Goal: Task Accomplishment & Management: Complete application form

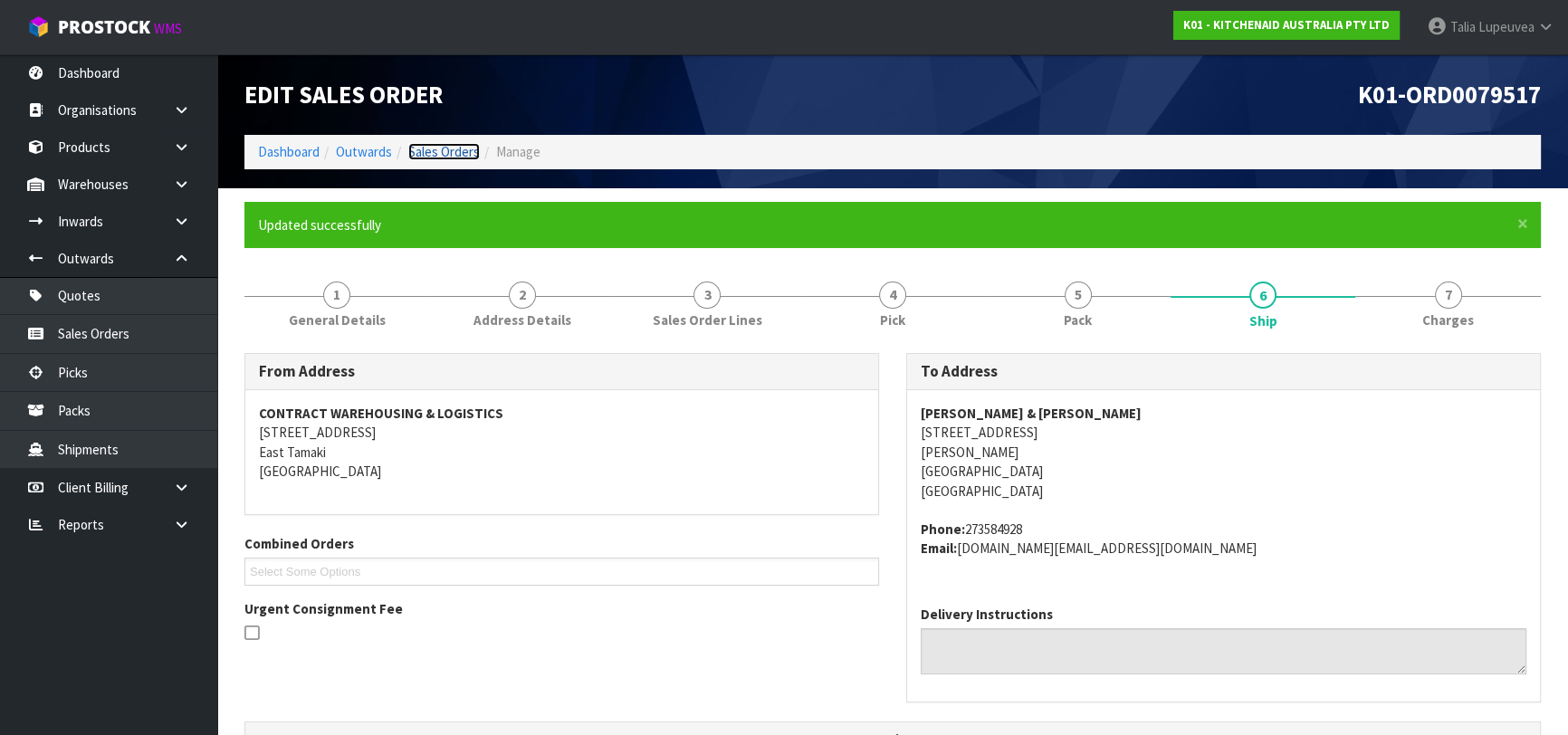
click at [426, 149] on link "Sales Orders" at bounding box center [443, 150] width 71 height 17
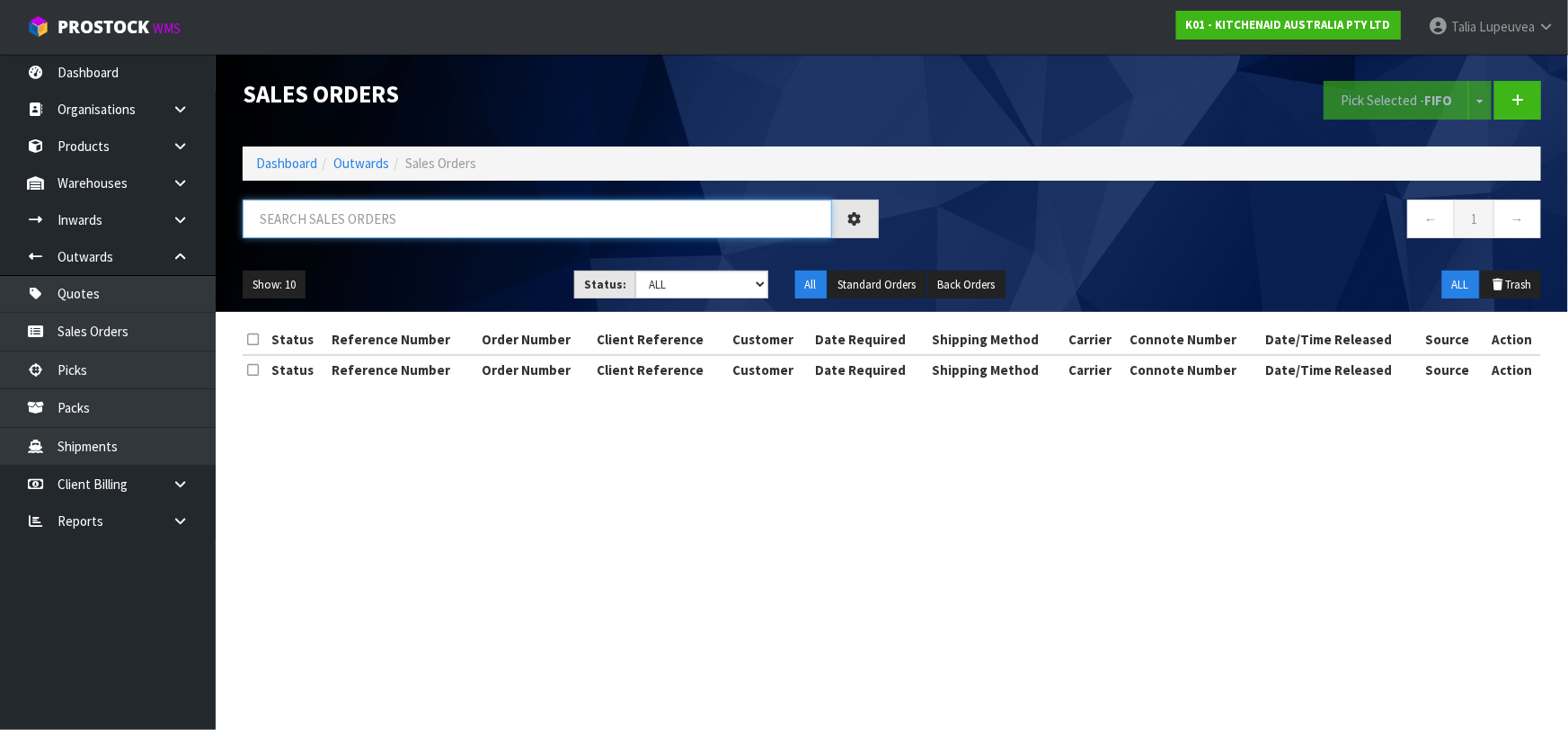
click at [415, 219] on input "text" at bounding box center [537, 218] width 589 height 38
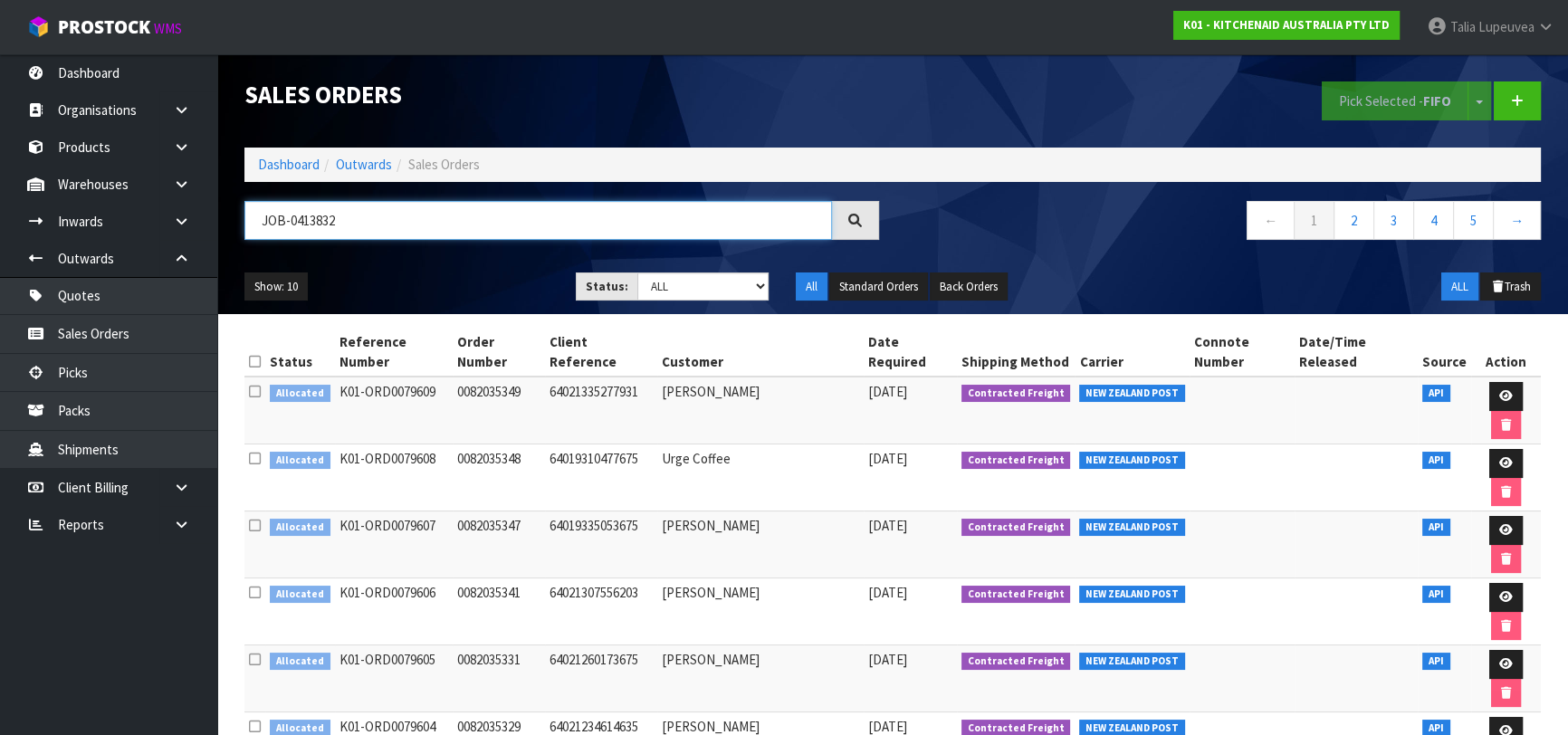
type input "JOB-0413832"
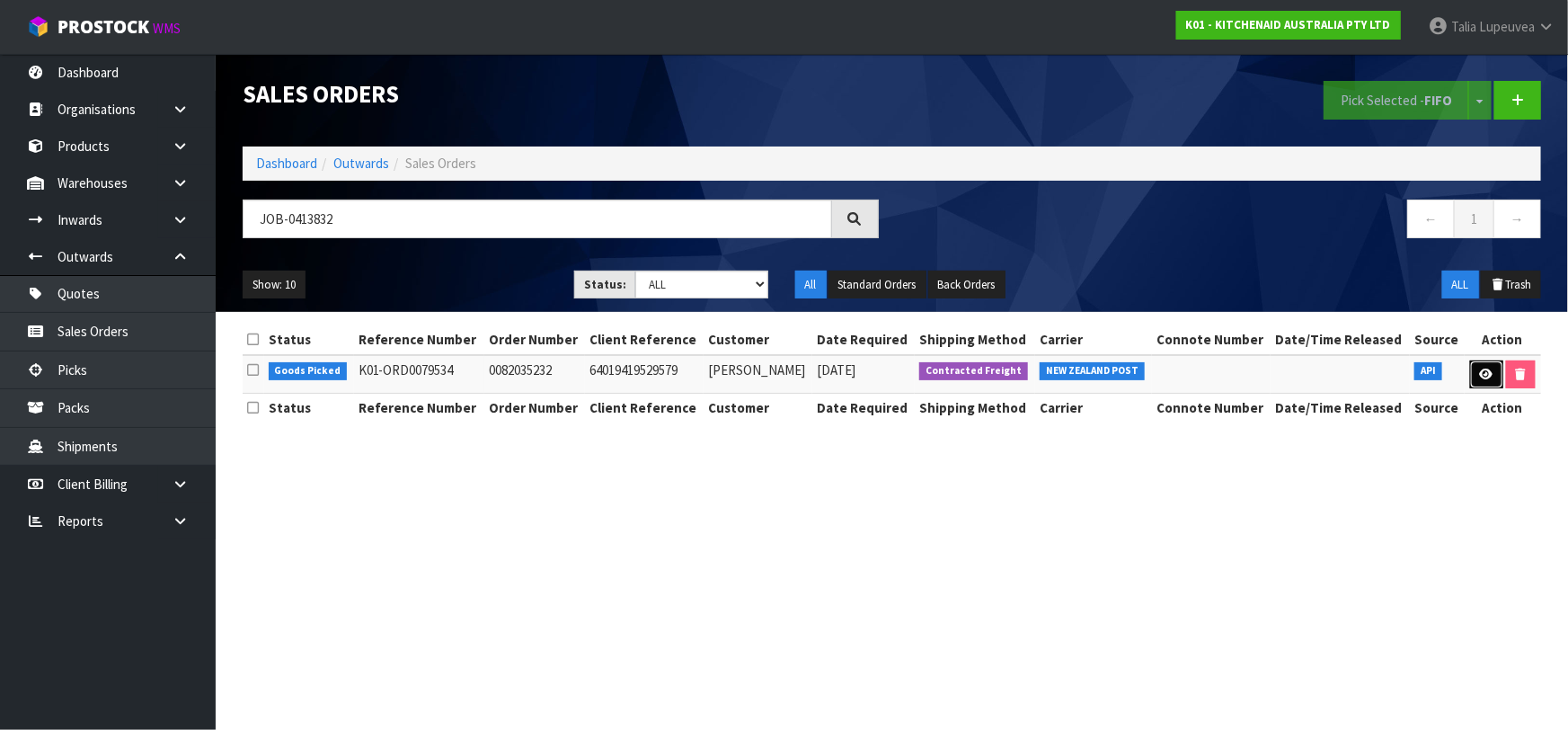
click at [1481, 369] on icon at bounding box center [1486, 374] width 14 height 12
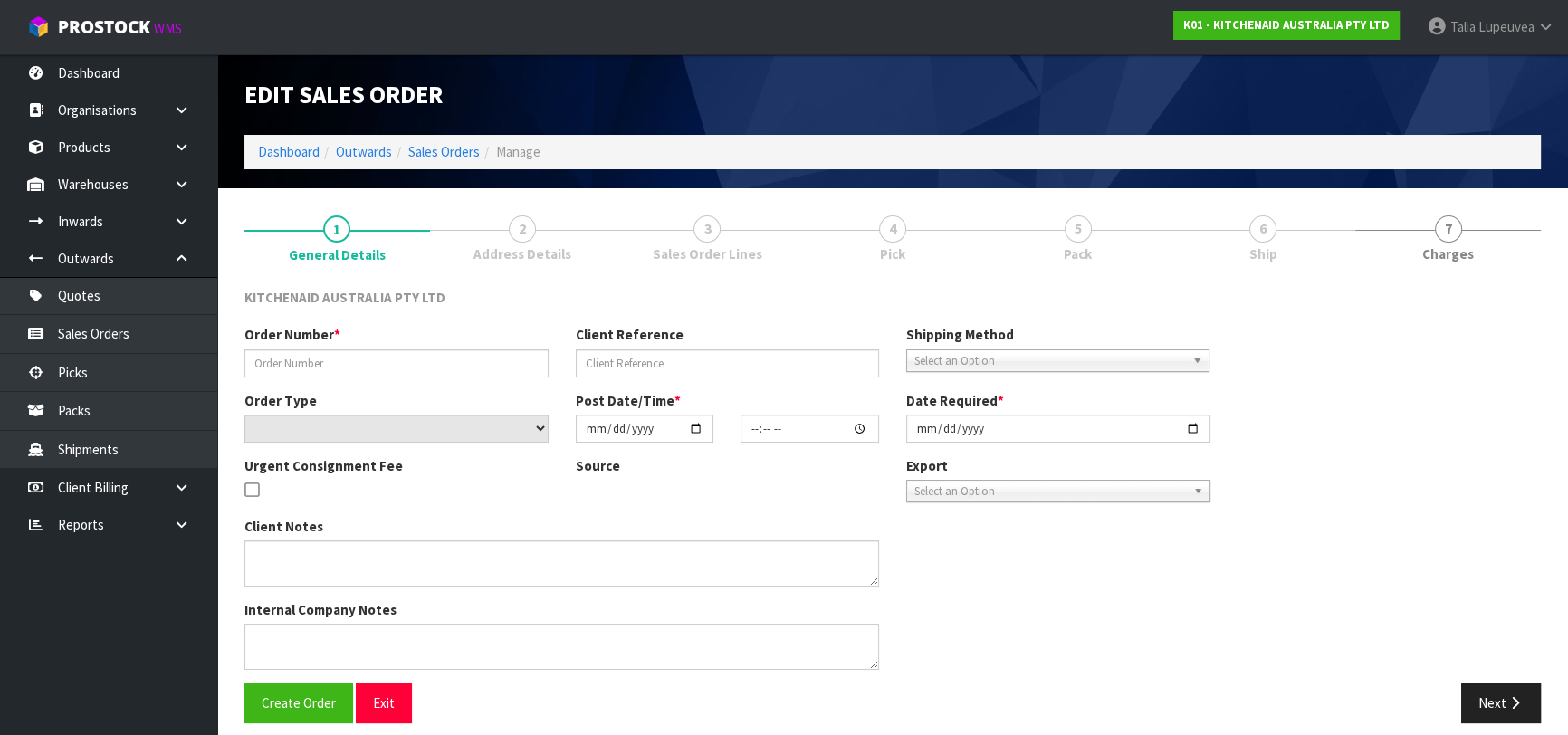
type input "0082035232"
type input "64019419529579"
select select "number:0"
type input "[DATE]"
type input "19:41:17.000"
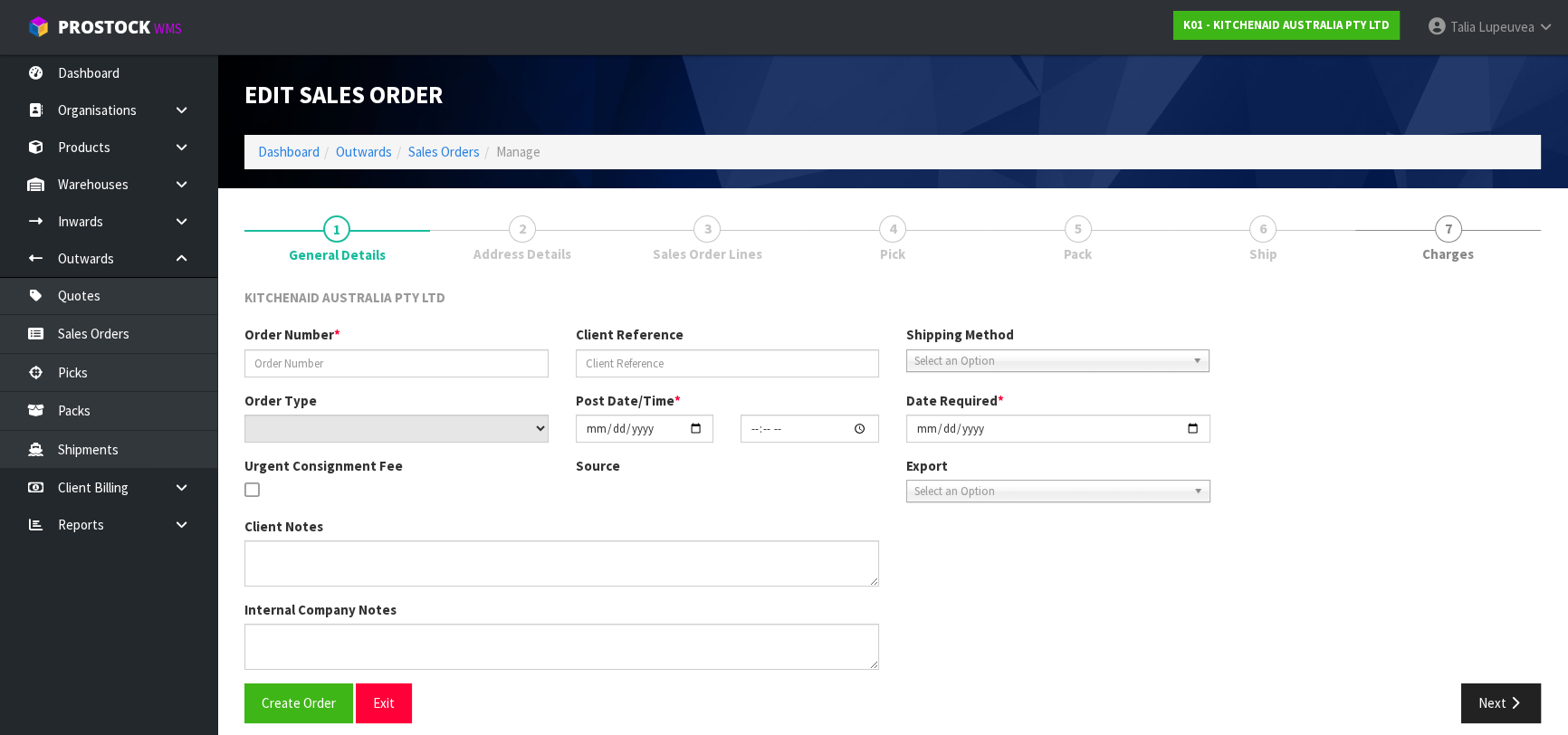
type input "[DATE]"
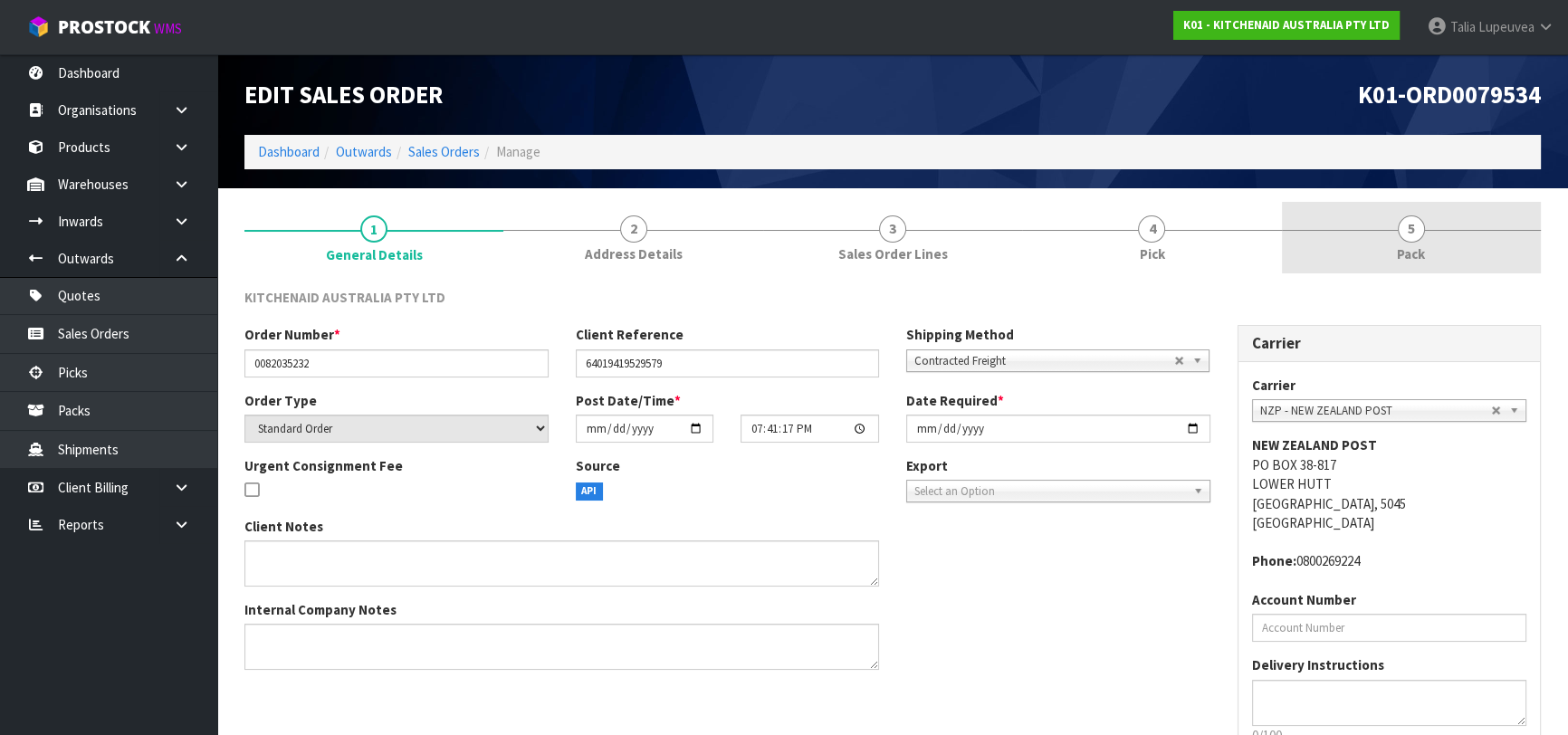
click at [1388, 250] on link "5 Pack" at bounding box center [1412, 237] width 259 height 71
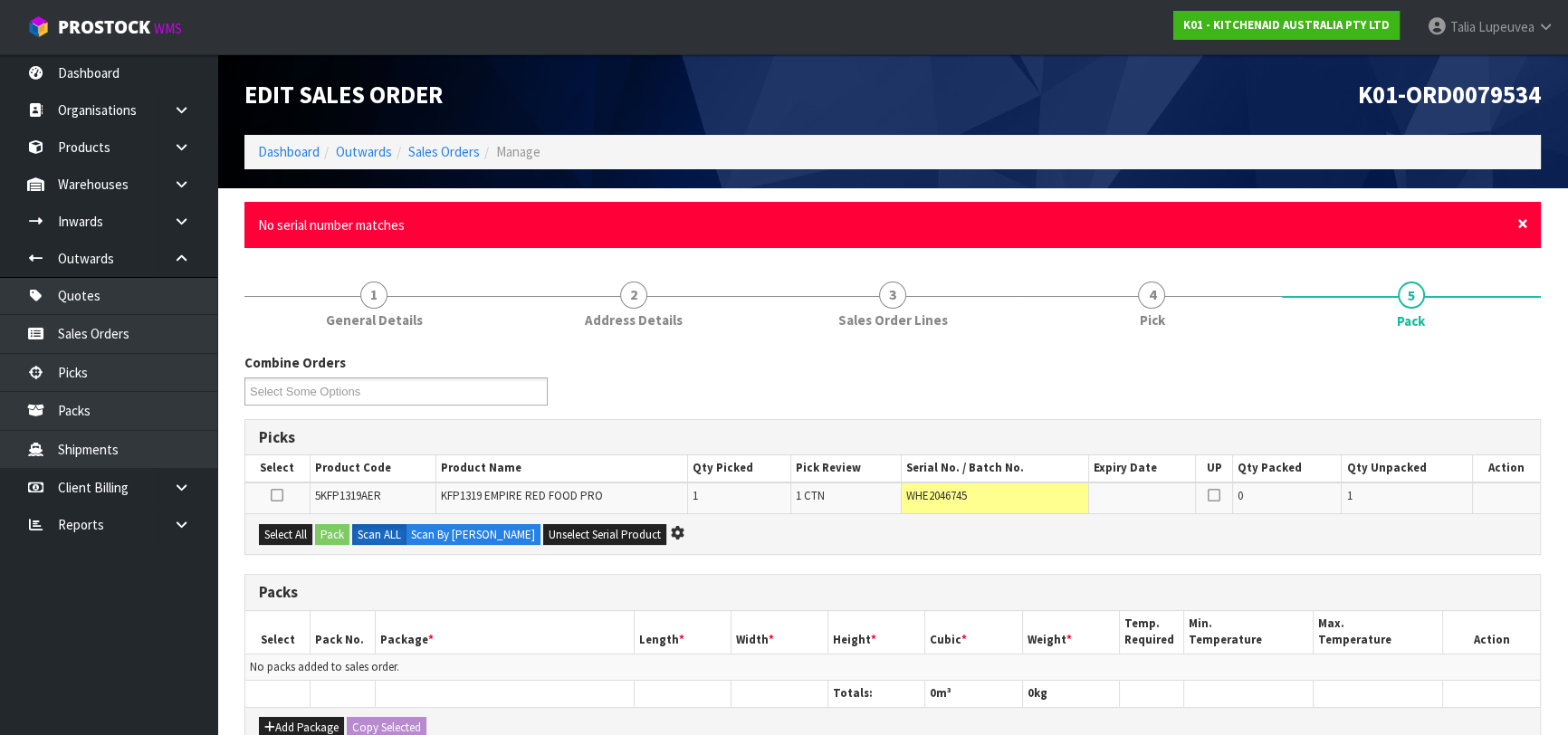
click at [1520, 226] on span "×" at bounding box center [1522, 224] width 11 height 26
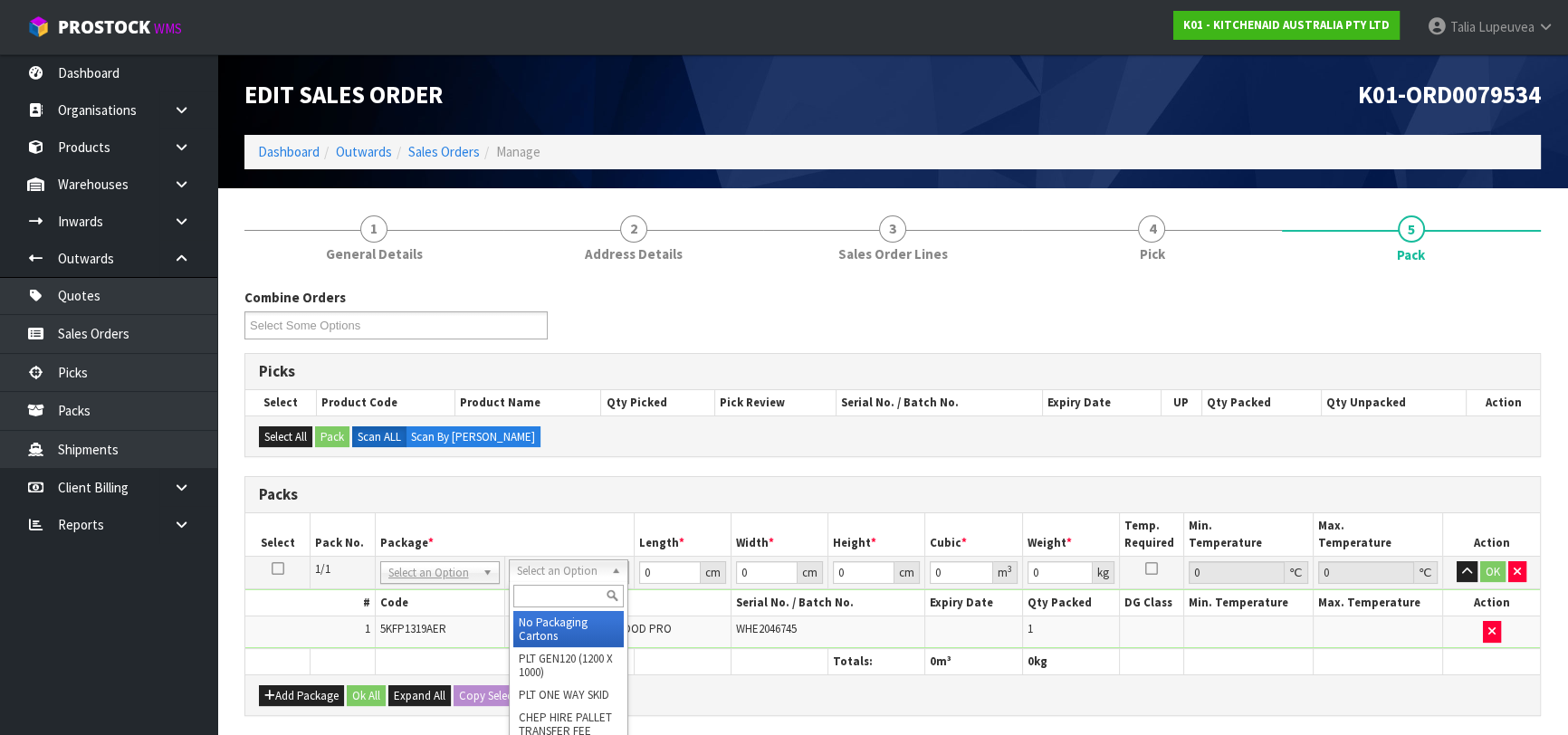
click at [570, 603] on input "text" at bounding box center [569, 596] width 111 height 23
type input "OWN"
drag, startPoint x: 592, startPoint y: 624, endPoint x: 649, endPoint y: 586, distance: 68.5
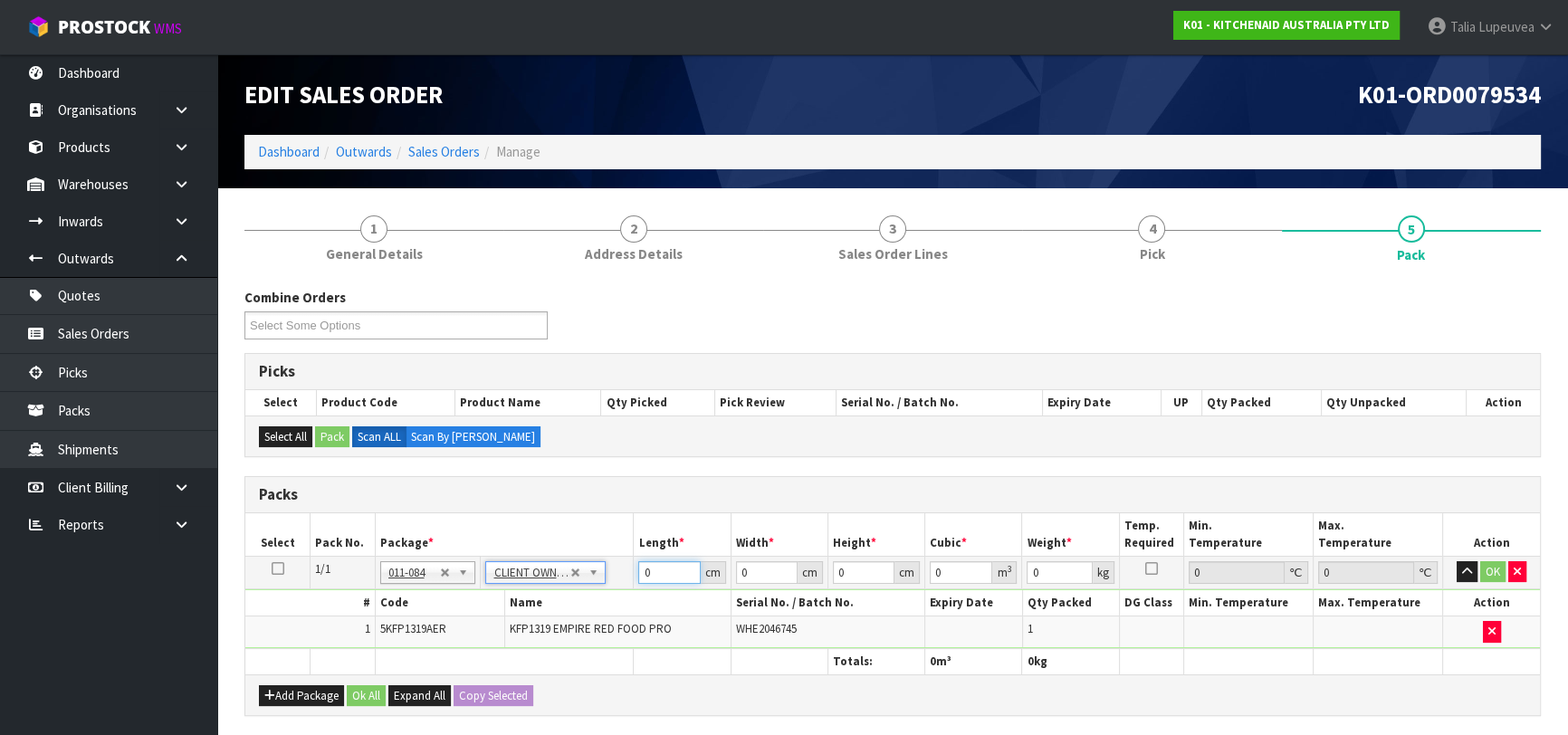
type input "6.5"
drag, startPoint x: 657, startPoint y: 577, endPoint x: 604, endPoint y: 571, distance: 53.3
click at [604, 571] on tr "1/1 NONE 007-001 007-002 007-004 007-009 007-013 007-014 007-015 007-017 007-01…" at bounding box center [893, 571] width 1295 height 33
type input "50"
type input "29"
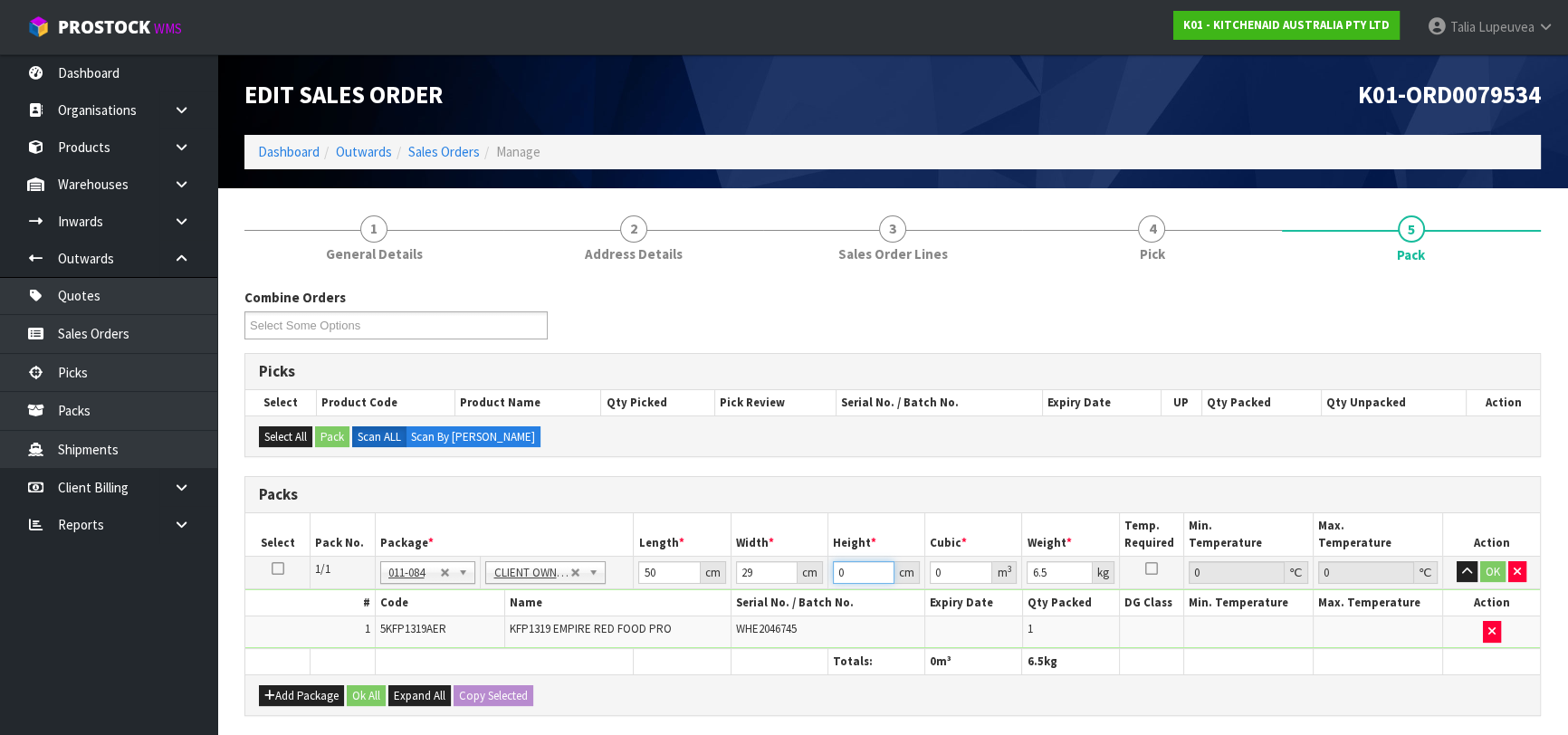
type input "2"
type input "0.0029"
type input "29"
type input "0.04205"
type input "29"
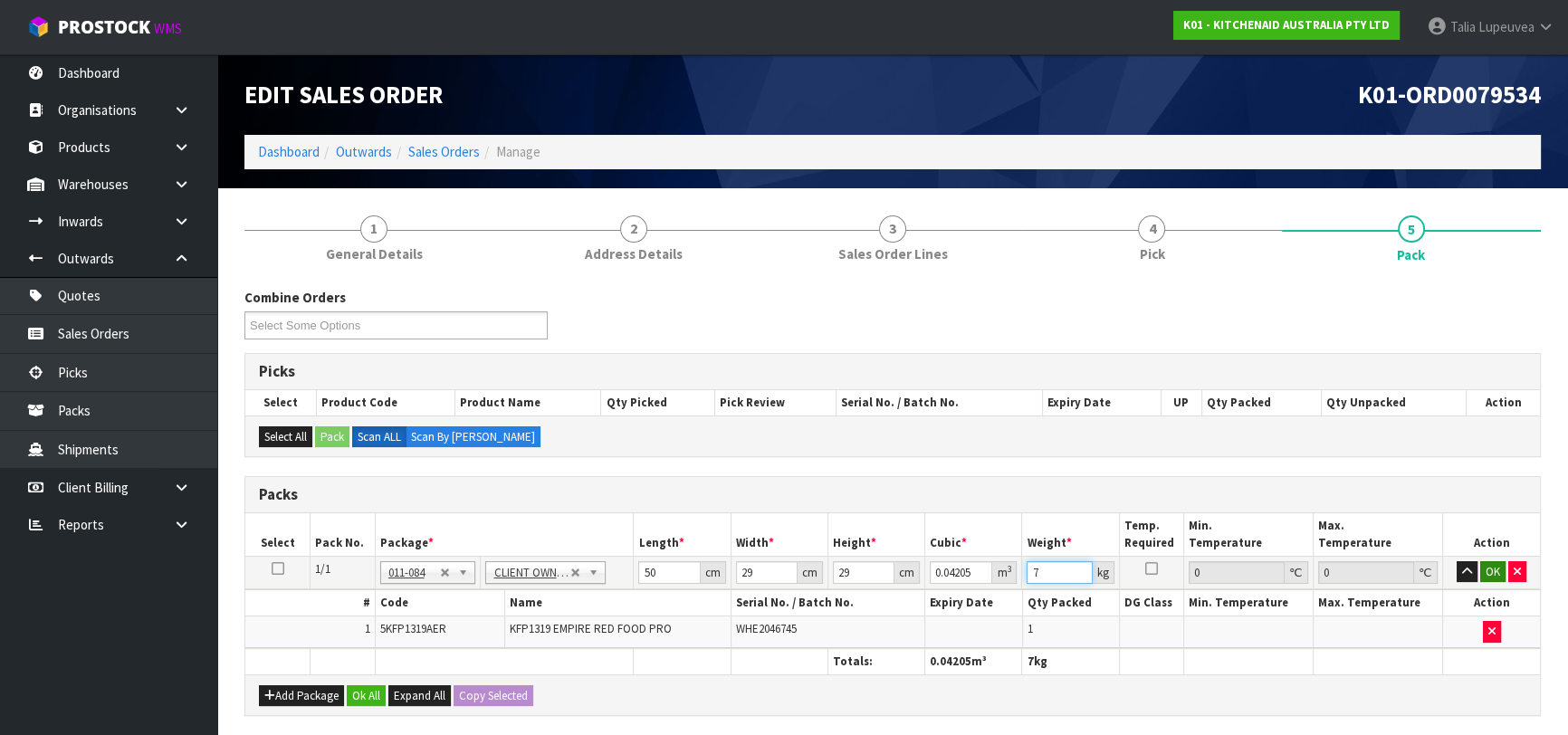
type input "7"
click at [1492, 568] on button "OK" at bounding box center [1493, 572] width 26 height 22
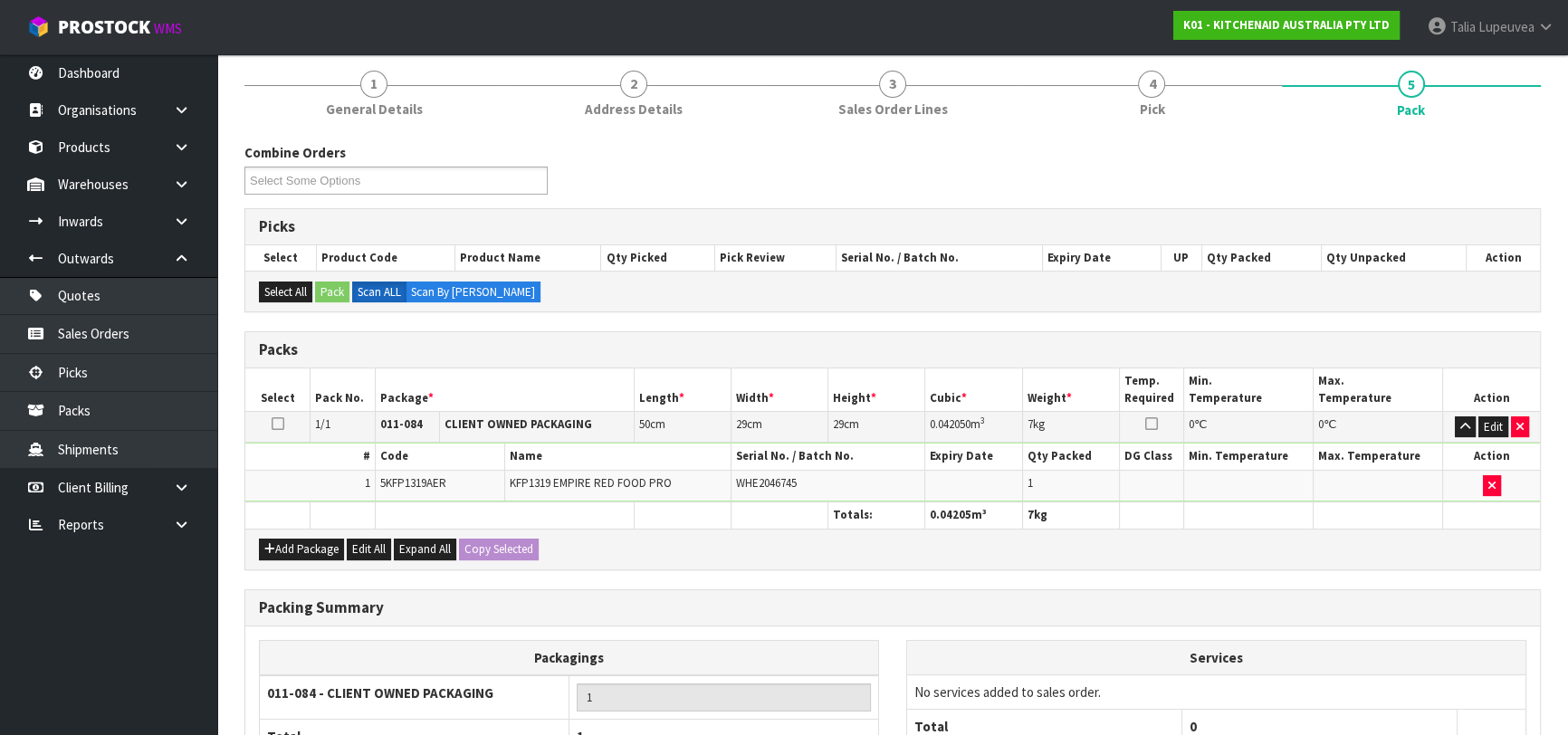
scroll to position [319, 0]
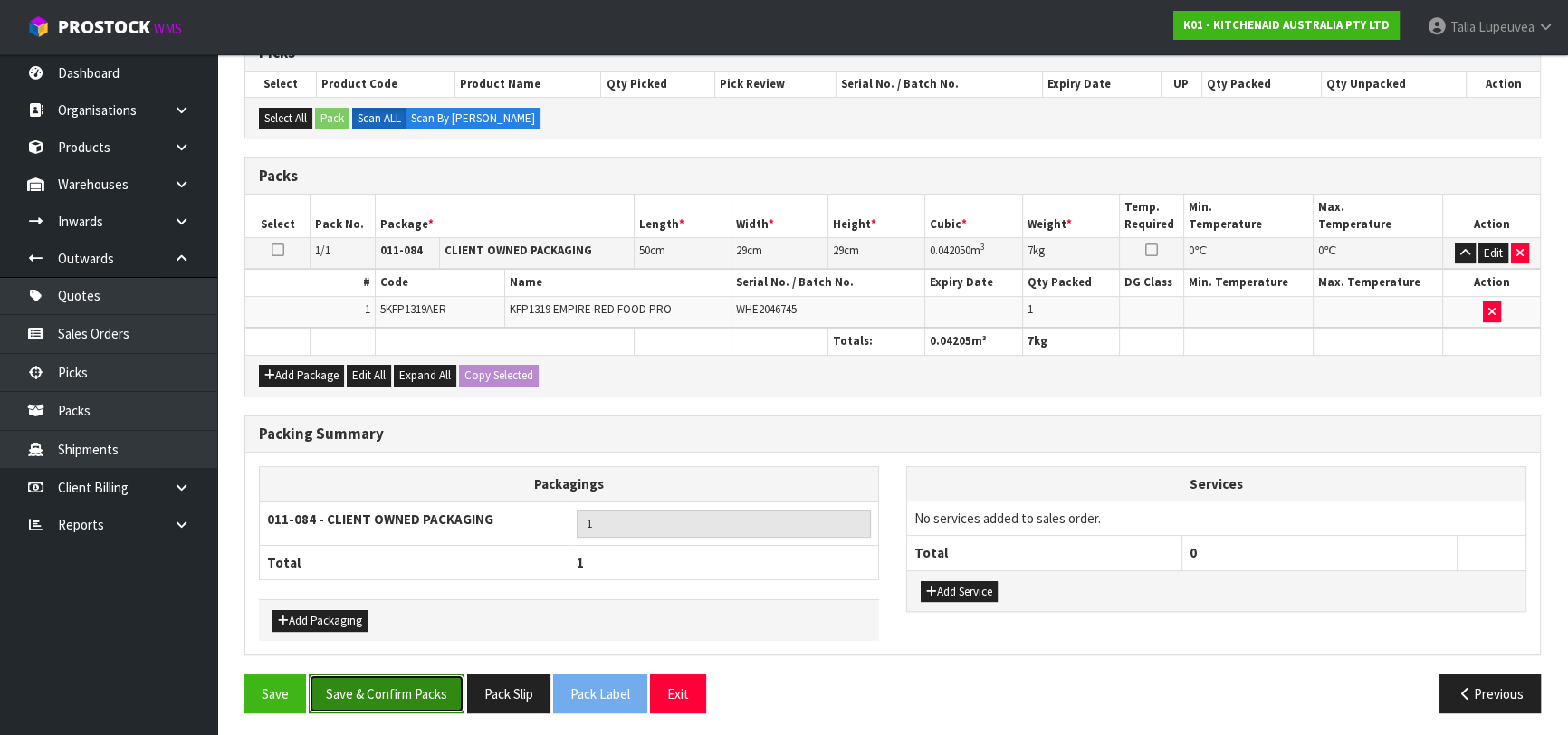
click at [373, 693] on button "Save & Confirm Packs" at bounding box center [386, 692] width 155 height 39
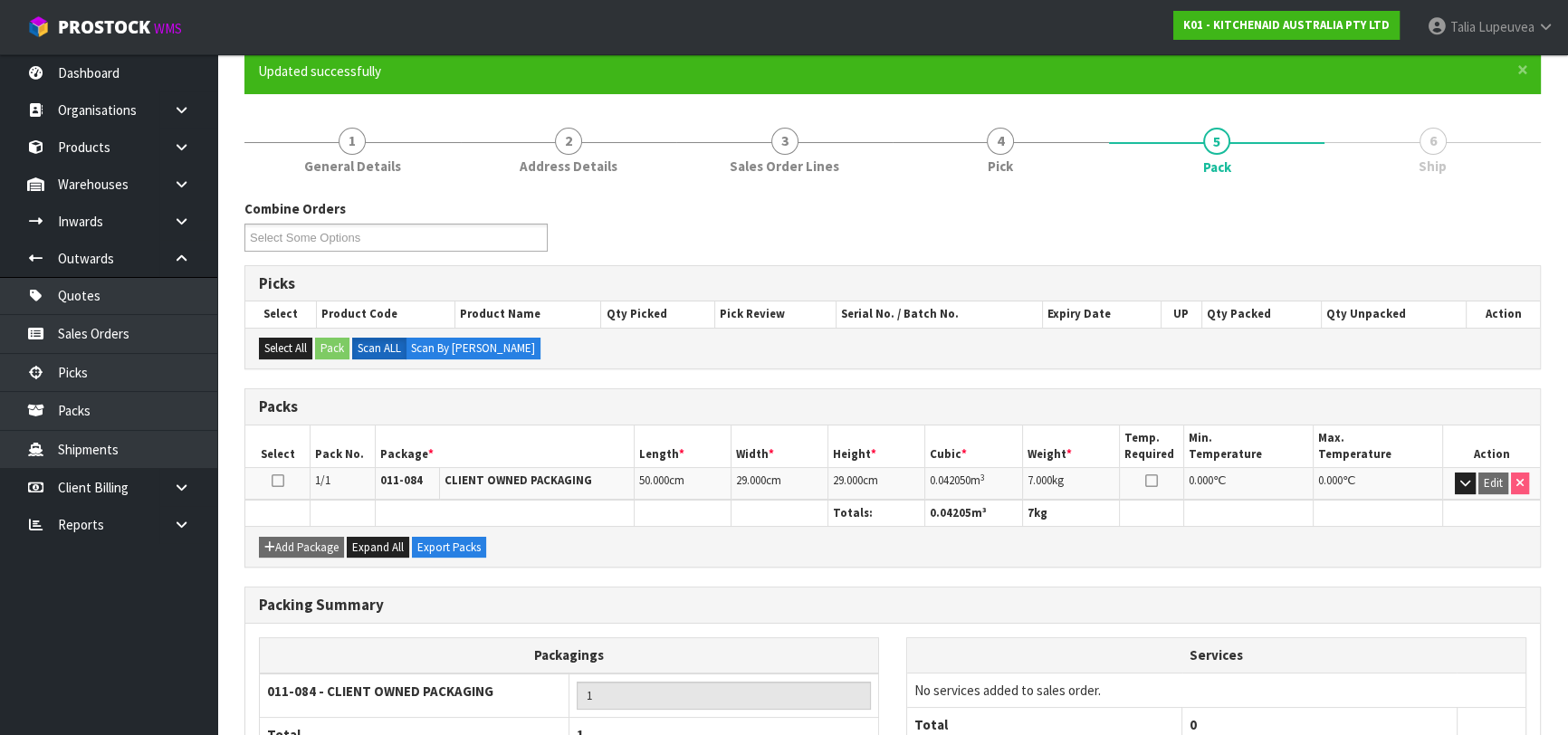
scroll to position [286, 0]
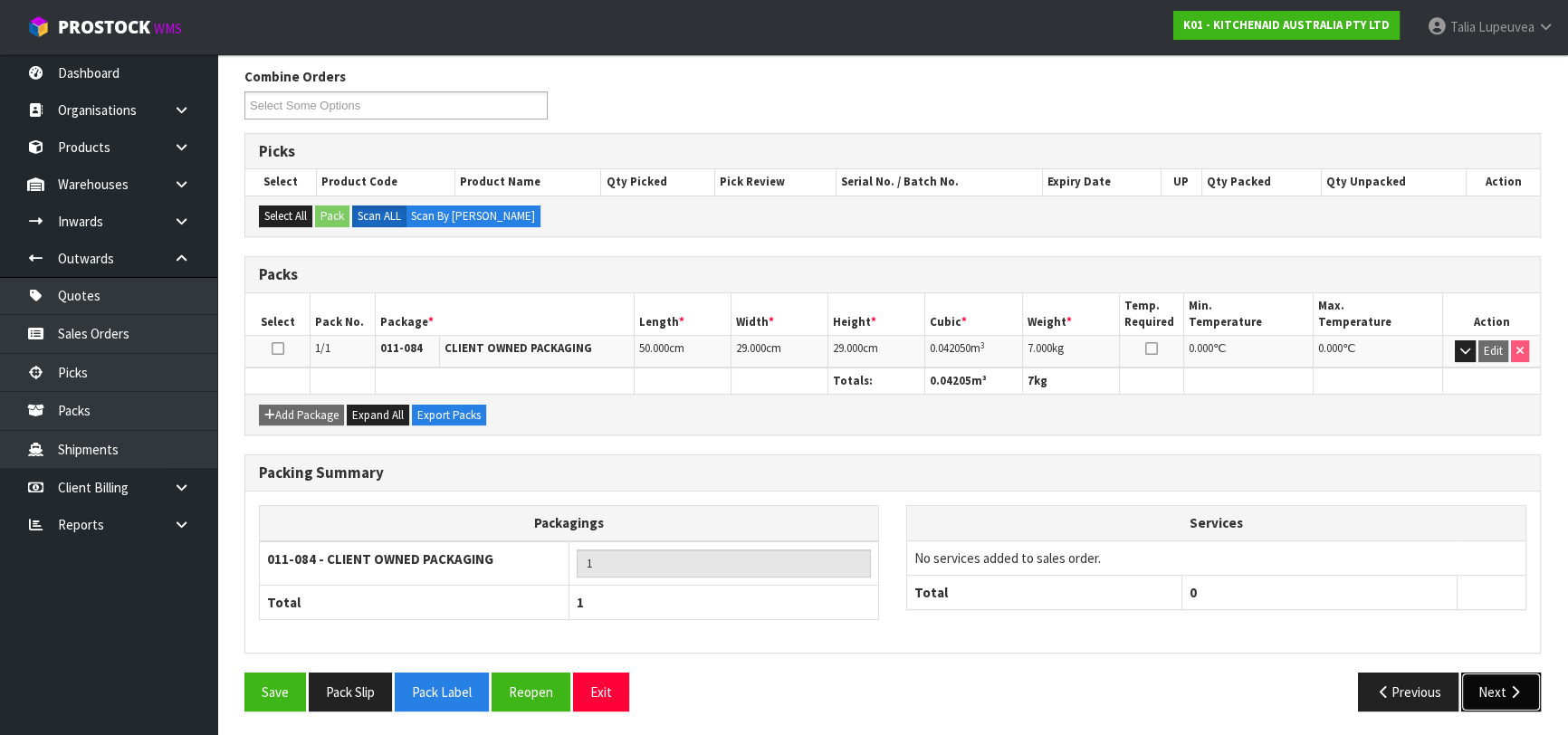
click at [1499, 689] on button "Next" at bounding box center [1501, 690] width 79 height 39
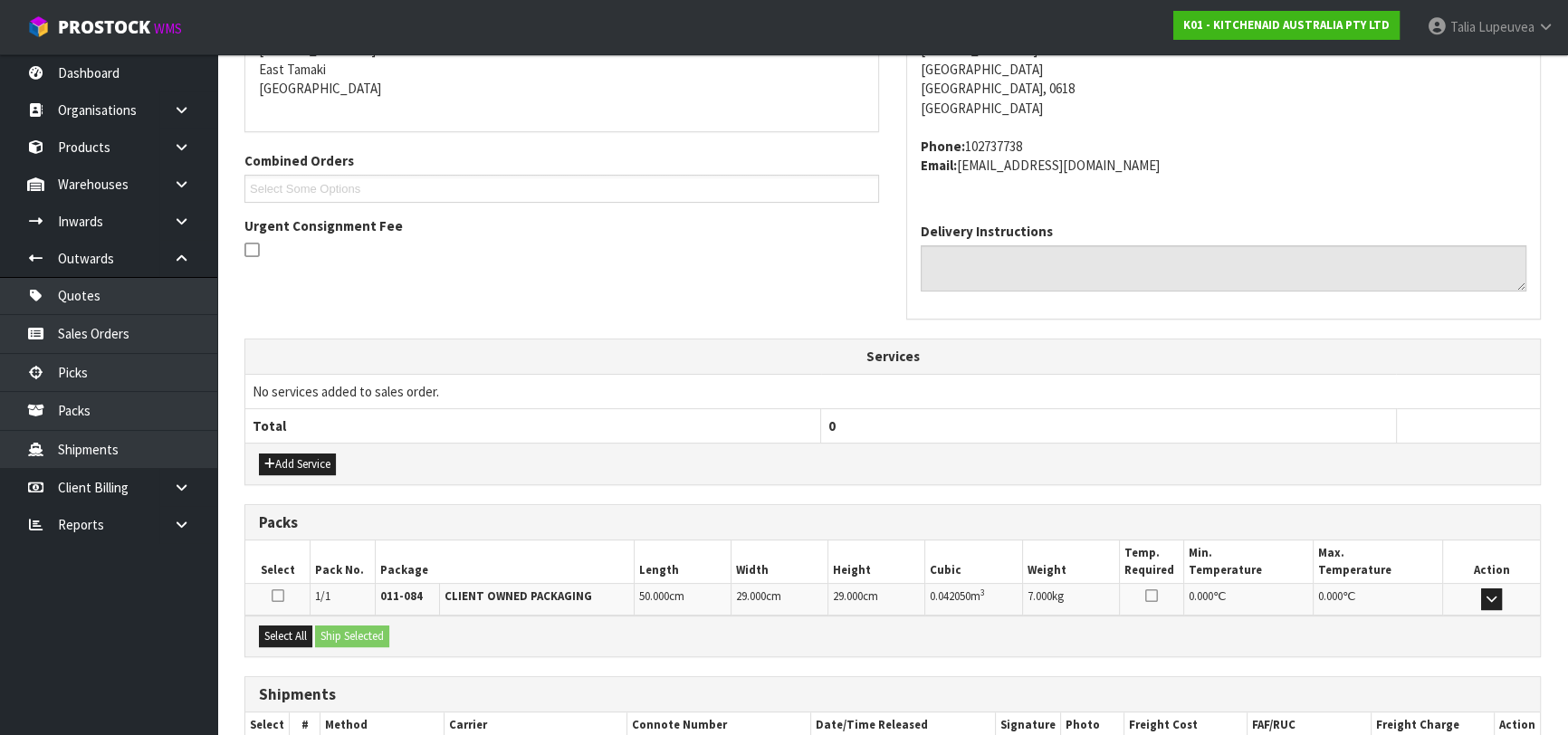
scroll to position [496, 0]
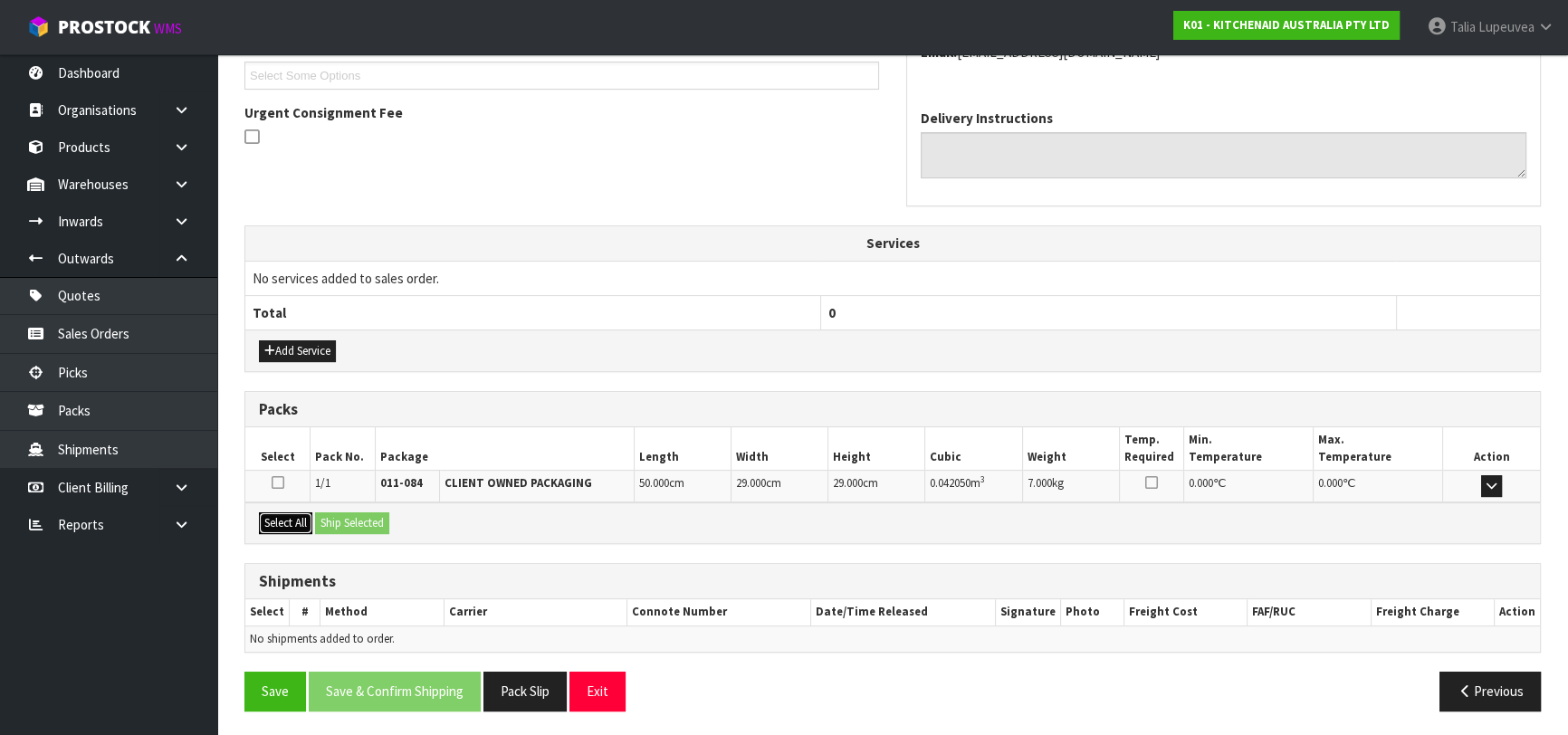
drag, startPoint x: 282, startPoint y: 521, endPoint x: 365, endPoint y: 520, distance: 83.0
click at [293, 520] on button "Select All" at bounding box center [286, 523] width 53 height 22
click at [365, 520] on button "Ship Selected" at bounding box center [351, 523] width 74 height 22
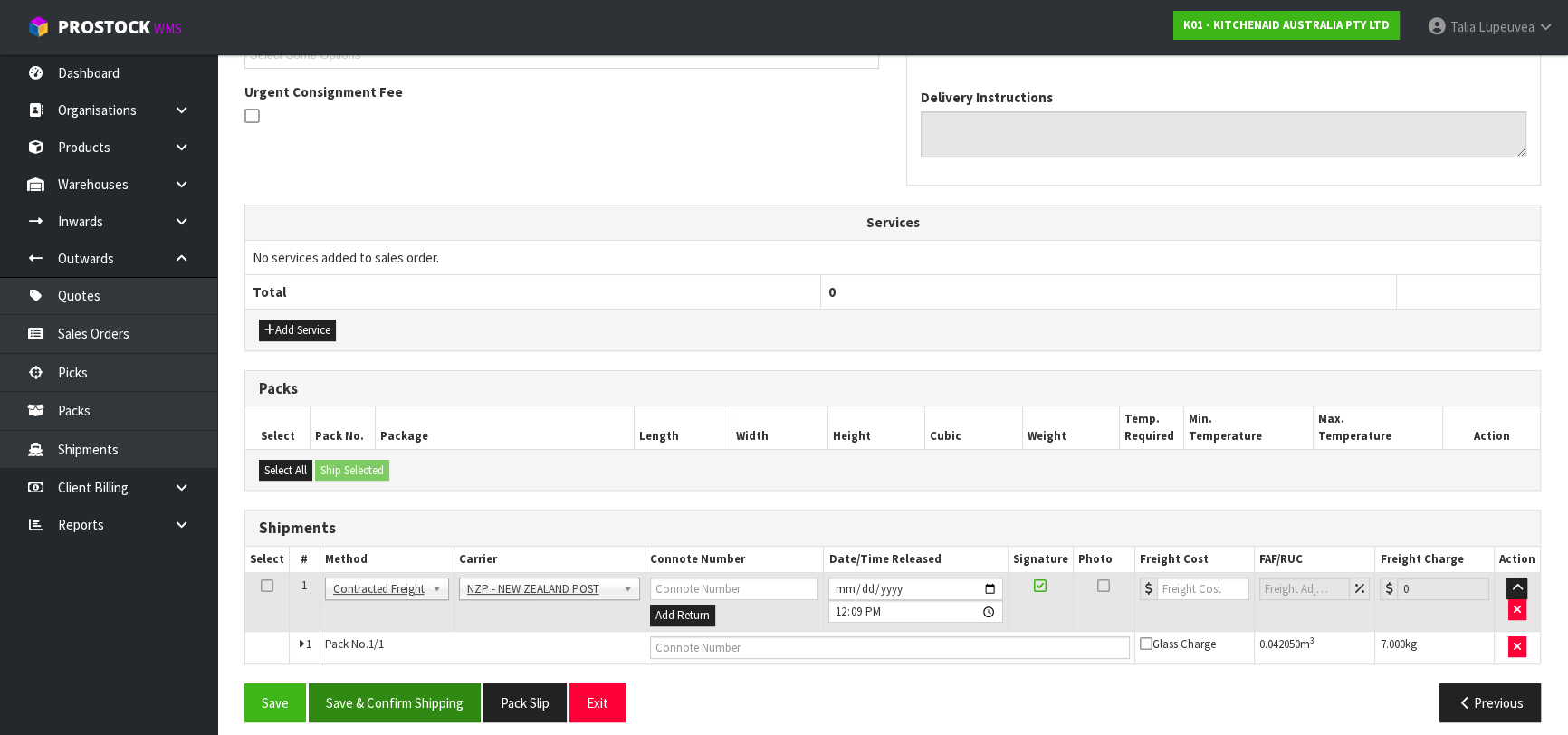
scroll to position [527, 0]
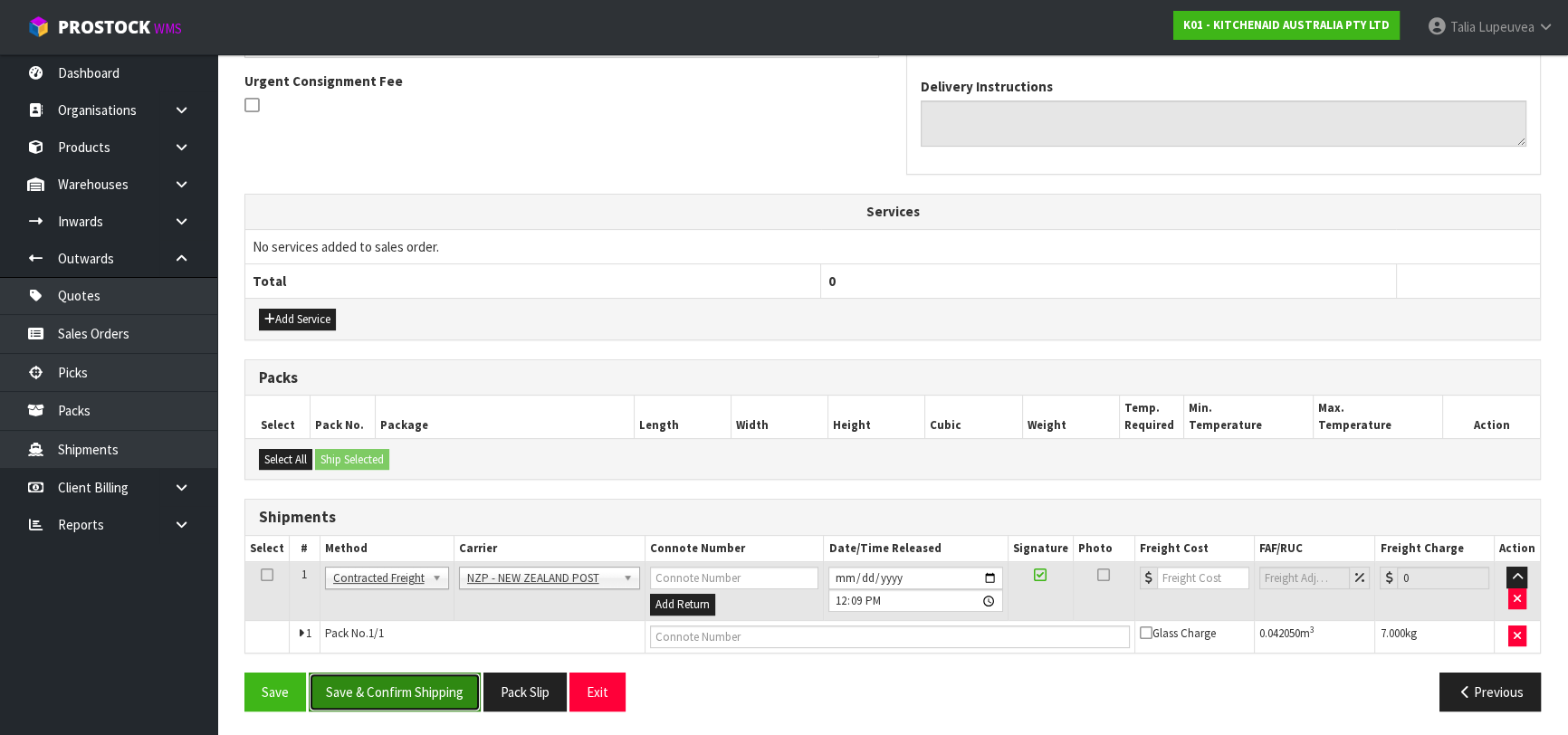
click at [448, 693] on button "Save & Confirm Shipping" at bounding box center [395, 690] width 172 height 39
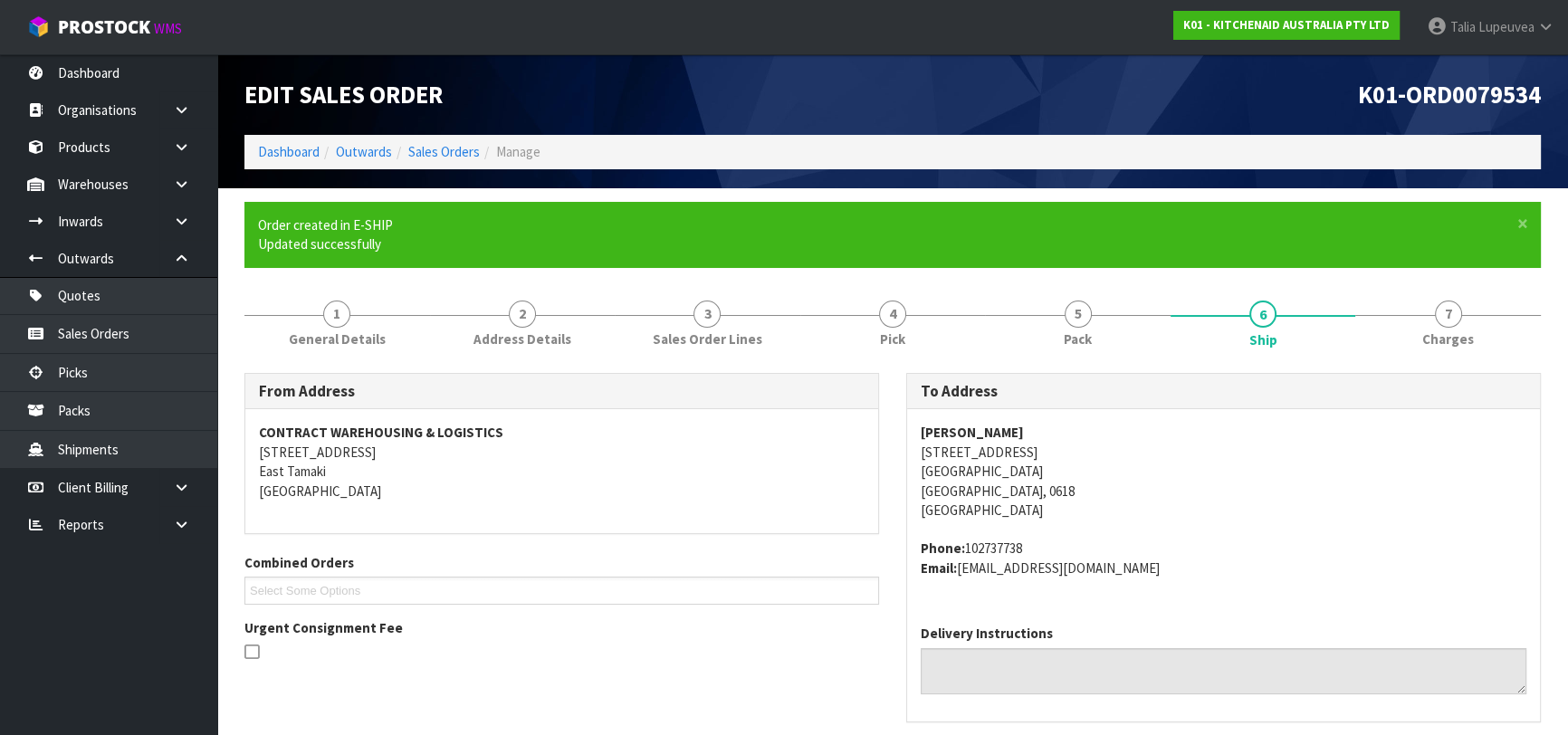
scroll to position [503, 0]
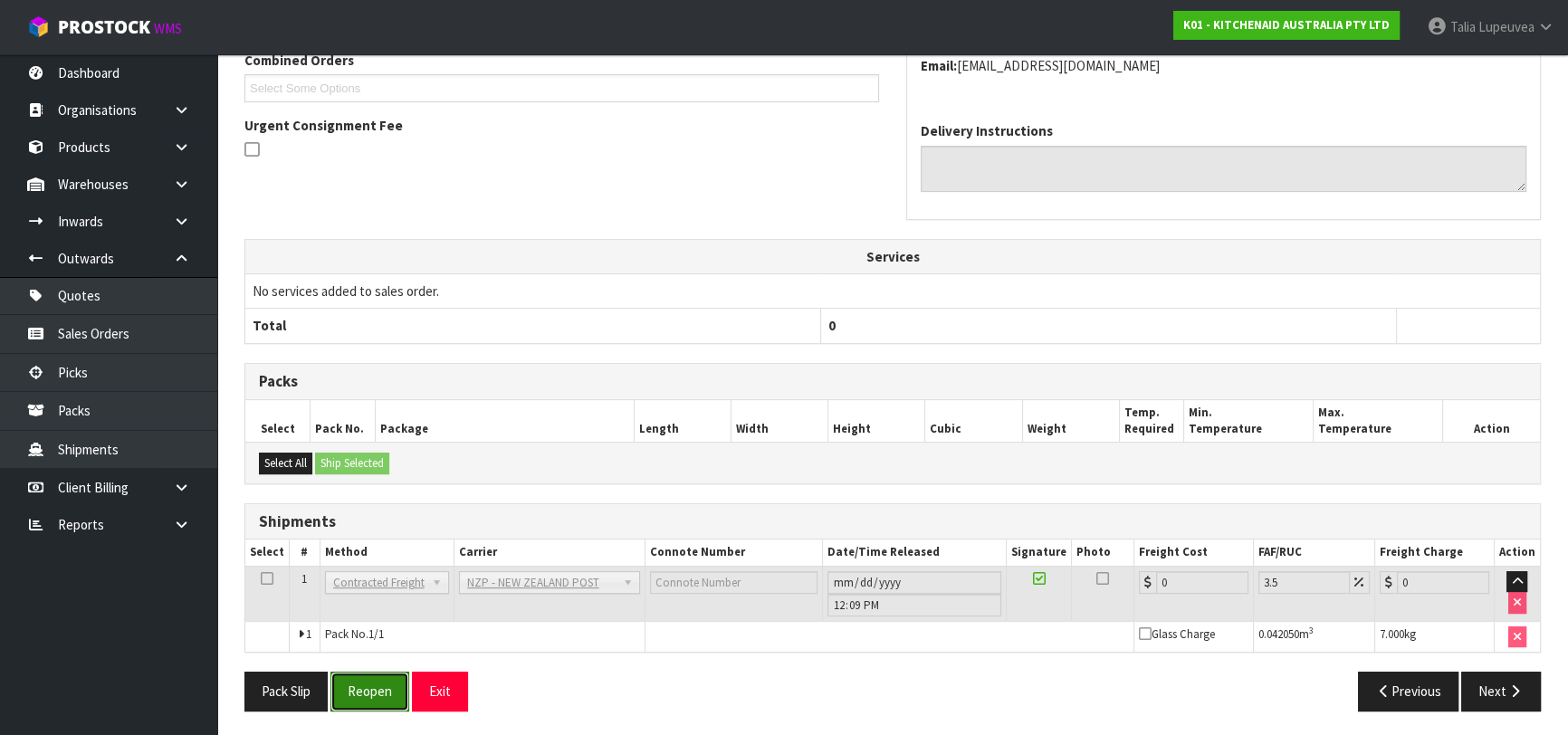
click at [395, 689] on button "Reopen" at bounding box center [370, 690] width 79 height 39
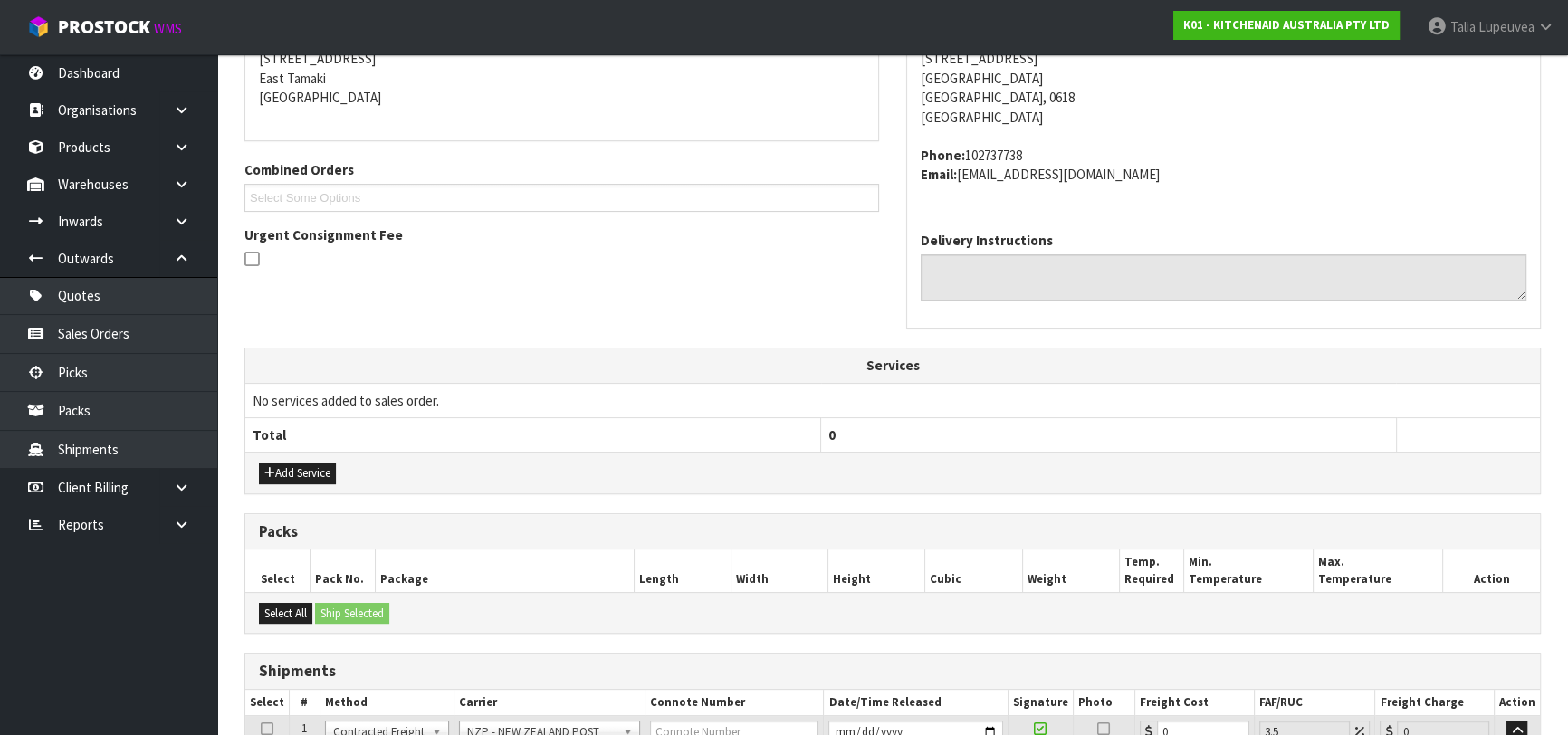
scroll to position [483, 0]
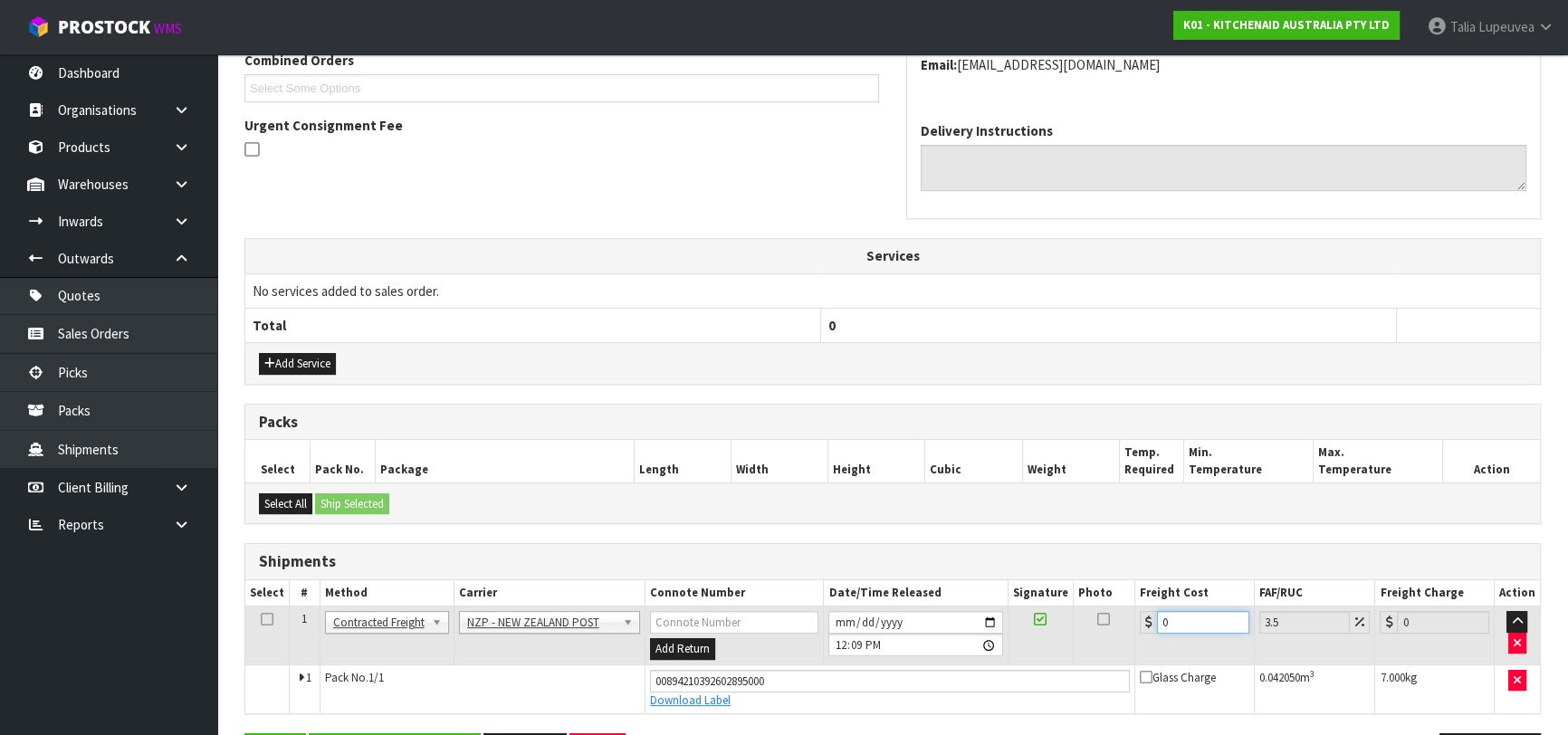
drag, startPoint x: 1174, startPoint y: 625, endPoint x: 1121, endPoint y: 624, distance: 53.0
click at [1121, 624] on tr "1 Client Local Pickup Customer Local Pickup Company Freight Contracted Freight …" at bounding box center [893, 635] width 1295 height 58
type input "4"
type input "4.14"
type input "4.3"
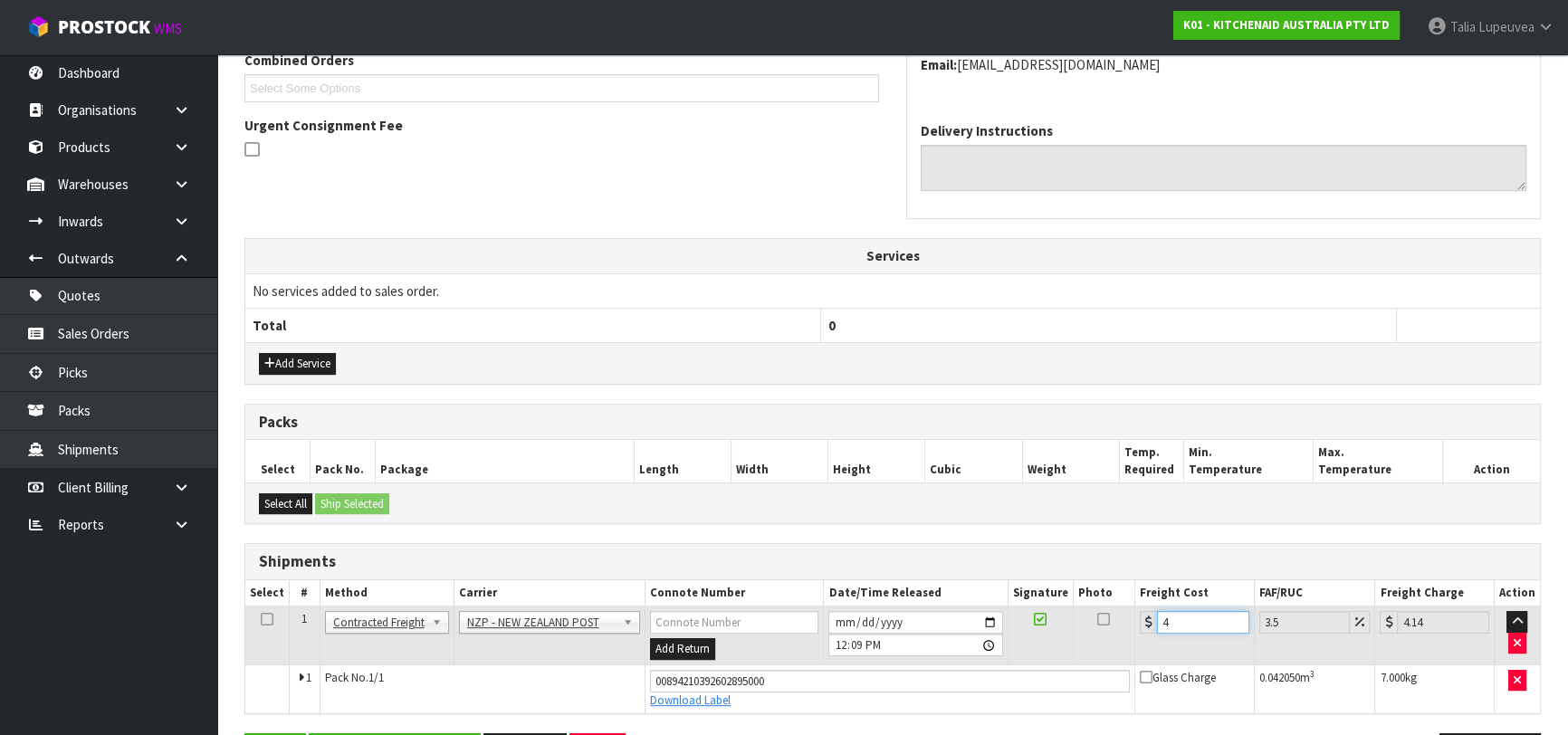
type input "4.45"
type input "4.33"
type input "4.48"
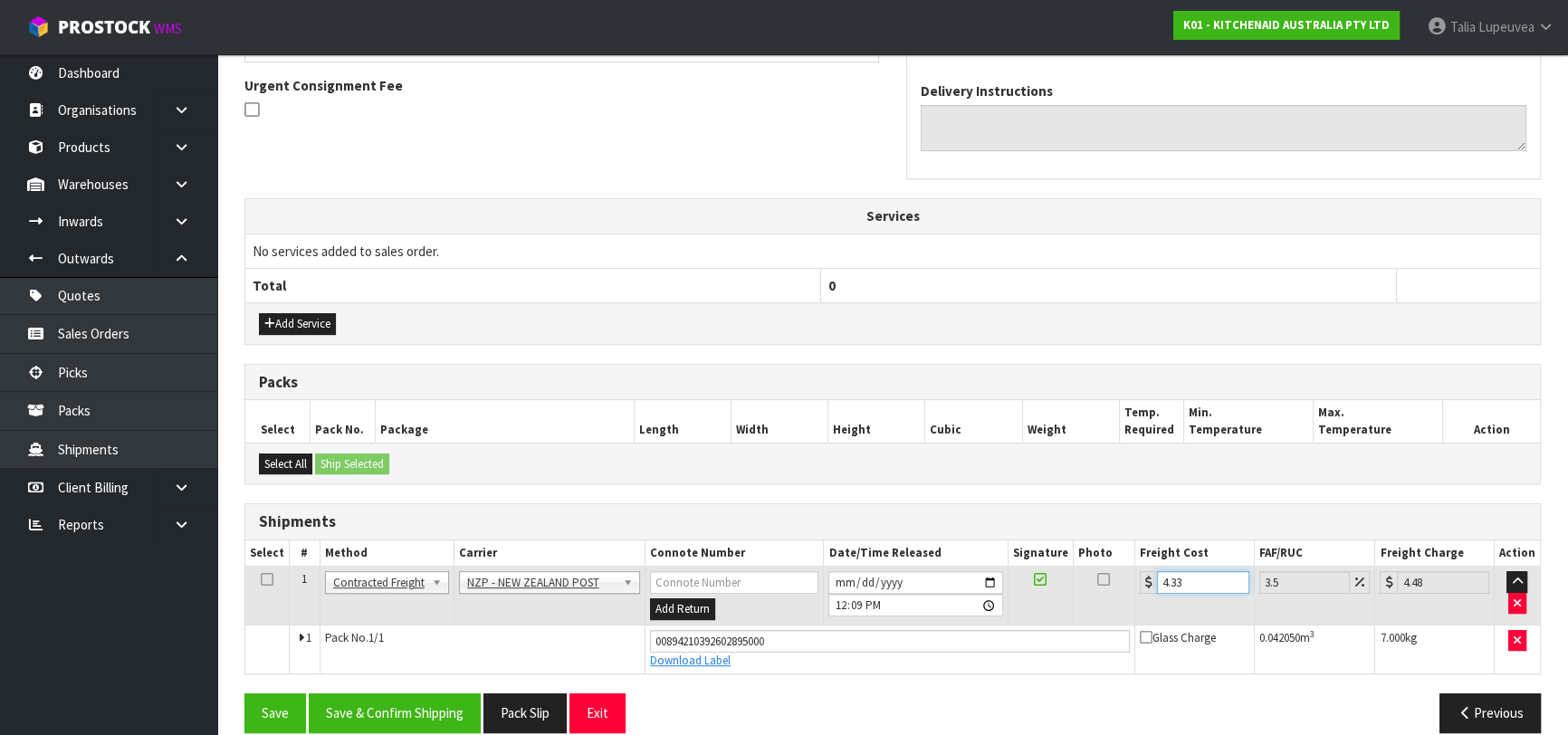
scroll to position [544, 0]
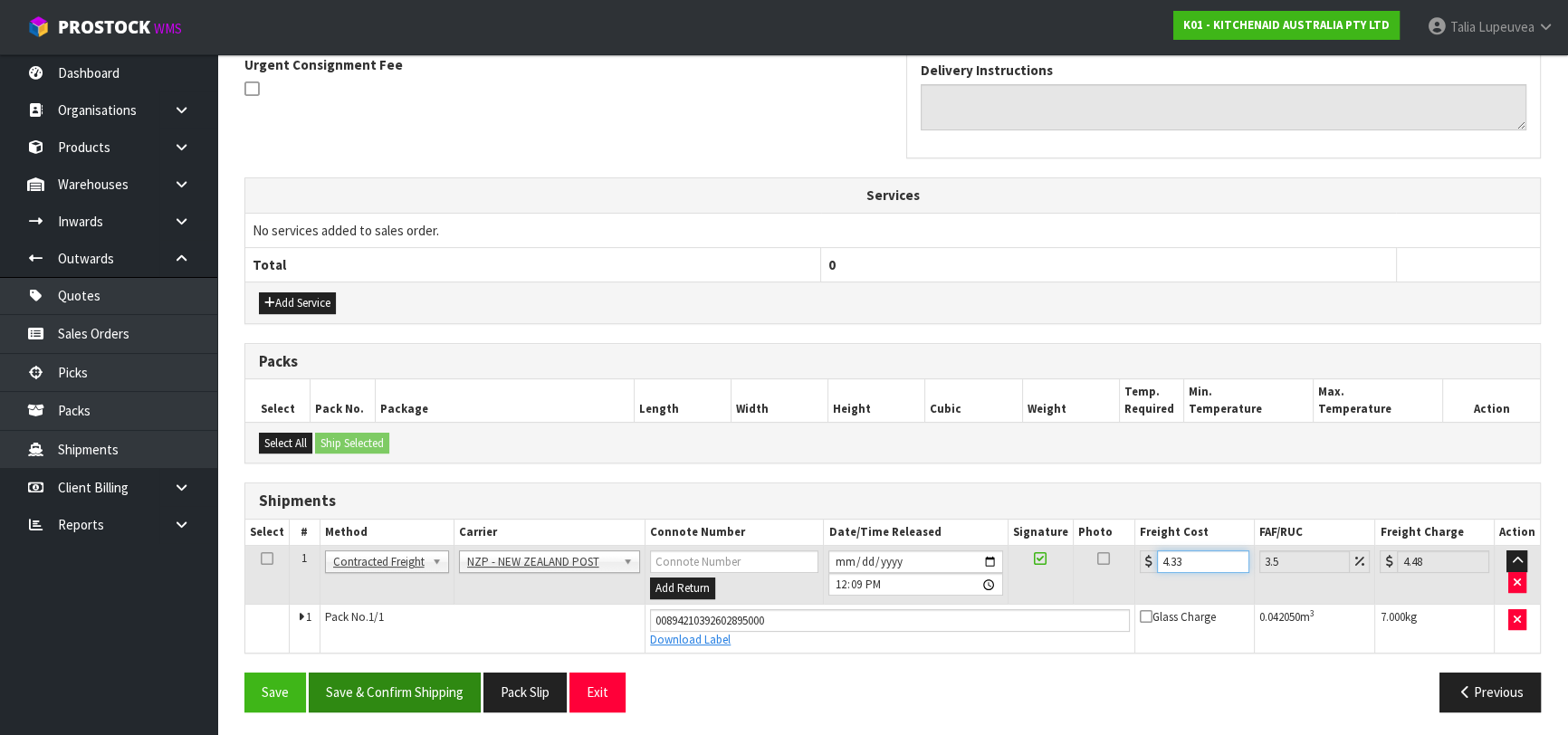
type input "4.33"
click at [474, 686] on button "Save & Confirm Shipping" at bounding box center [395, 690] width 172 height 39
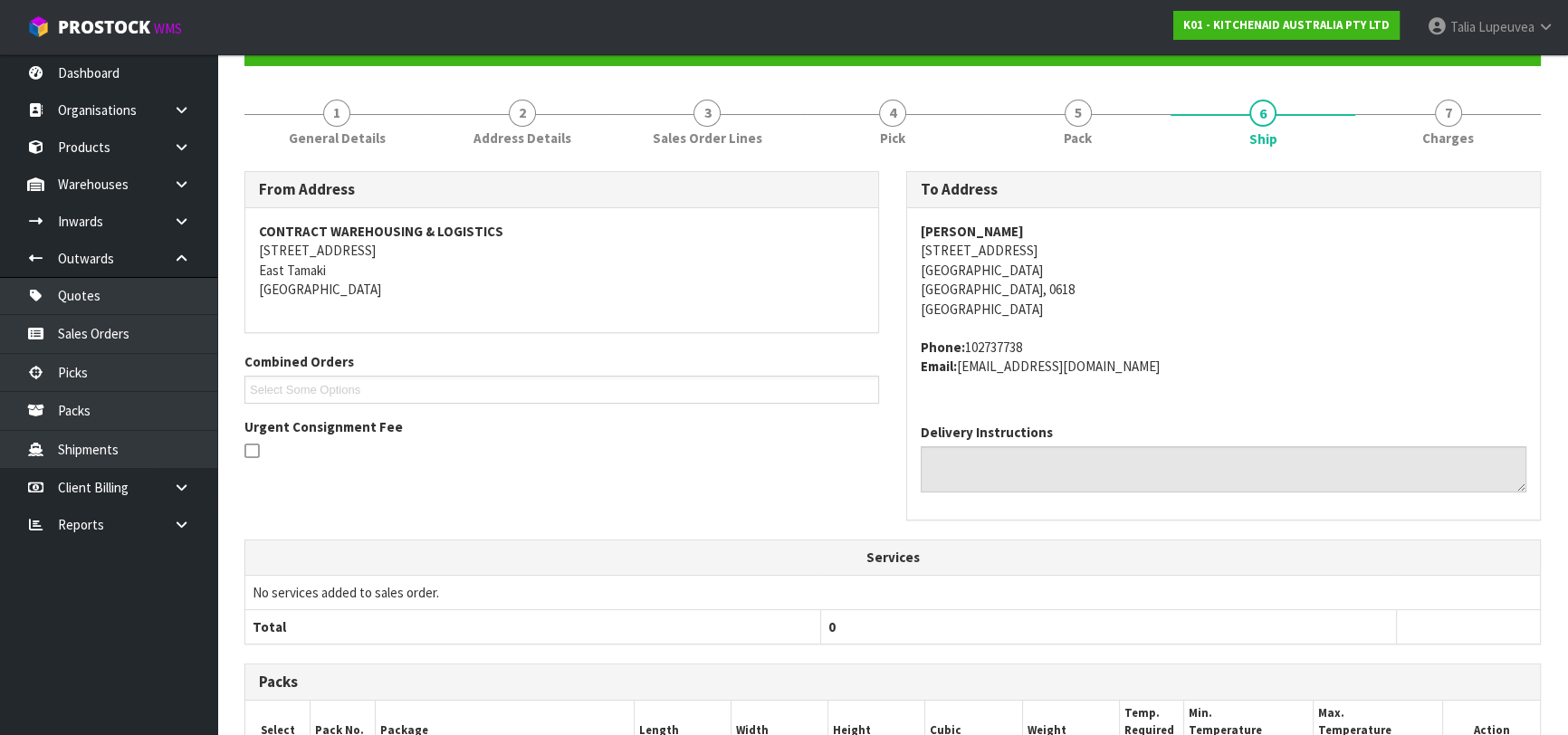
scroll to position [0, 0]
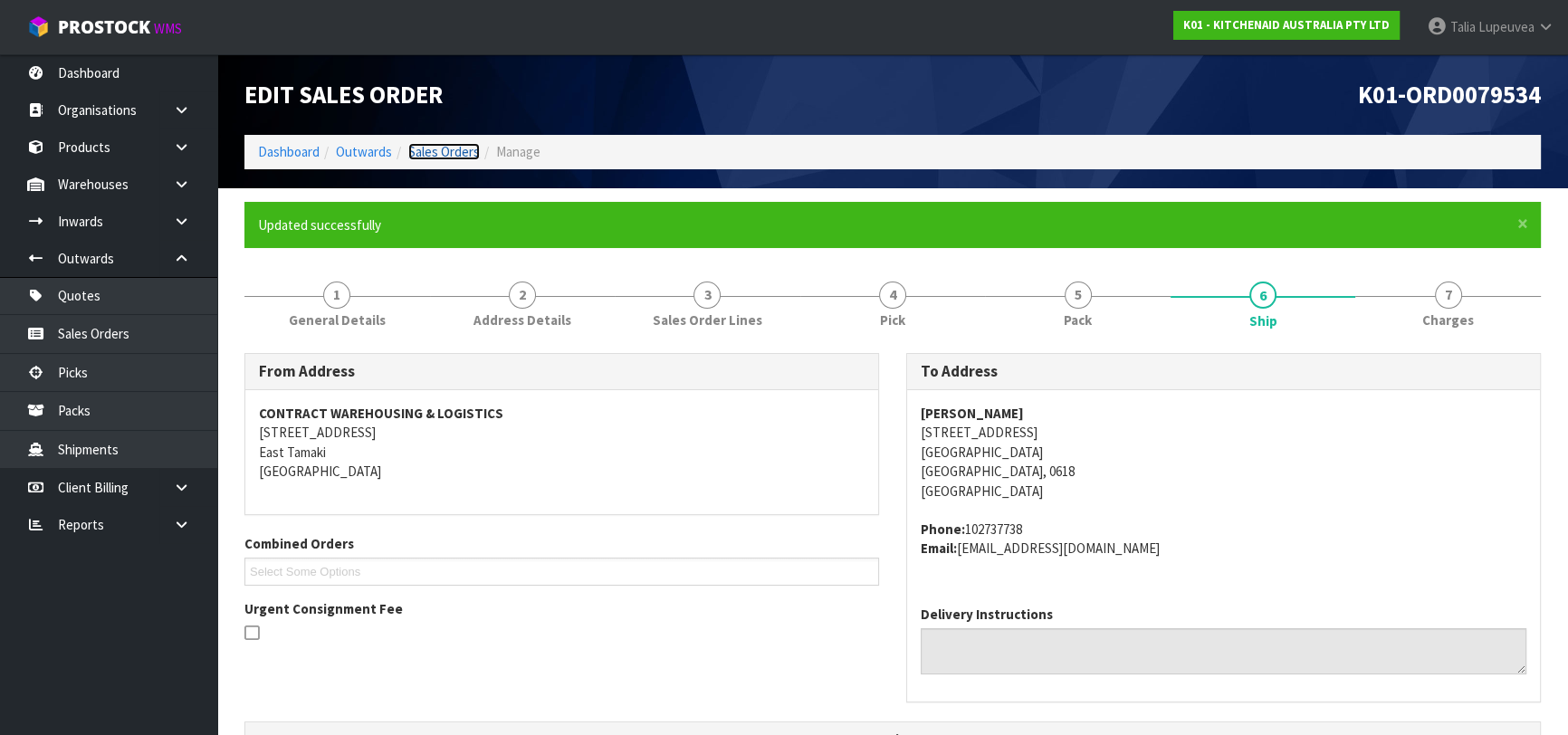
click at [439, 154] on link "Sales Orders" at bounding box center [443, 150] width 71 height 17
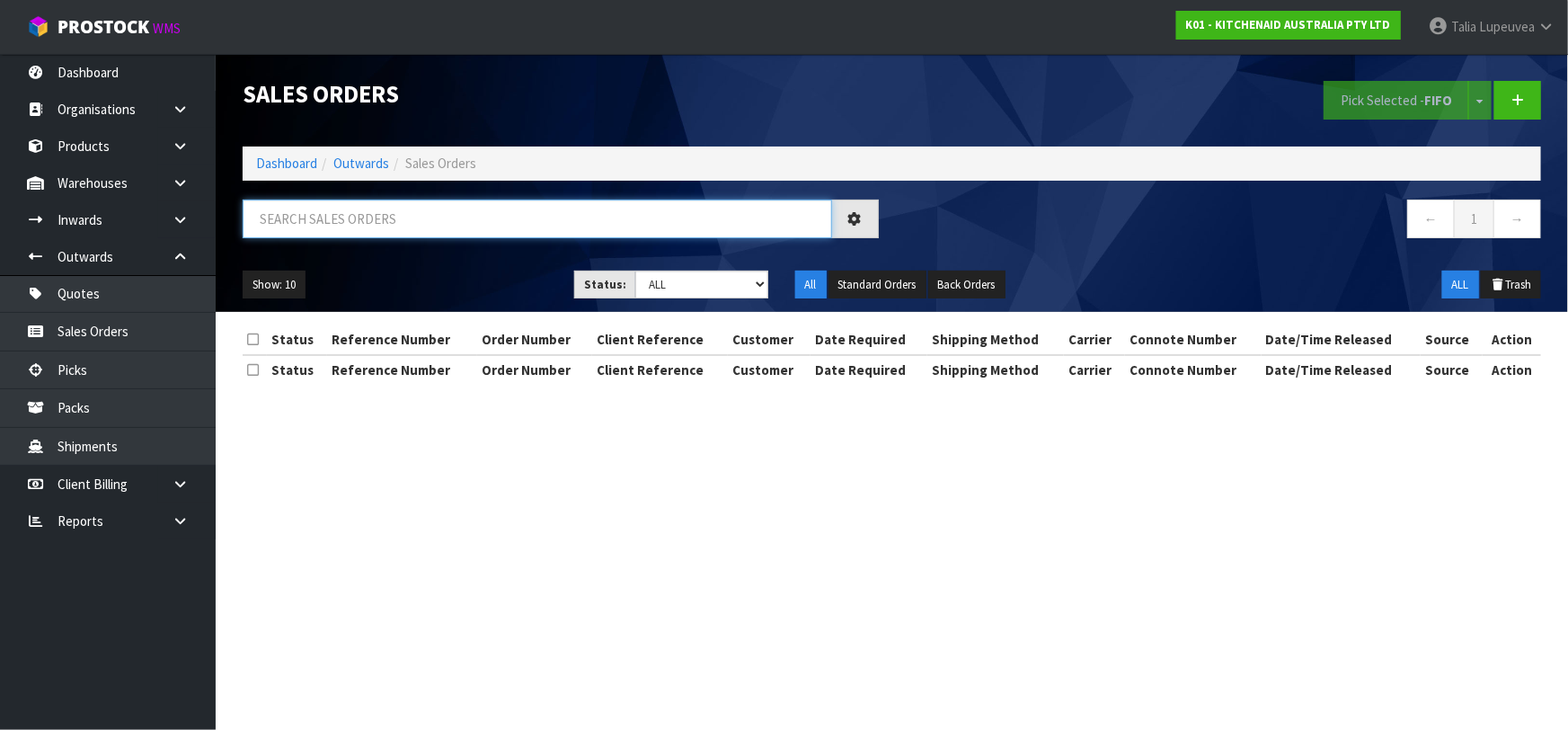
click at [737, 229] on input "text" at bounding box center [537, 218] width 589 height 38
type input "JOB-0413595"
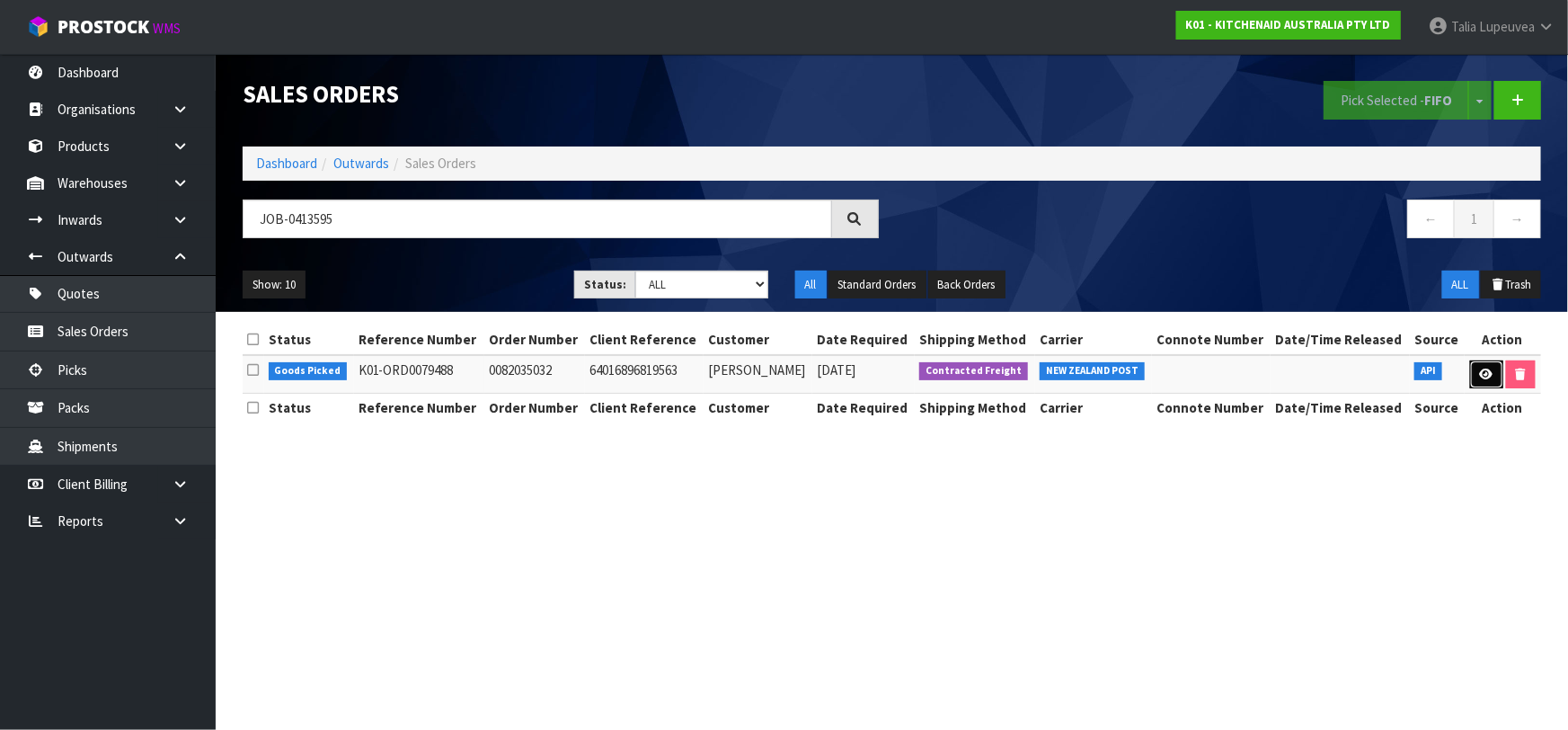
click at [1476, 377] on link at bounding box center [1486, 374] width 33 height 28
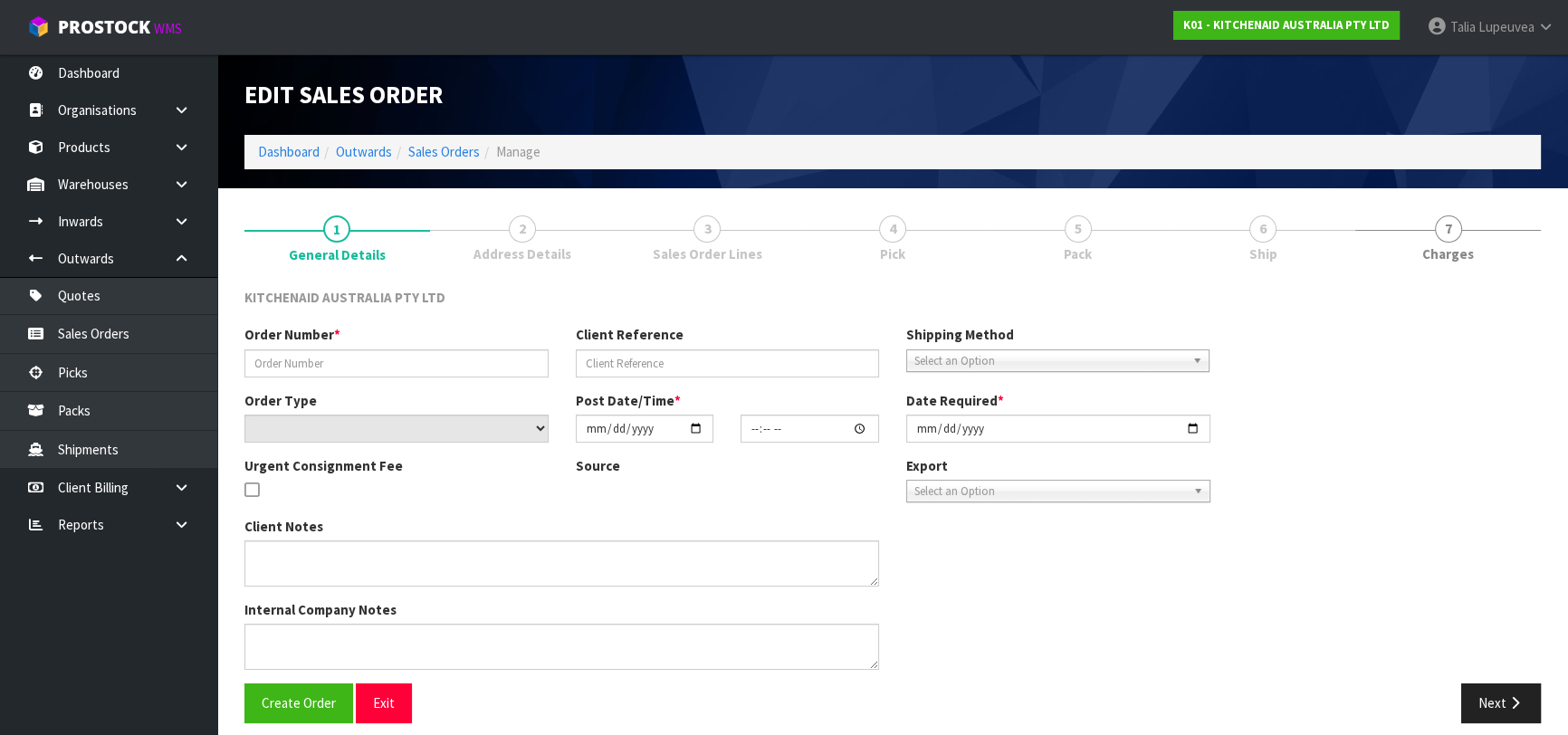
type input "0082035032"
type input "64016896819563"
select select "number:0"
type input "[DATE]"
type input "23:39:00.000"
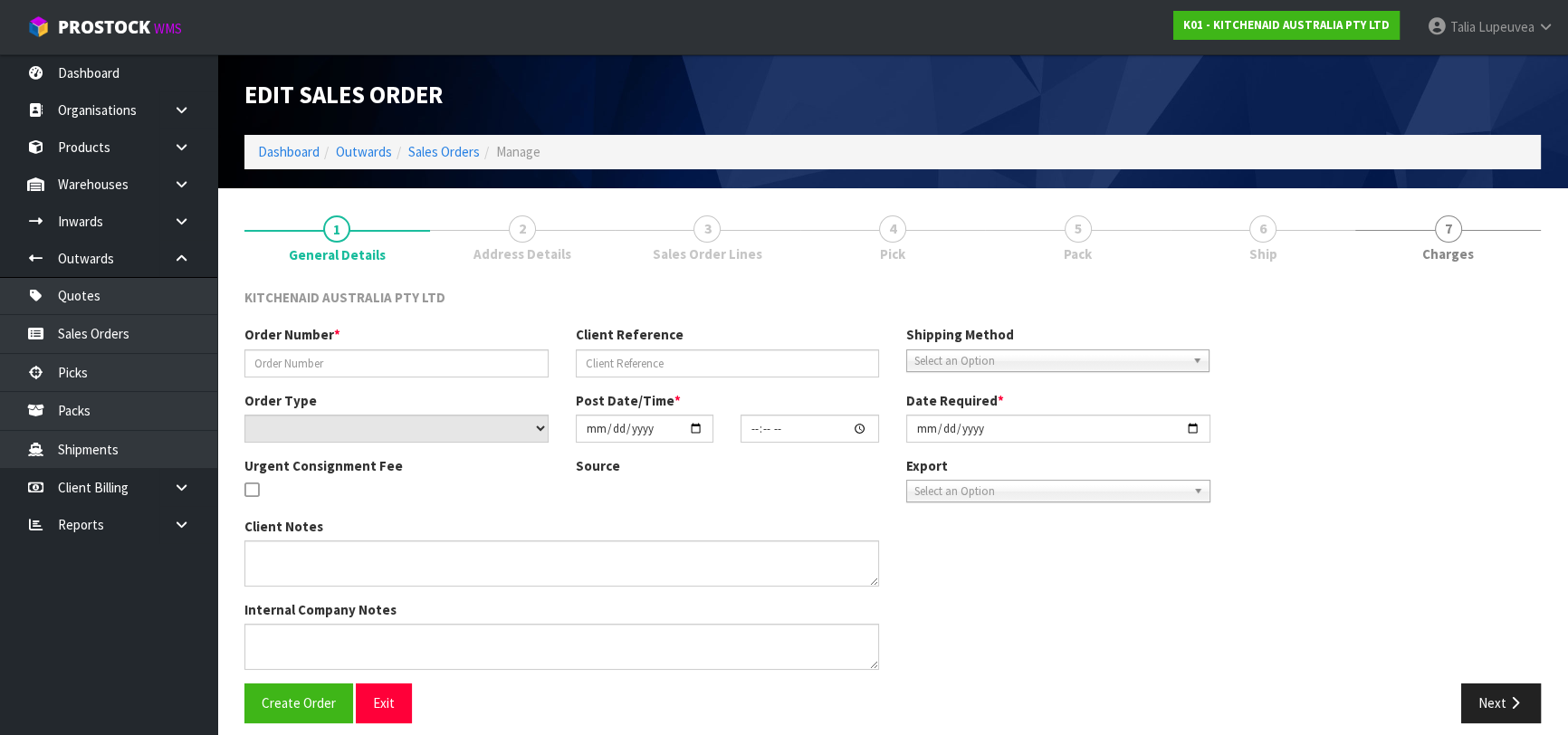
type input "[DATE]"
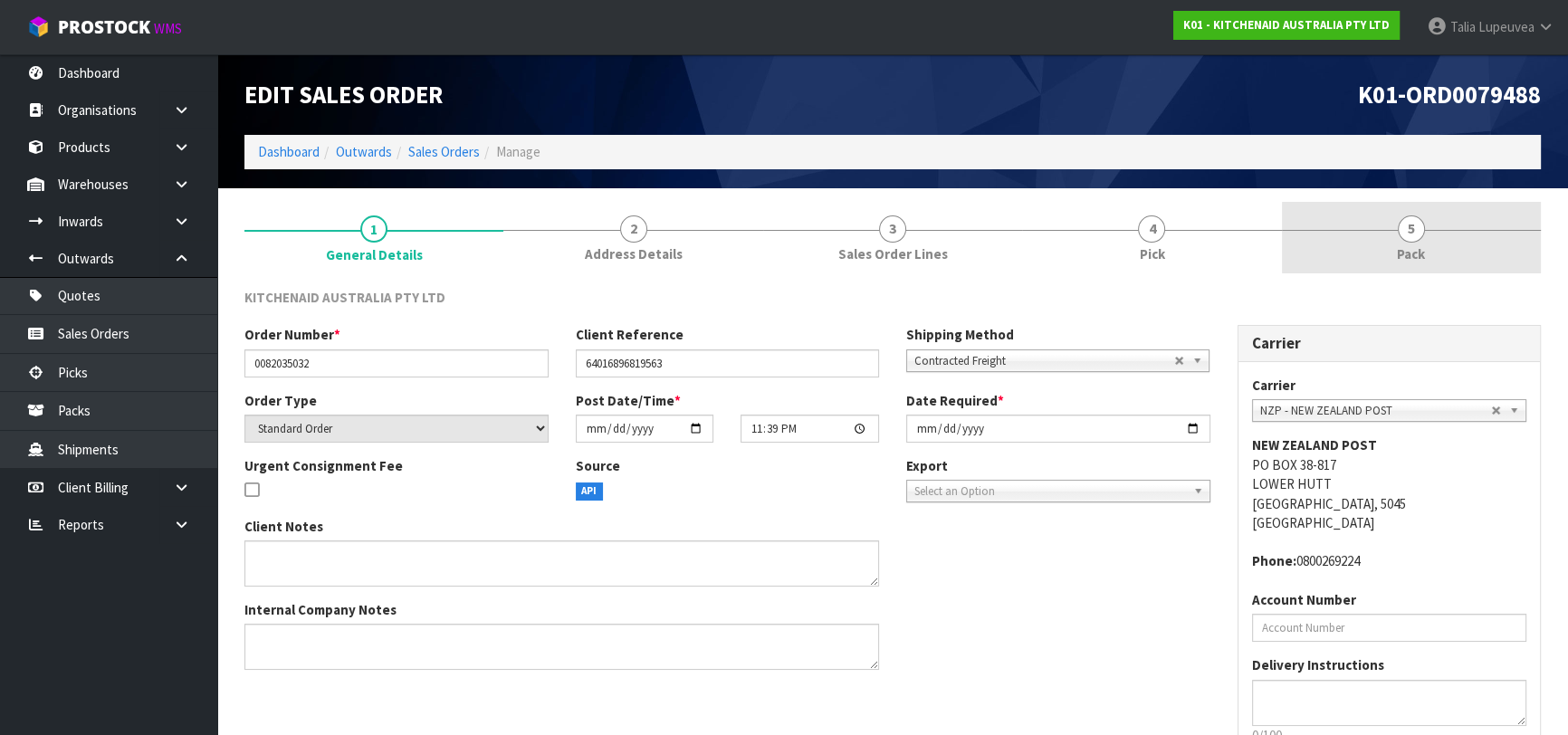
click at [1385, 244] on link "5 Pack" at bounding box center [1412, 237] width 259 height 71
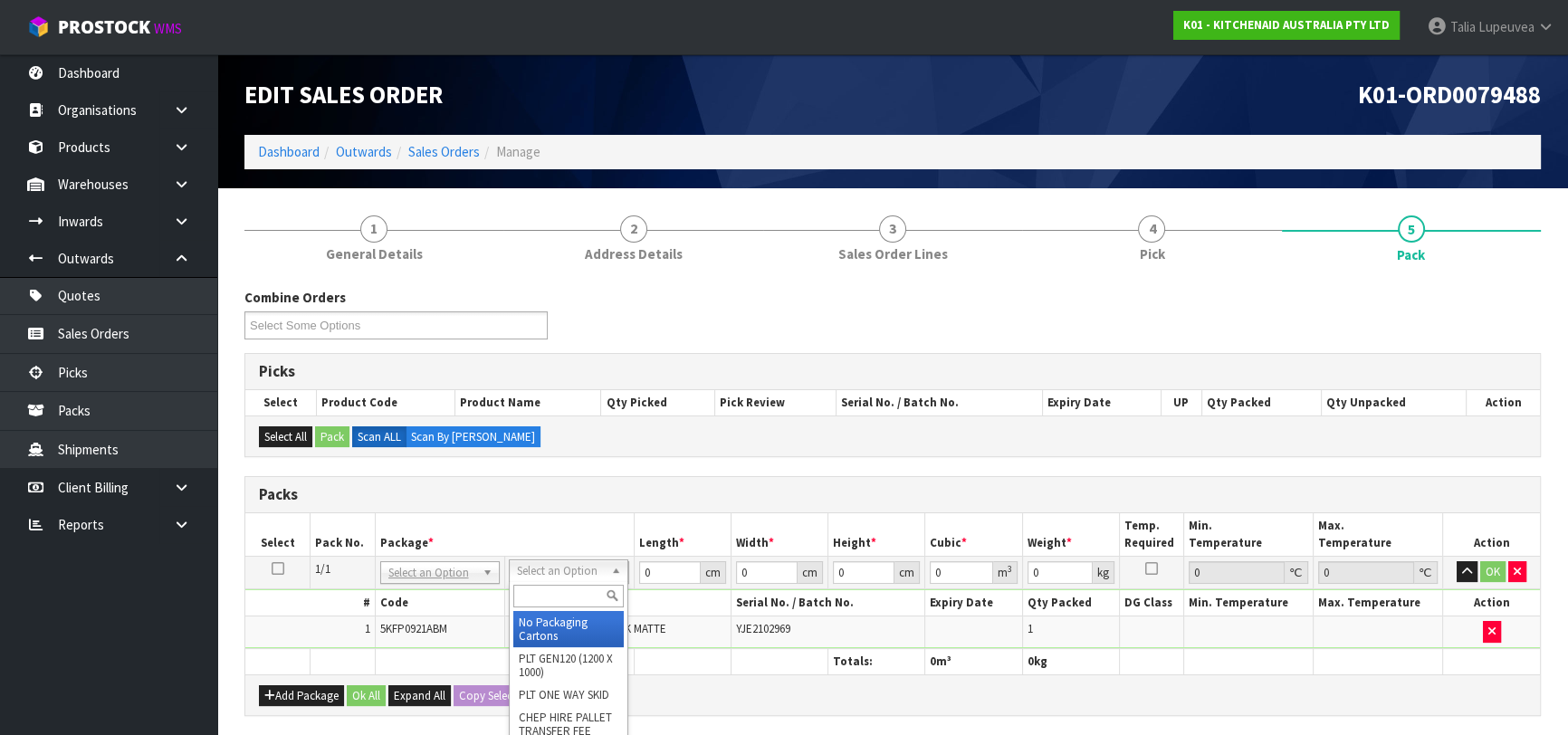
drag, startPoint x: 595, startPoint y: 574, endPoint x: 587, endPoint y: 589, distance: 17.0
click at [581, 597] on input "text" at bounding box center [569, 596] width 111 height 23
type input "OWN"
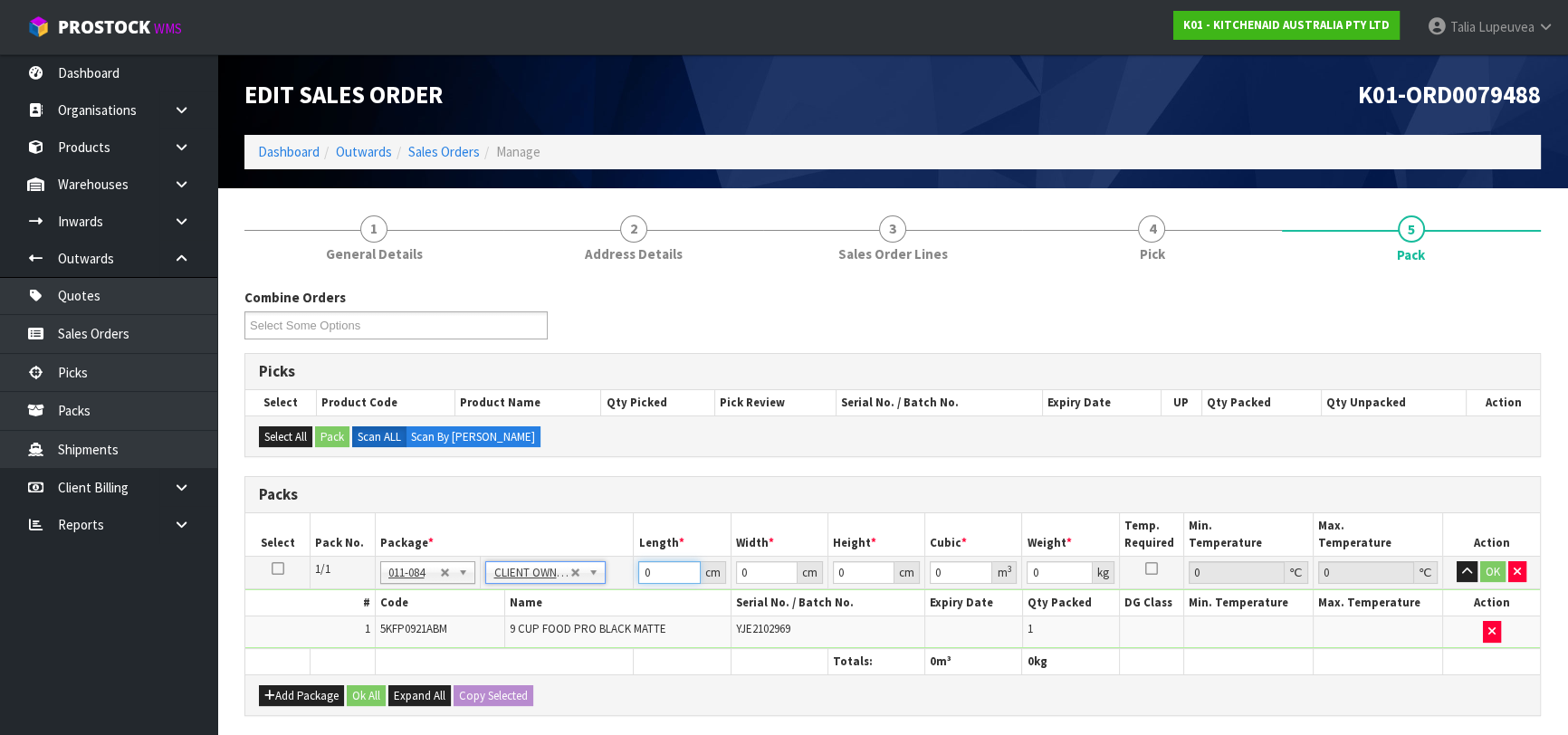
type input "4.3"
drag, startPoint x: 664, startPoint y: 577, endPoint x: 587, endPoint y: 579, distance: 77.0
click at [587, 579] on tr "1/1 NONE 007-001 007-002 007-004 007-009 007-013 007-014 007-015 007-017 007-01…" at bounding box center [893, 571] width 1295 height 33
type input "51"
type input "28"
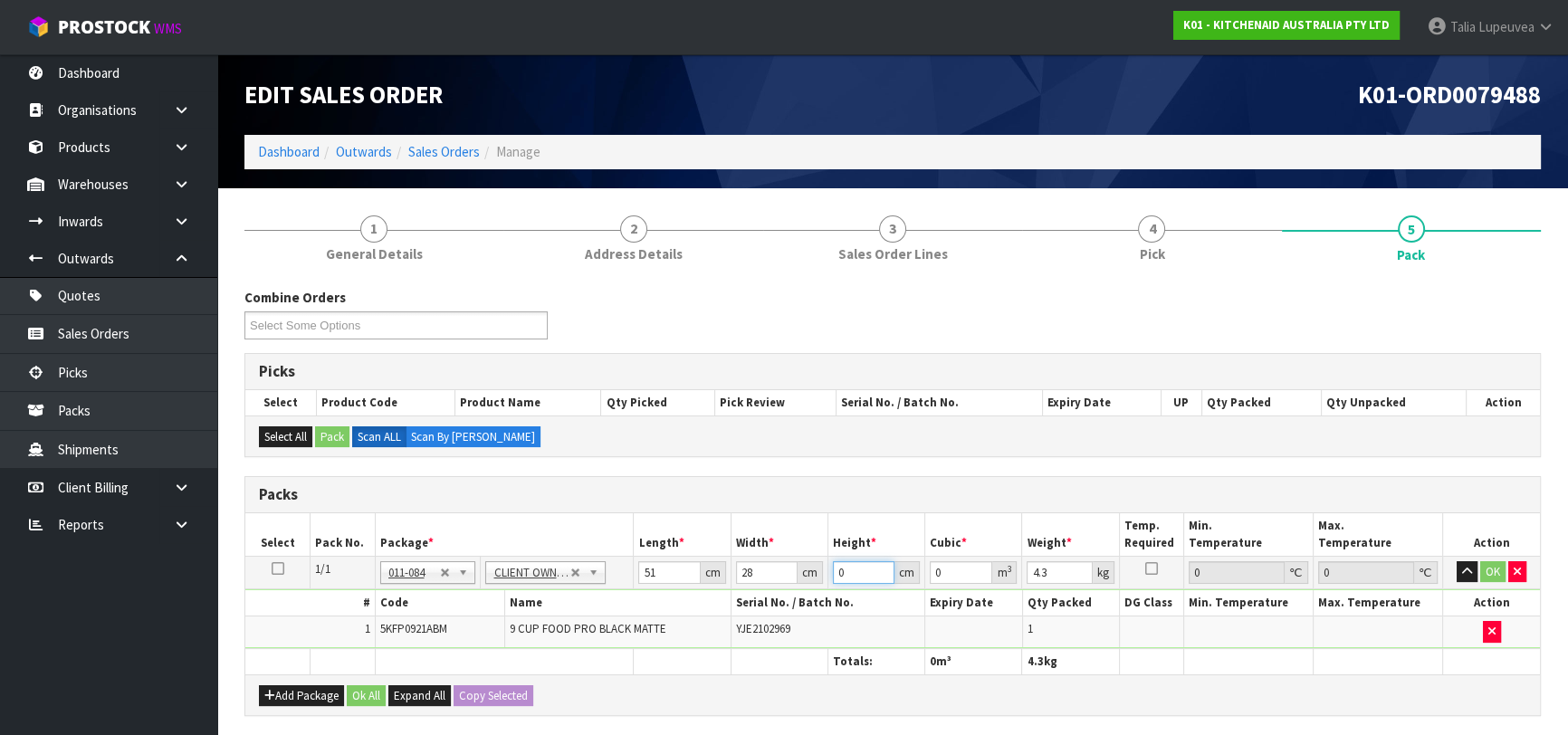
type input "3"
type input "0.004284"
type input "34"
type input "0.048552"
type input "34"
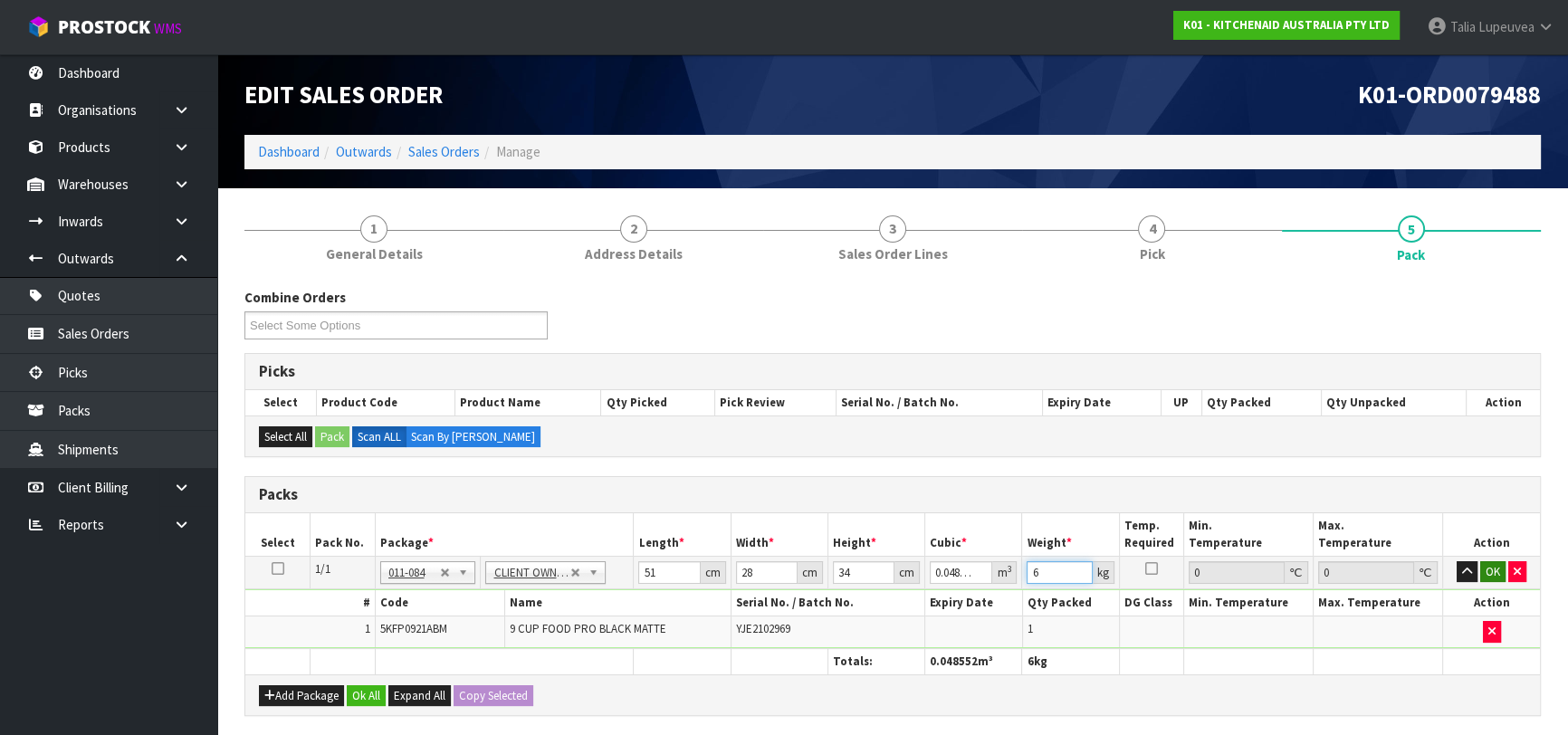
type input "6"
click at [1483, 561] on button "OK" at bounding box center [1493, 572] width 26 height 22
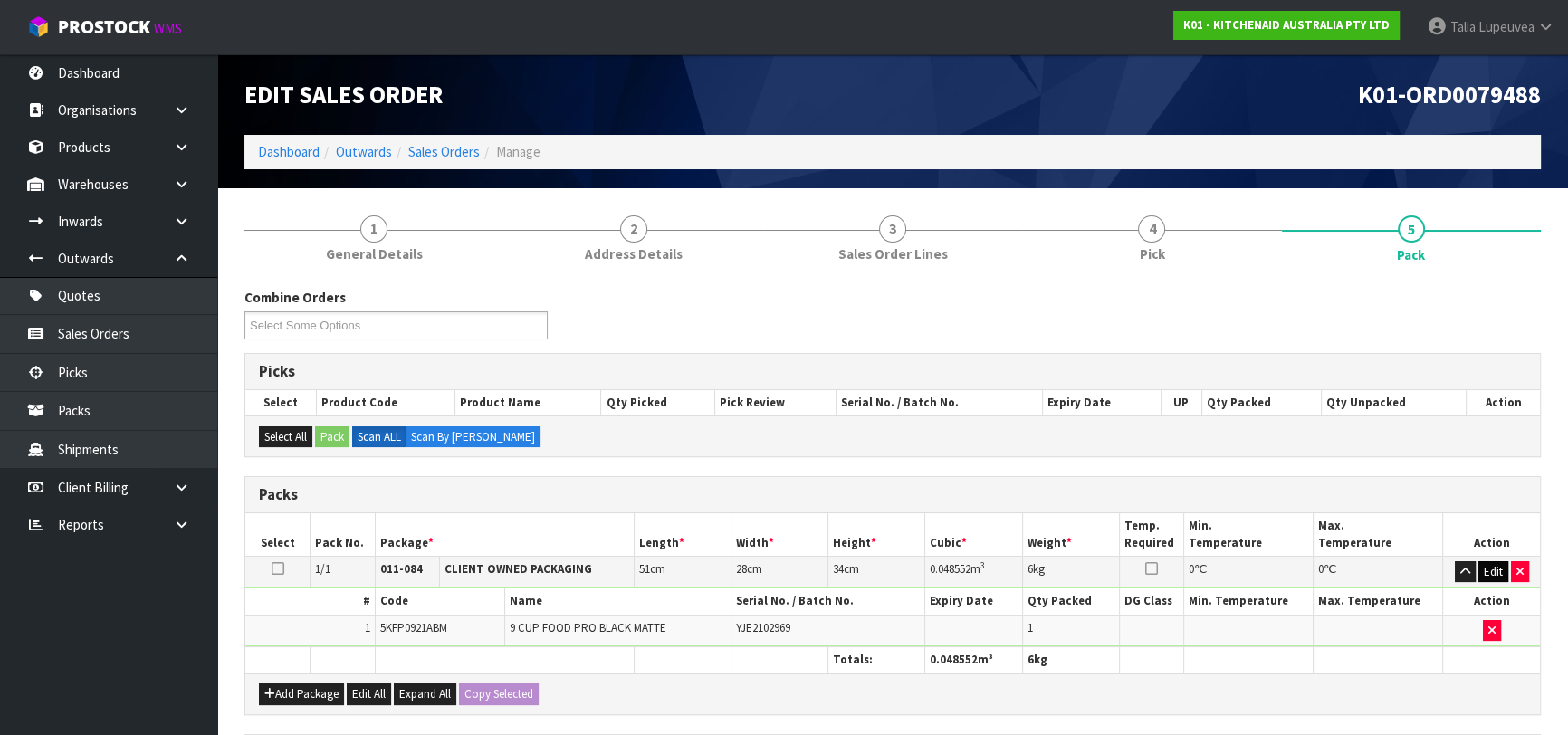
scroll to position [319, 0]
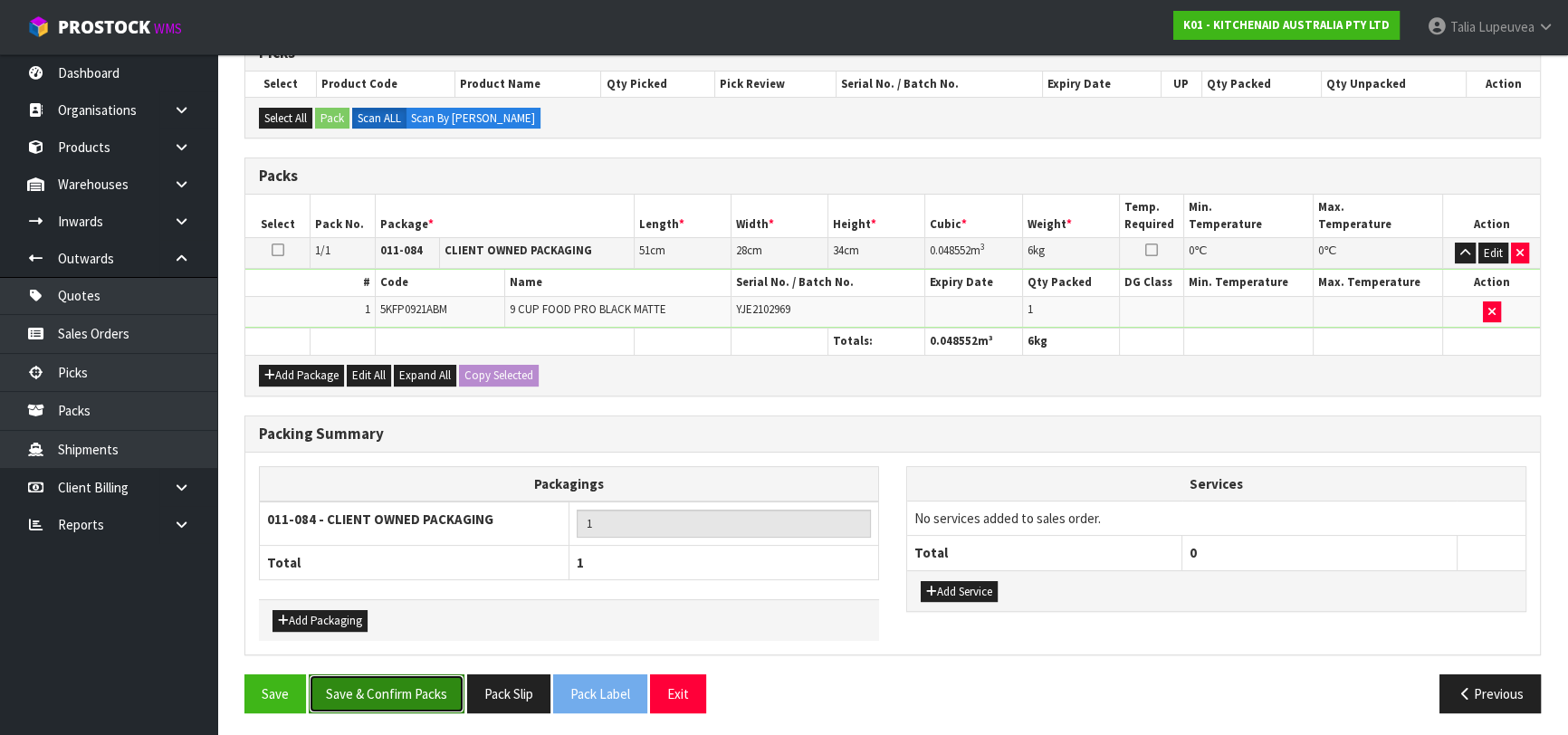
click at [445, 674] on button "Save & Confirm Packs" at bounding box center [386, 692] width 155 height 39
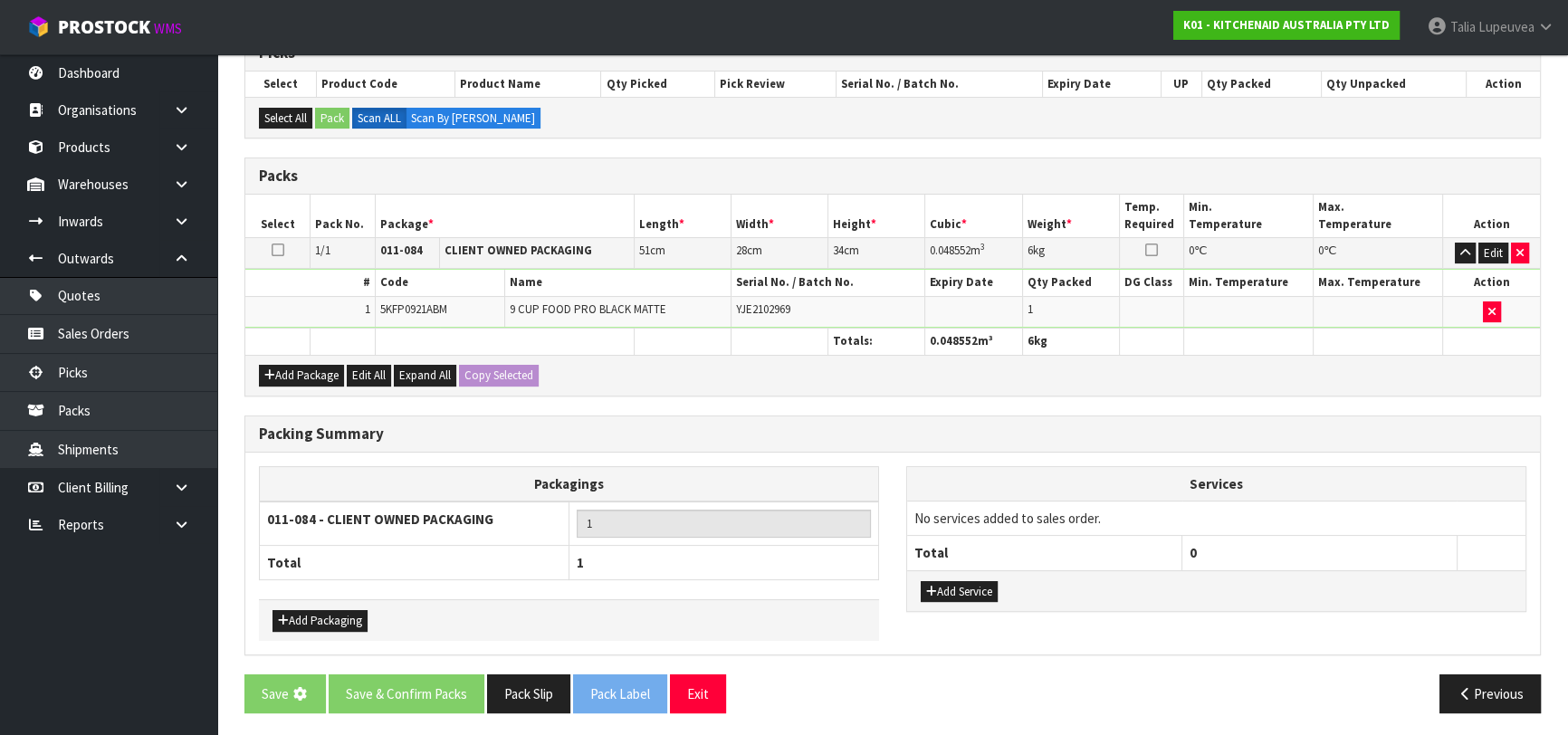
scroll to position [0, 0]
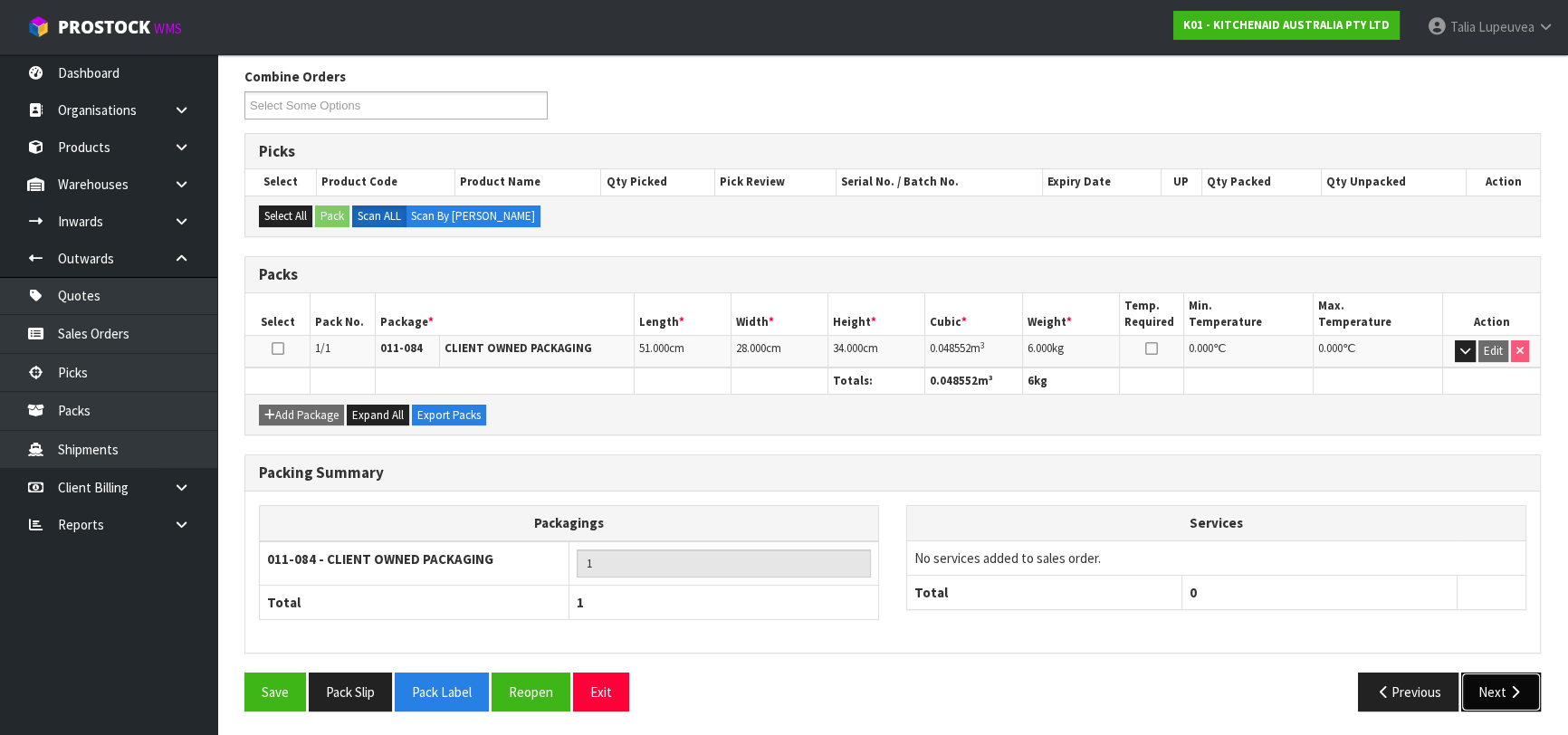
click at [1496, 676] on button "Next" at bounding box center [1501, 690] width 79 height 39
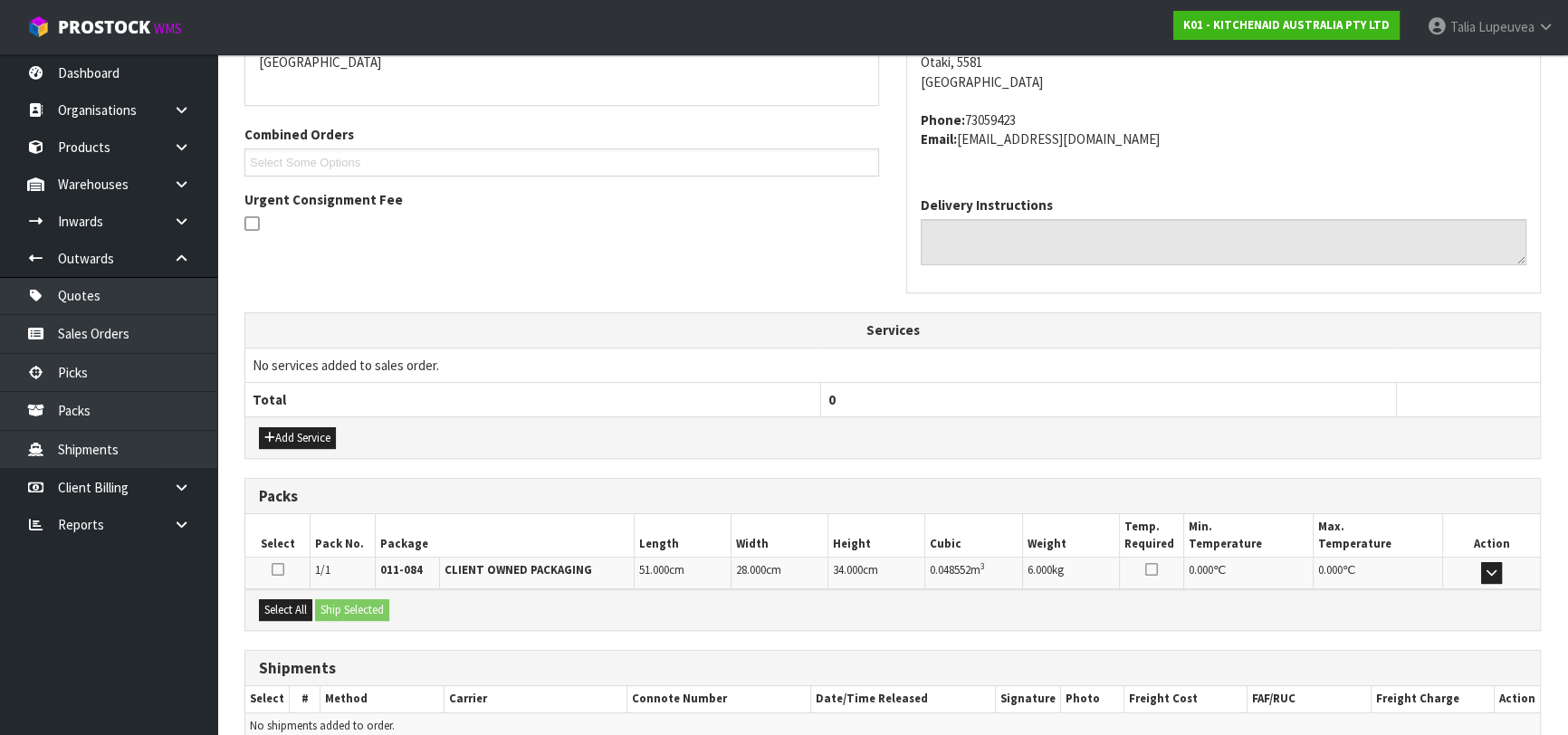
scroll to position [496, 0]
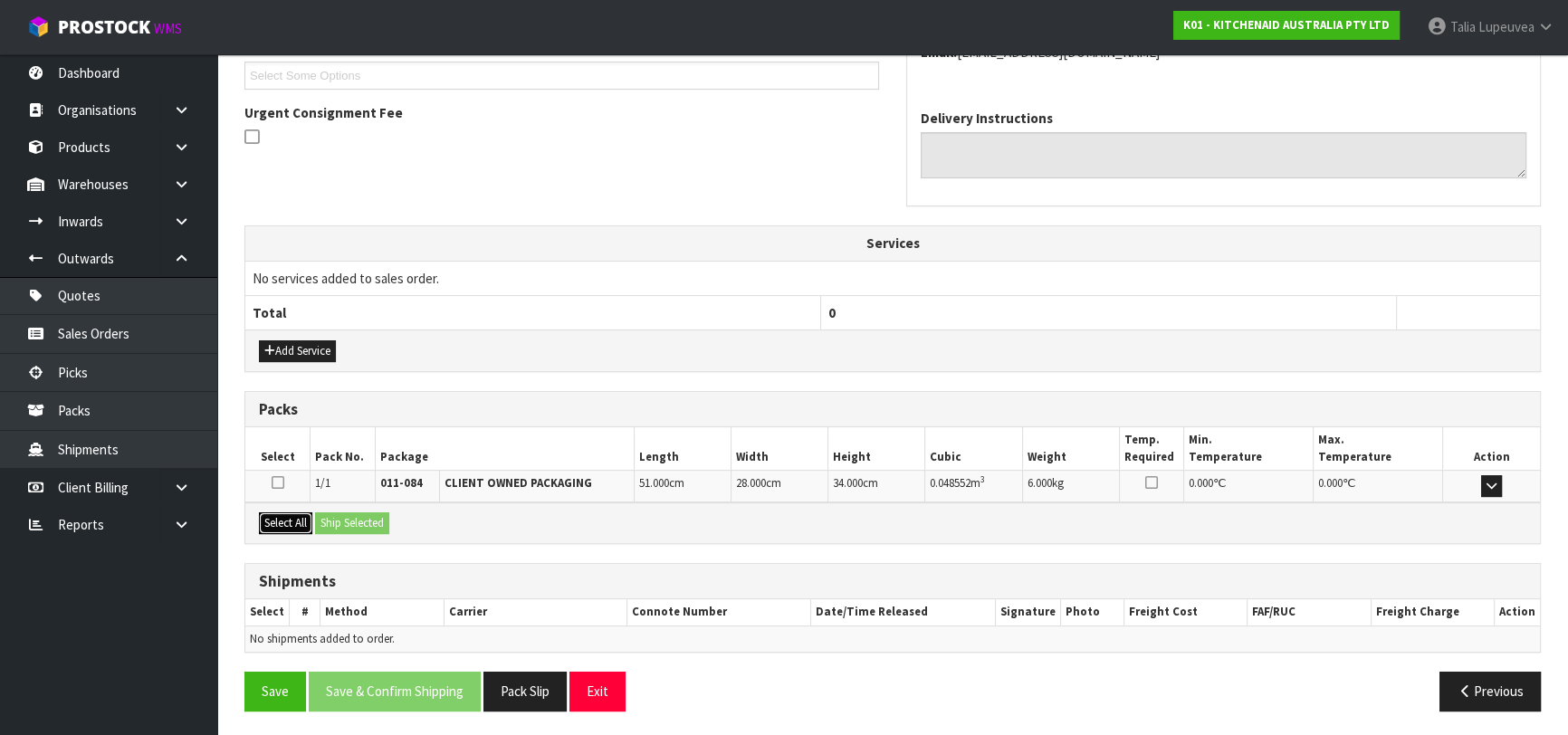
drag, startPoint x: 280, startPoint y: 518, endPoint x: 334, endPoint y: 516, distance: 54.0
click at [285, 518] on button "Select All" at bounding box center [286, 523] width 53 height 22
click at [335, 516] on button "Ship Selected" at bounding box center [351, 523] width 74 height 22
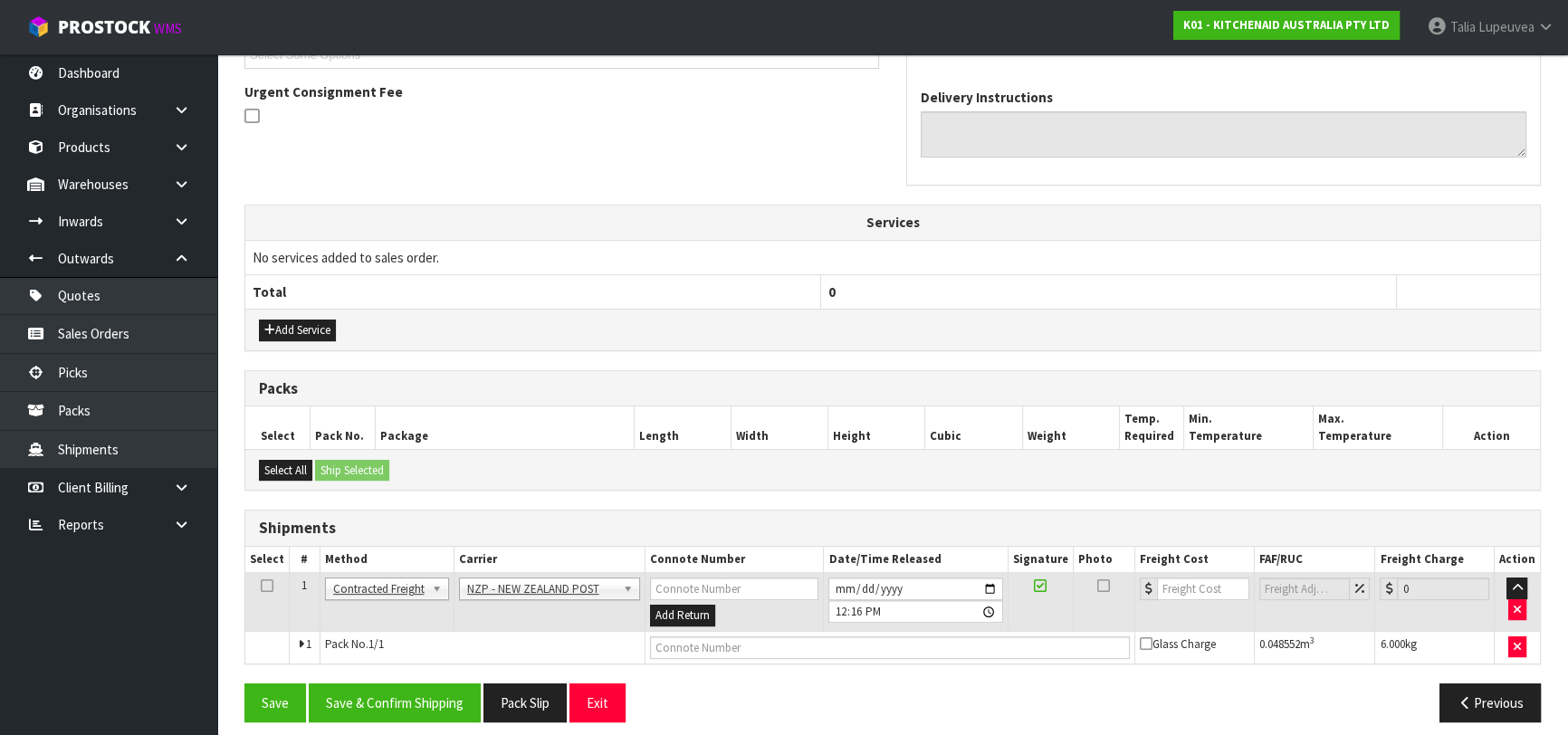
scroll to position [527, 0]
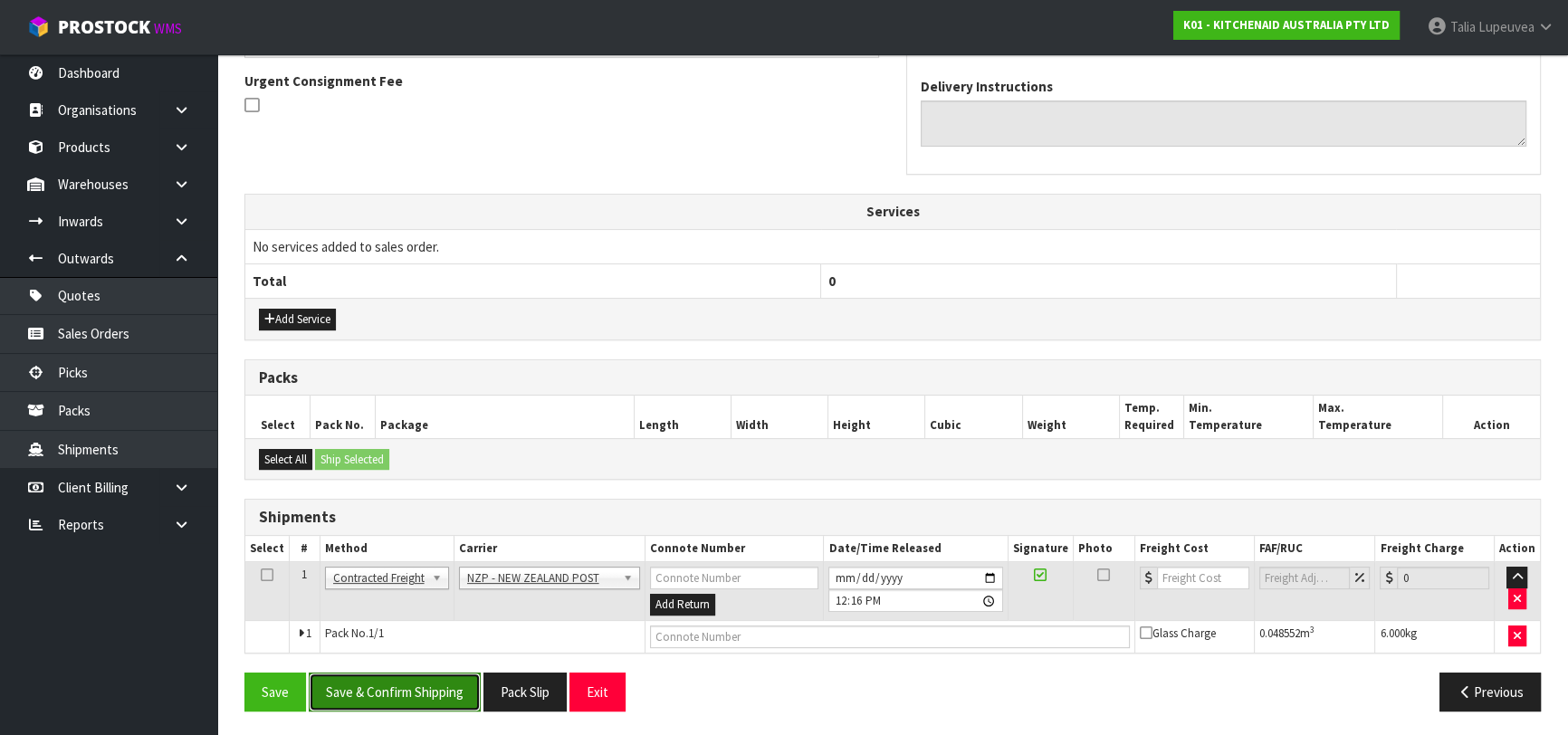
click at [396, 695] on button "Save & Confirm Shipping" at bounding box center [395, 690] width 172 height 39
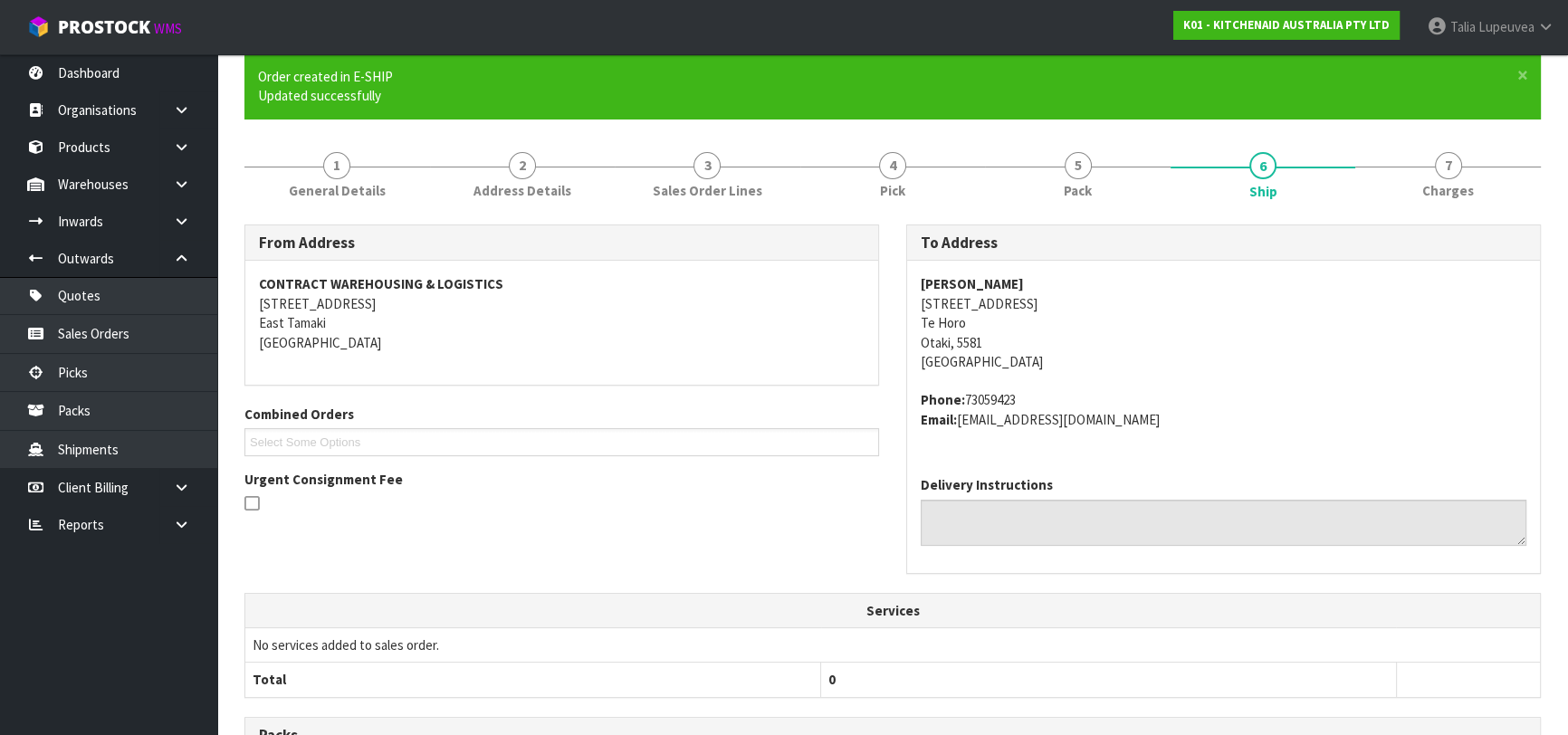
scroll to position [503, 0]
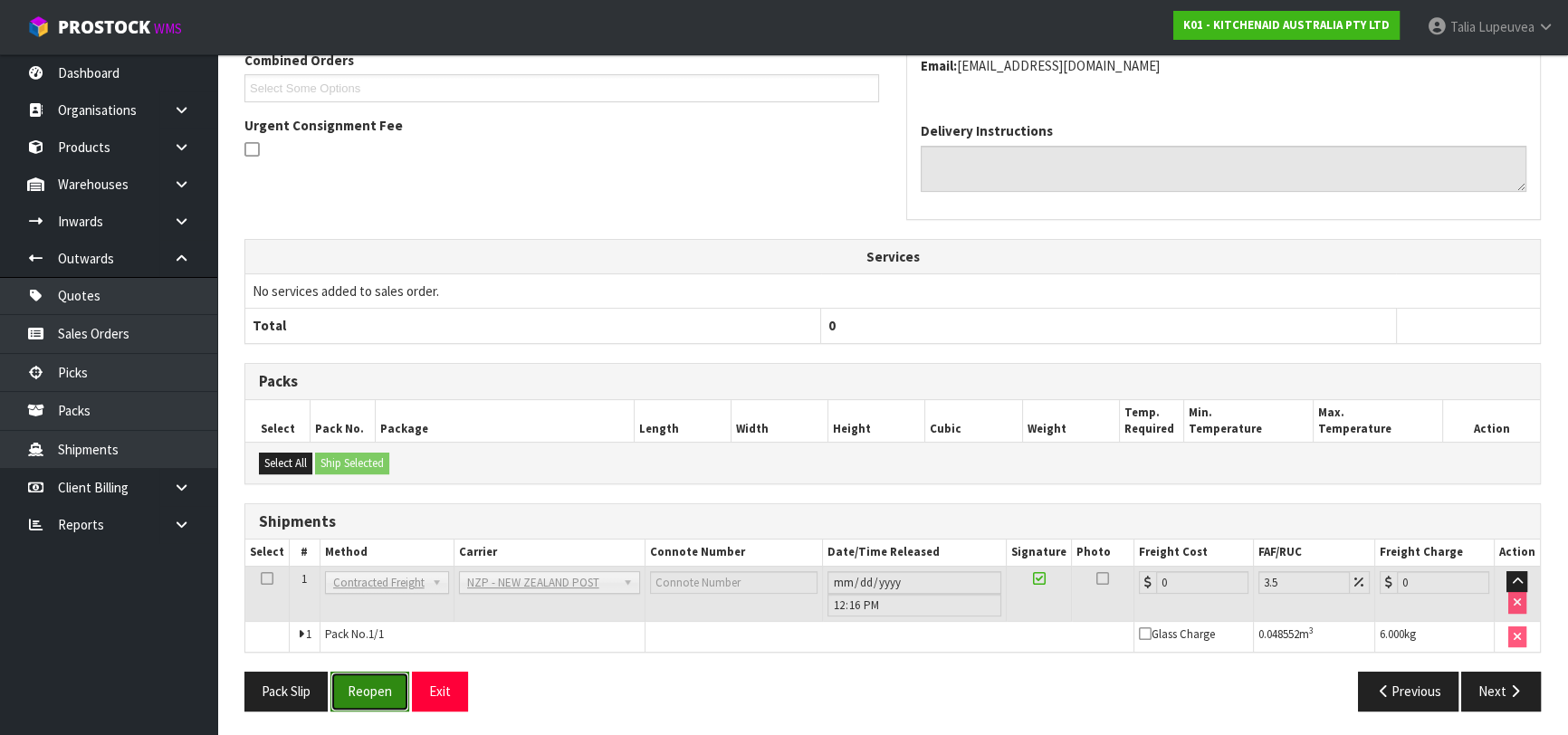
click at [386, 686] on button "Reopen" at bounding box center [370, 690] width 79 height 39
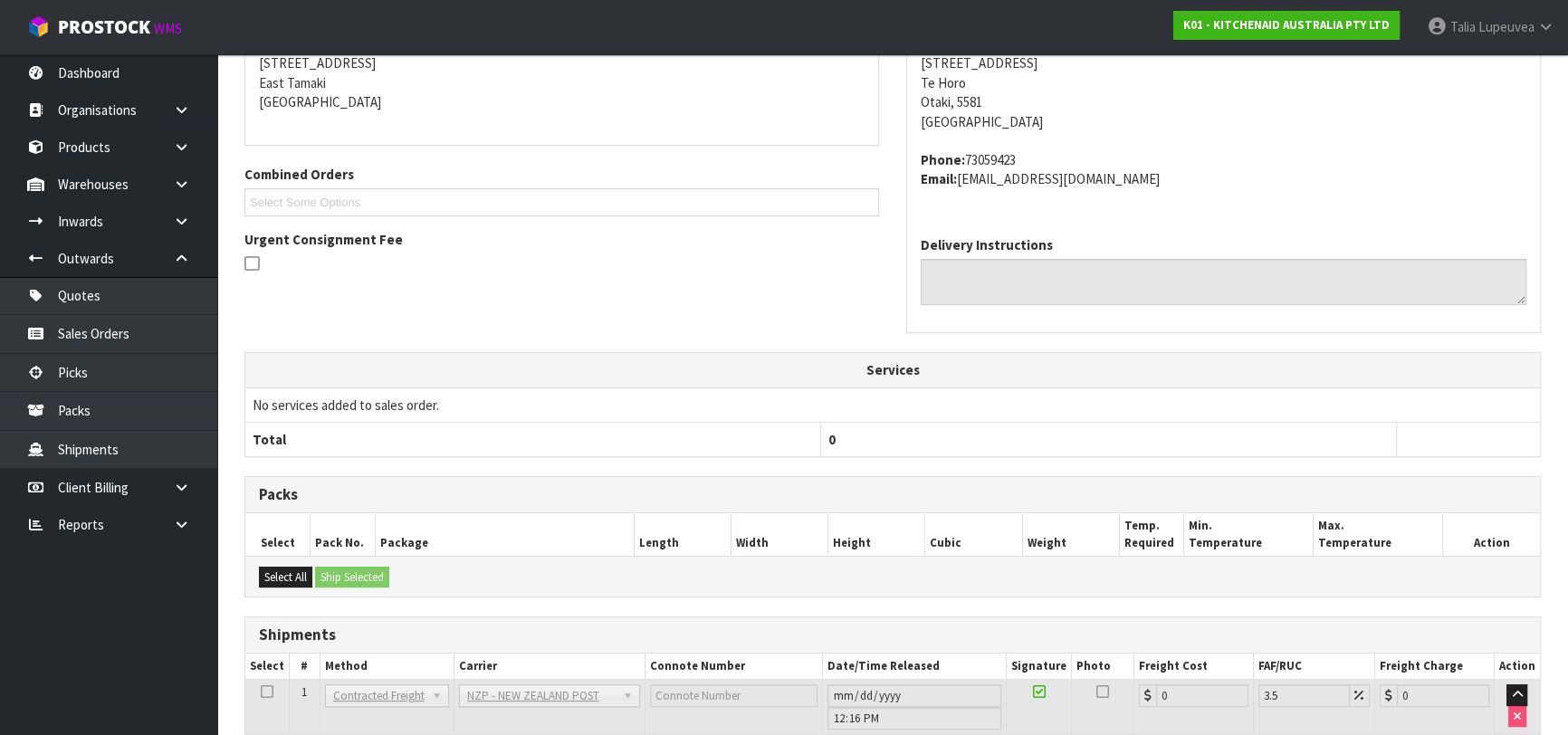
scroll to position [483, 0]
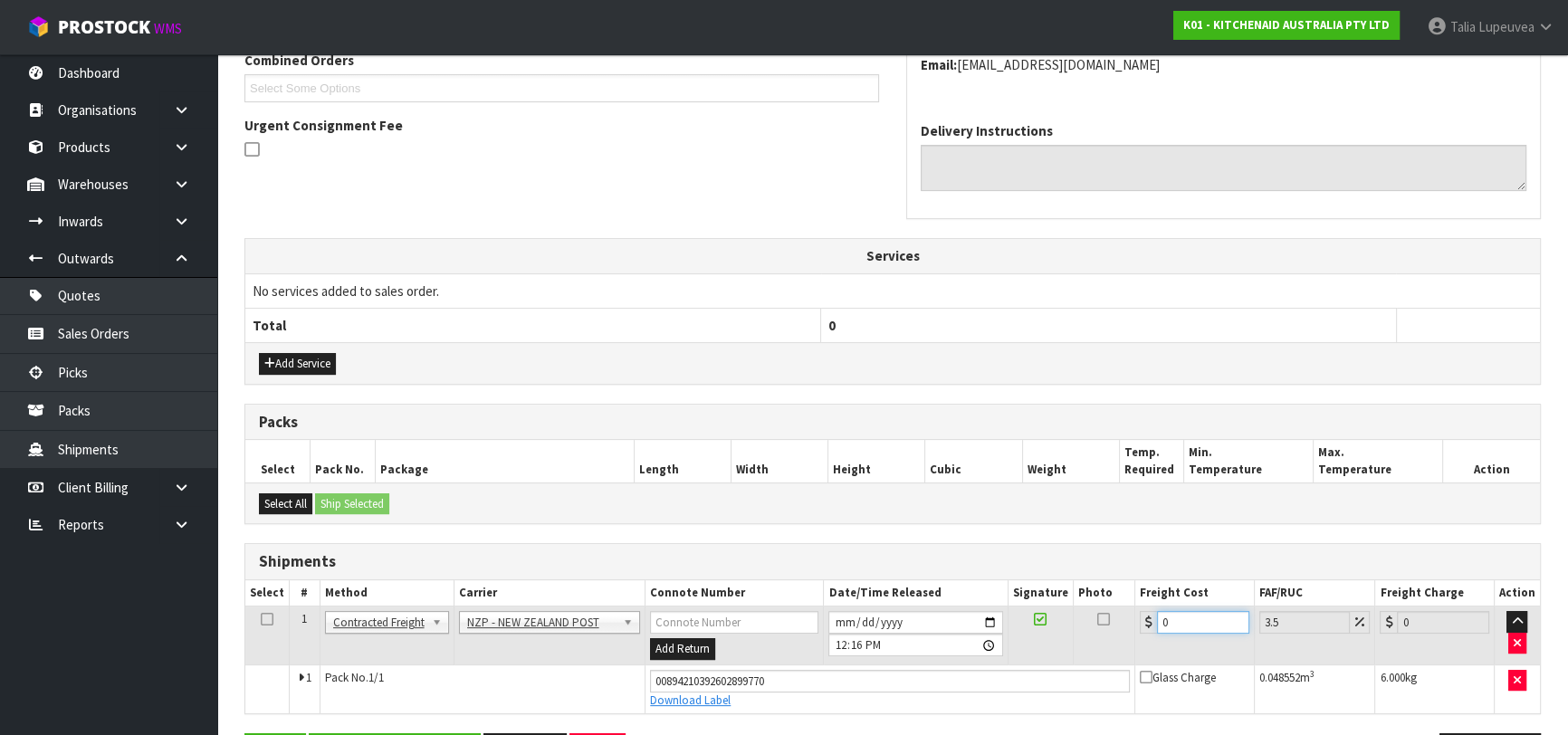
drag, startPoint x: 1202, startPoint y: 621, endPoint x: 1145, endPoint y: 633, distance: 58.2
click at [1145, 634] on td "0" at bounding box center [1195, 635] width 120 height 58
type input "1"
type input "1.03"
type input "13"
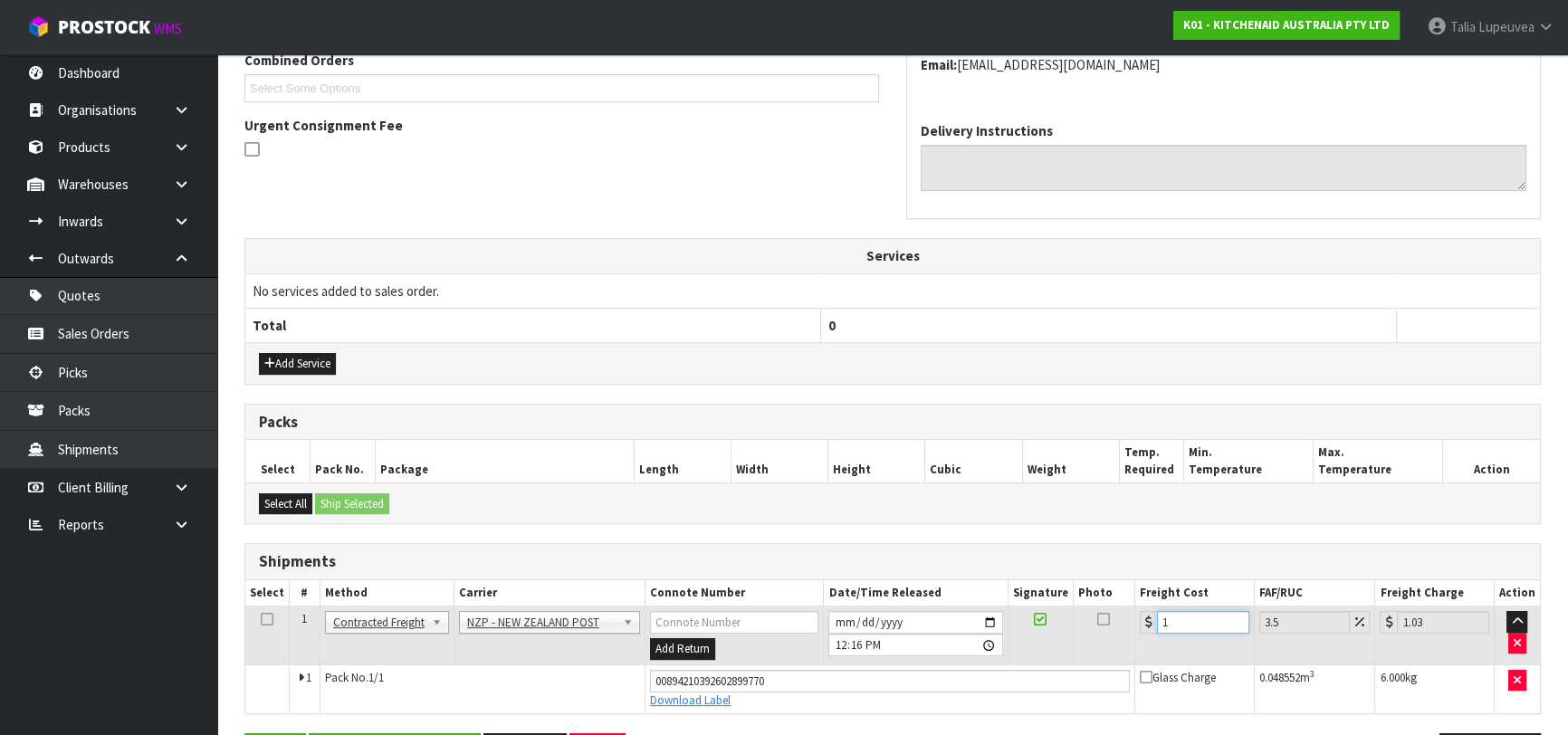
type input "13.45"
type input "13.04"
type input "13.5"
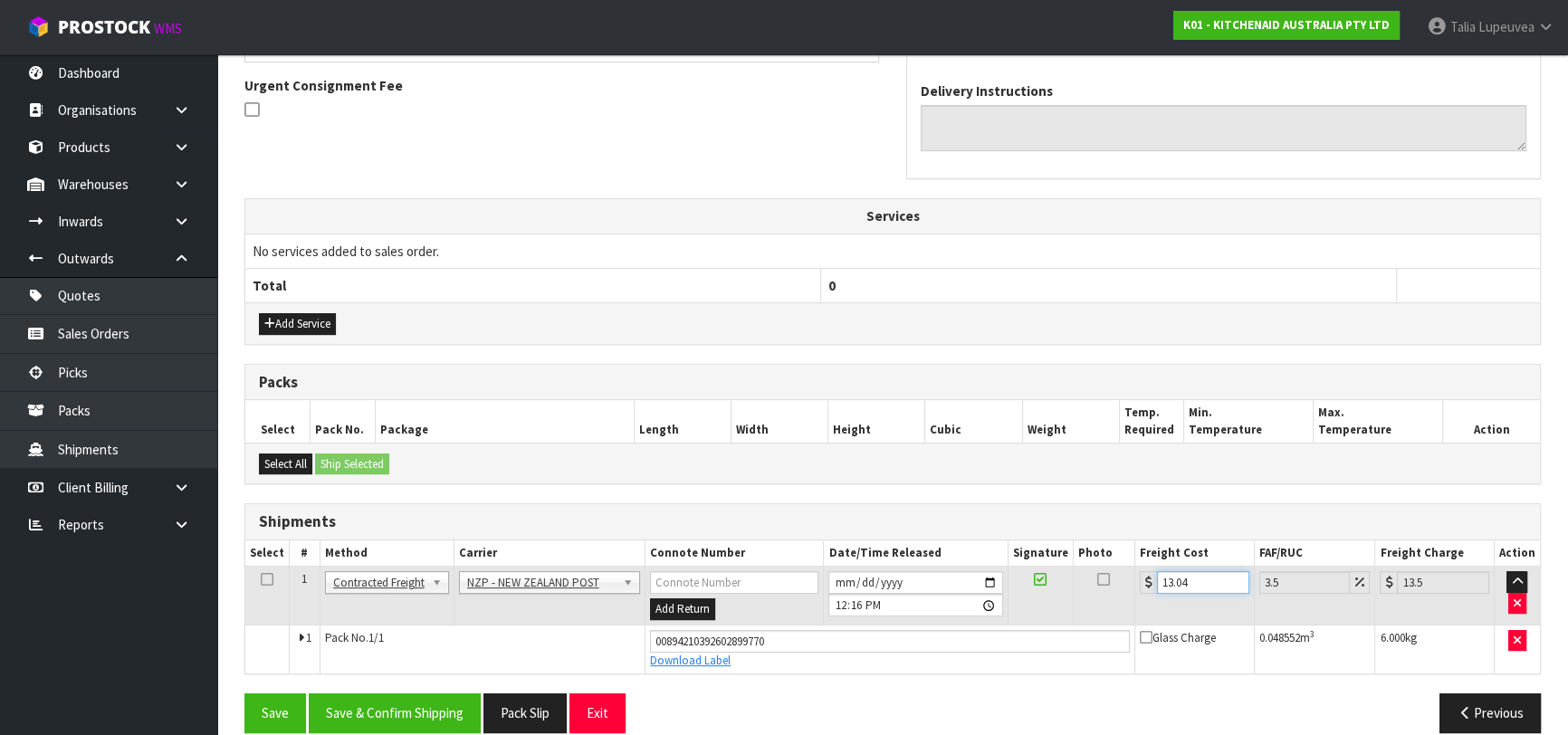
scroll to position [544, 0]
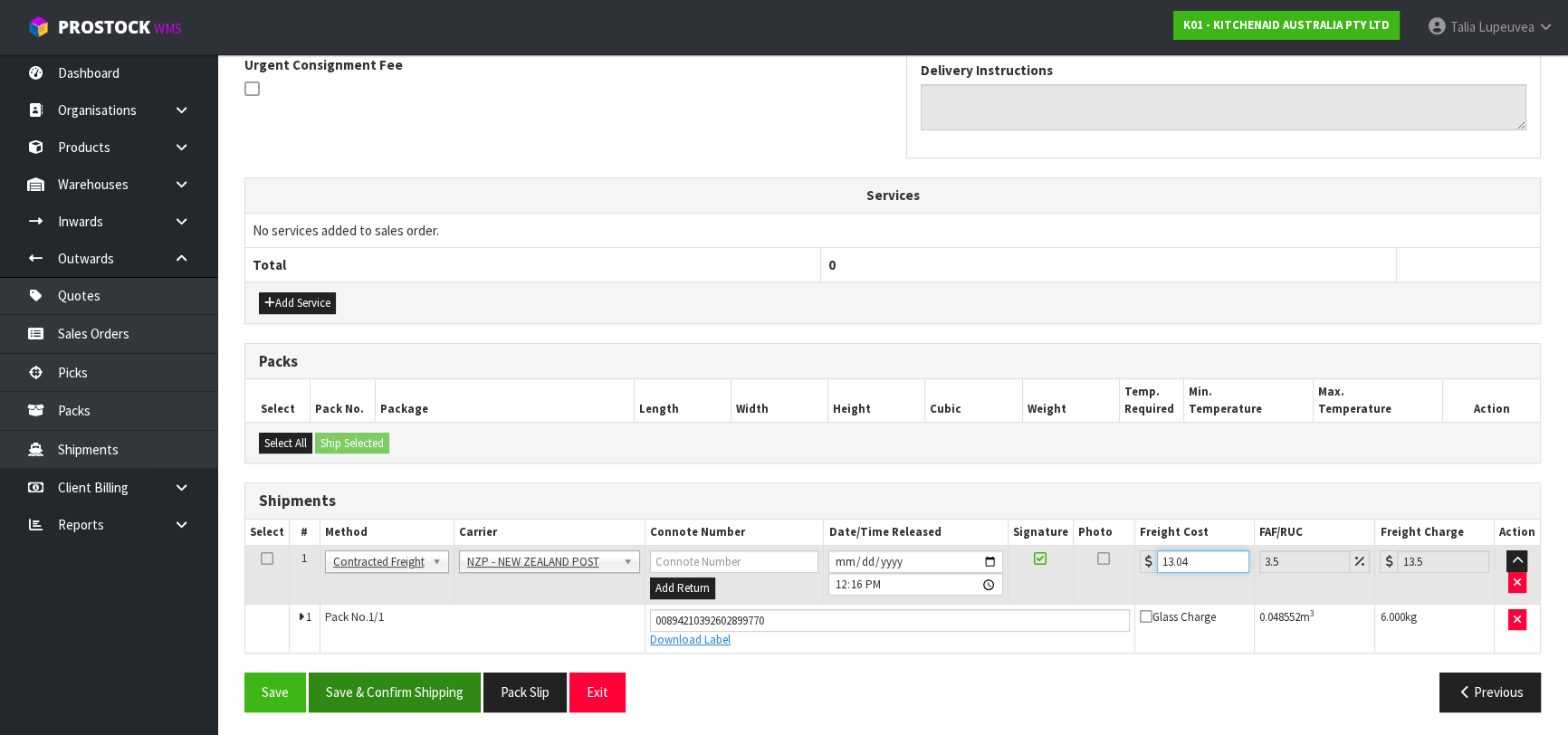
type input "13.04"
click at [345, 689] on button "Save & Confirm Shipping" at bounding box center [395, 690] width 172 height 39
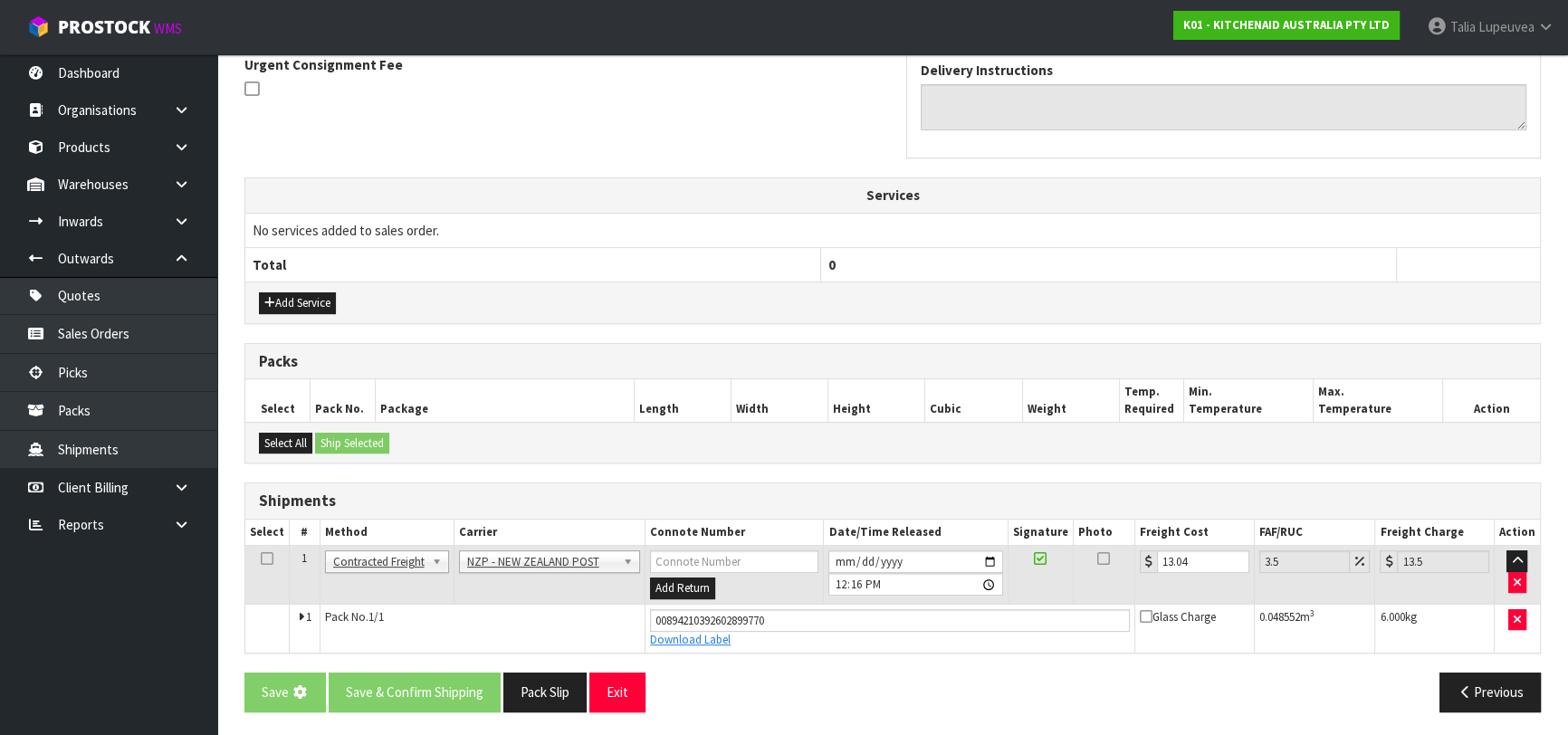
scroll to position [0, 0]
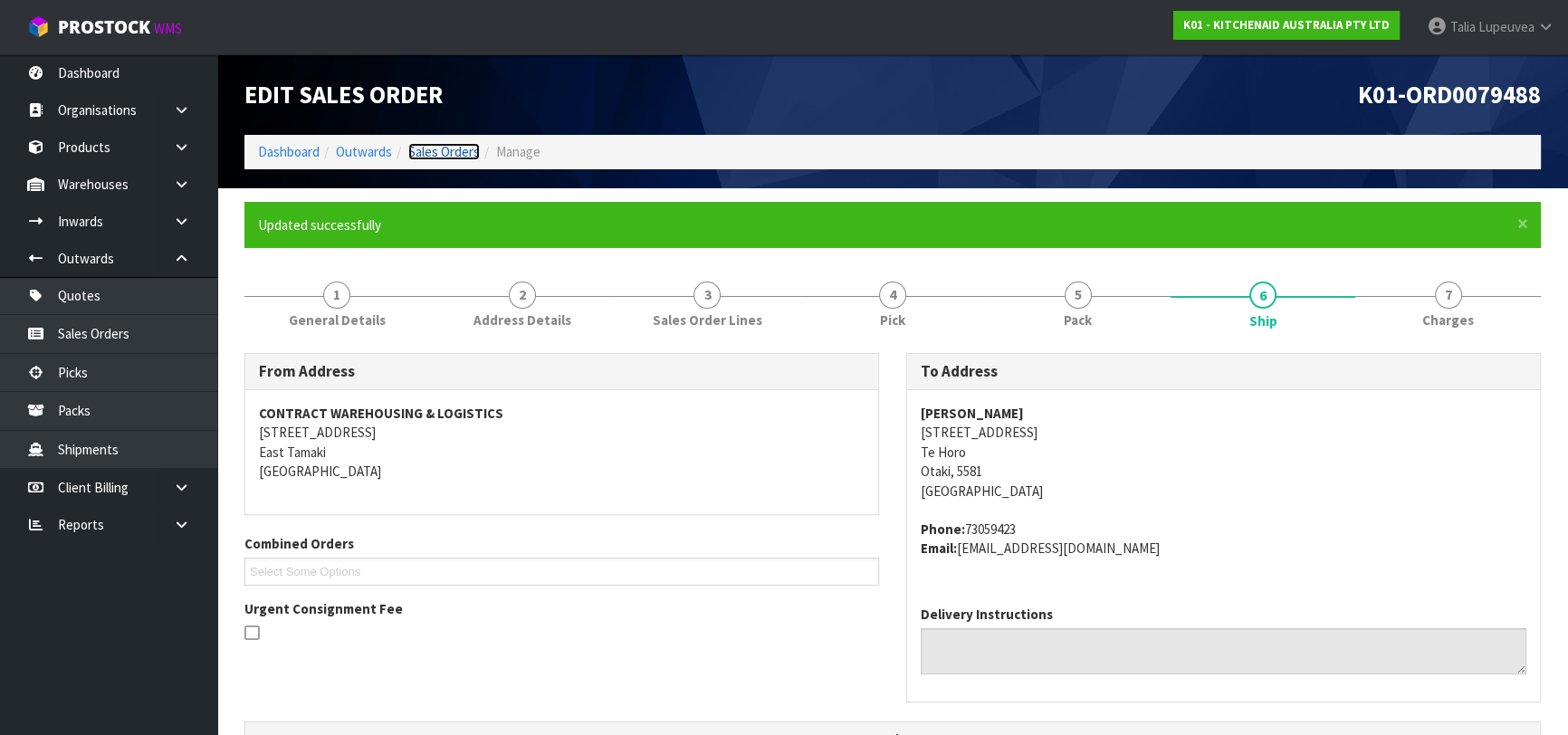
click at [447, 147] on link "Sales Orders" at bounding box center [443, 150] width 71 height 17
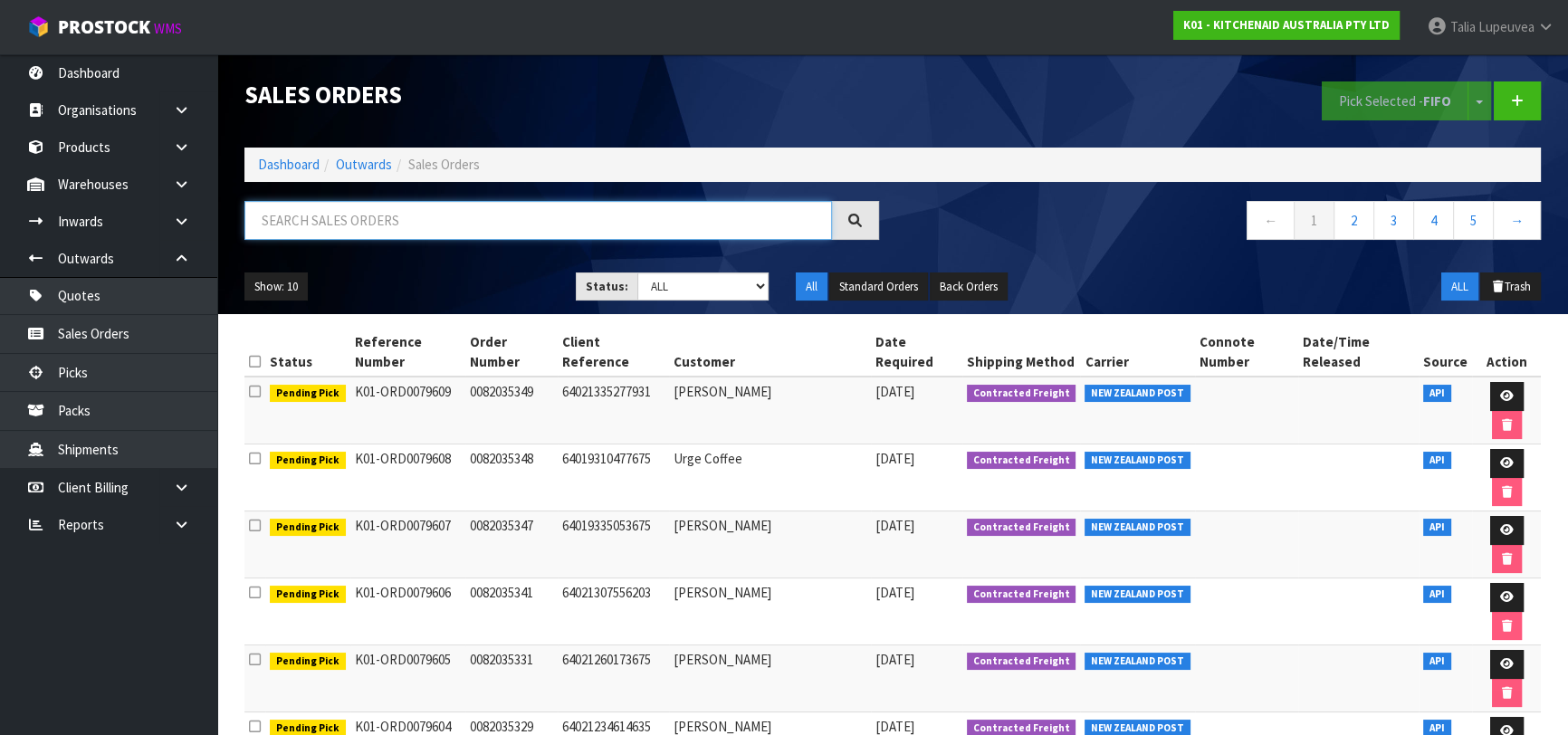
click at [441, 225] on input "text" at bounding box center [538, 220] width 587 height 39
type input "JOB-0413602"
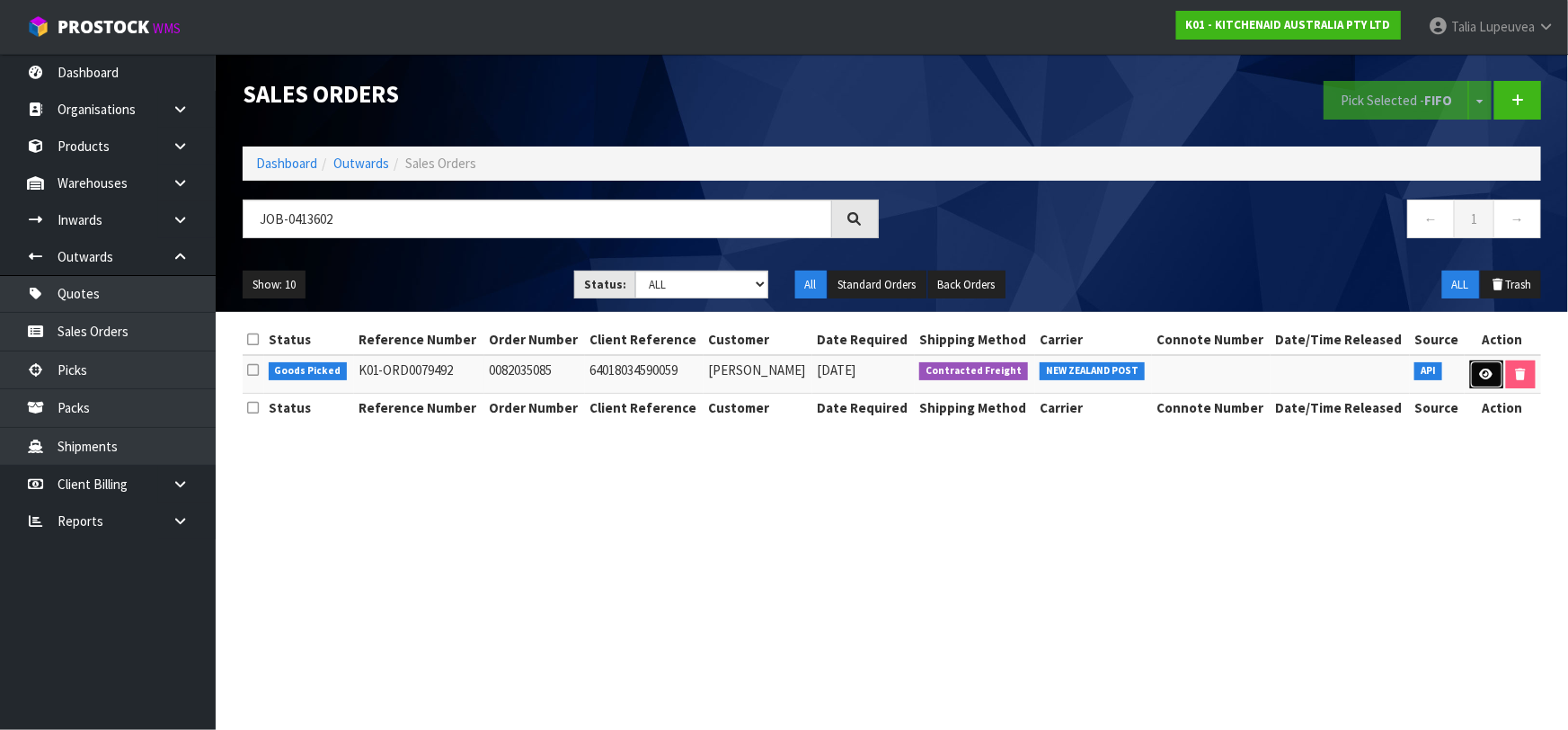
click at [1491, 376] on link at bounding box center [1486, 374] width 33 height 28
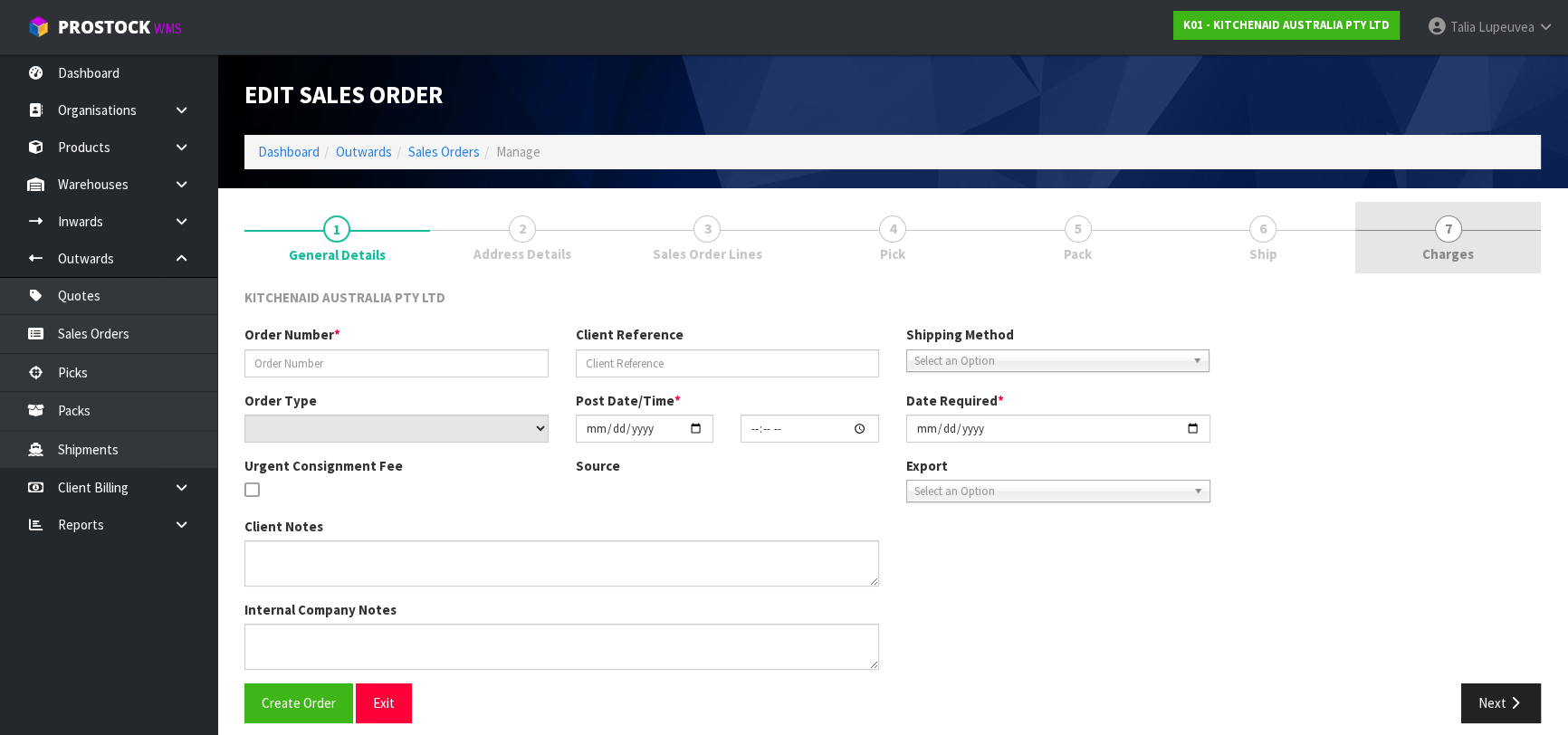
type input "0082035085"
type input "64018034590059"
select select "number:0"
type input "[DATE]"
type input "07:37:47.000"
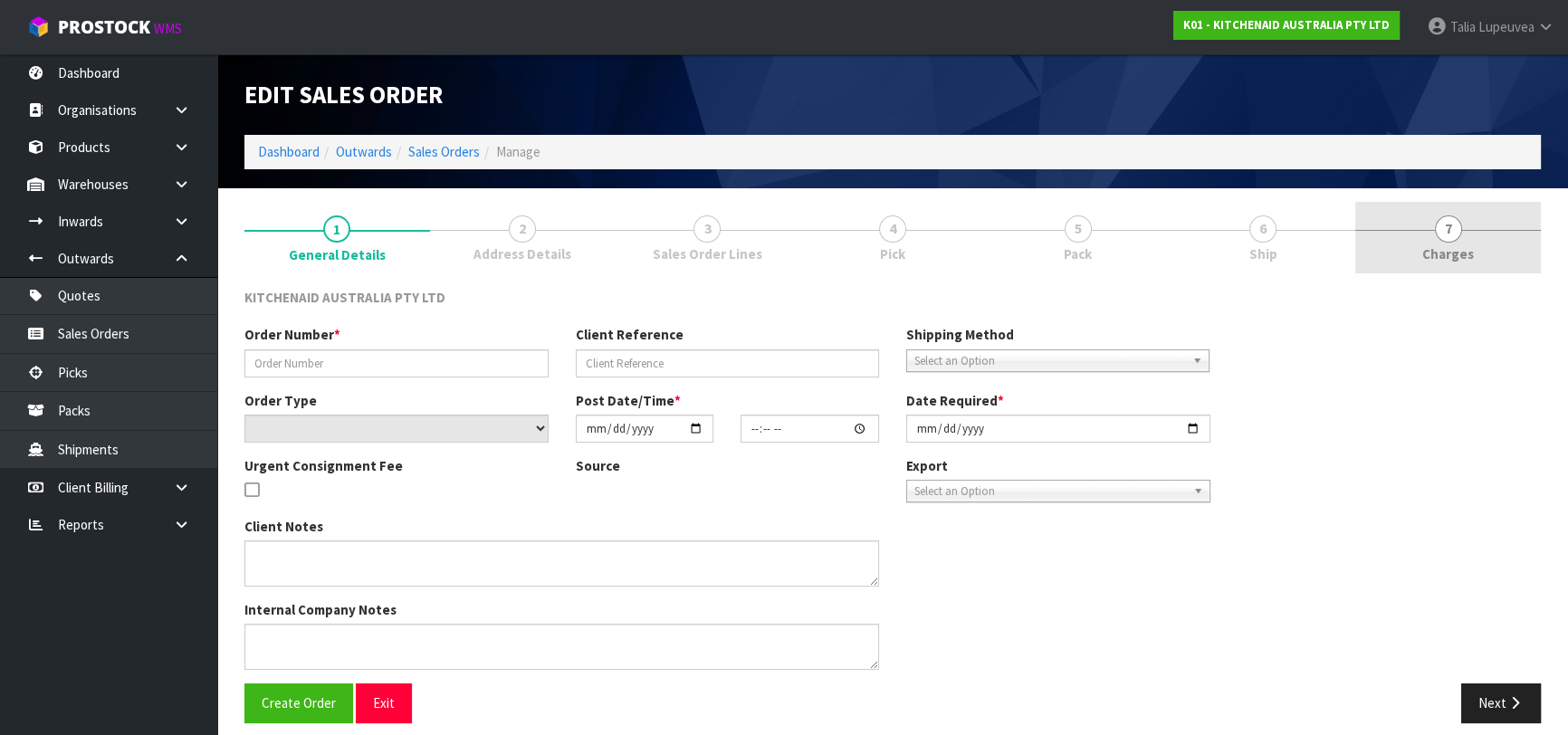
type input "[DATE]"
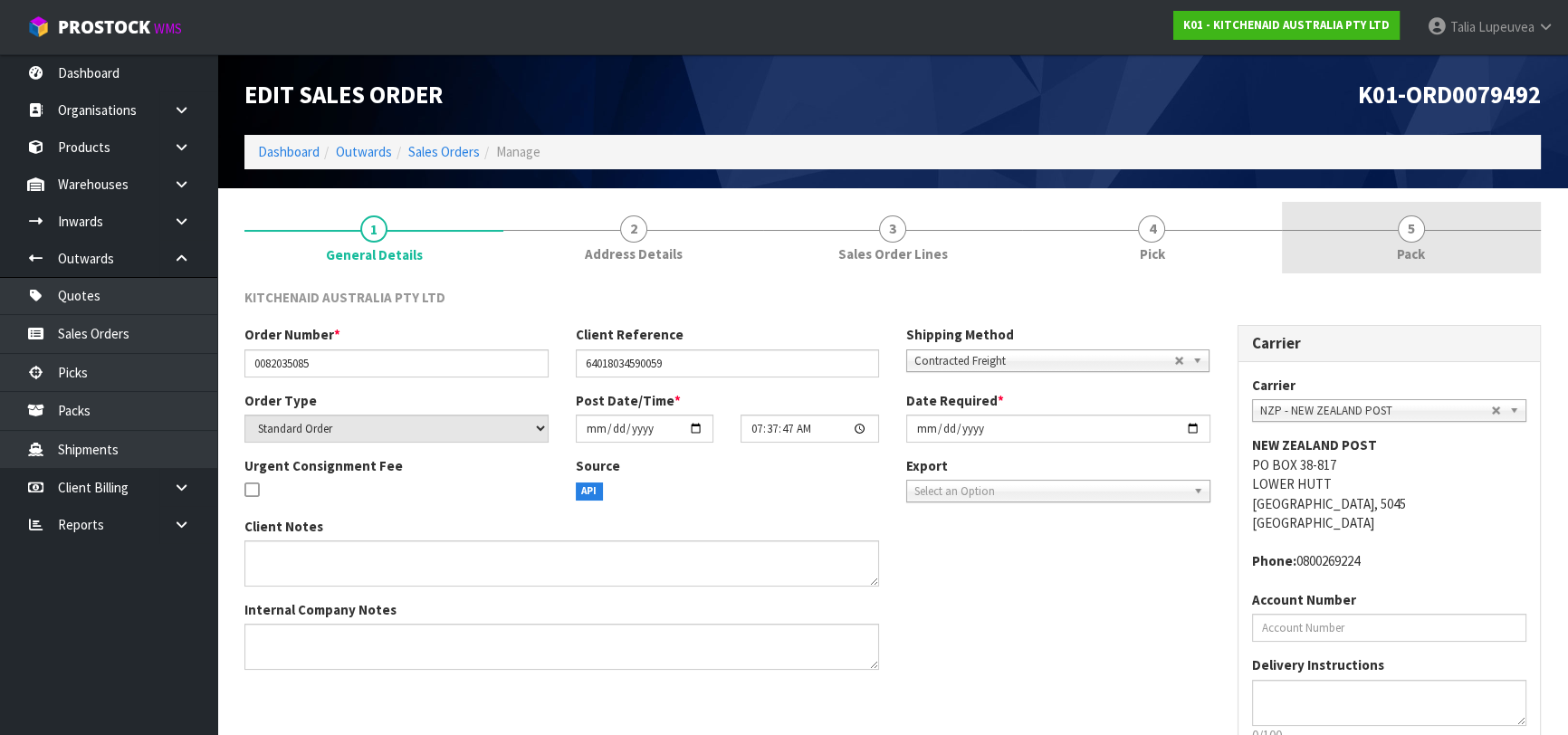
click at [1387, 241] on link "5 Pack" at bounding box center [1412, 237] width 259 height 71
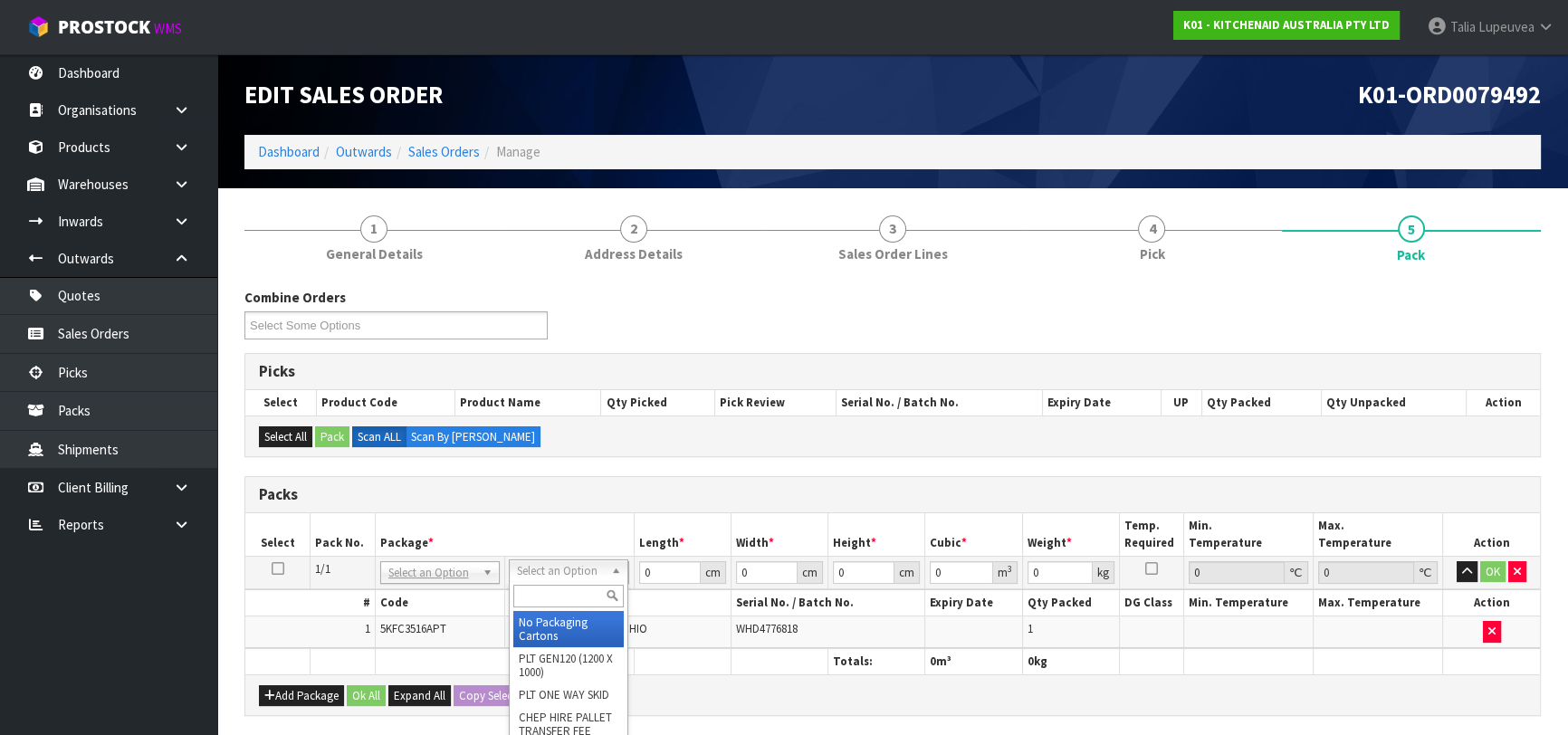
click at [535, 596] on input "text" at bounding box center [569, 596] width 111 height 23
type input "OWN"
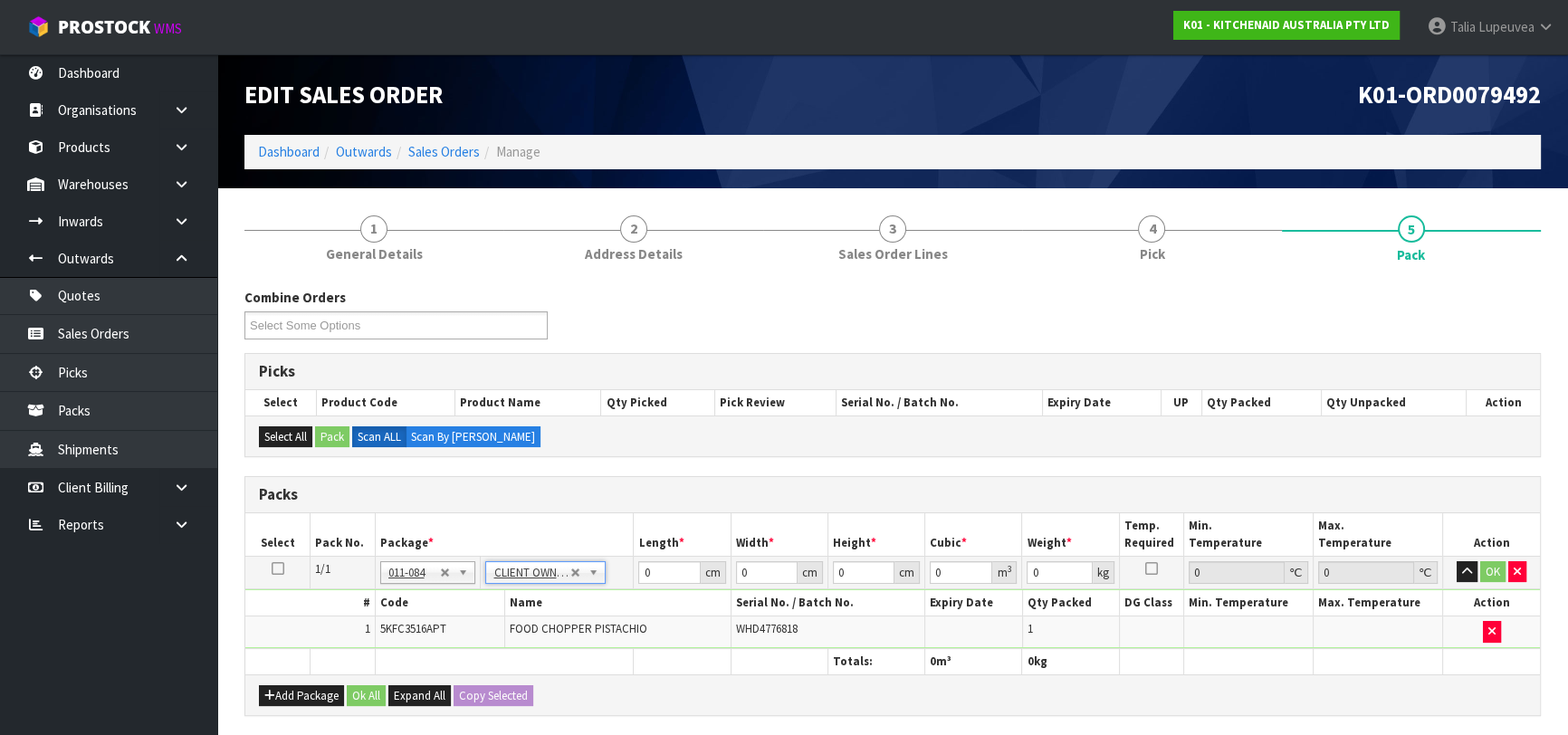
type input "1.56"
drag, startPoint x: 665, startPoint y: 563, endPoint x: 598, endPoint y: 593, distance: 73.4
click at [598, 593] on tbody "1/1 NONE 007-001 007-002 007-004 007-009 007-013 007-014 007-015 007-017 007-01…" at bounding box center [893, 600] width 1295 height 92
type input "30"
type input "26"
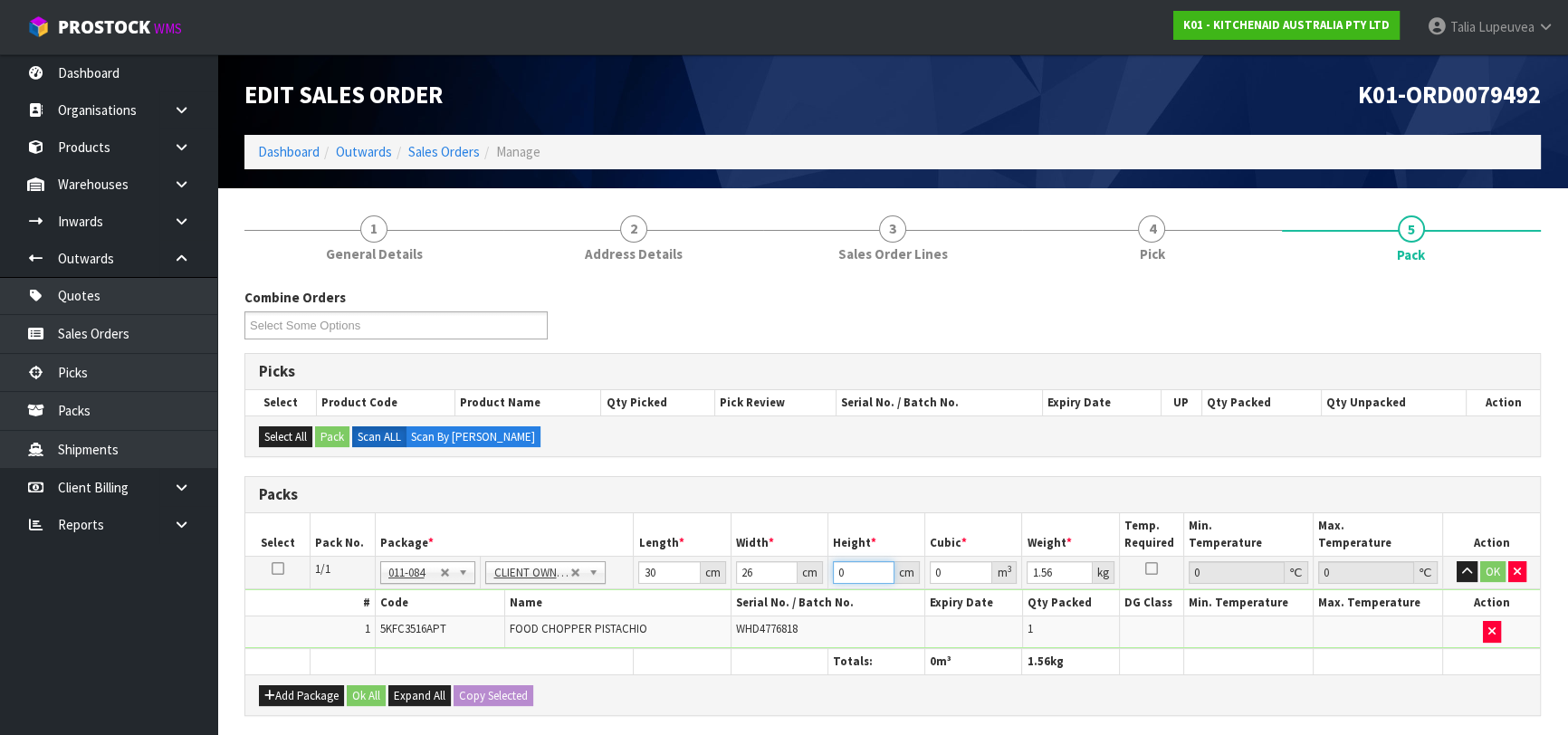
type input "1"
type input "0.00078"
type input "19"
type input "0.01482"
type input "19"
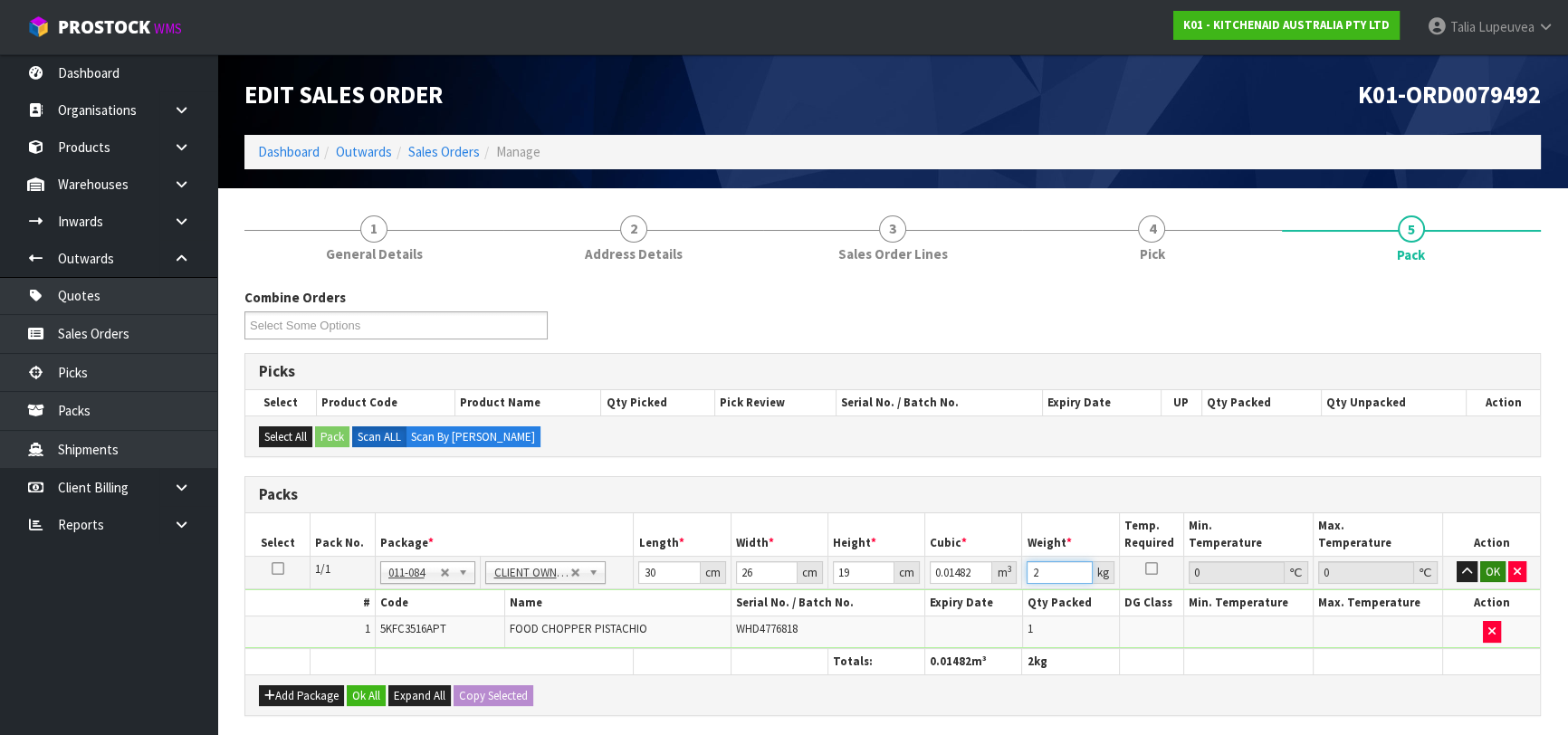
type input "2"
click at [1486, 571] on button "OK" at bounding box center [1493, 572] width 26 height 22
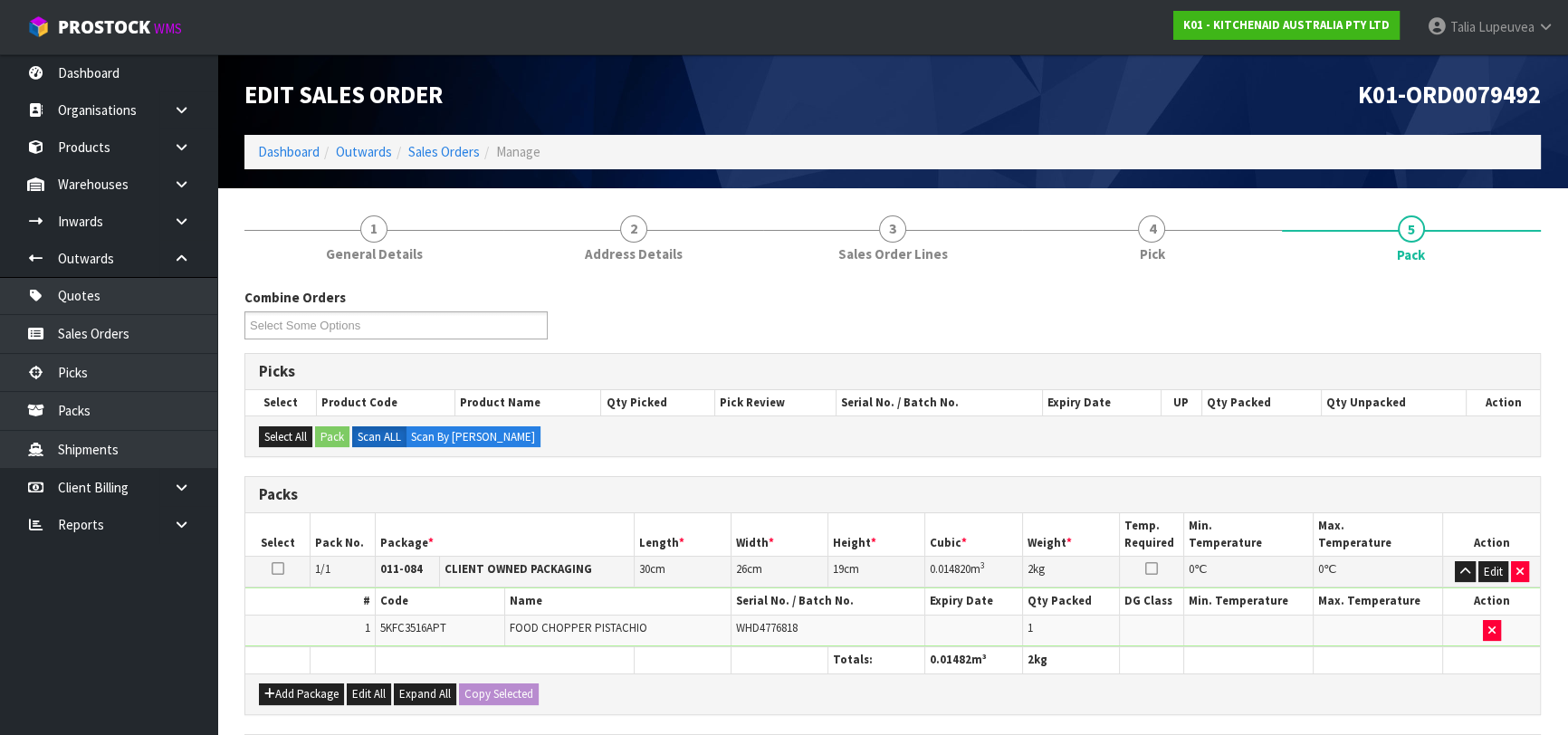
scroll to position [319, 0]
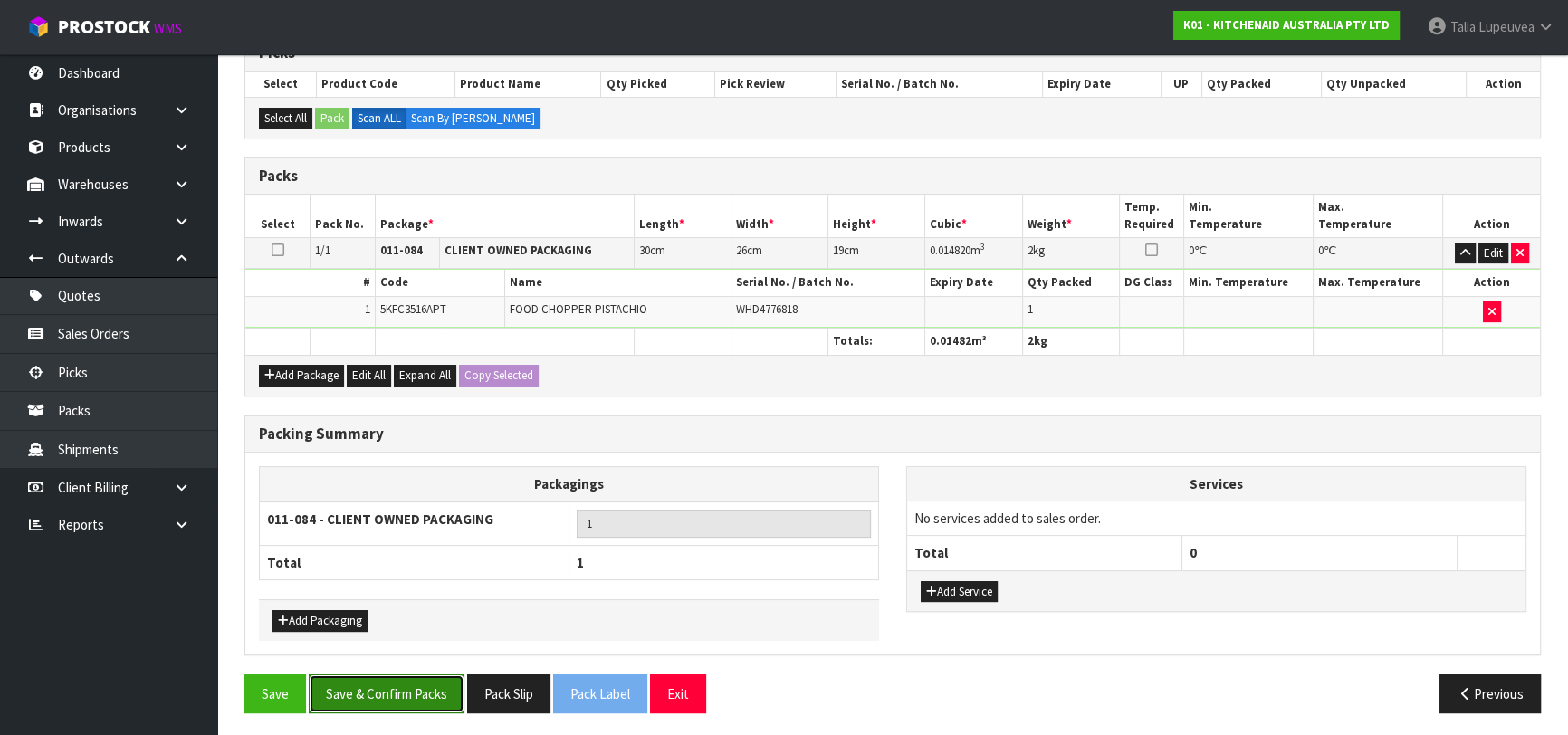
click at [382, 696] on button "Save & Confirm Packs" at bounding box center [386, 692] width 155 height 39
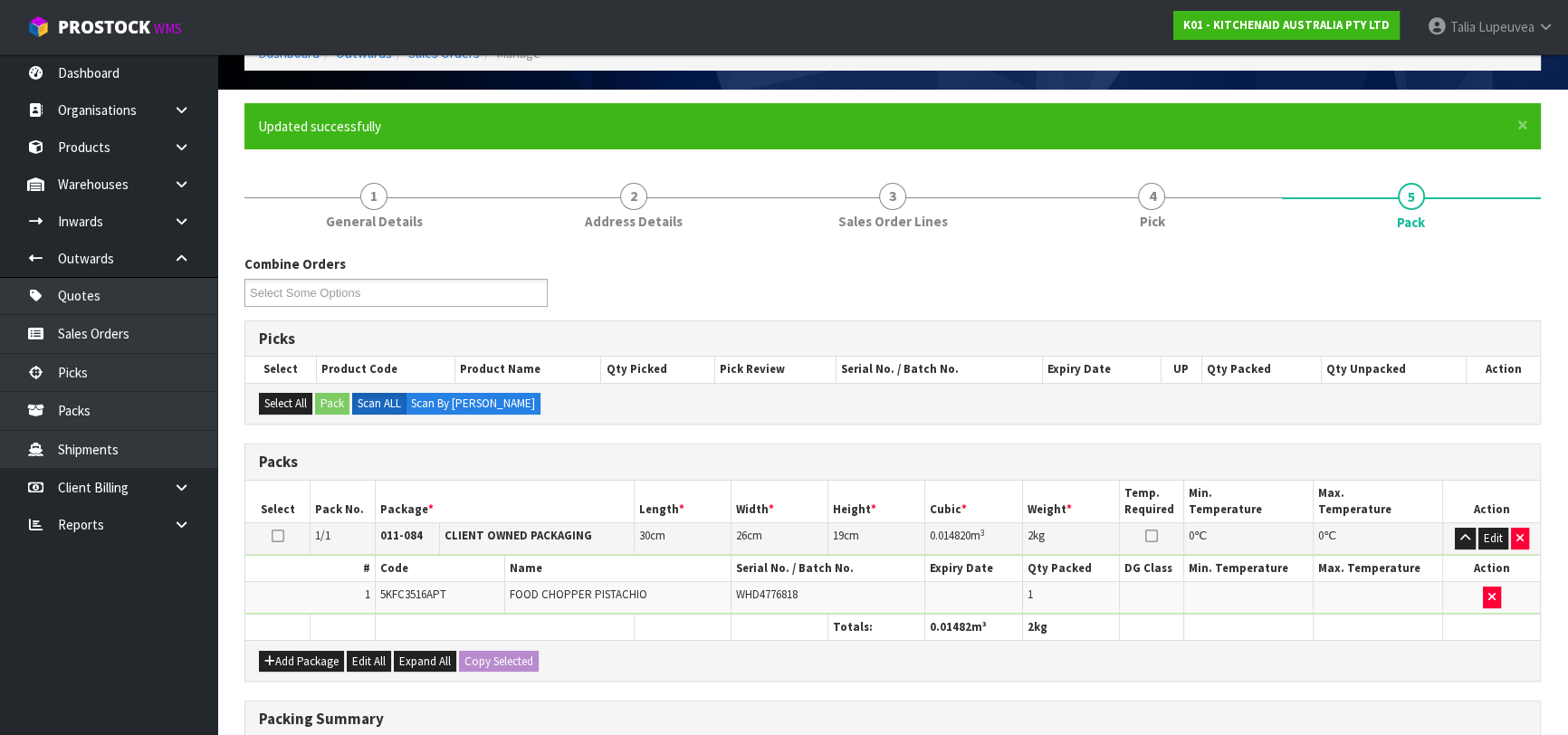
scroll to position [286, 0]
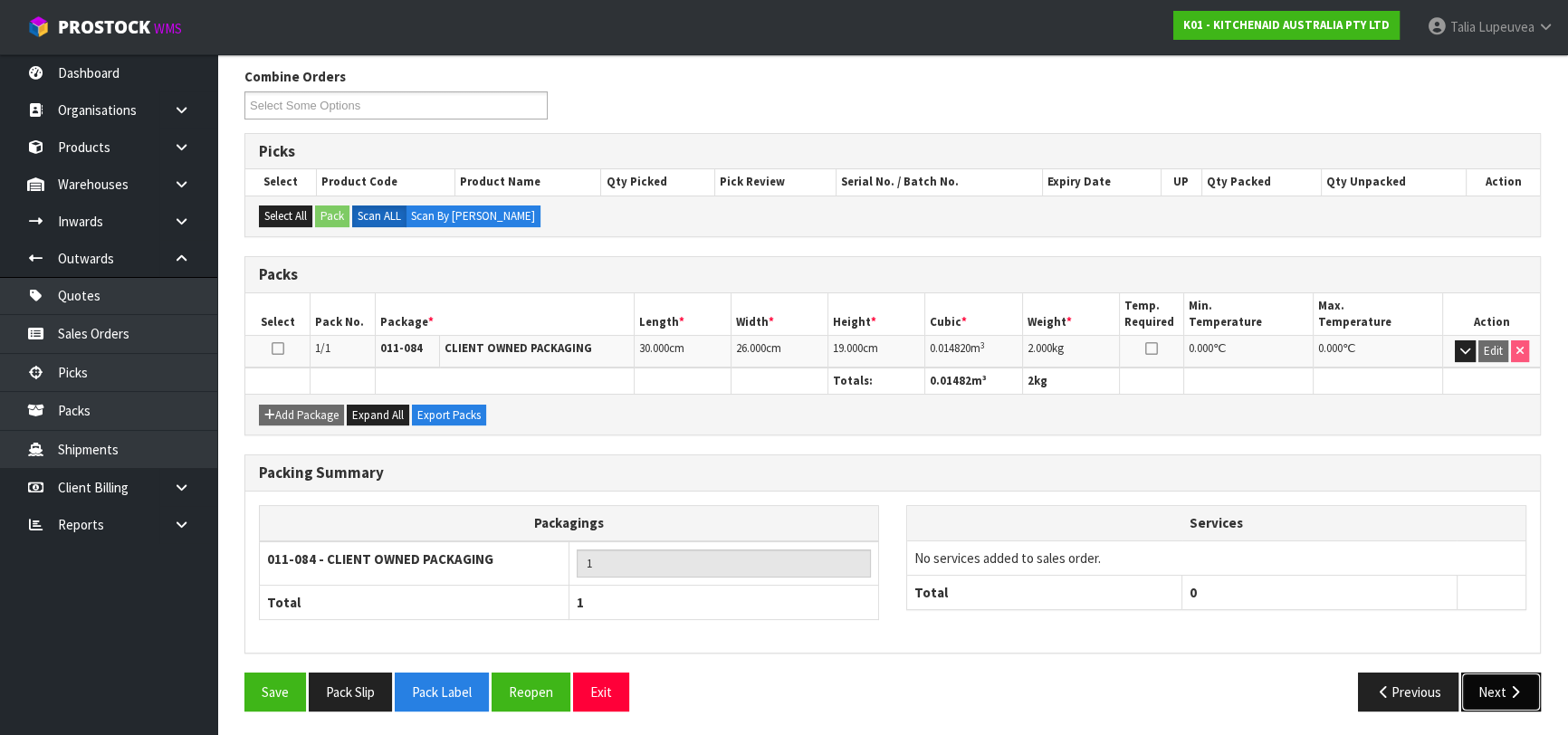
click at [1480, 686] on button "Next" at bounding box center [1501, 690] width 79 height 39
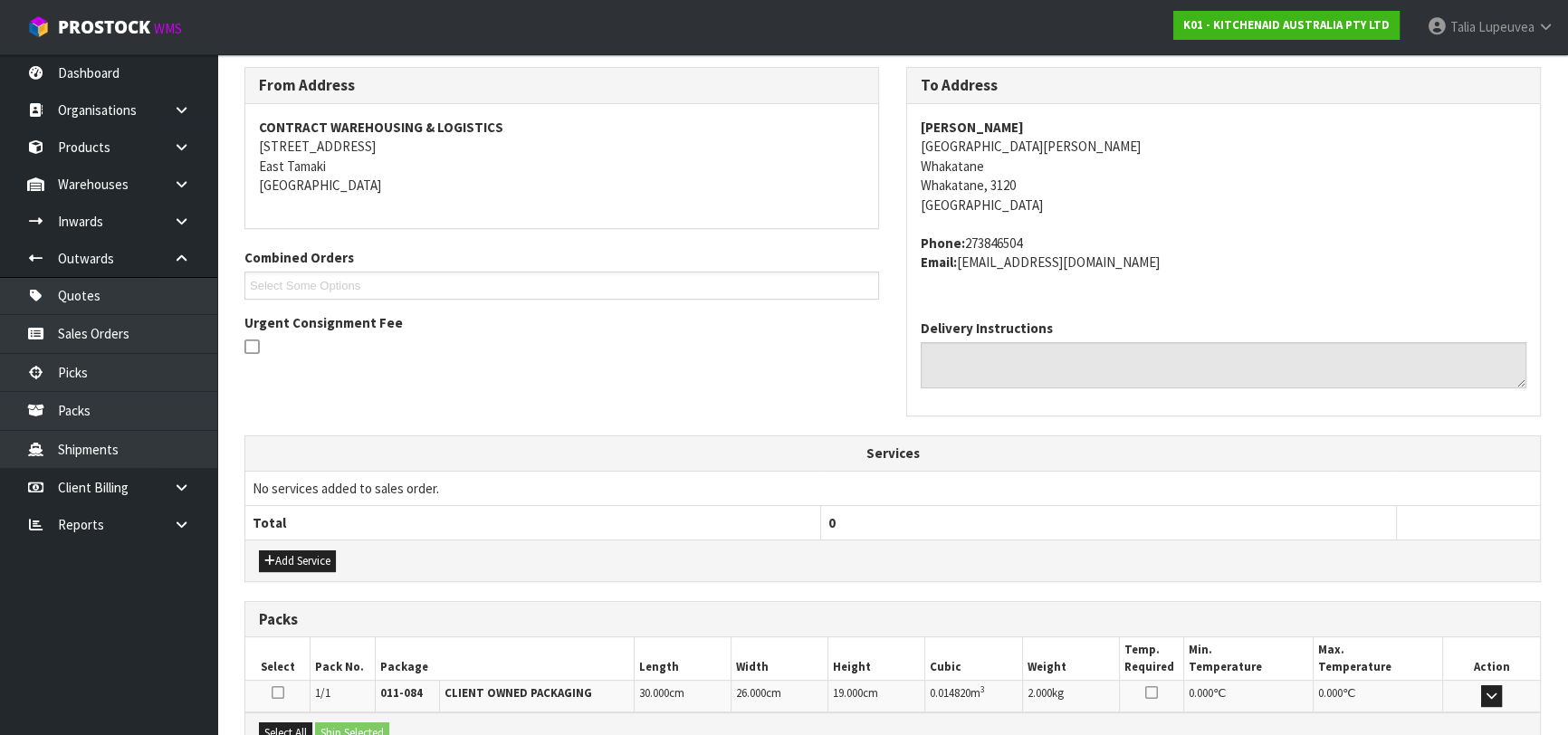
scroll to position [496, 0]
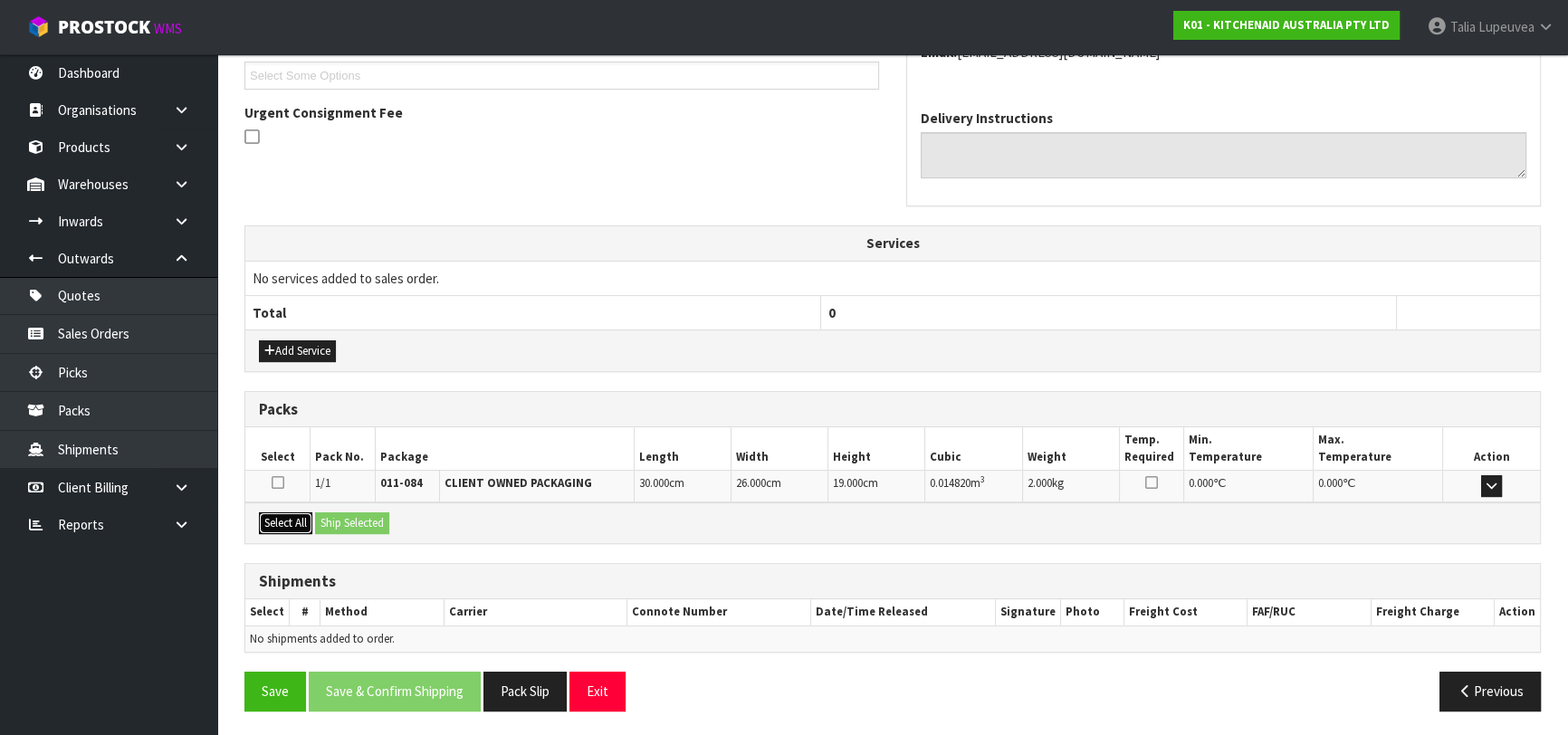
drag, startPoint x: 284, startPoint y: 515, endPoint x: 328, endPoint y: 505, distance: 45.1
click at [287, 515] on button "Select All" at bounding box center [286, 523] width 53 height 22
click at [339, 519] on button "Ship Selected" at bounding box center [351, 523] width 74 height 22
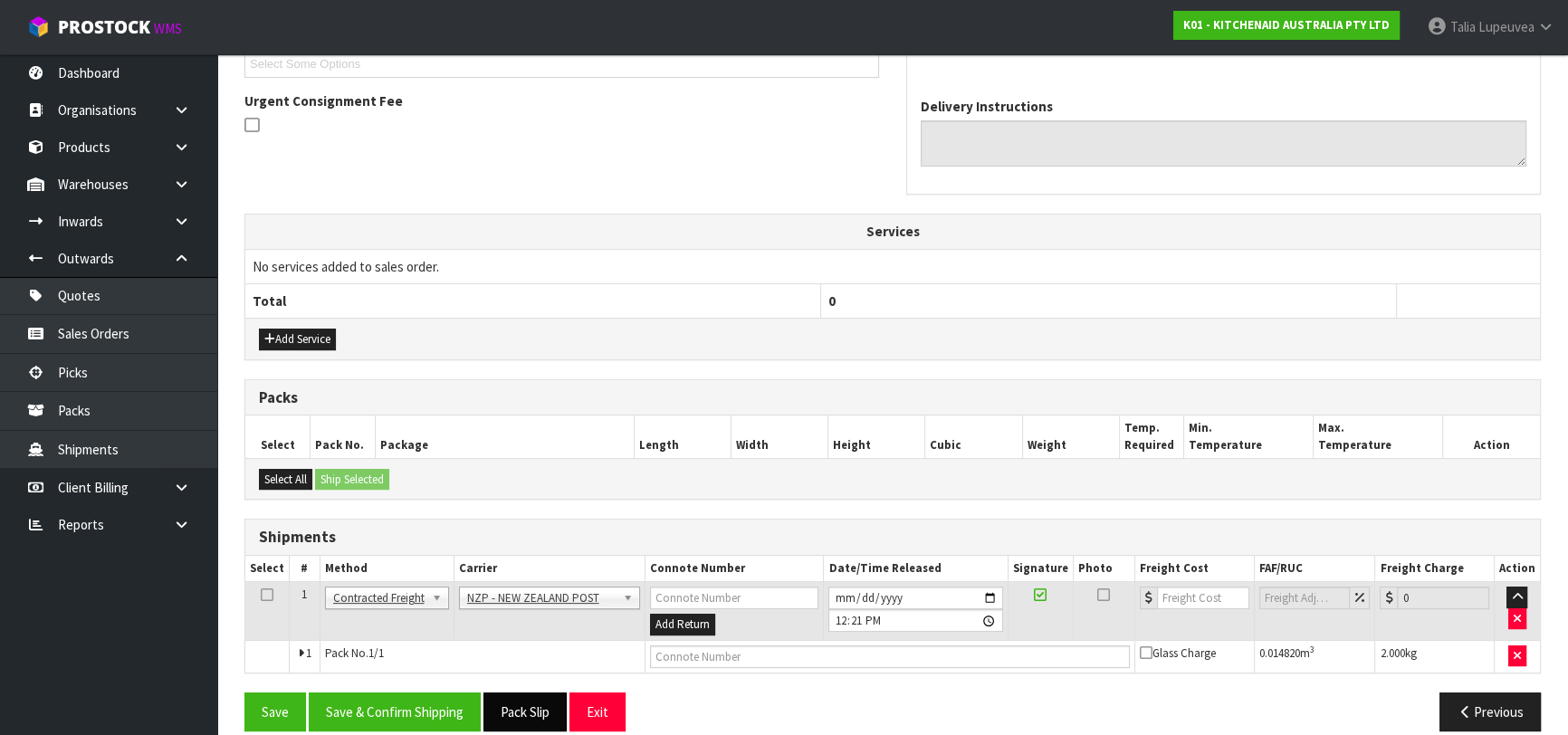
scroll to position [527, 0]
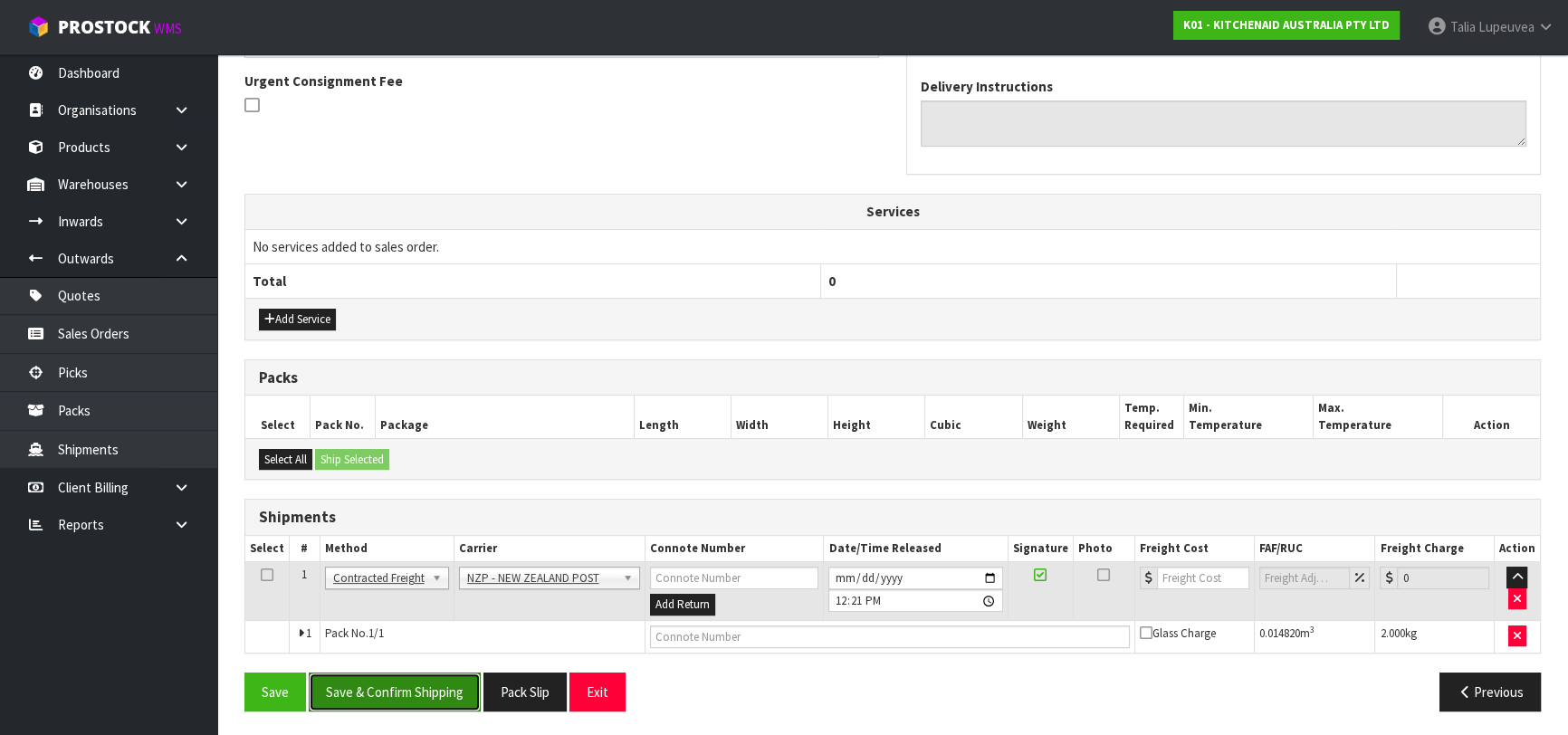
click at [460, 690] on button "Save & Confirm Shipping" at bounding box center [395, 690] width 172 height 39
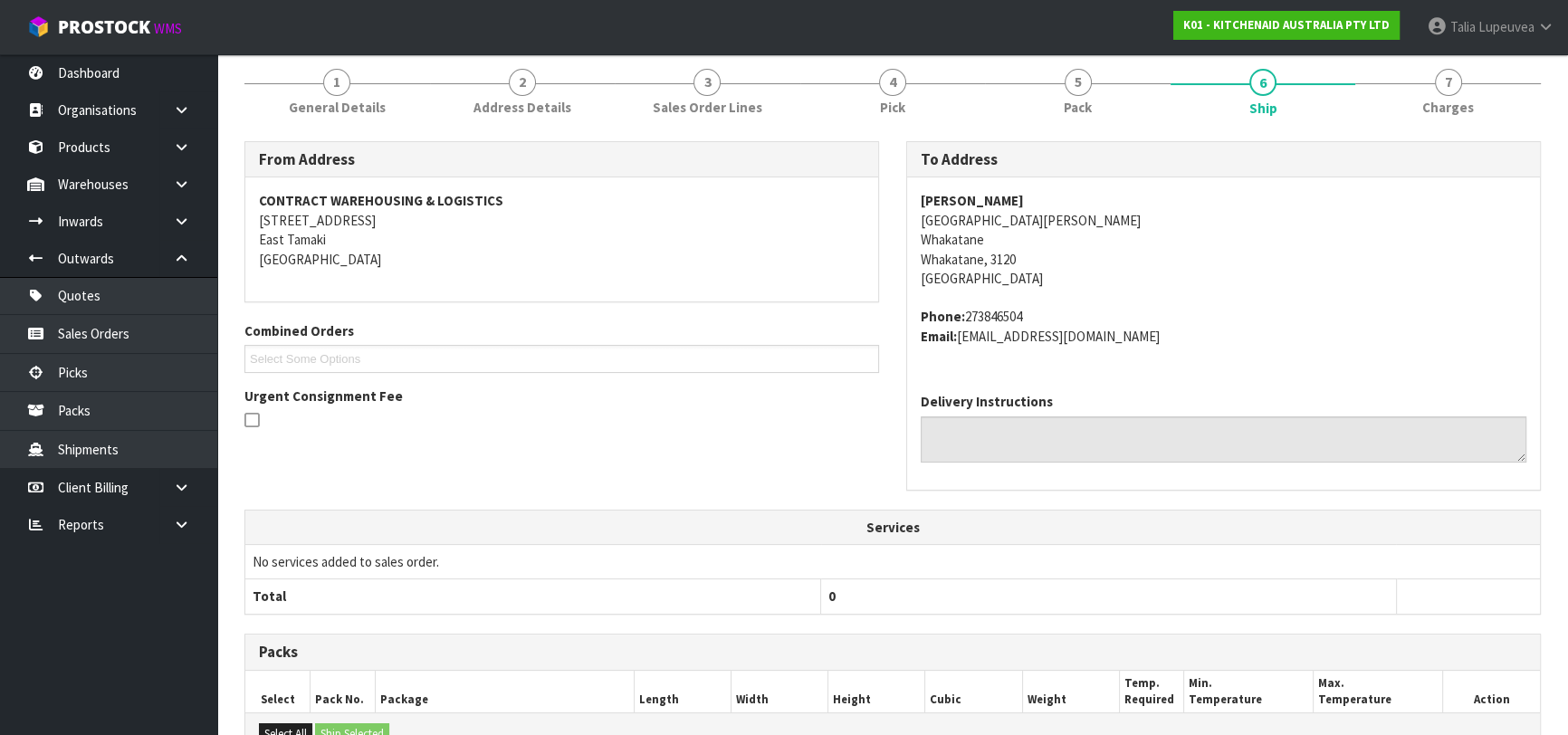
scroll to position [503, 0]
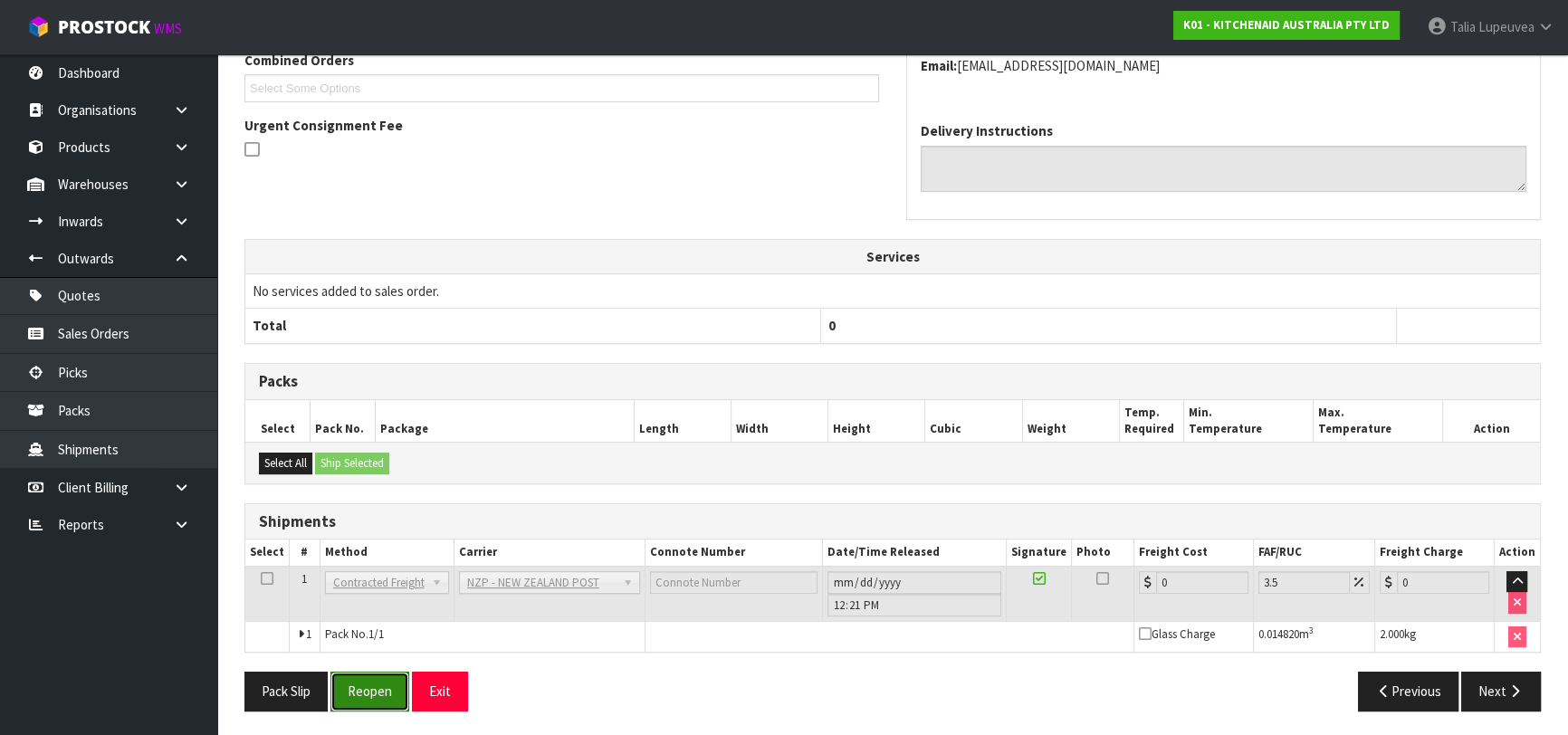
click at [407, 691] on button "Reopen" at bounding box center [370, 690] width 79 height 39
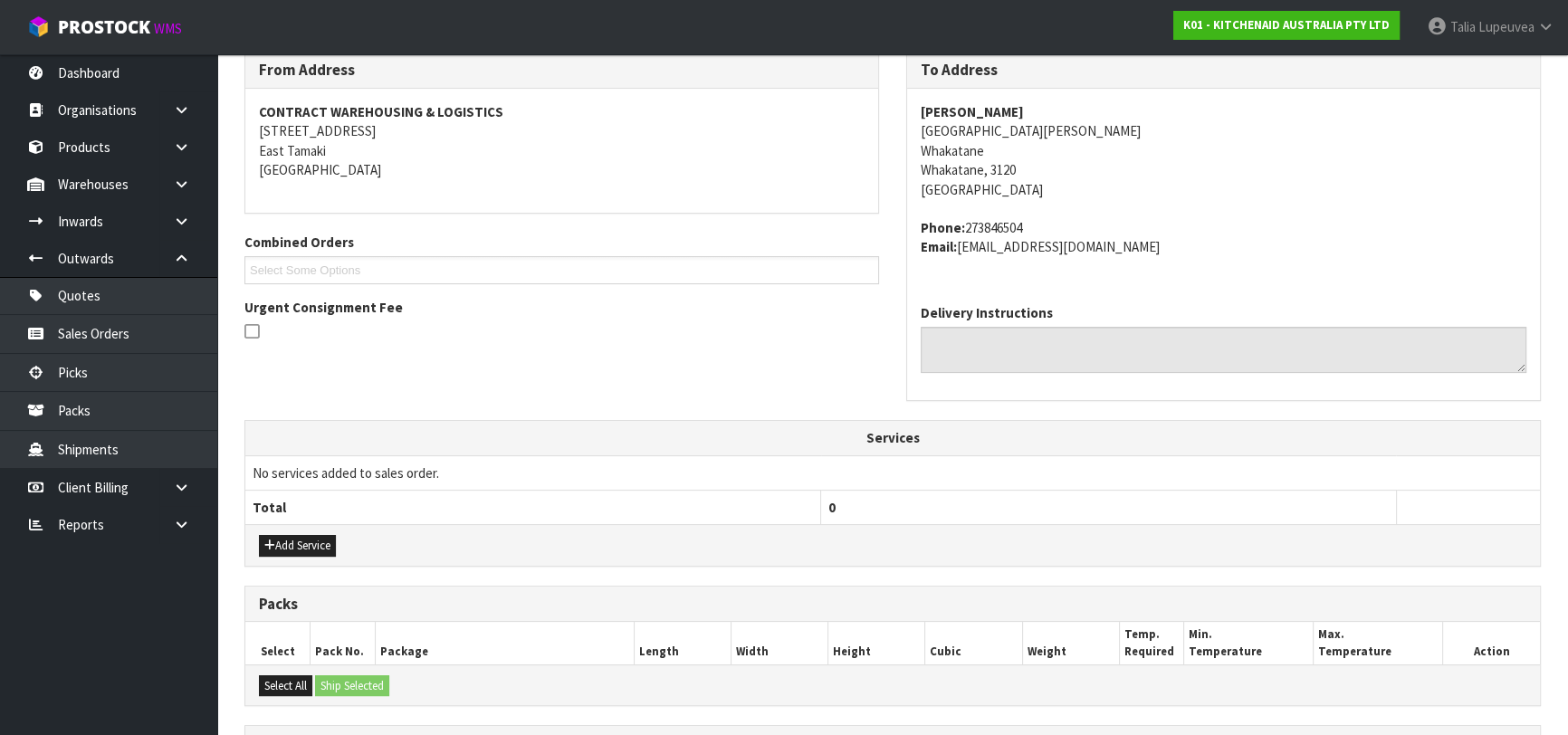
scroll to position [544, 0]
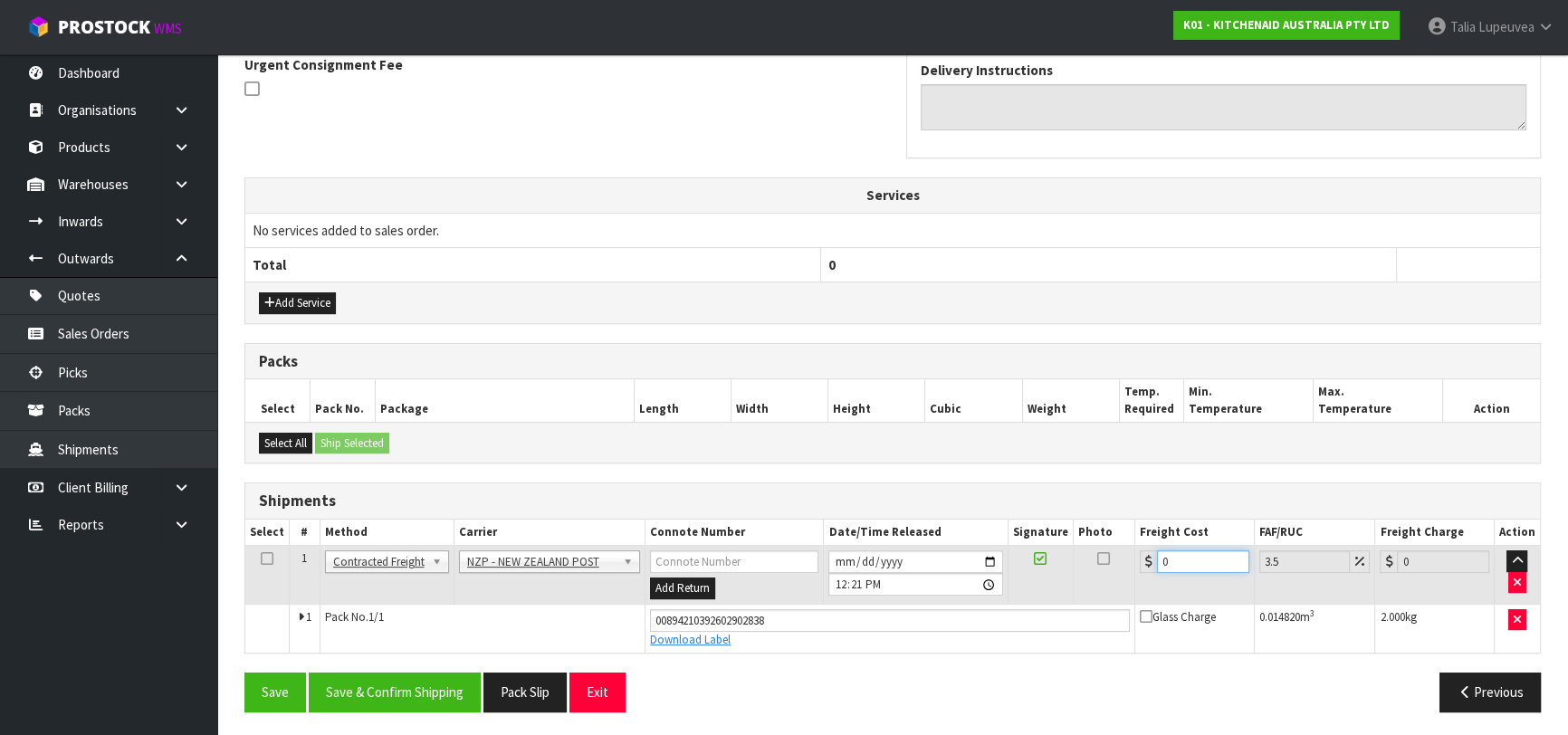
drag, startPoint x: 1172, startPoint y: 565, endPoint x: 1064, endPoint y: 548, distance: 109.3
click at [1077, 577] on tr "1 Client Local Pickup Customer Local Pickup Company Freight Contracted Freight …" at bounding box center [893, 574] width 1295 height 58
type input "8"
type input "8.28"
type input "8.4"
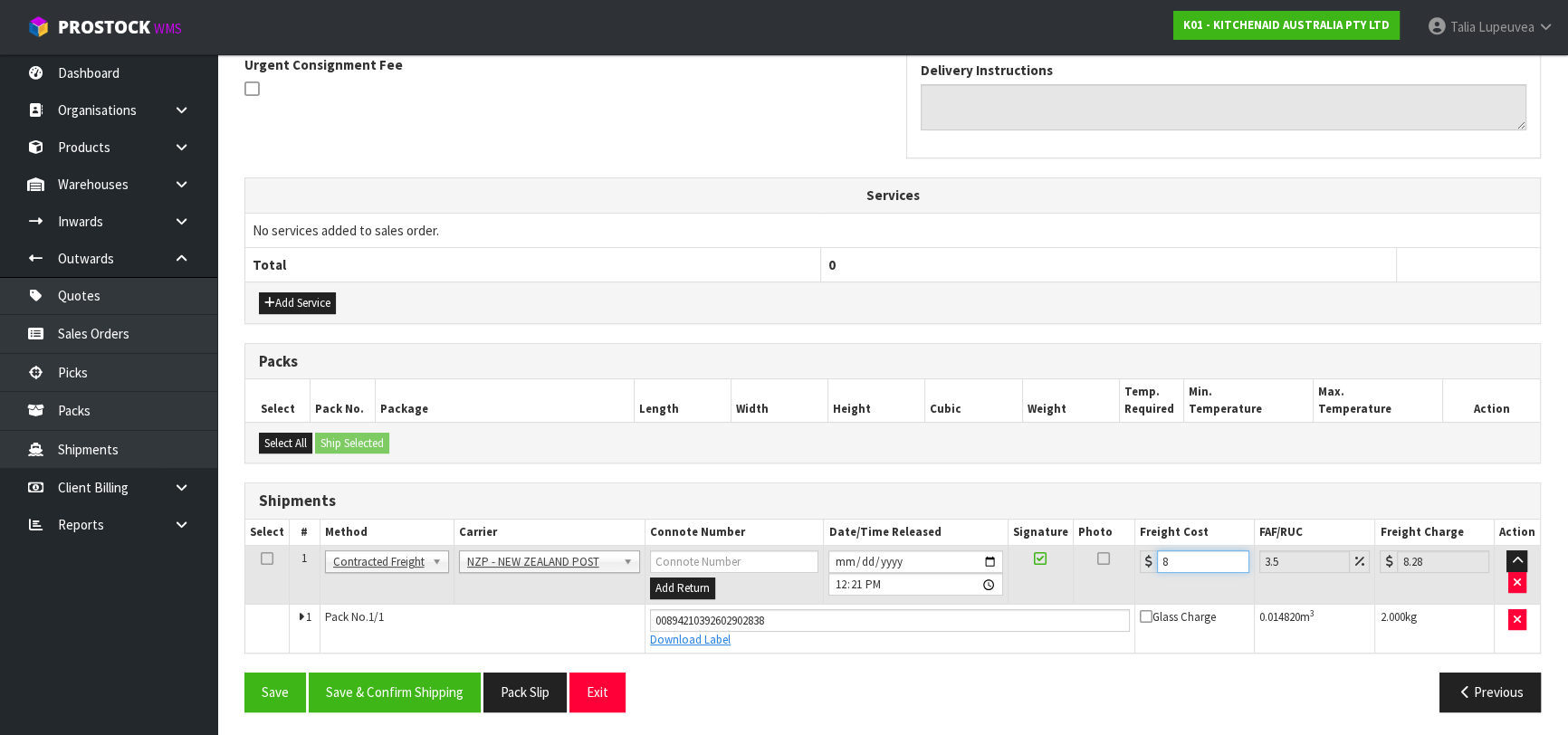
type input "8.69"
type input "8.45"
type input "8.75"
type input "8.45"
click at [420, 700] on button "Save & Confirm Shipping" at bounding box center [395, 690] width 172 height 39
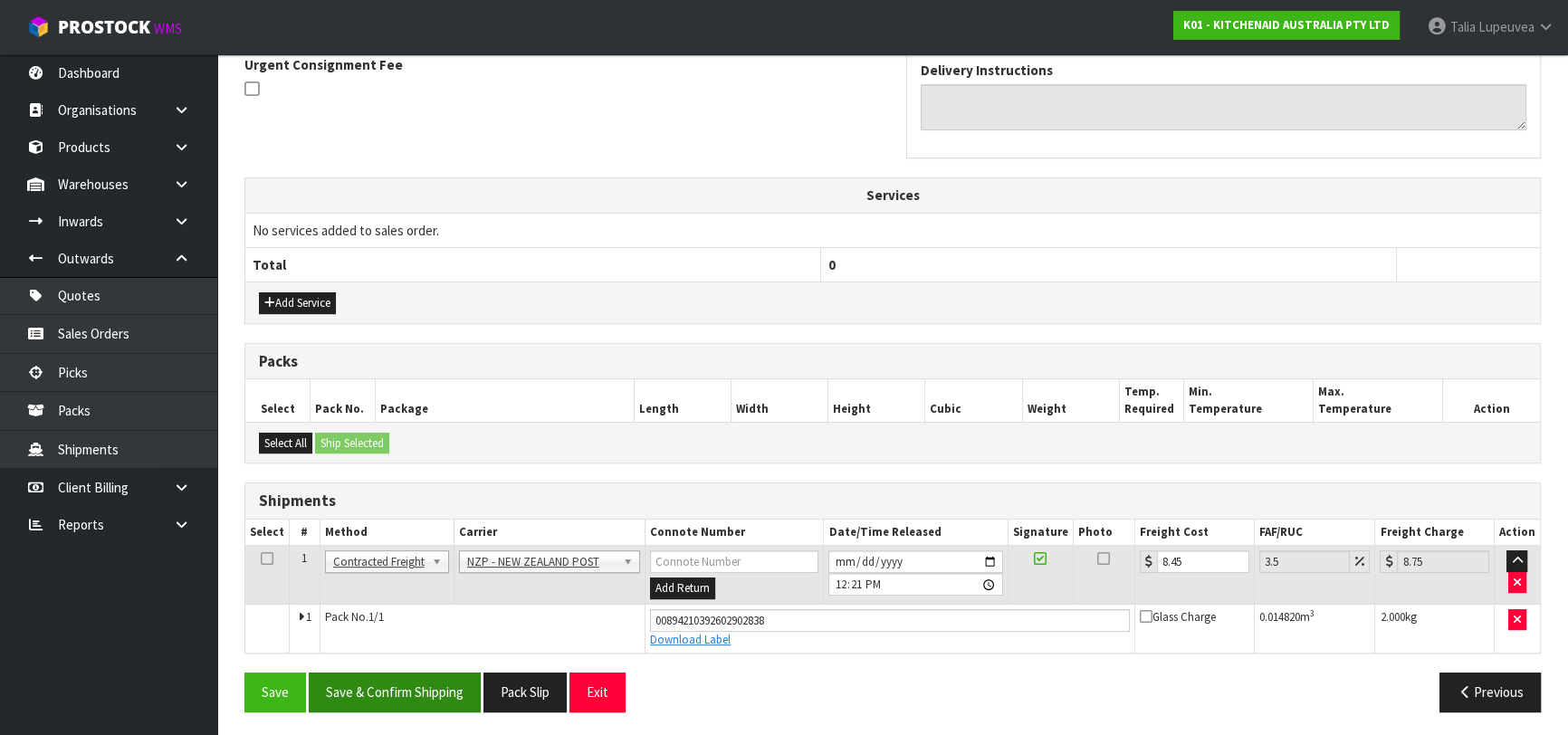
scroll to position [0, 0]
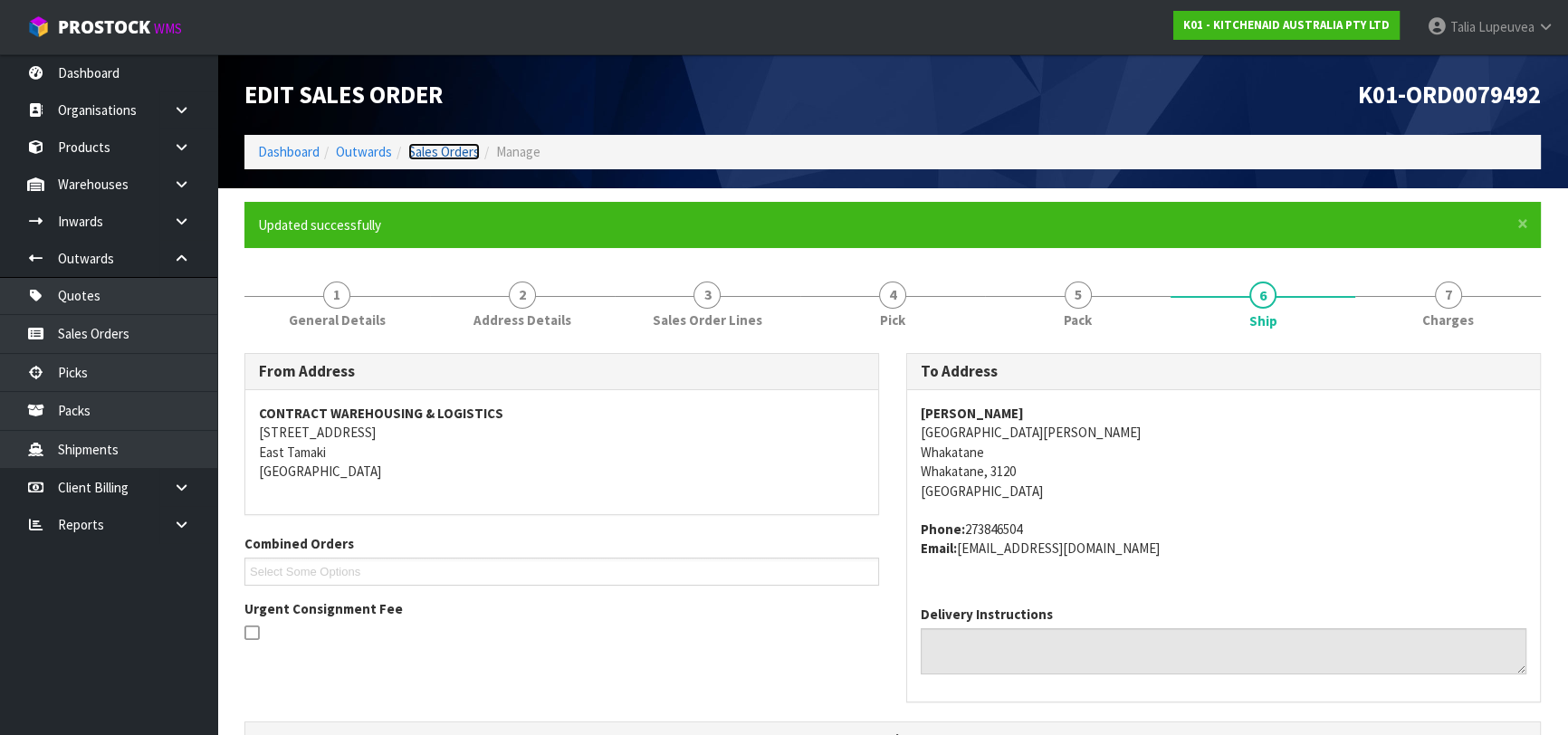
click at [429, 149] on link "Sales Orders" at bounding box center [443, 150] width 71 height 17
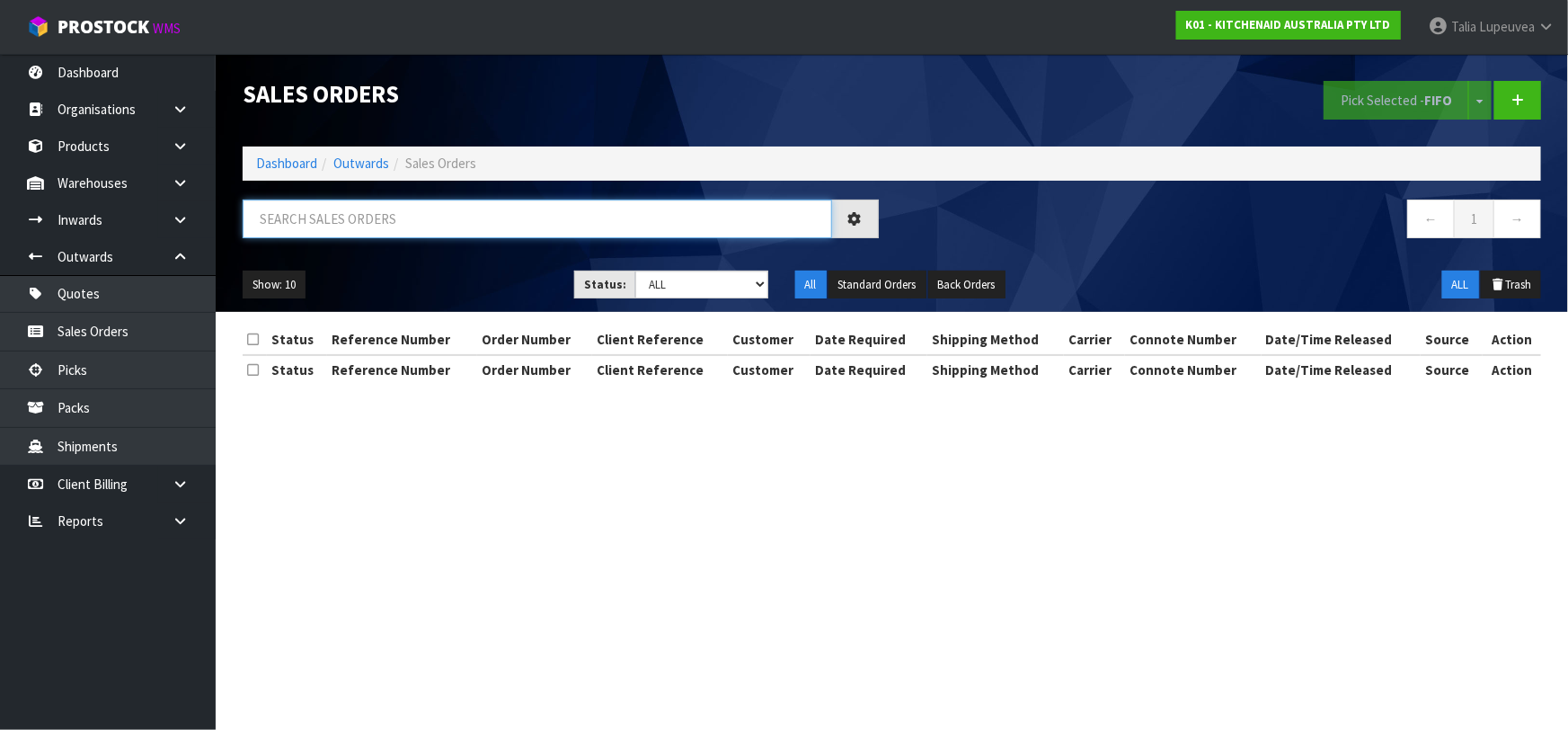
click at [306, 222] on input "text" at bounding box center [537, 218] width 589 height 38
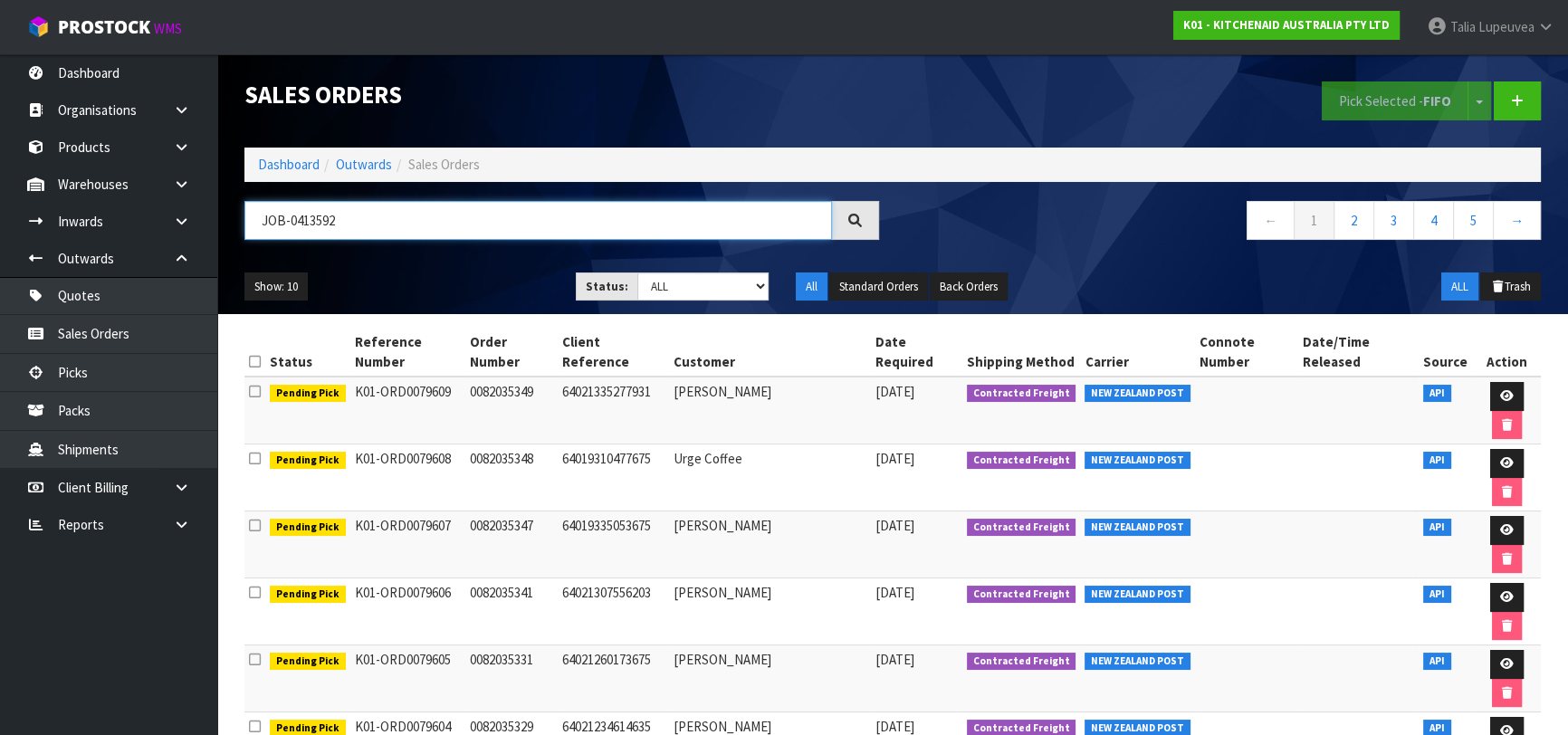
type input "JOB-0413592"
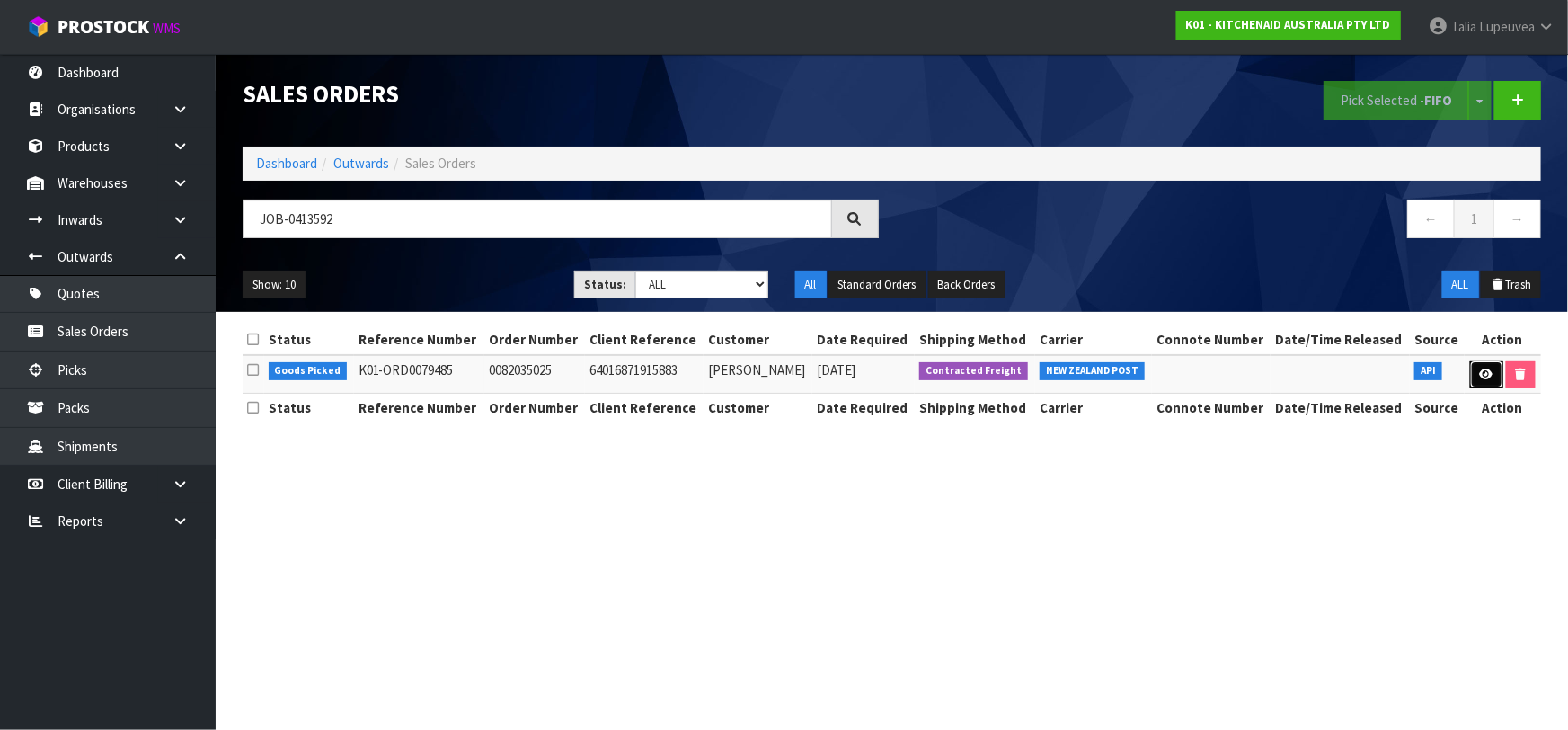
click at [1482, 370] on icon at bounding box center [1486, 374] width 14 height 12
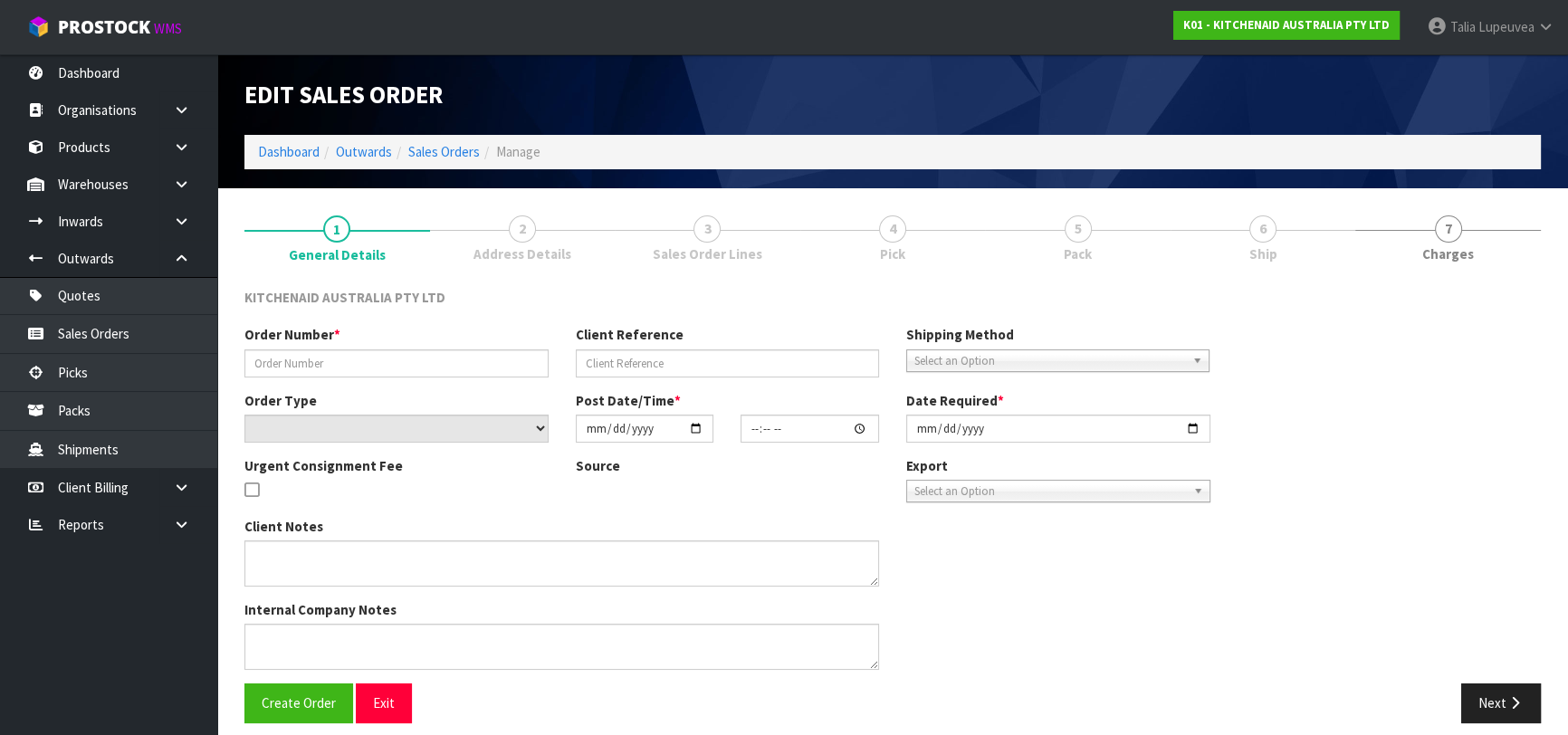
type input "0082035025"
type input "64016871915883"
select select "number:0"
type input "[DATE]"
type input "23:38:54.000"
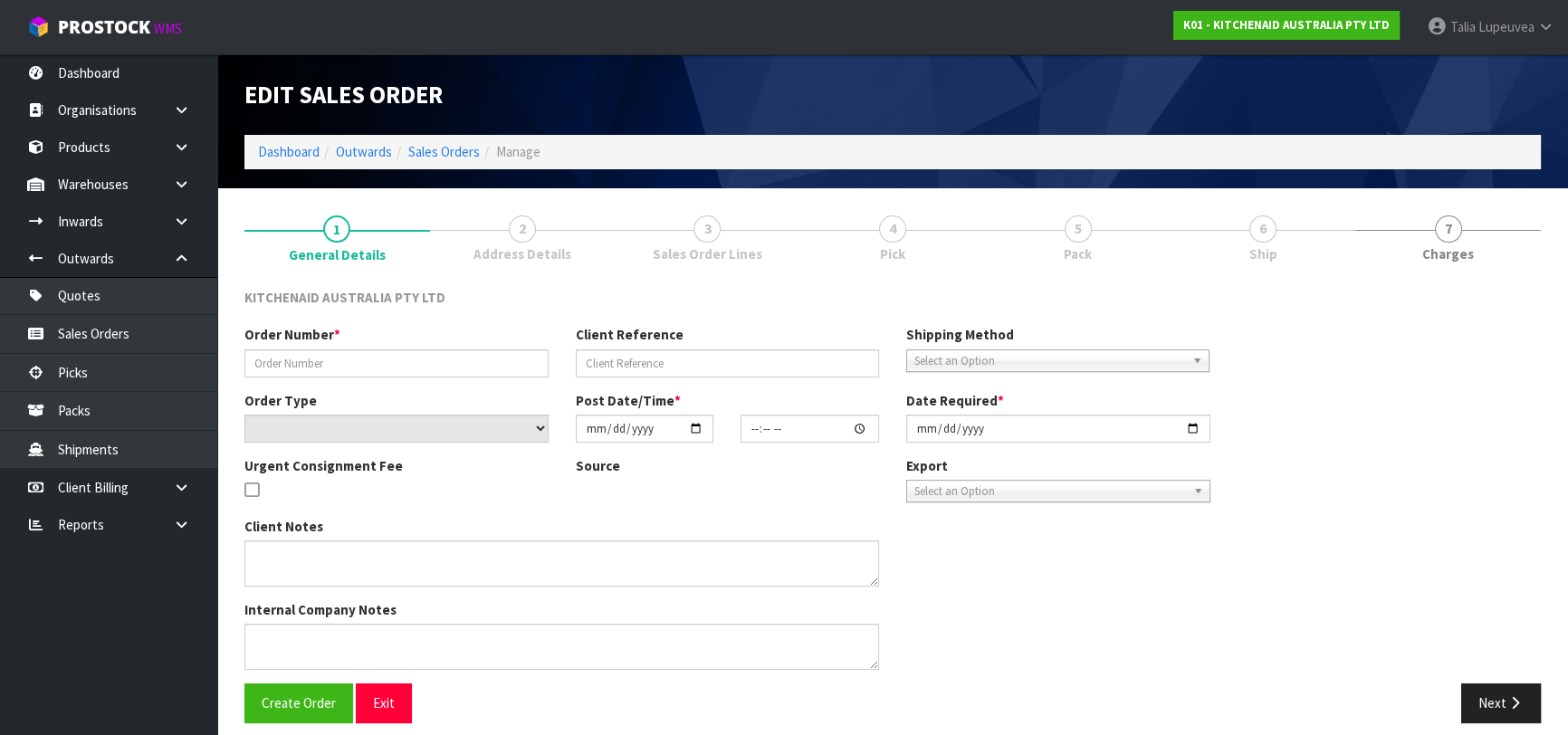
type input "[DATE]"
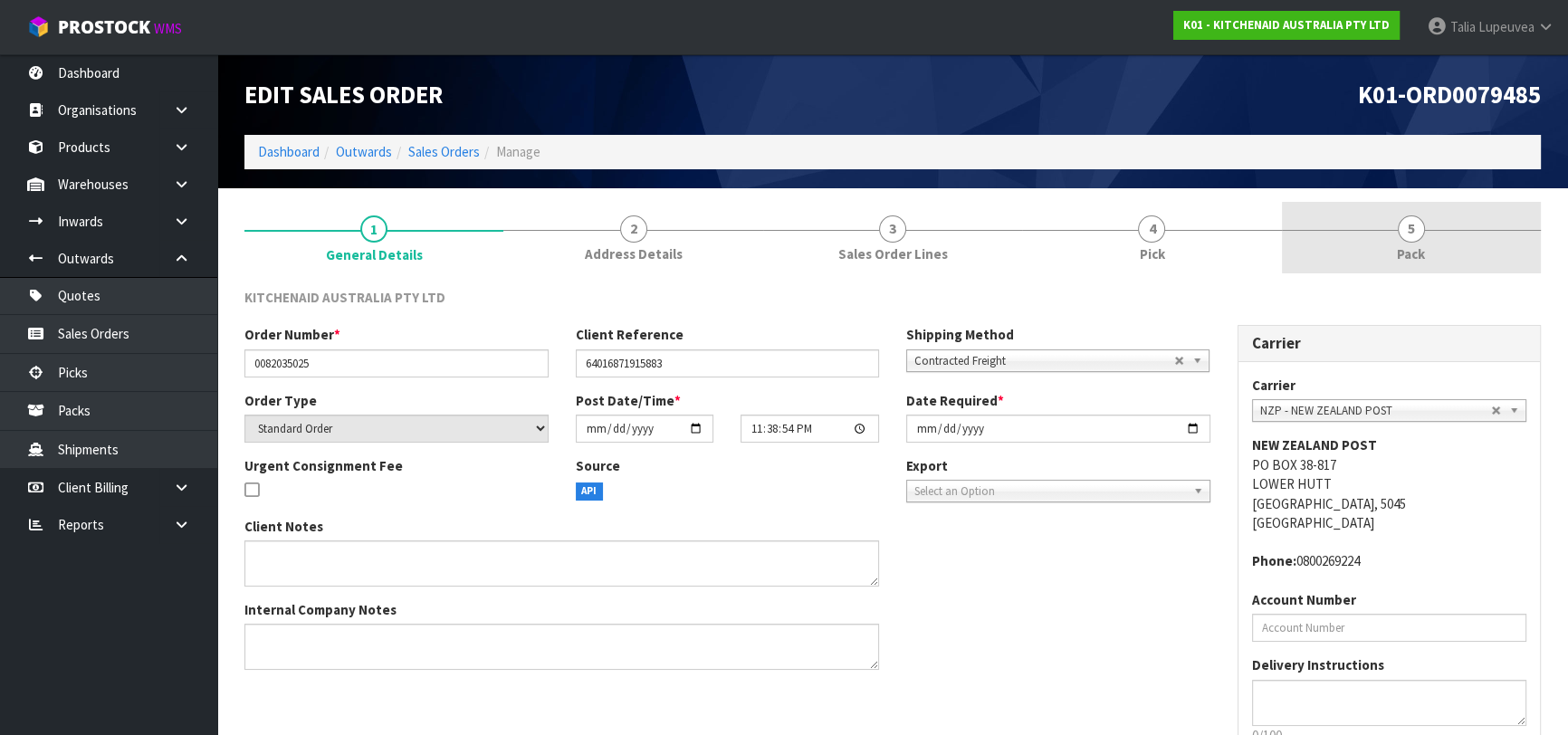
drag, startPoint x: 1479, startPoint y: 240, endPoint x: 1568, endPoint y: 212, distance: 93.3
click at [1480, 240] on link "5 Pack" at bounding box center [1412, 237] width 259 height 71
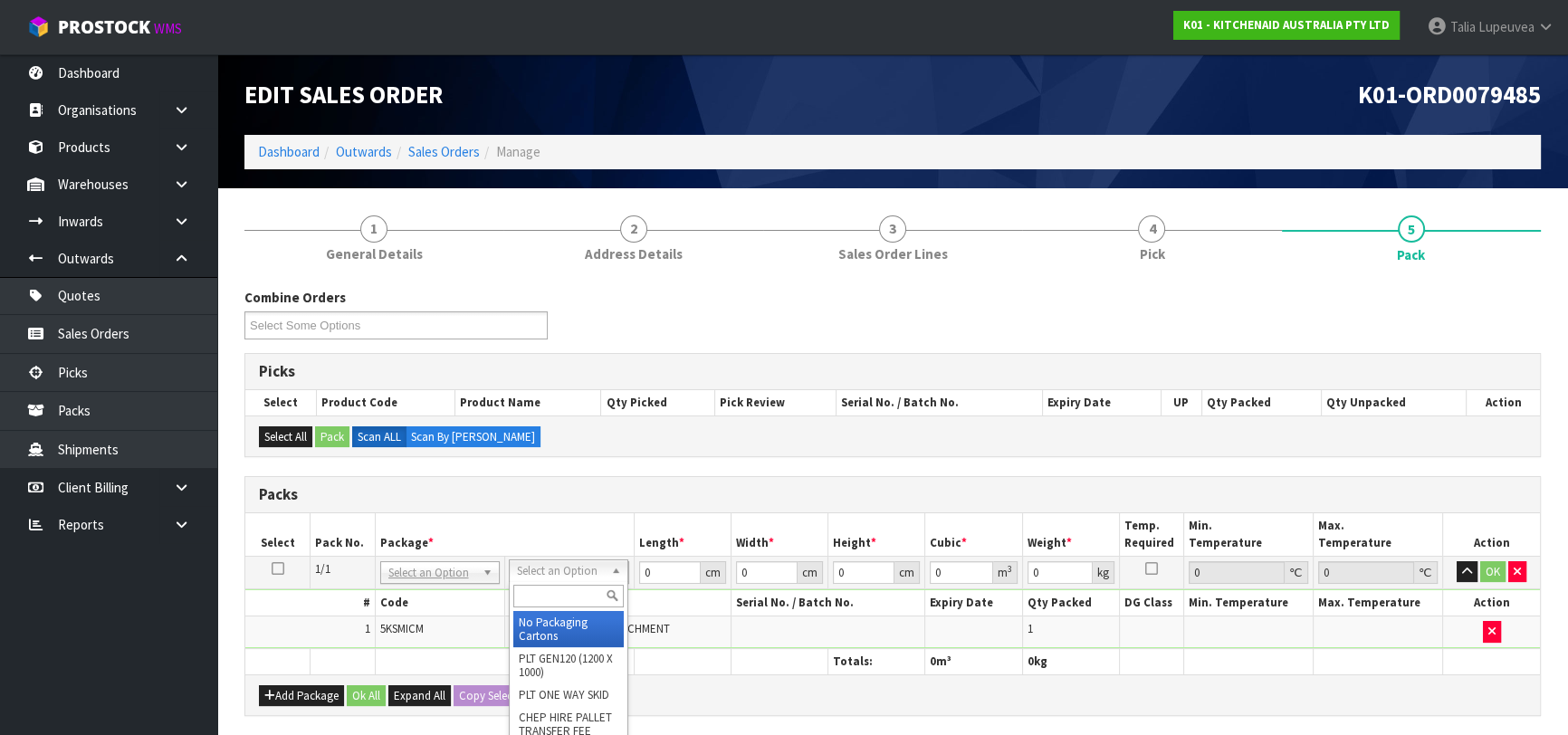
click at [543, 600] on input "text" at bounding box center [569, 596] width 111 height 23
type input "OWN"
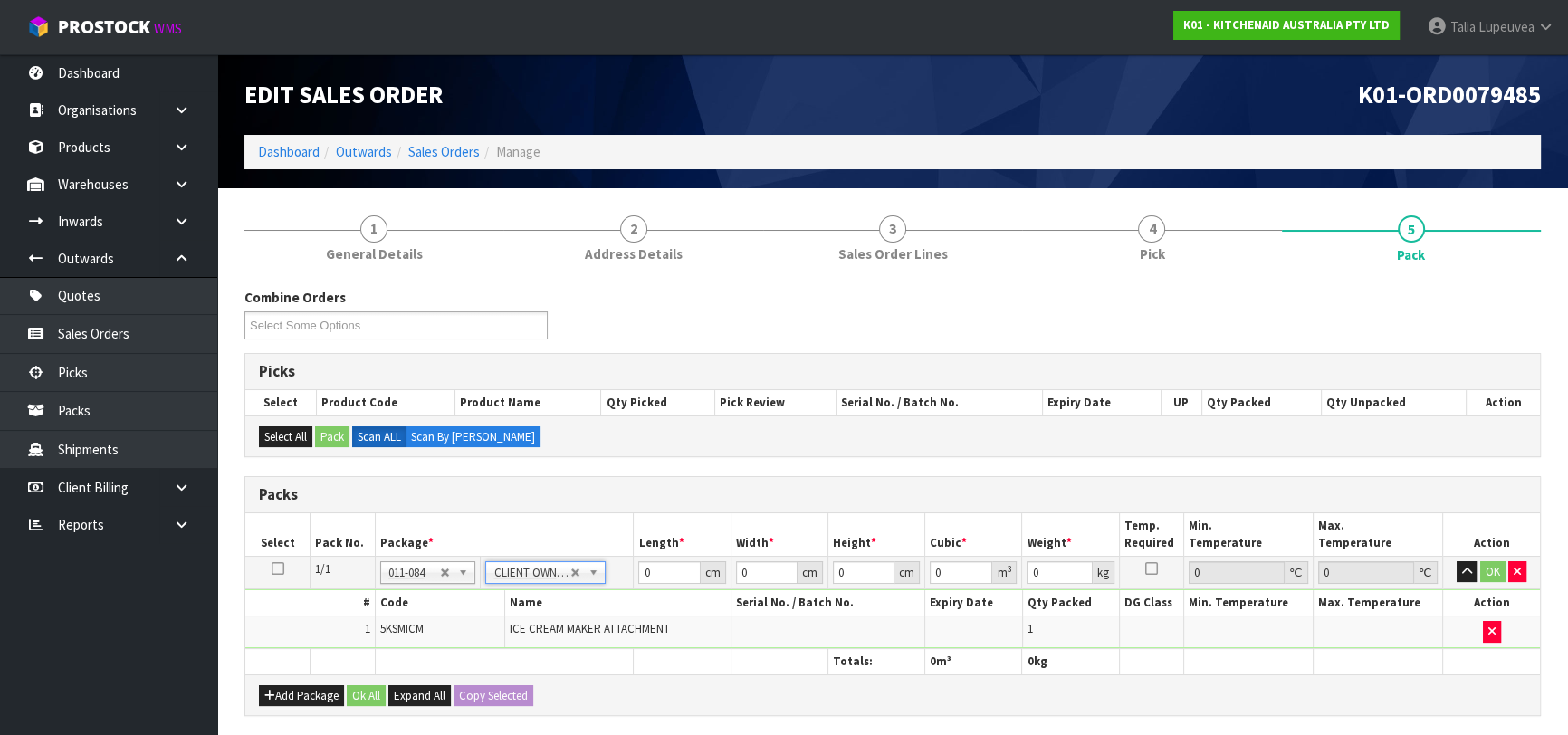
type input "3.36"
drag, startPoint x: 650, startPoint y: 577, endPoint x: 625, endPoint y: 578, distance: 25.0
click at [625, 578] on tr "1/1 NONE 007-001 007-002 007-004 007-009 007-013 007-014 007-015 007-017 007-01…" at bounding box center [893, 571] width 1295 height 33
type input "28"
type input "29"
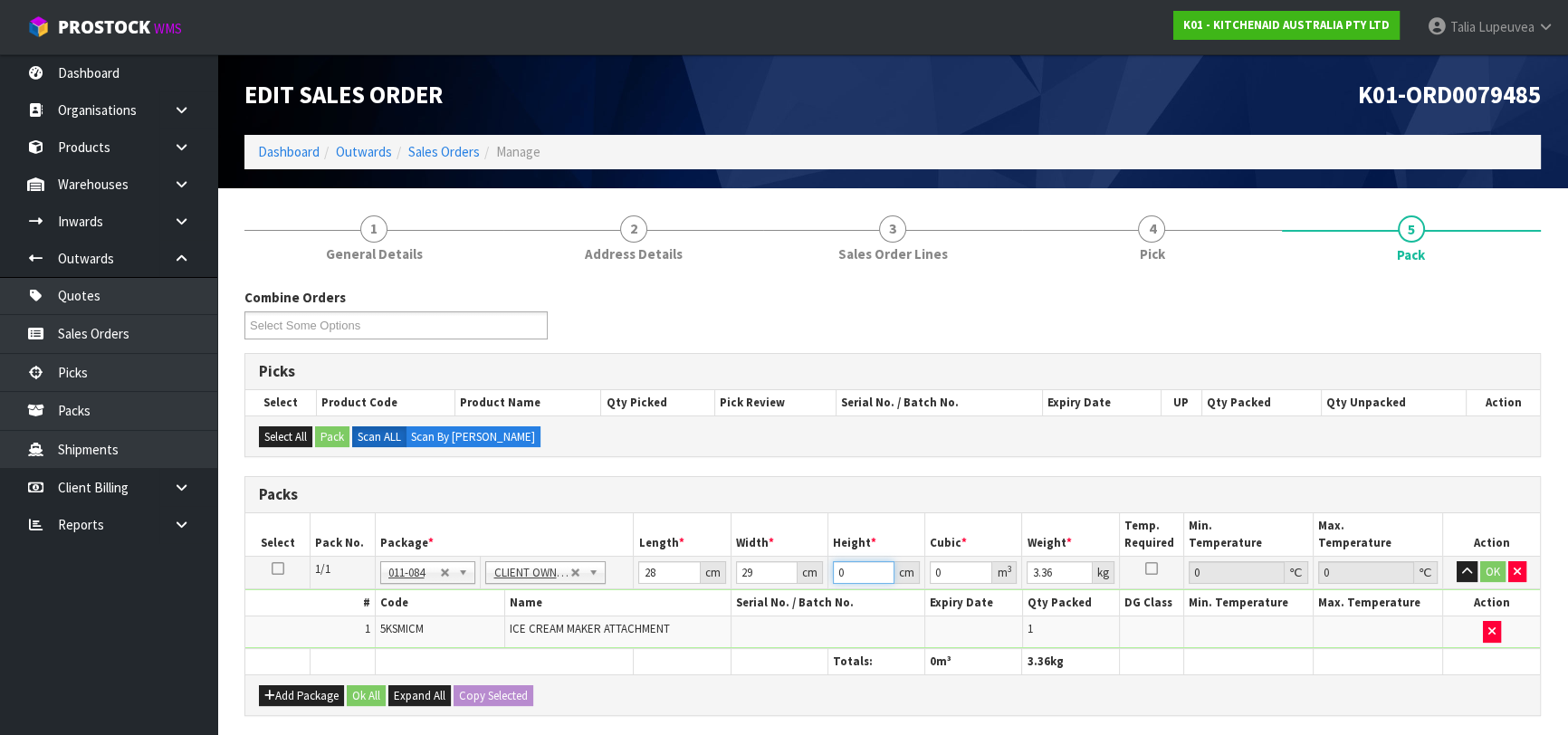
type input "3"
type input "0.002436"
type input "32"
type input "0.025984"
type input "32"
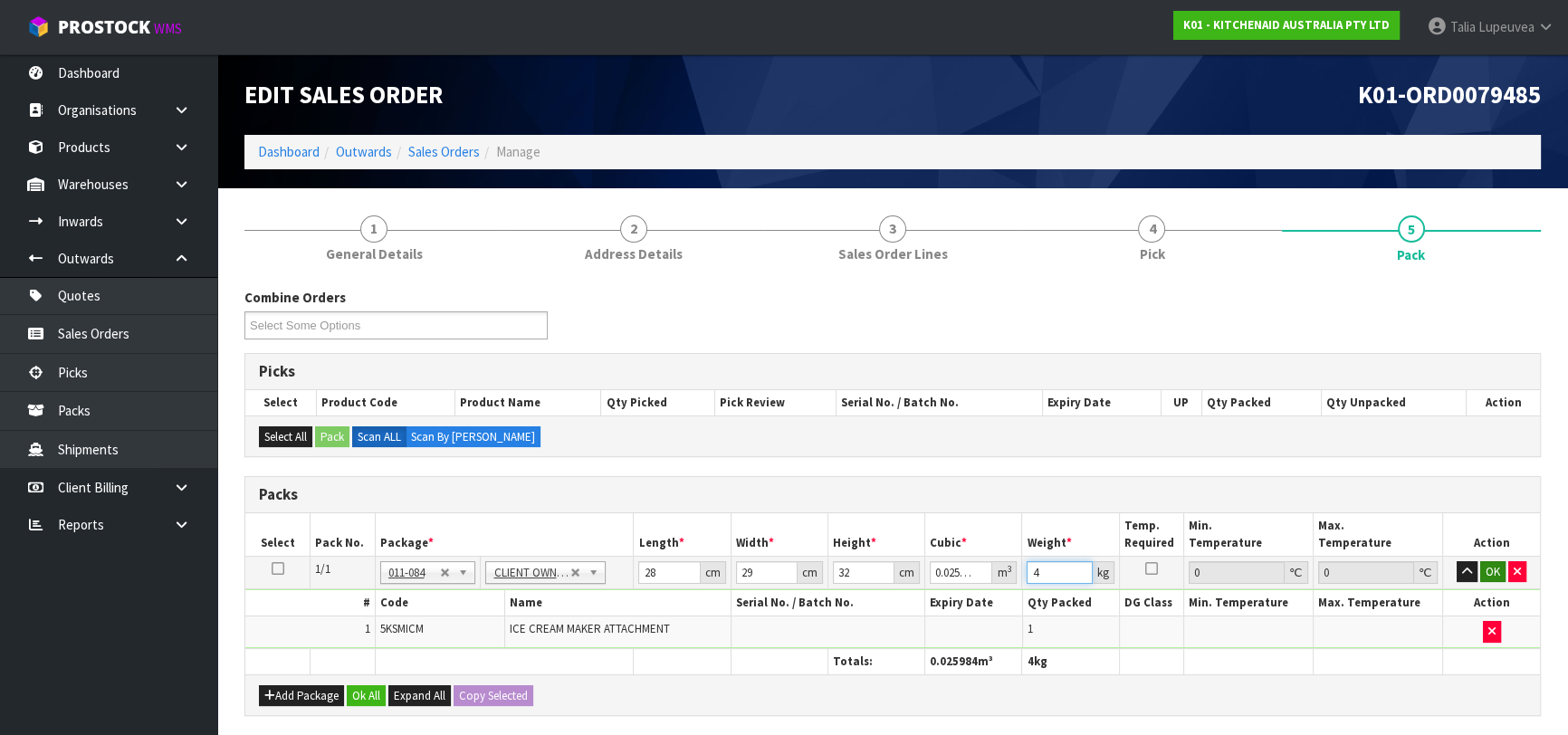
type input "4"
click at [1502, 571] on button "OK" at bounding box center [1493, 572] width 26 height 22
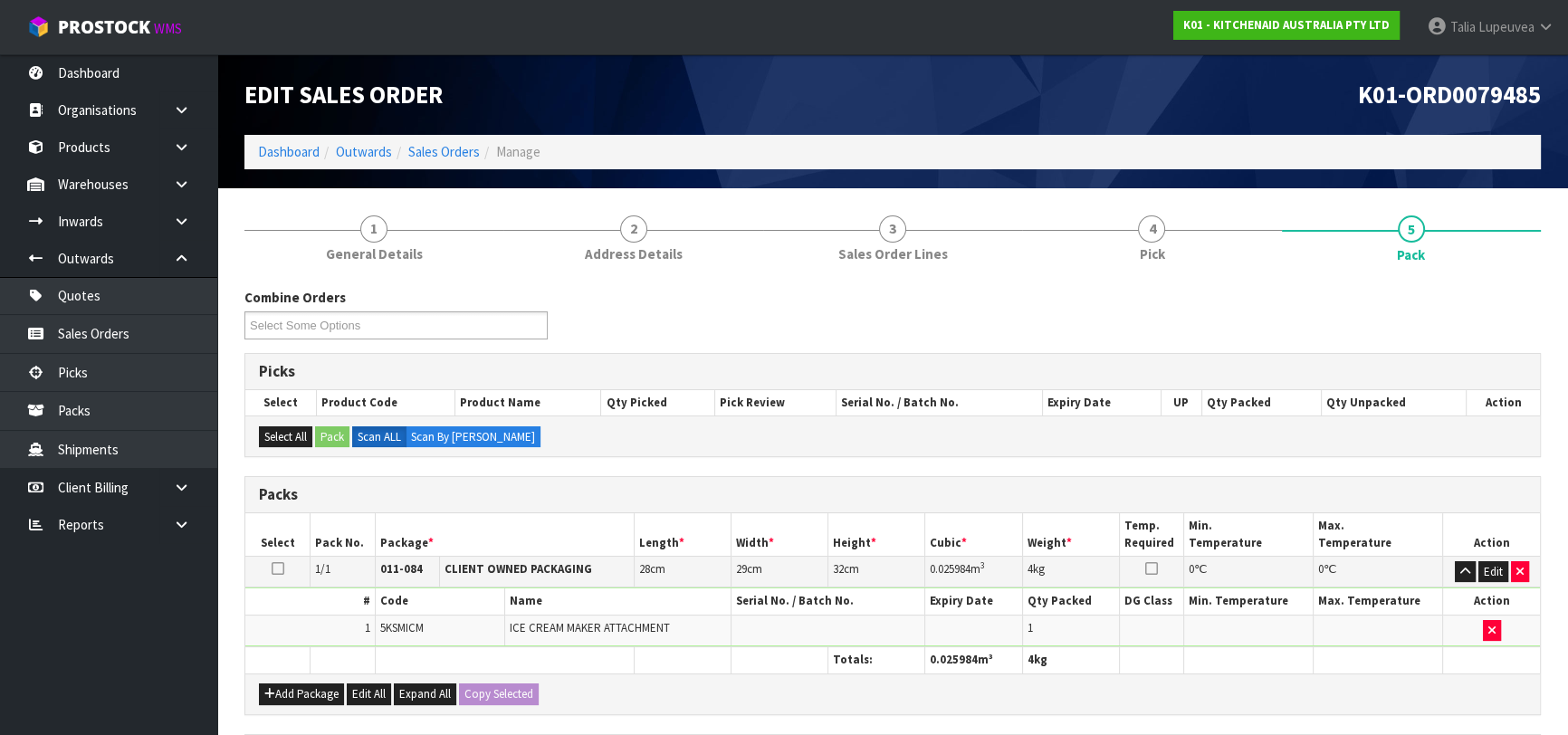
scroll to position [319, 0]
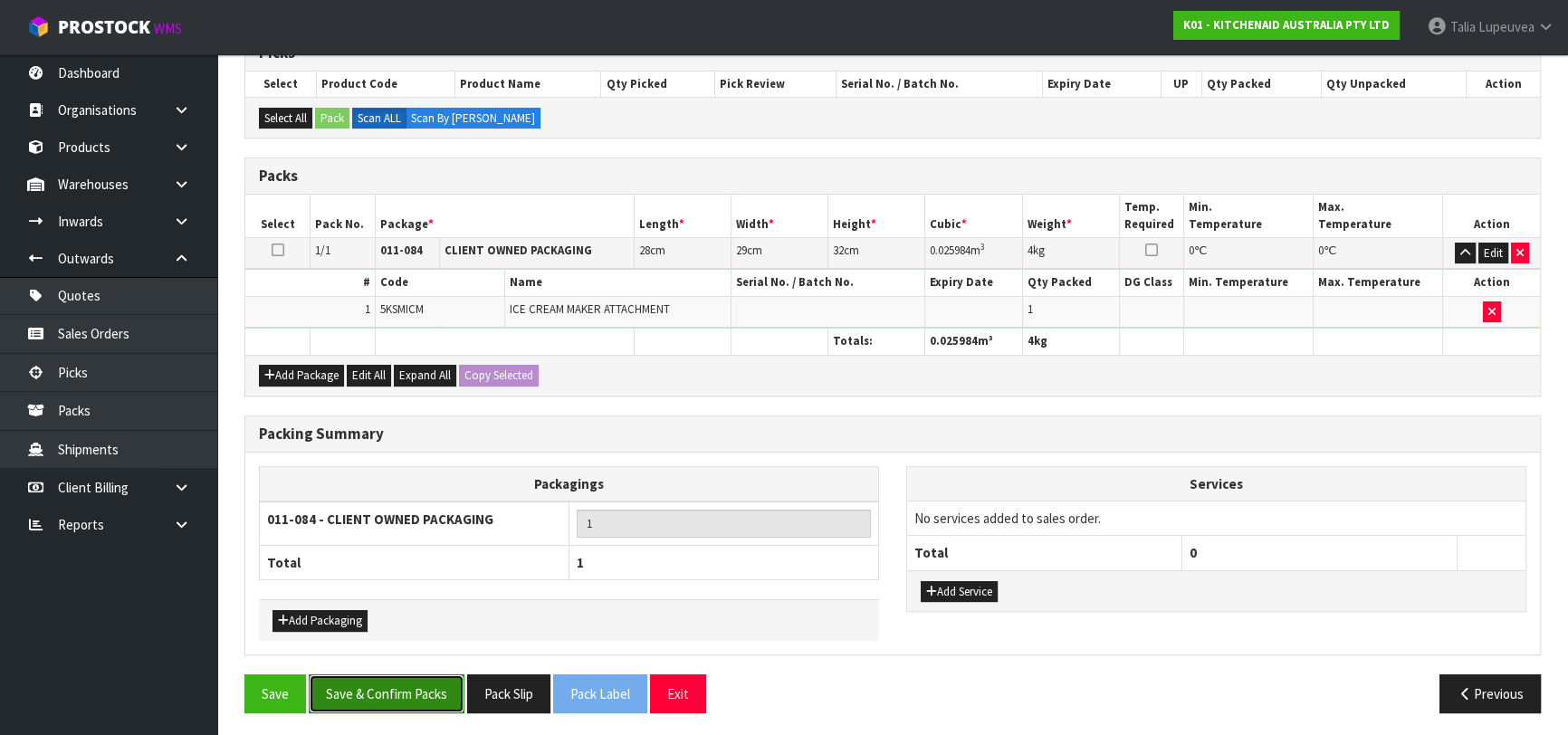
click at [439, 685] on button "Save & Confirm Packs" at bounding box center [386, 692] width 155 height 39
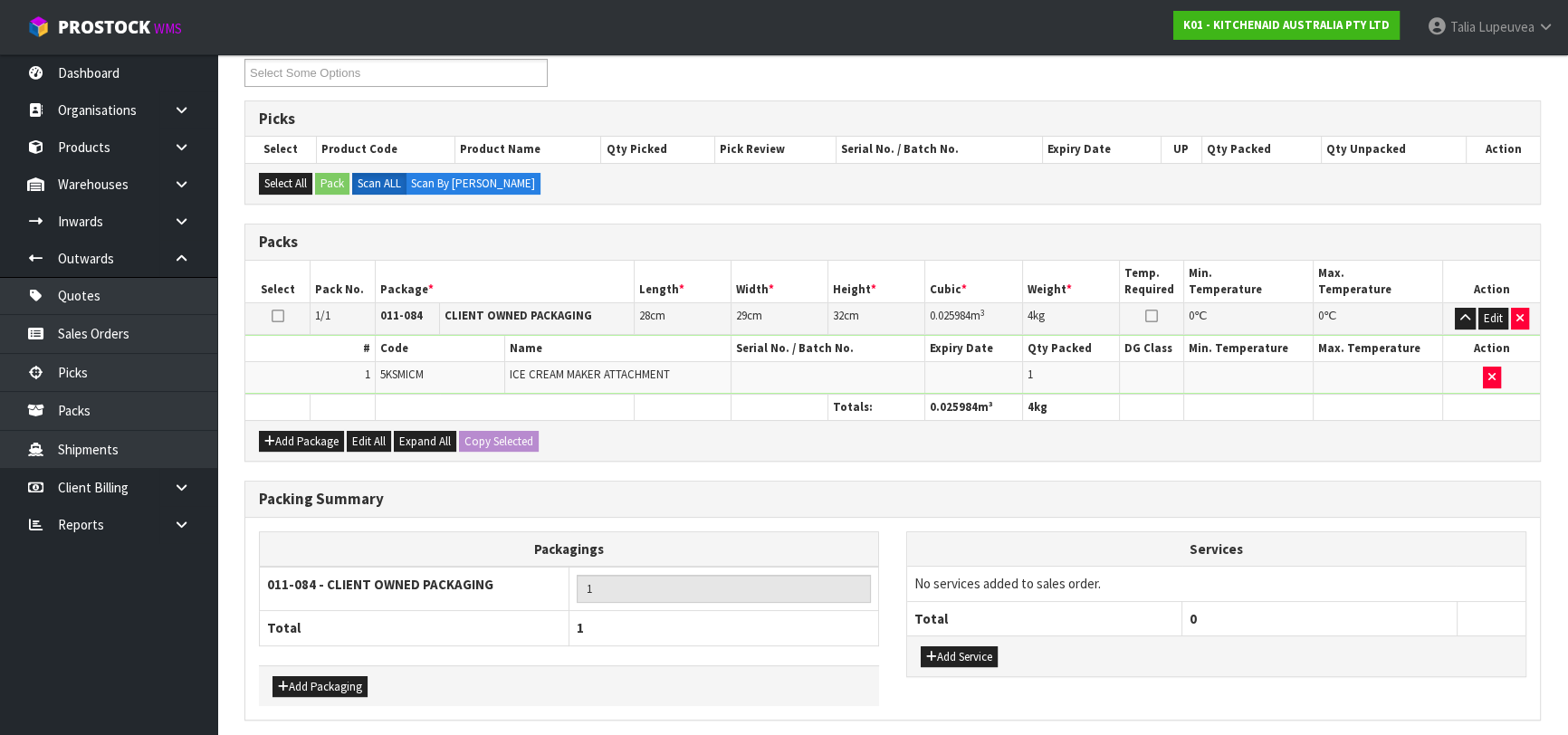
scroll to position [0, 0]
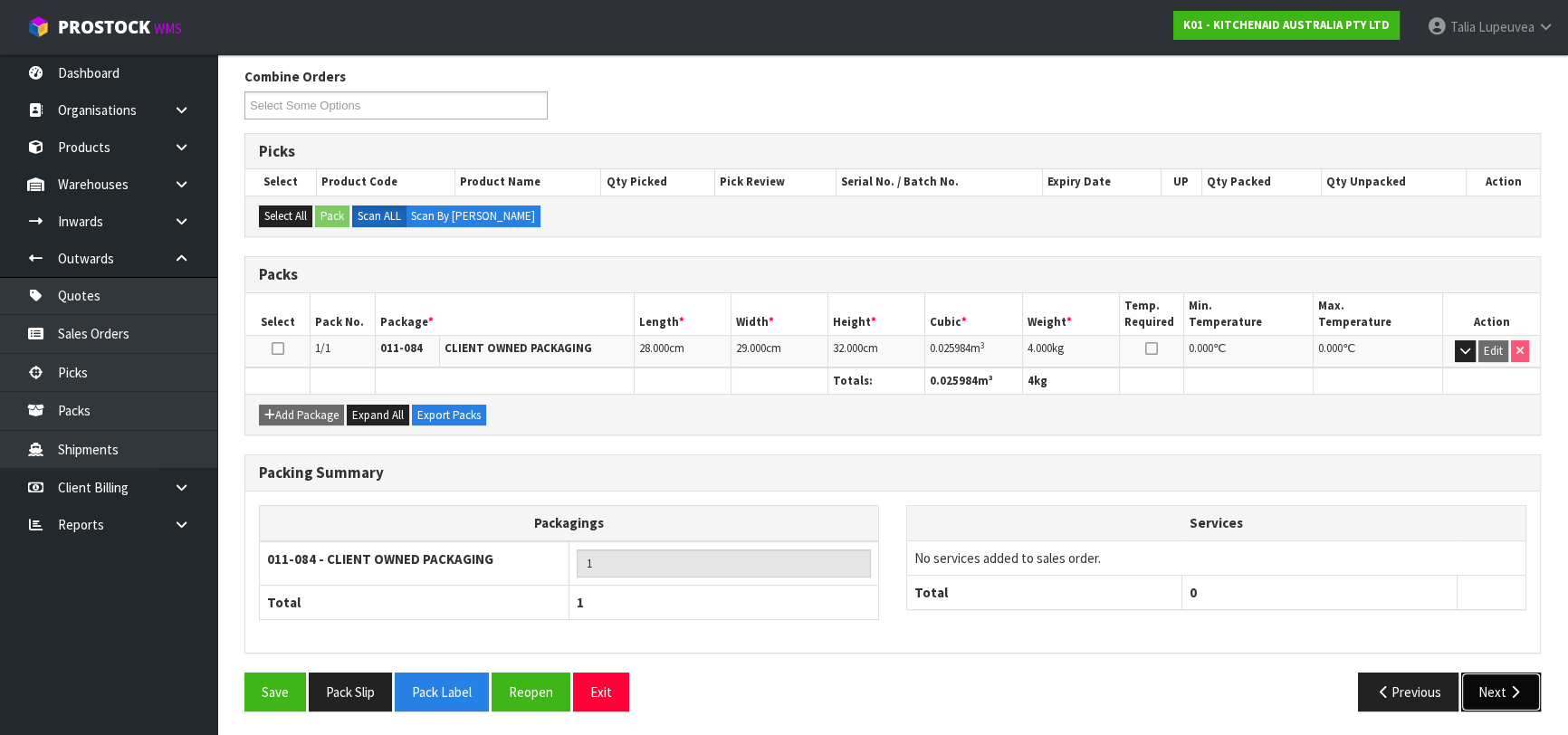
click at [1505, 688] on button "Next" at bounding box center [1501, 690] width 79 height 39
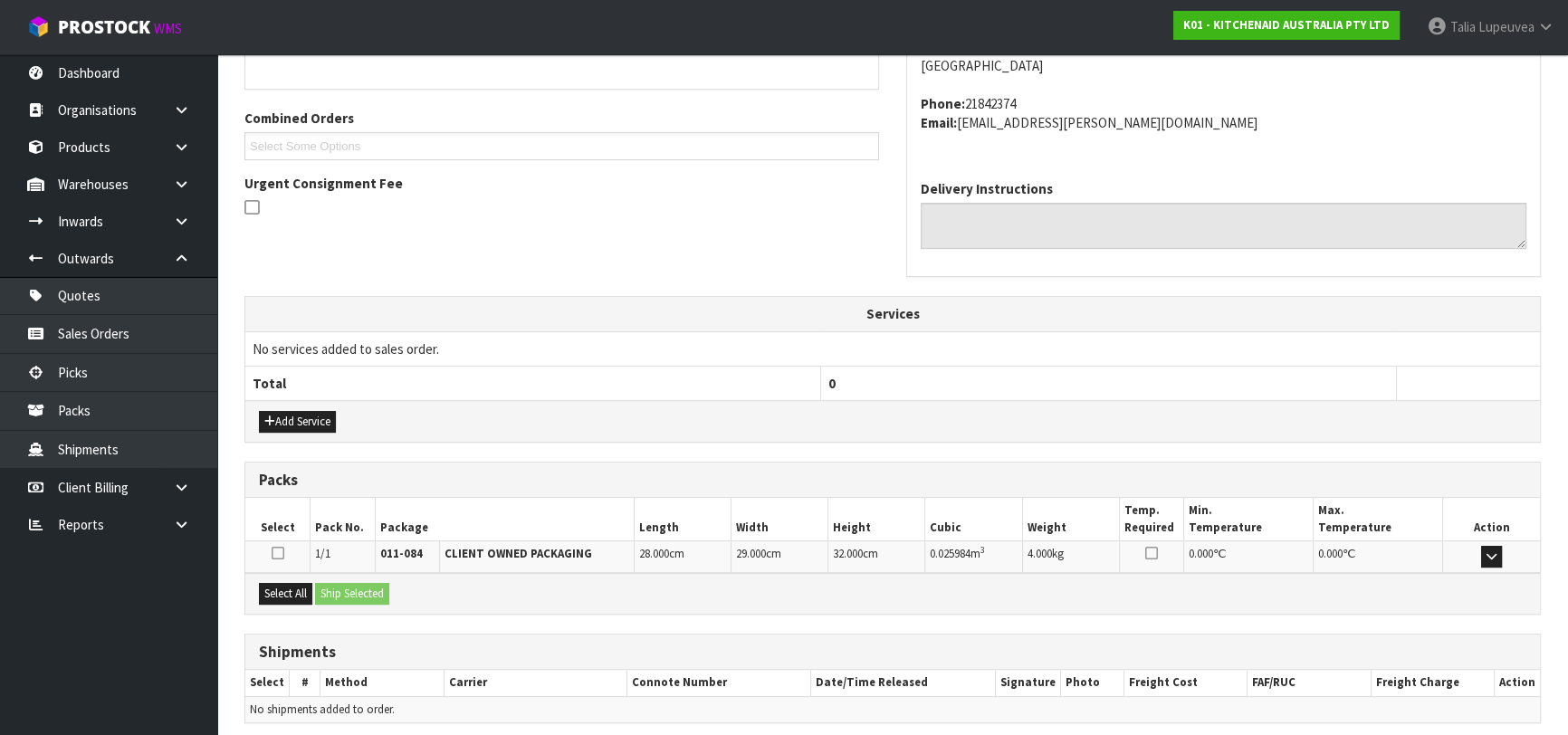
scroll to position [496, 0]
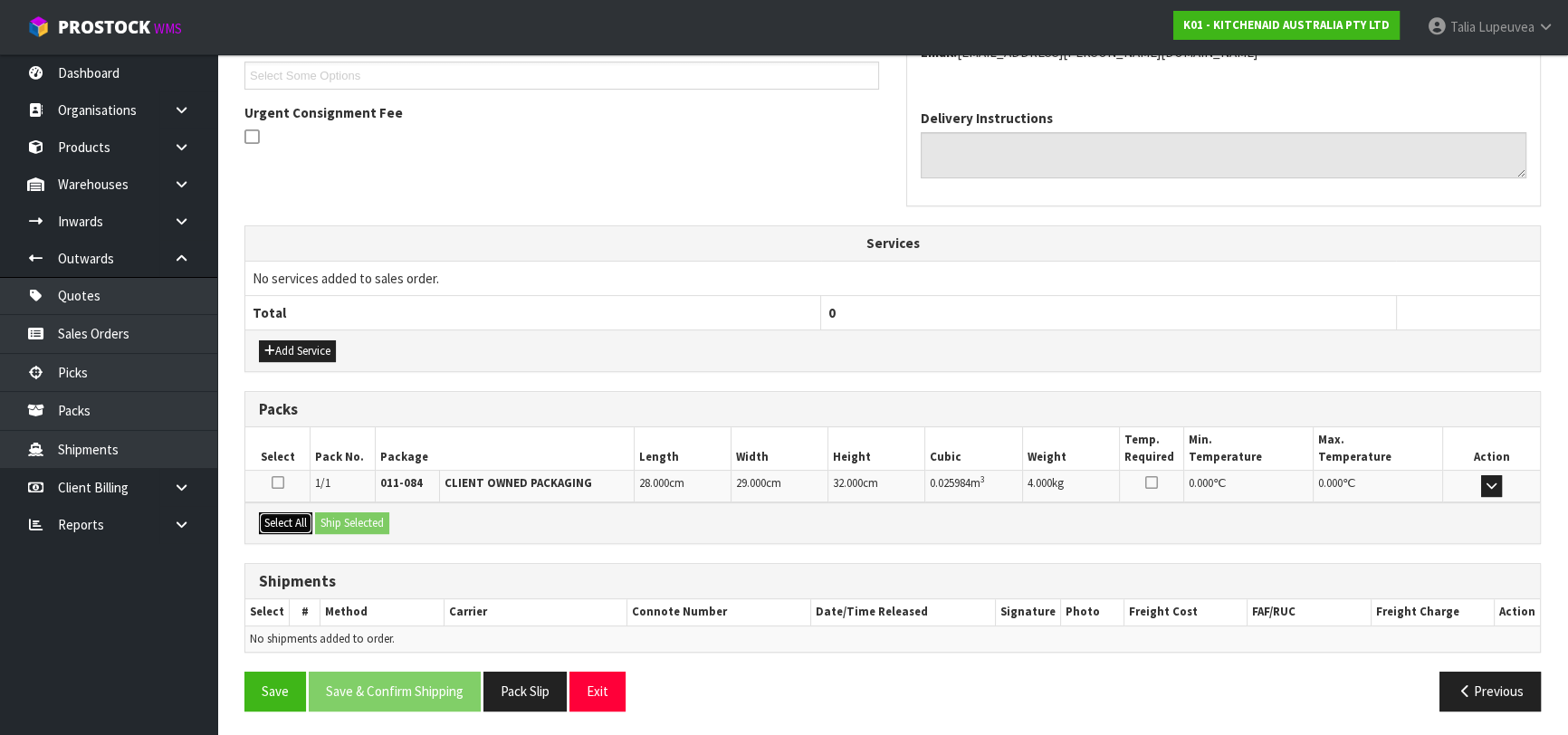
click at [307, 526] on button "Select All" at bounding box center [286, 523] width 53 height 22
click at [352, 526] on button "Ship Selected" at bounding box center [351, 523] width 74 height 22
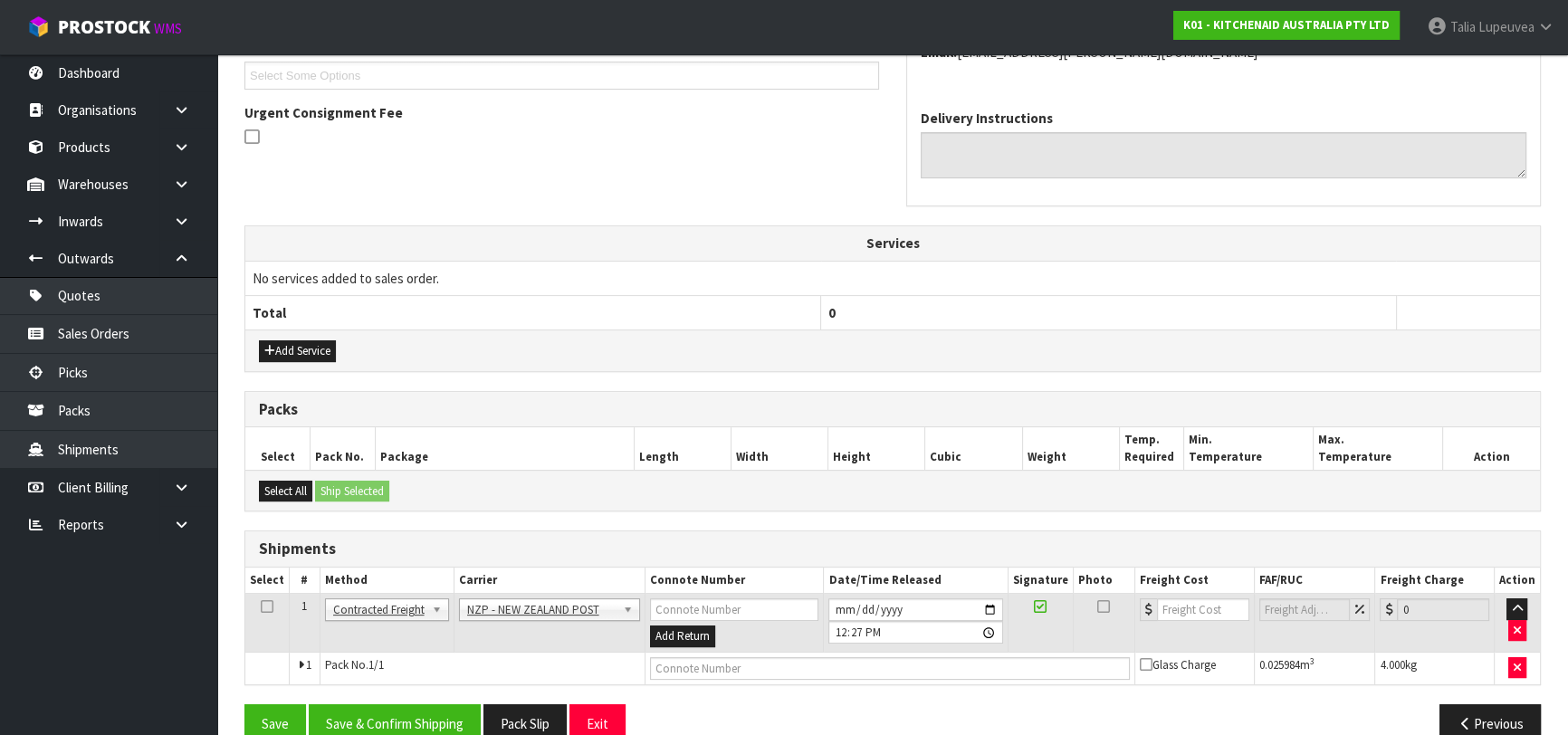
scroll to position [527, 0]
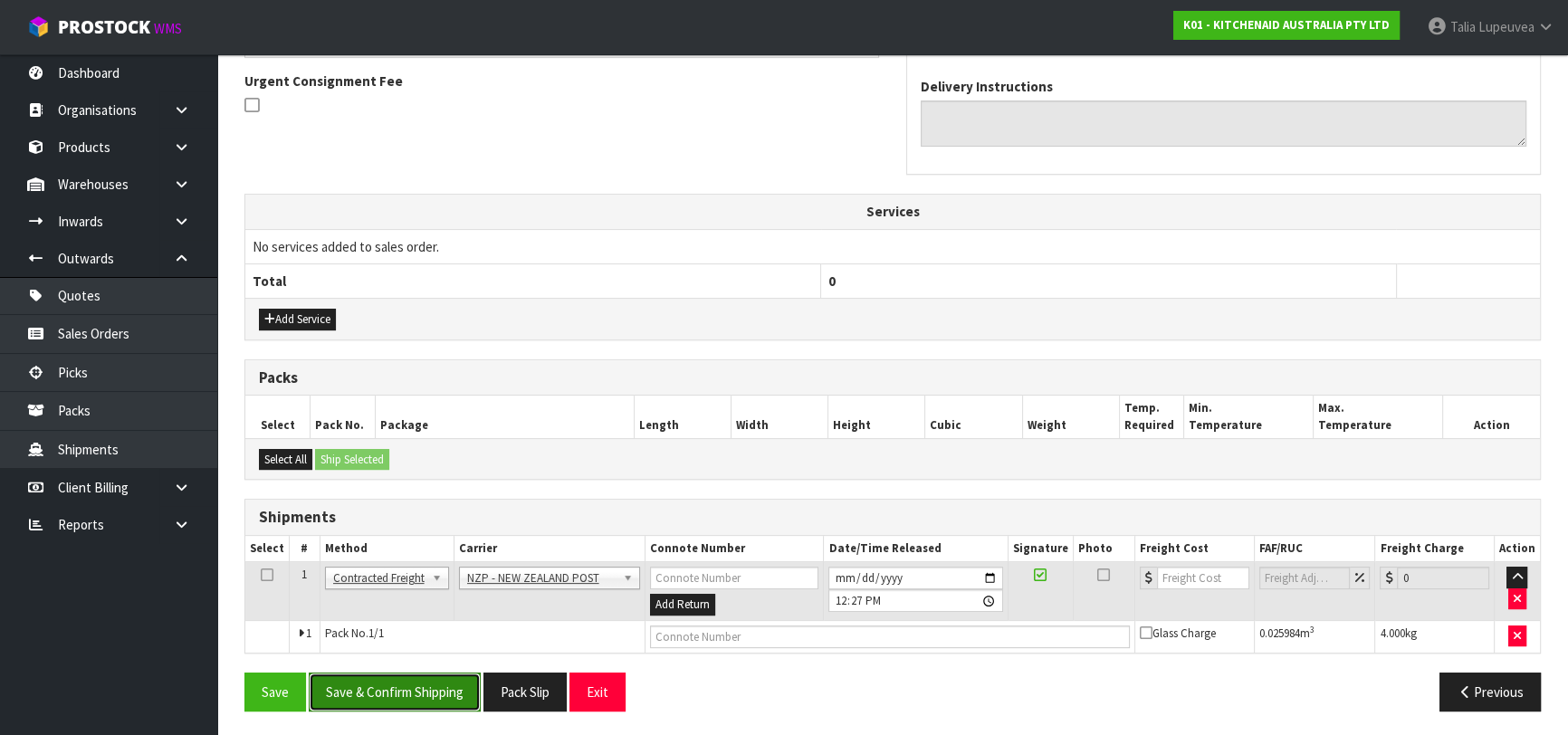
click at [441, 678] on button "Save & Confirm Shipping" at bounding box center [395, 690] width 172 height 39
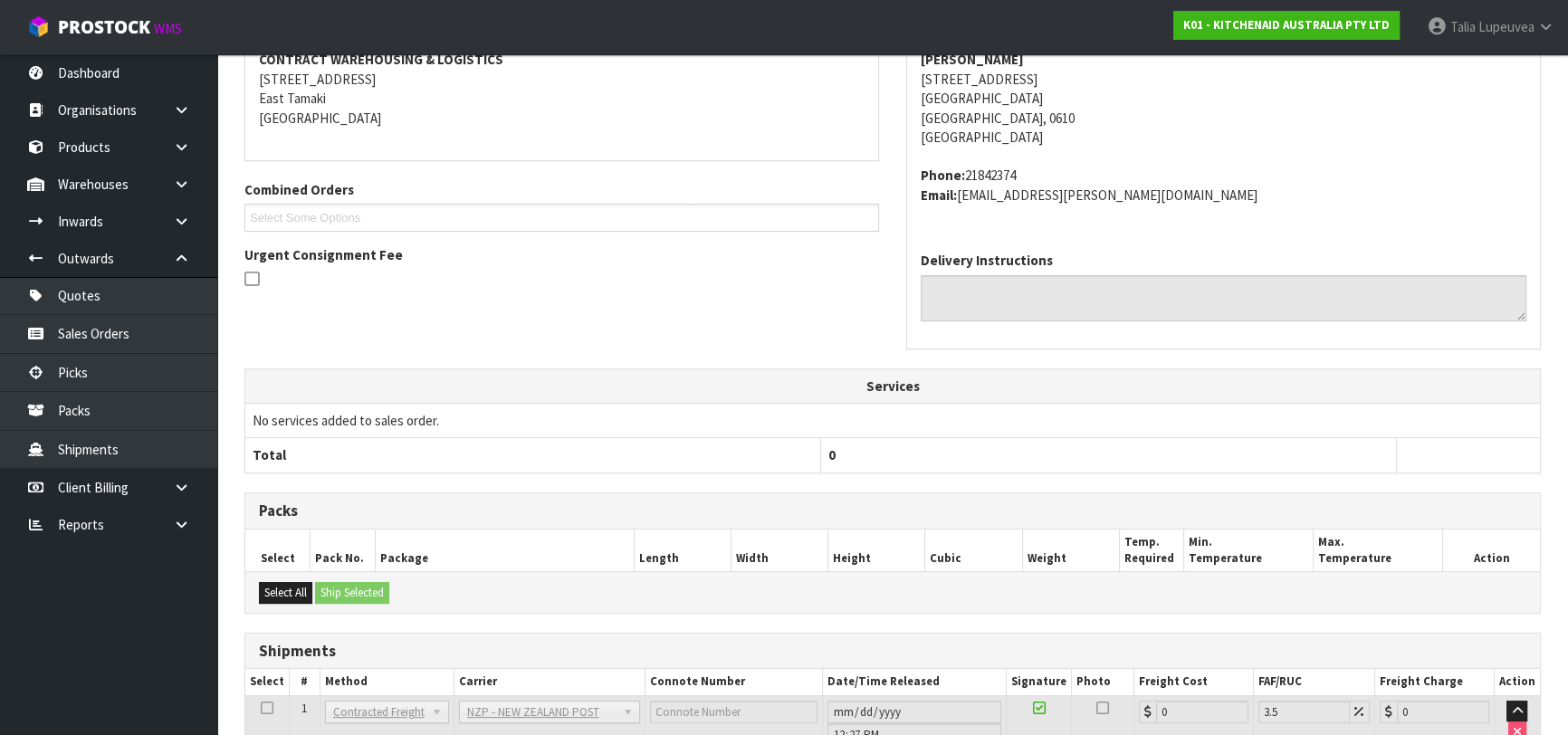
scroll to position [503, 0]
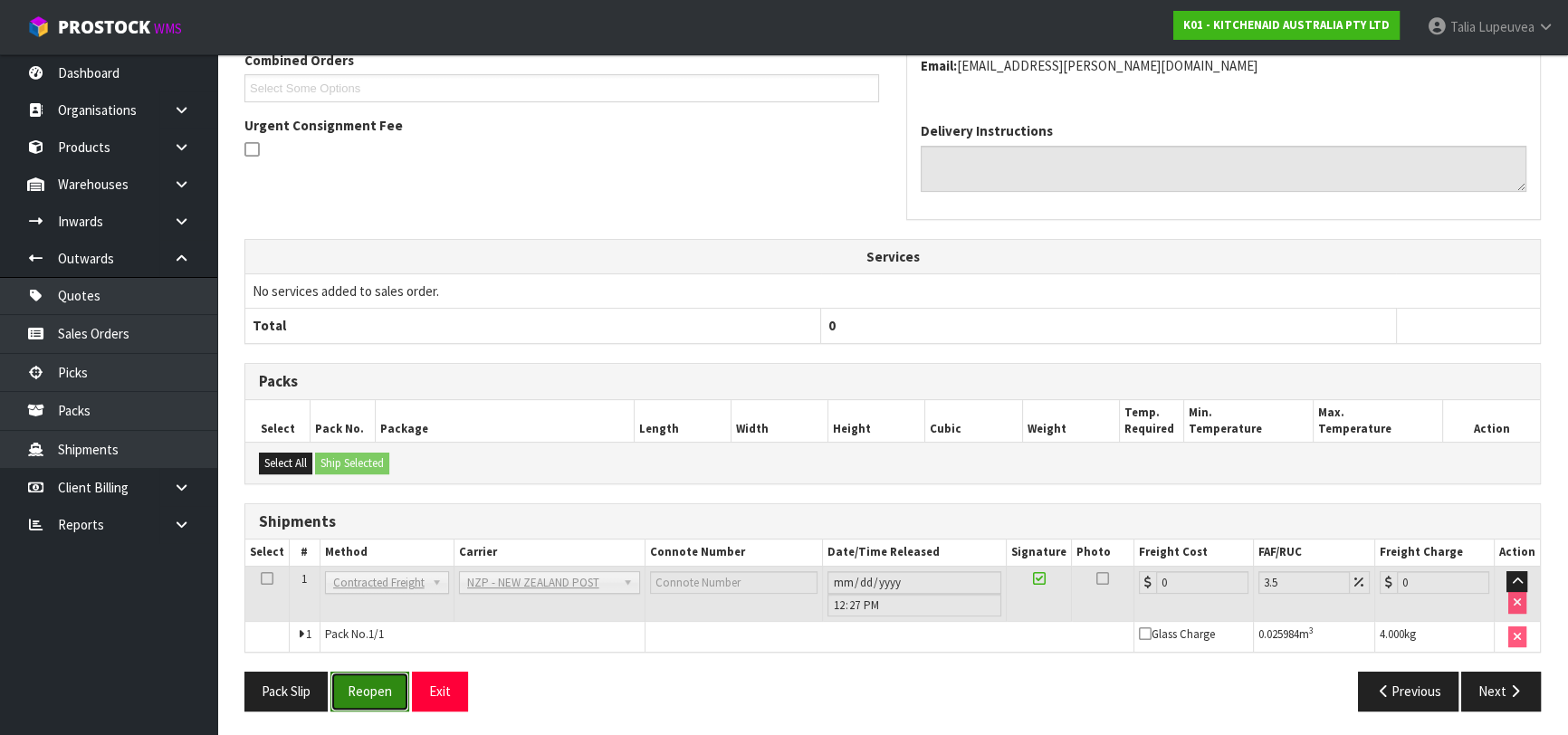
click at [343, 693] on button "Reopen" at bounding box center [370, 690] width 79 height 39
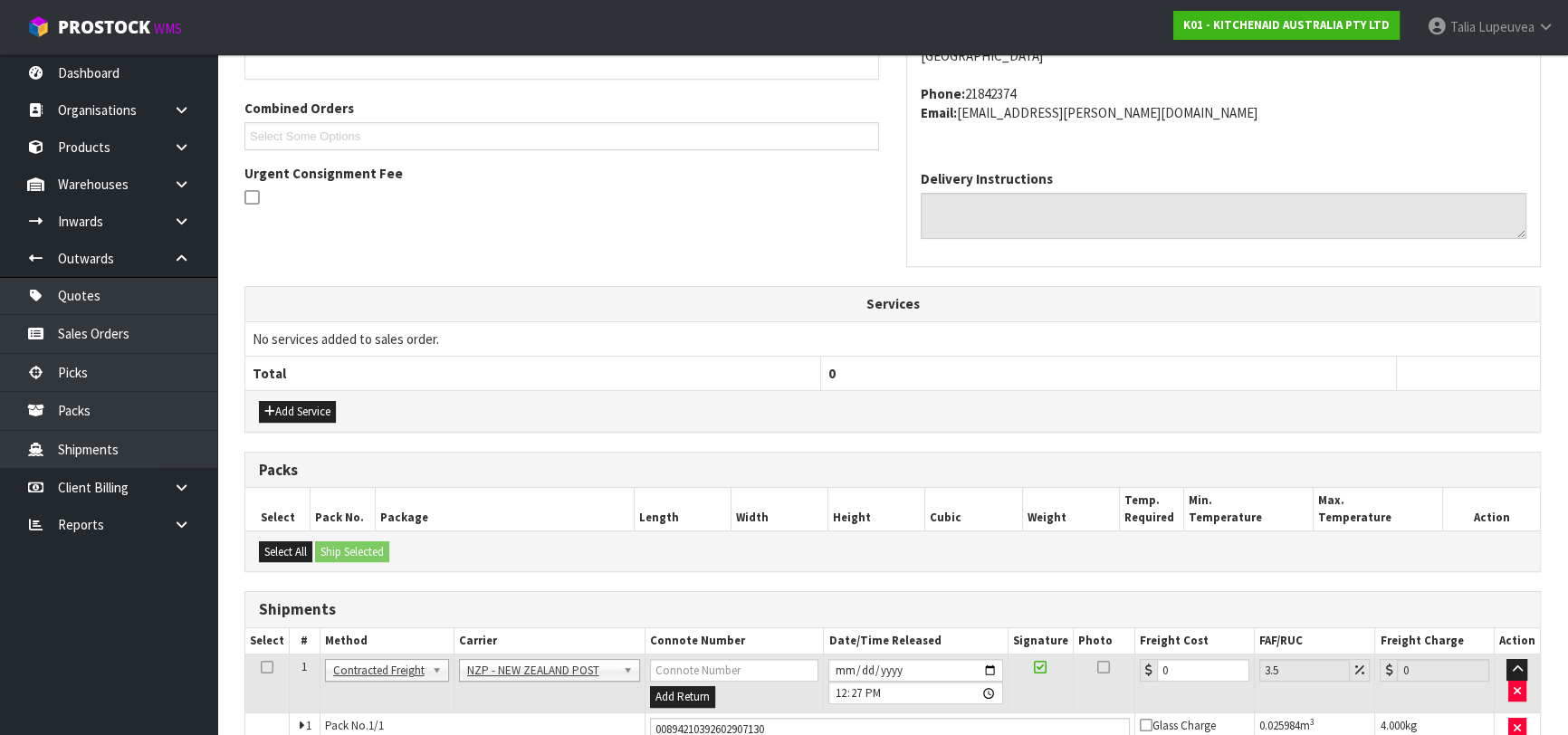
scroll to position [544, 0]
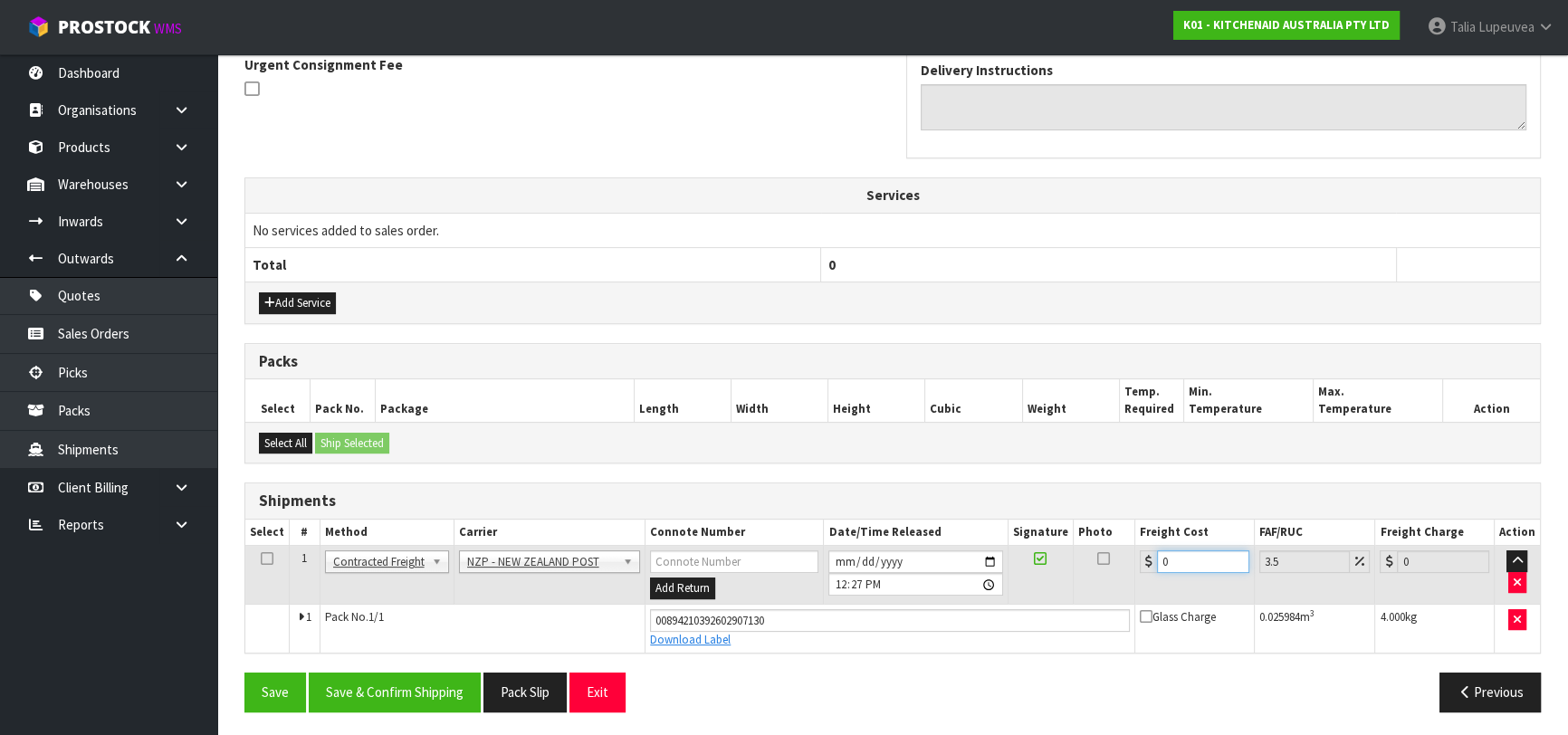
drag, startPoint x: 1179, startPoint y: 559, endPoint x: 1141, endPoint y: 567, distance: 38.8
click at [1141, 567] on div "0" at bounding box center [1194, 561] width 110 height 23
type input "4"
type input "4.14"
type input "4.3"
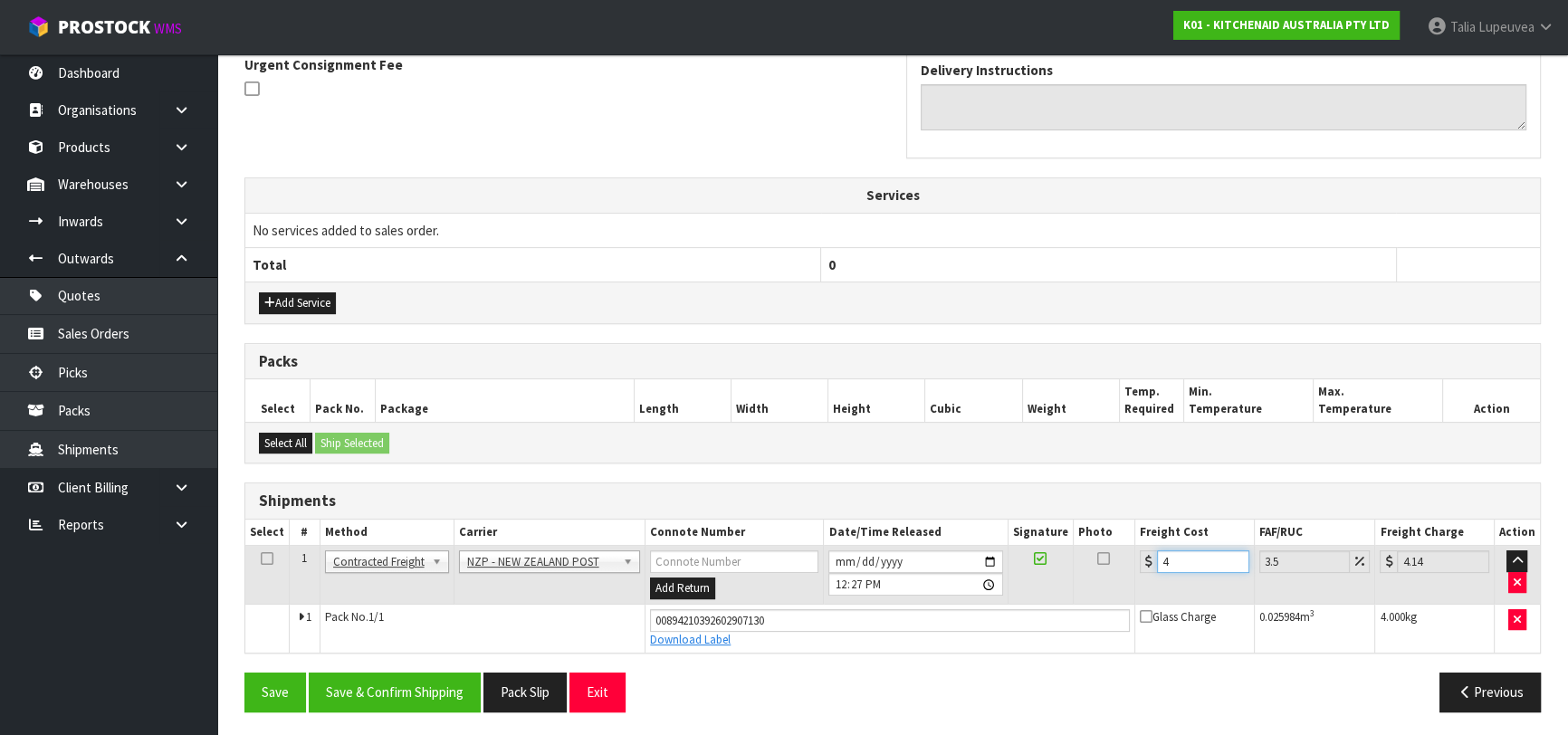
type input "4.45"
type input "4.33"
type input "4.48"
type input "4.33"
click at [374, 684] on button "Save & Confirm Shipping" at bounding box center [395, 690] width 172 height 39
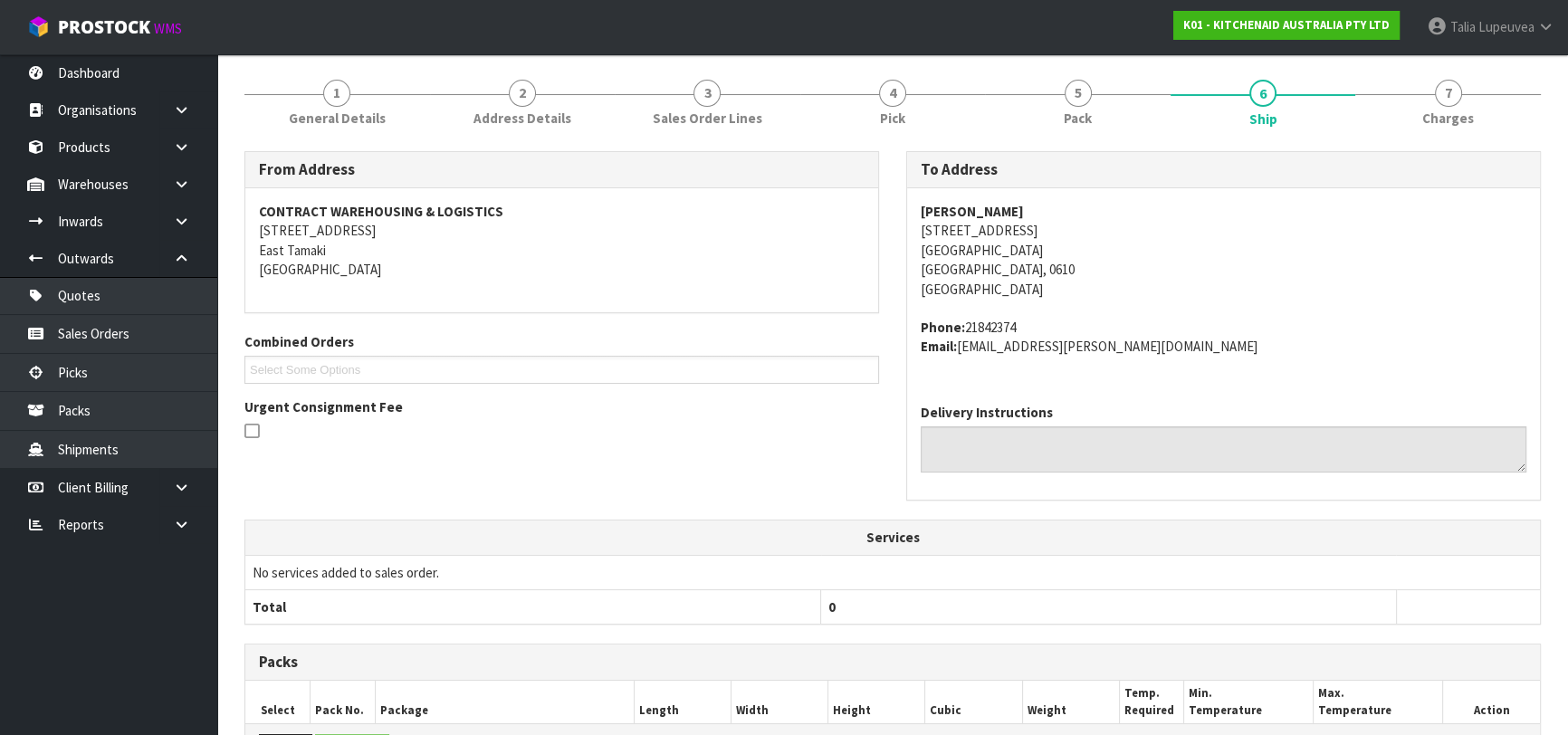
scroll to position [0, 0]
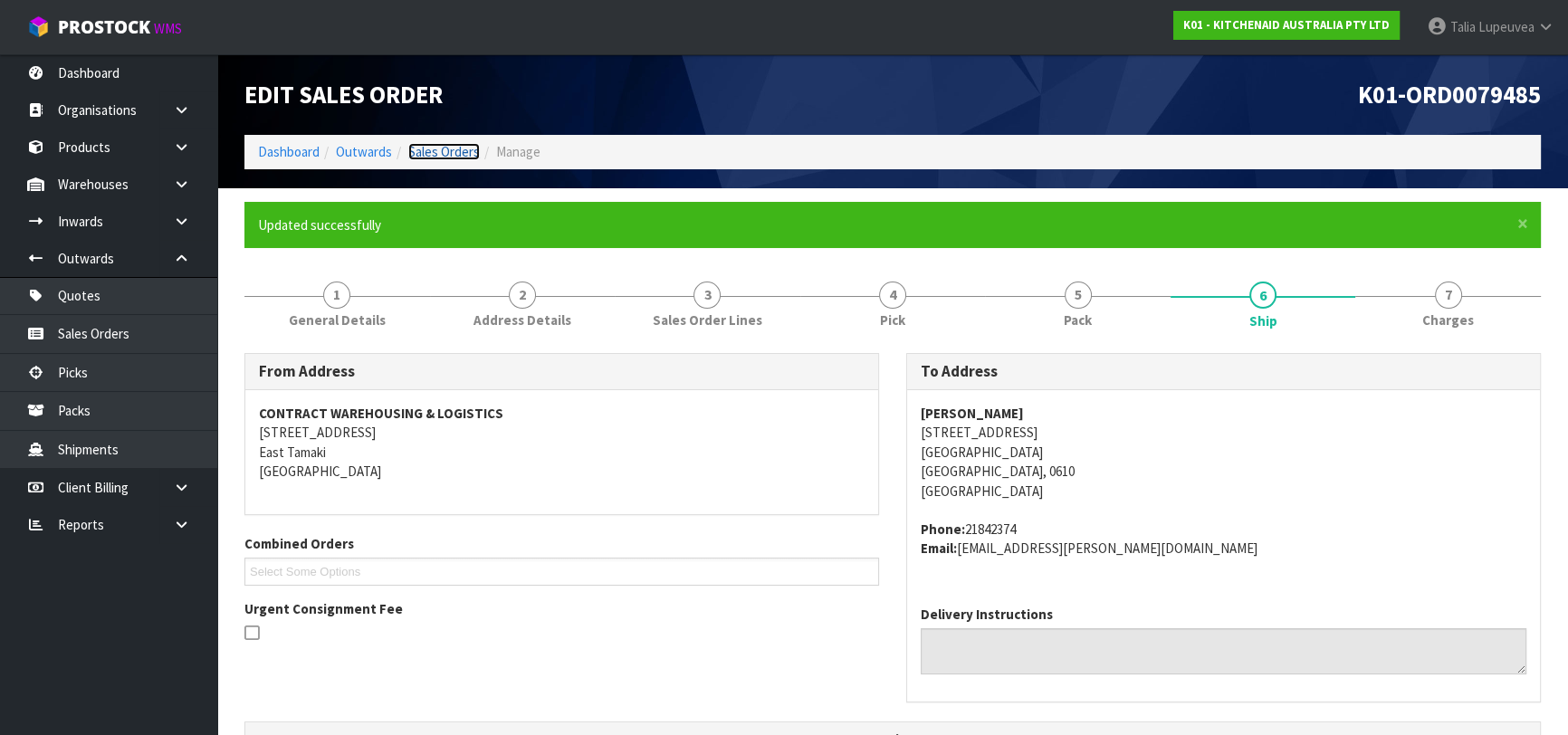
click at [469, 150] on link "Sales Orders" at bounding box center [443, 150] width 71 height 17
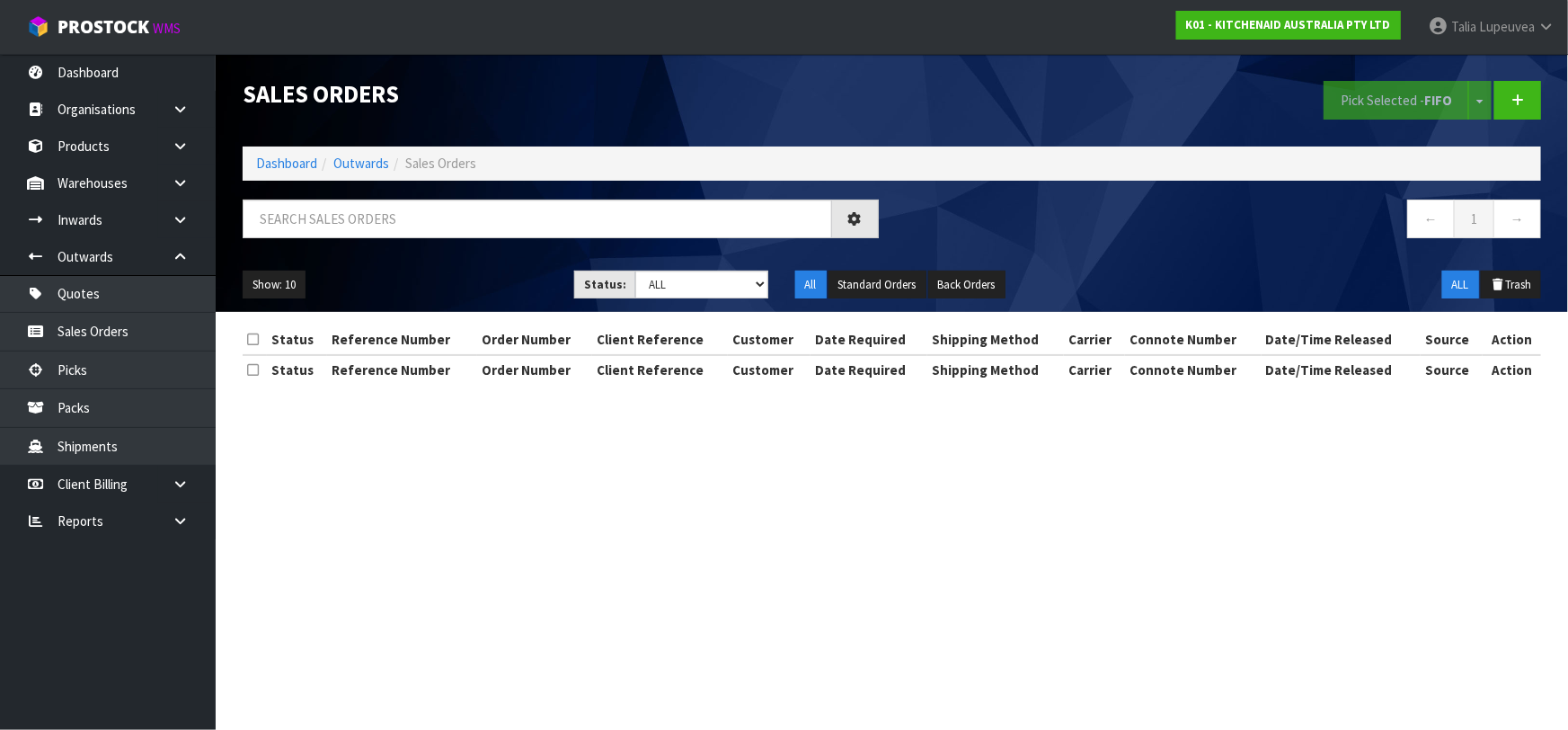
click at [433, 197] on div "Sales Orders Pick Selected - FIFO Split button! FIFO - First In First Out FEFO …" at bounding box center [891, 183] width 1325 height 257
click at [410, 209] on input "text" at bounding box center [537, 218] width 589 height 38
type input "JOB-0413596"
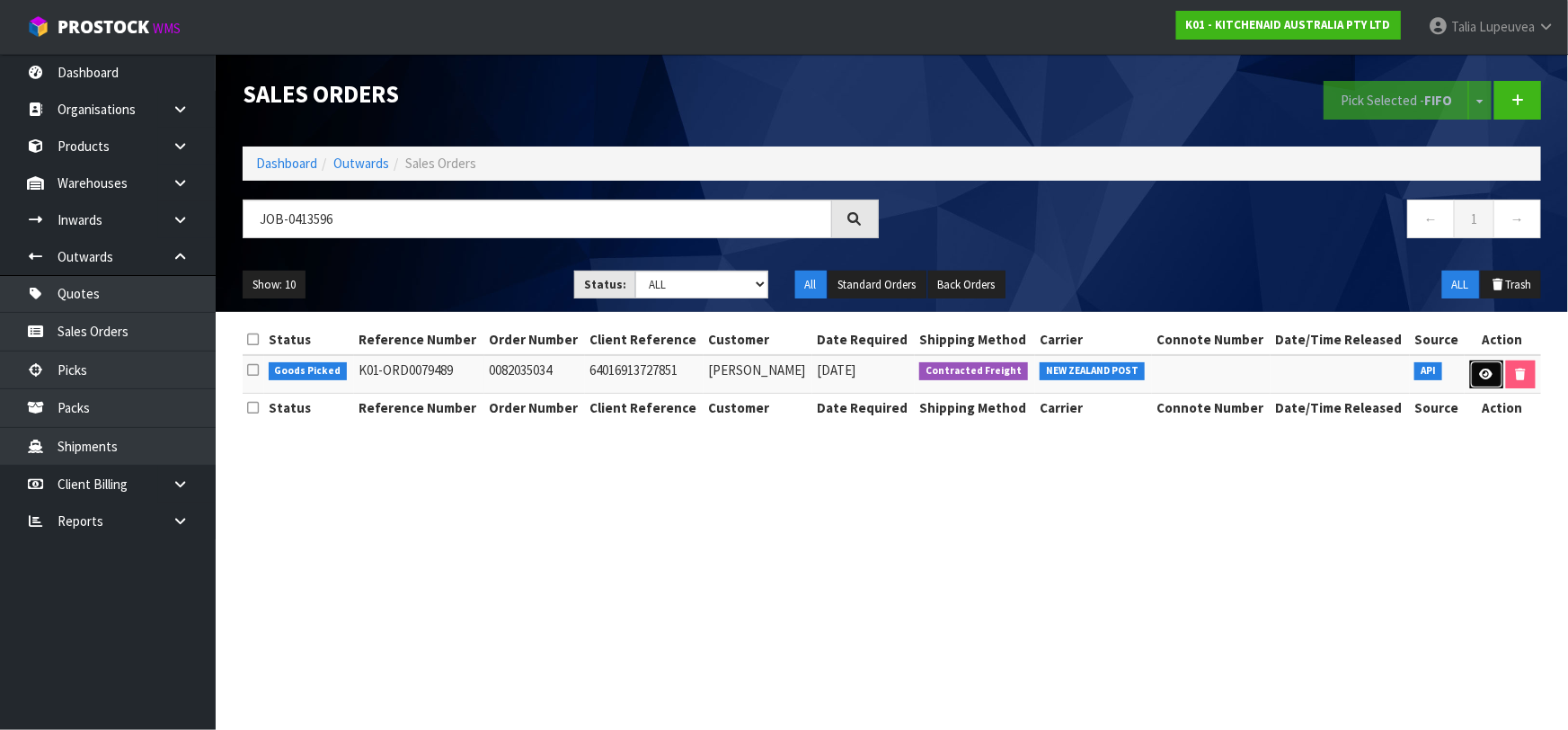
click at [1481, 368] on icon at bounding box center [1486, 374] width 14 height 12
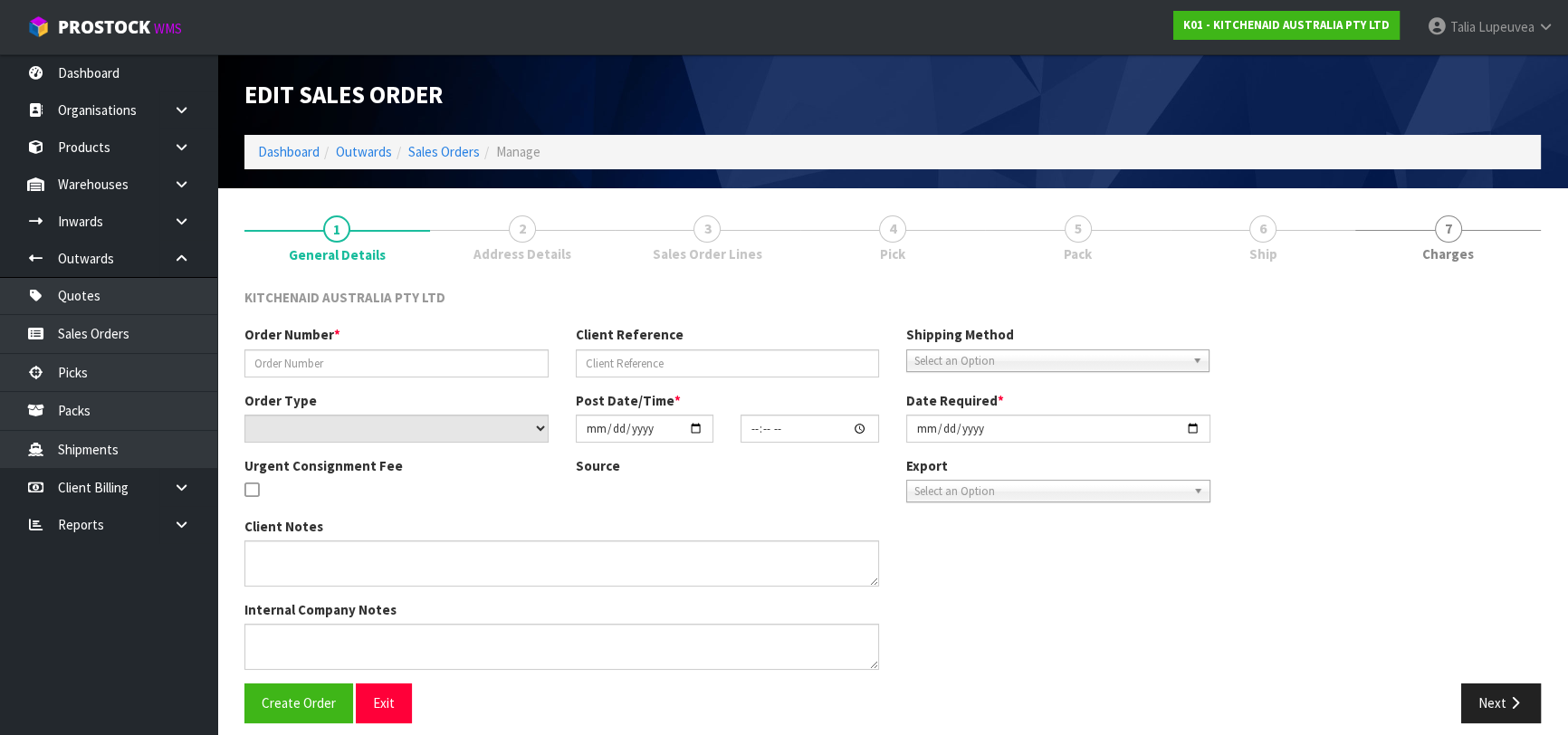
type input "0082035034"
type input "64016913727851"
select select "number:0"
type input "[DATE]"
type input "23:39:02.000"
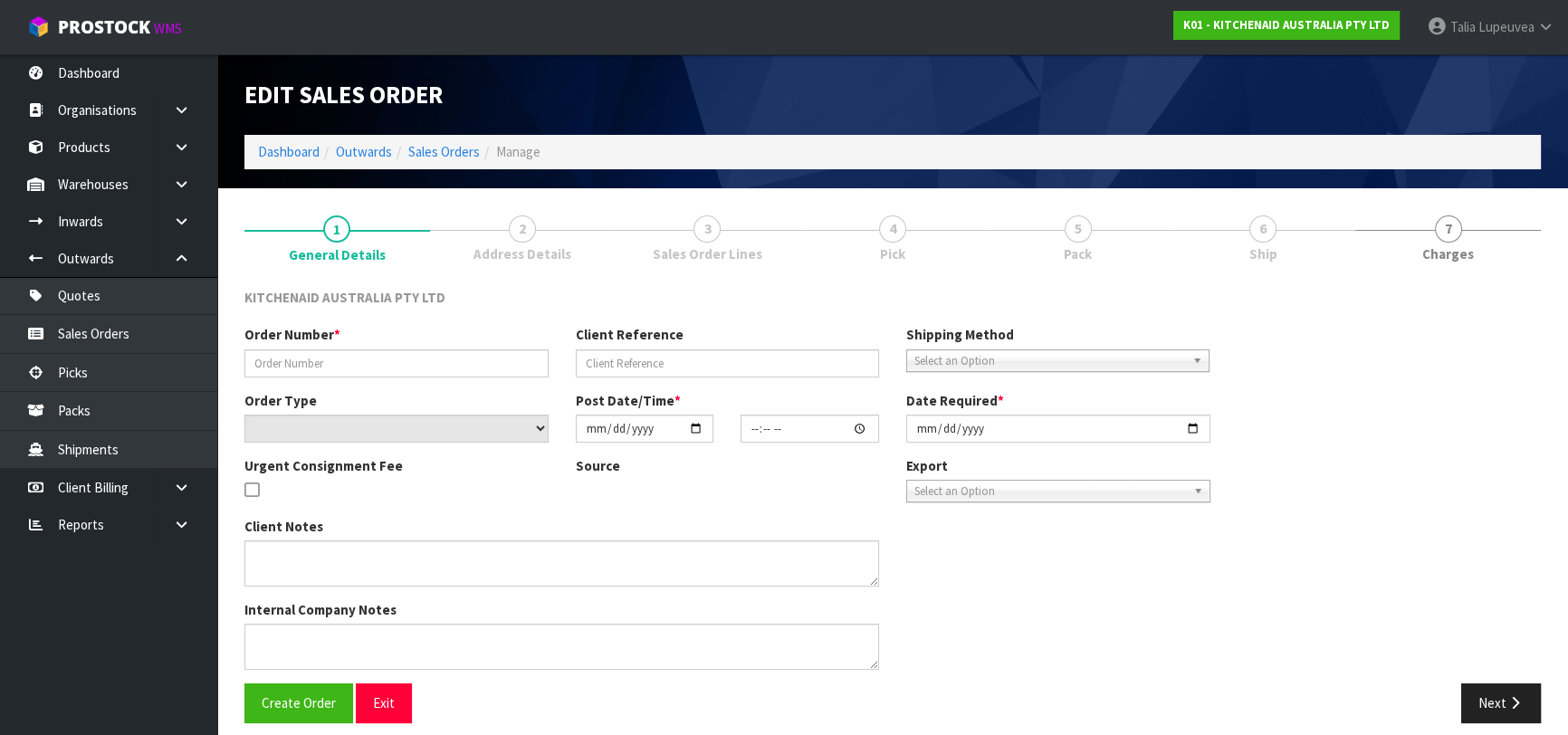
type input "[DATE]"
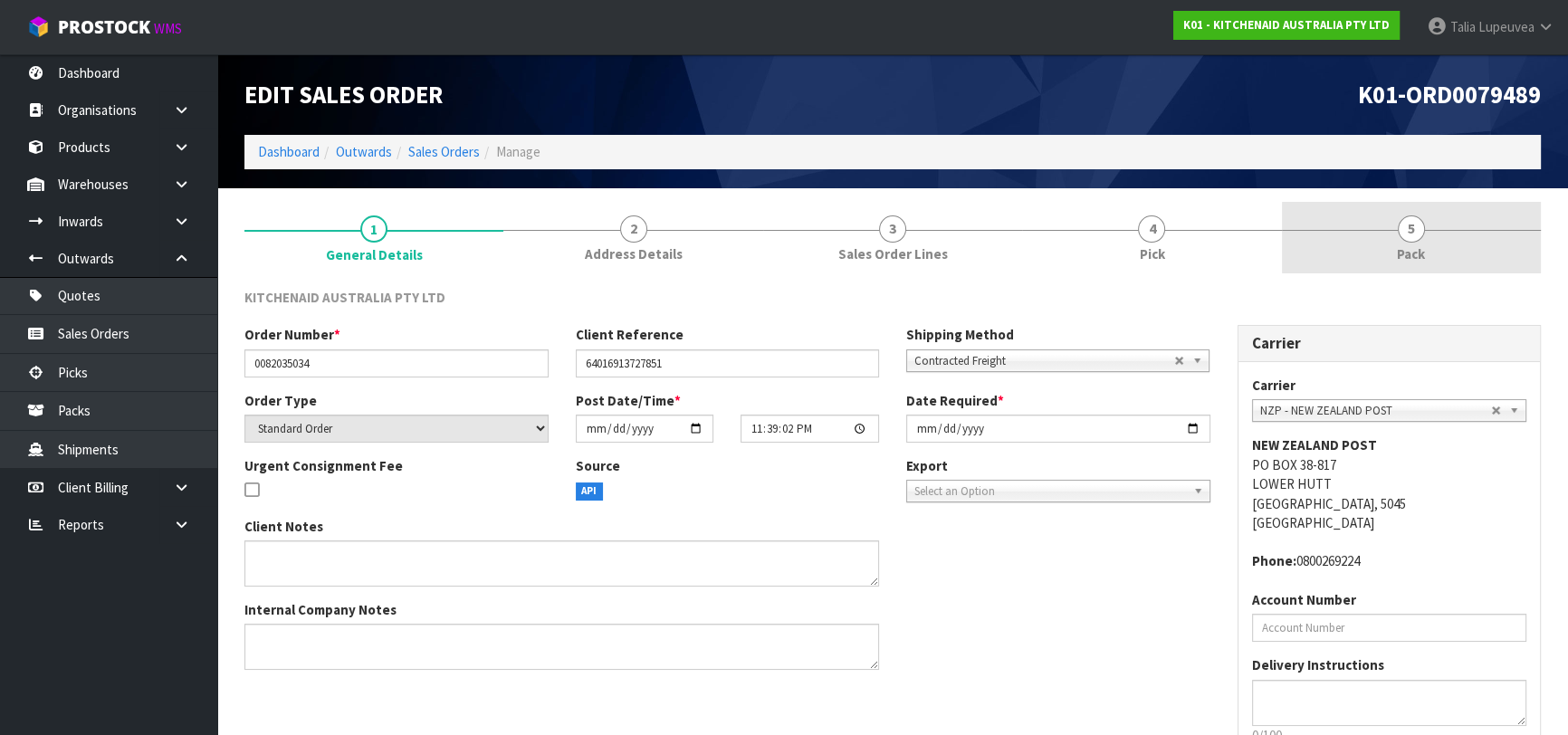
click at [1426, 238] on link "5 Pack" at bounding box center [1412, 237] width 259 height 71
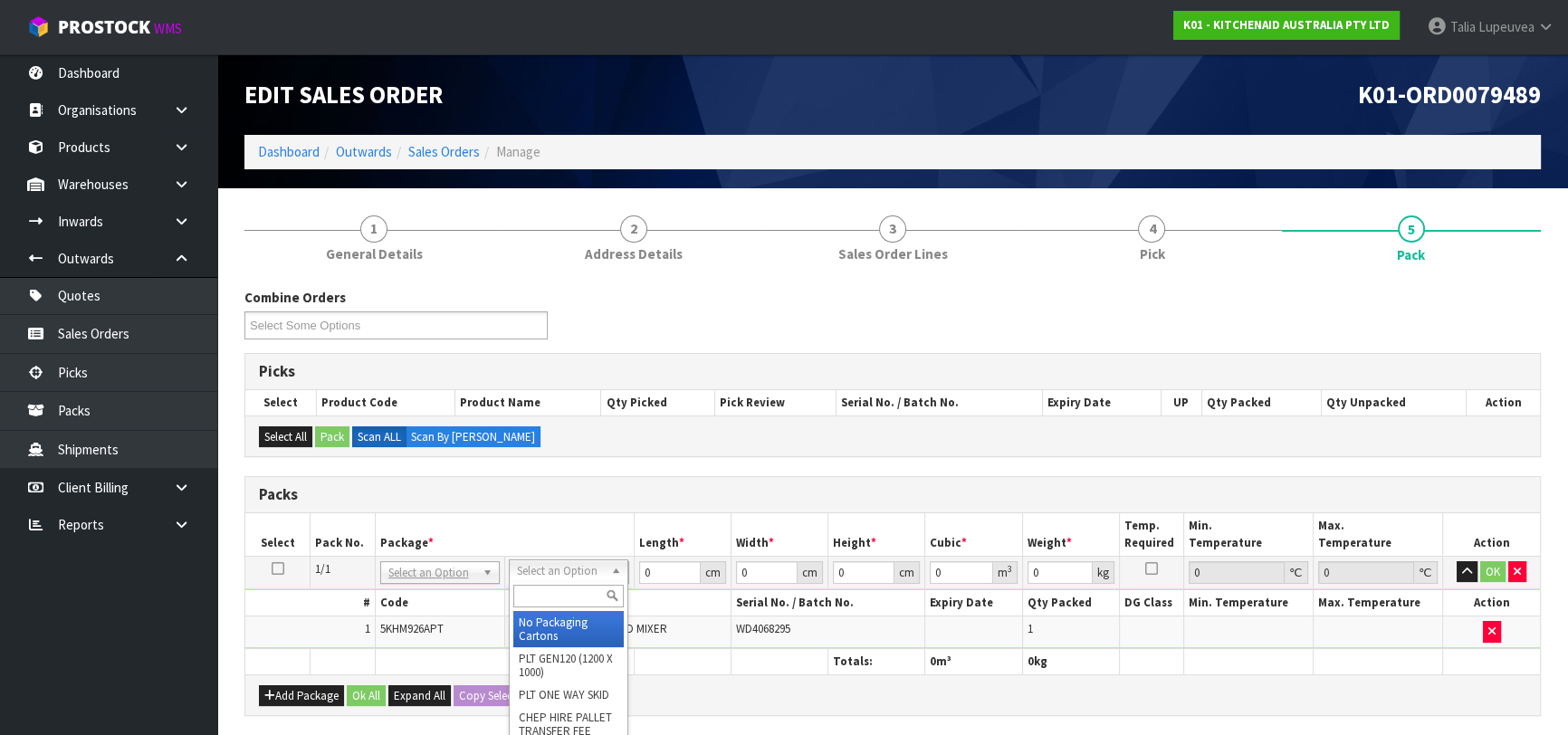
click at [544, 600] on input "text" at bounding box center [569, 596] width 111 height 23
type input "OWN"
type input "1.75"
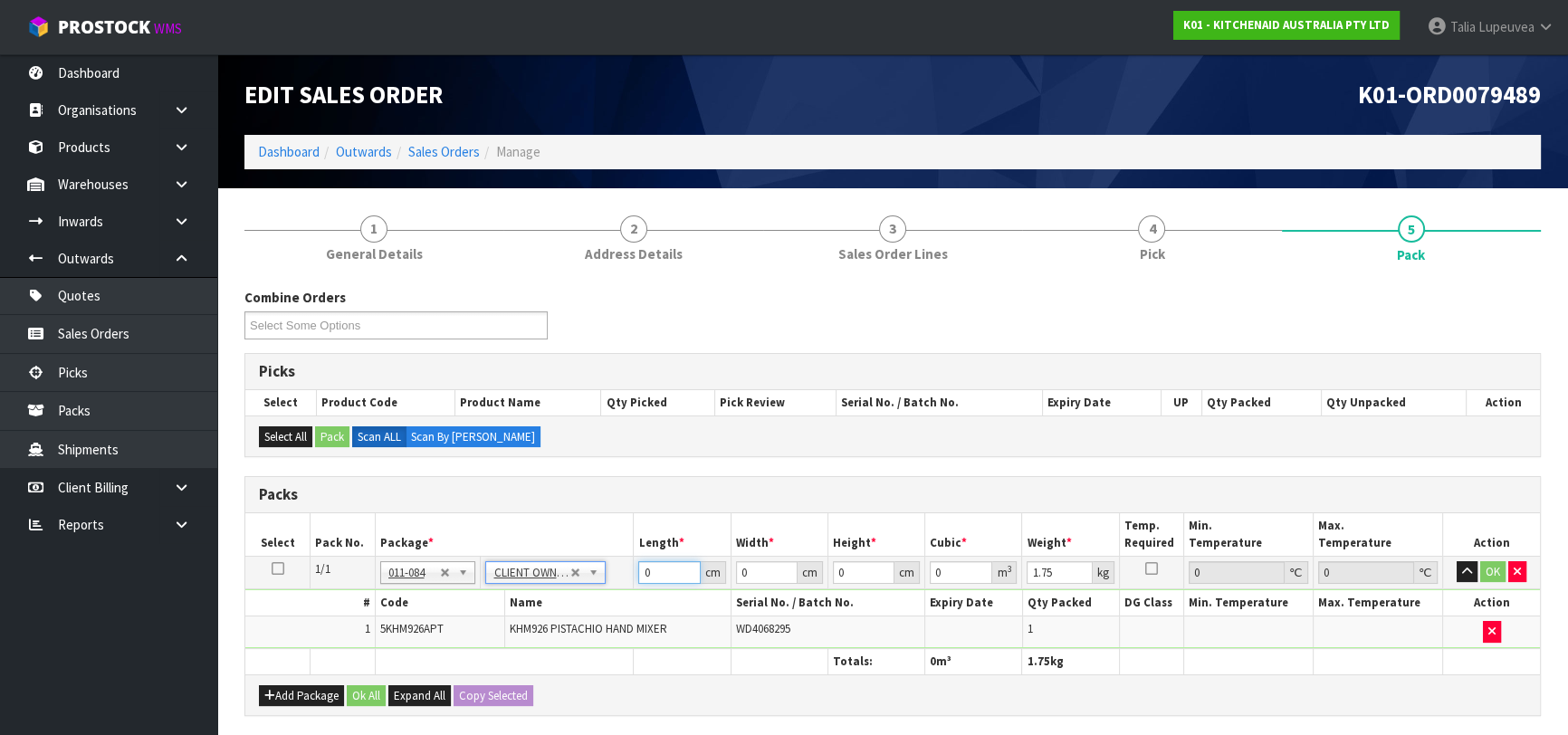
drag, startPoint x: 651, startPoint y: 570, endPoint x: 598, endPoint y: 583, distance: 54.6
click at [598, 583] on tr "1/1 NONE 007-001 007-002 007-004 007-009 007-013 007-014 007-015 007-017 007-01…" at bounding box center [893, 571] width 1295 height 33
type input "29"
type input "25"
type input "2"
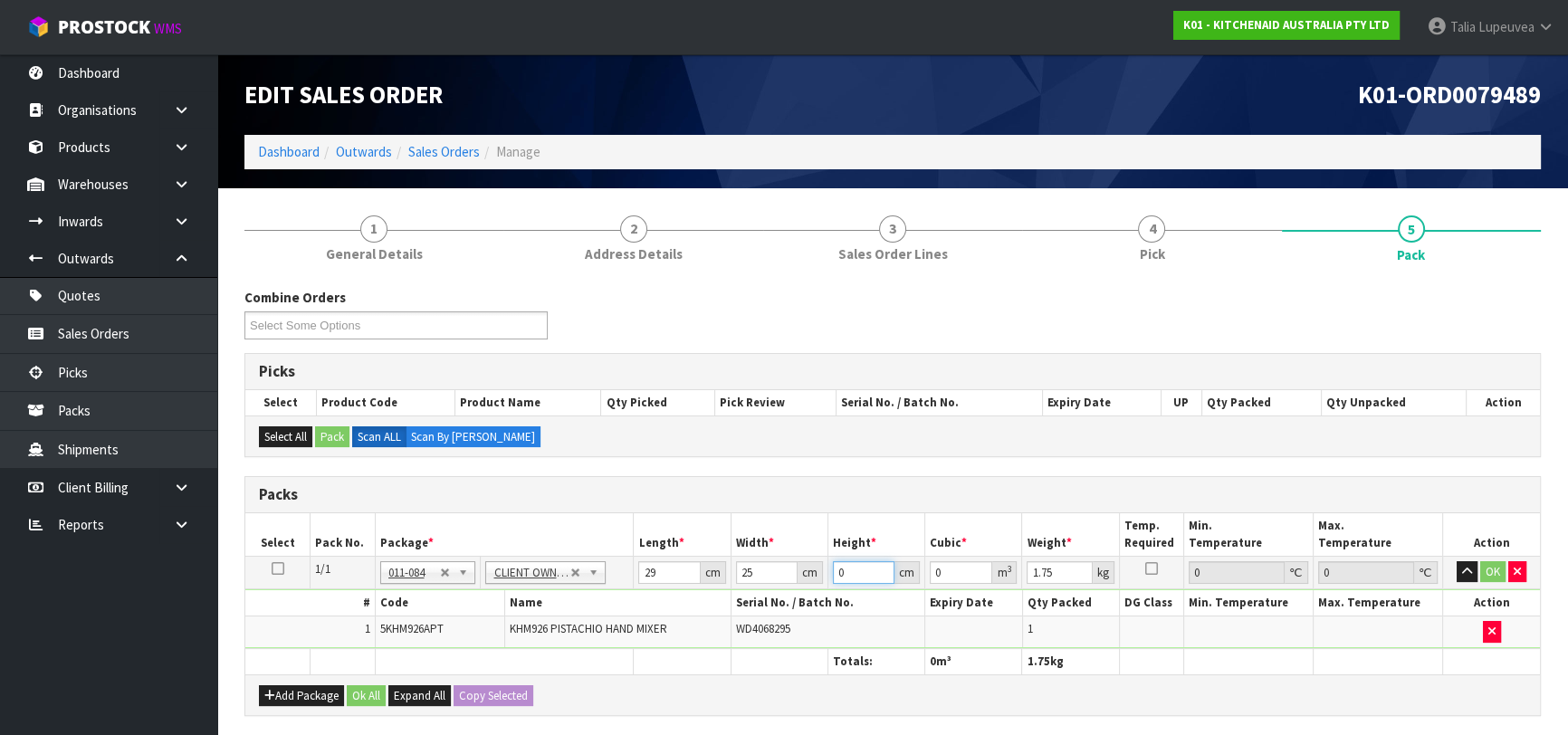
type input "0.00145"
type input "22"
type input "0.01595"
type input "22"
type input "2"
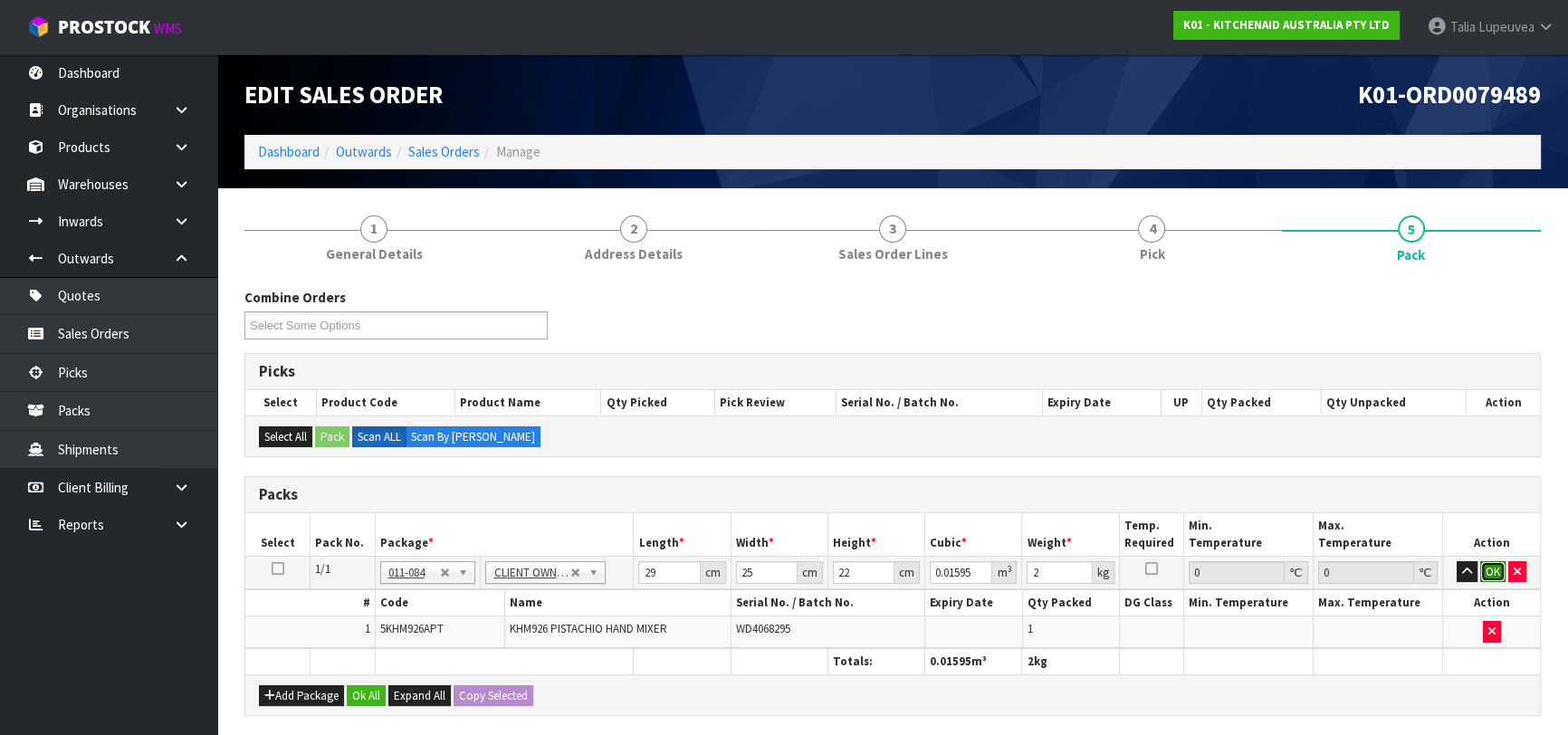
click at [1480, 564] on button "OK" at bounding box center [1493, 572] width 26 height 22
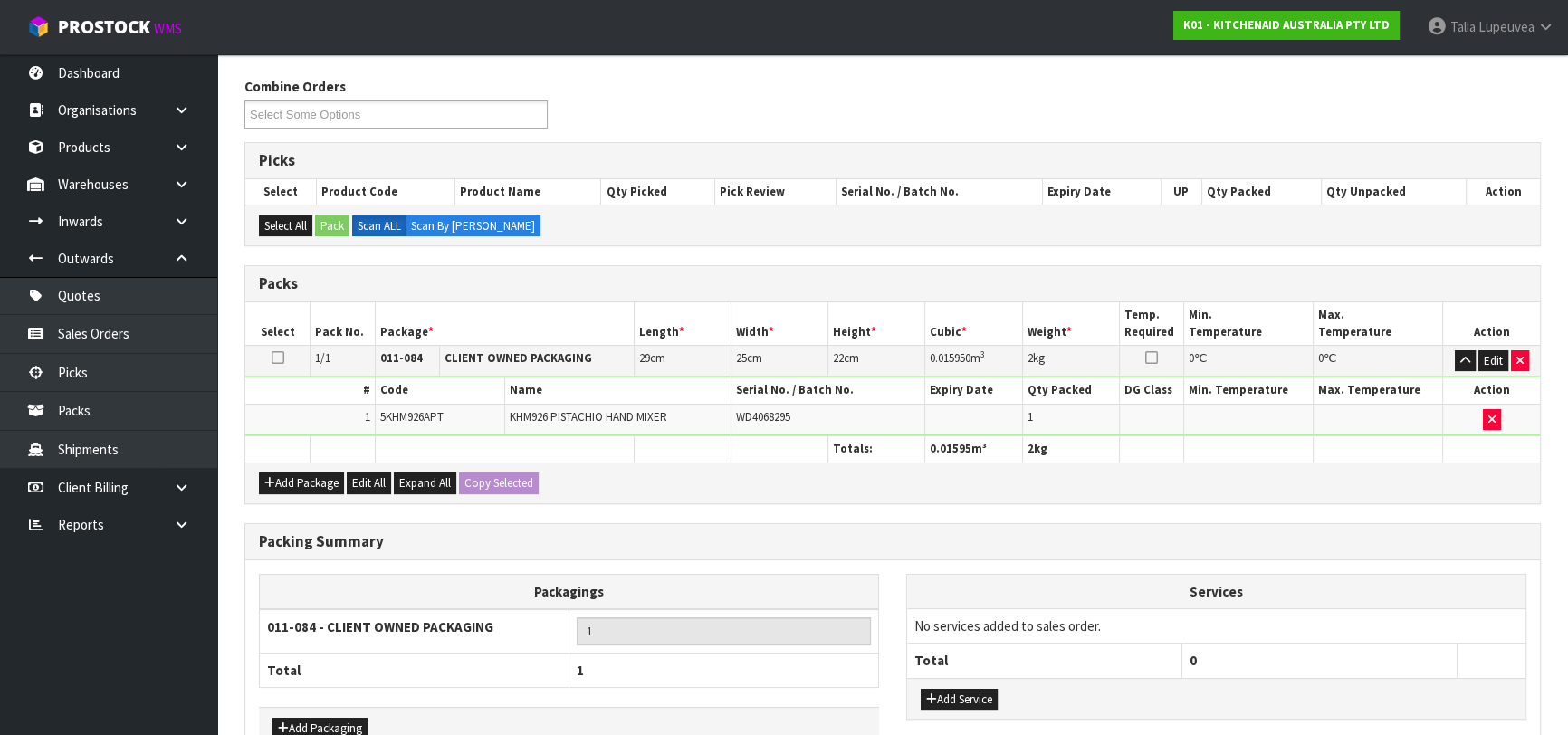
scroll to position [319, 0]
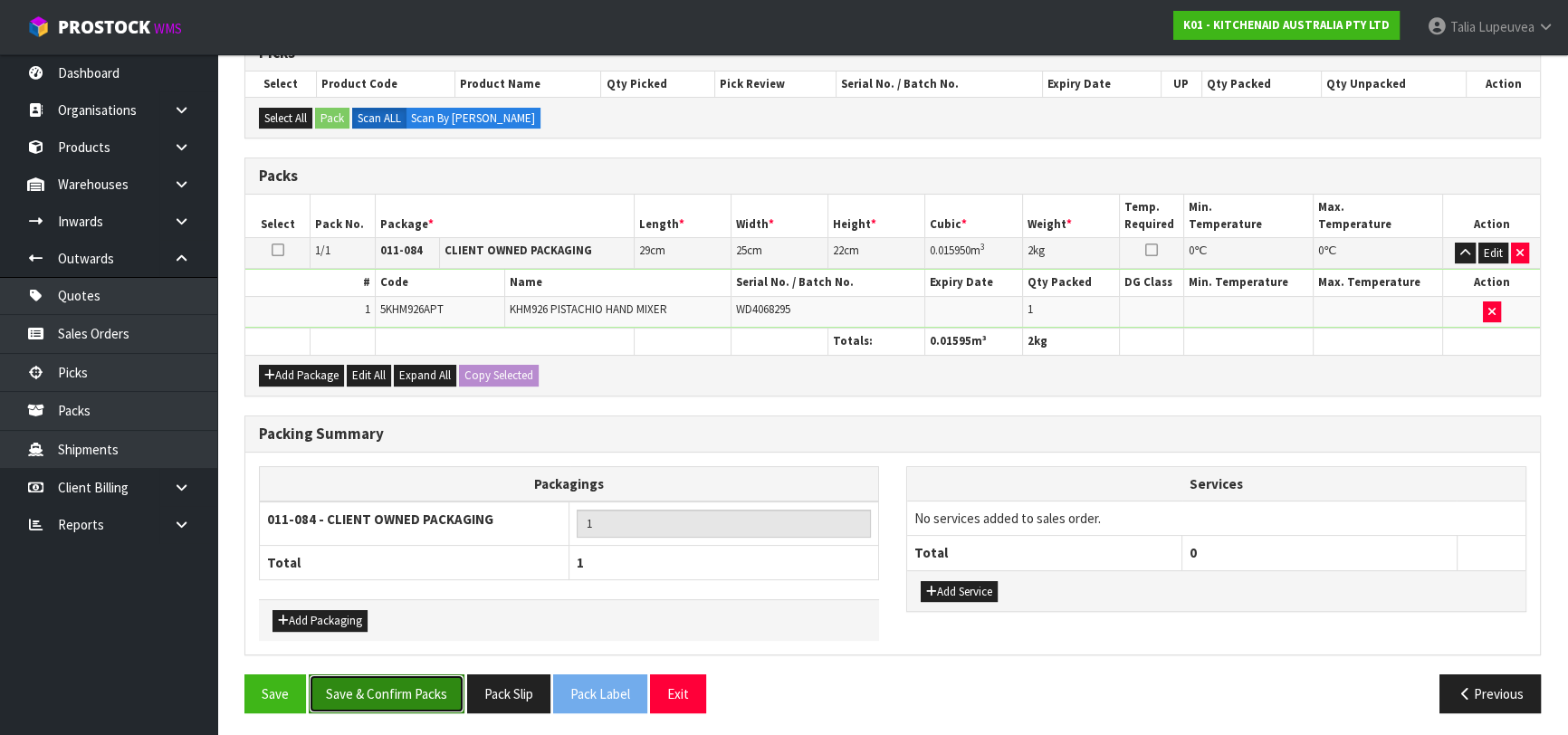
click at [397, 690] on button "Save & Confirm Packs" at bounding box center [386, 692] width 155 height 39
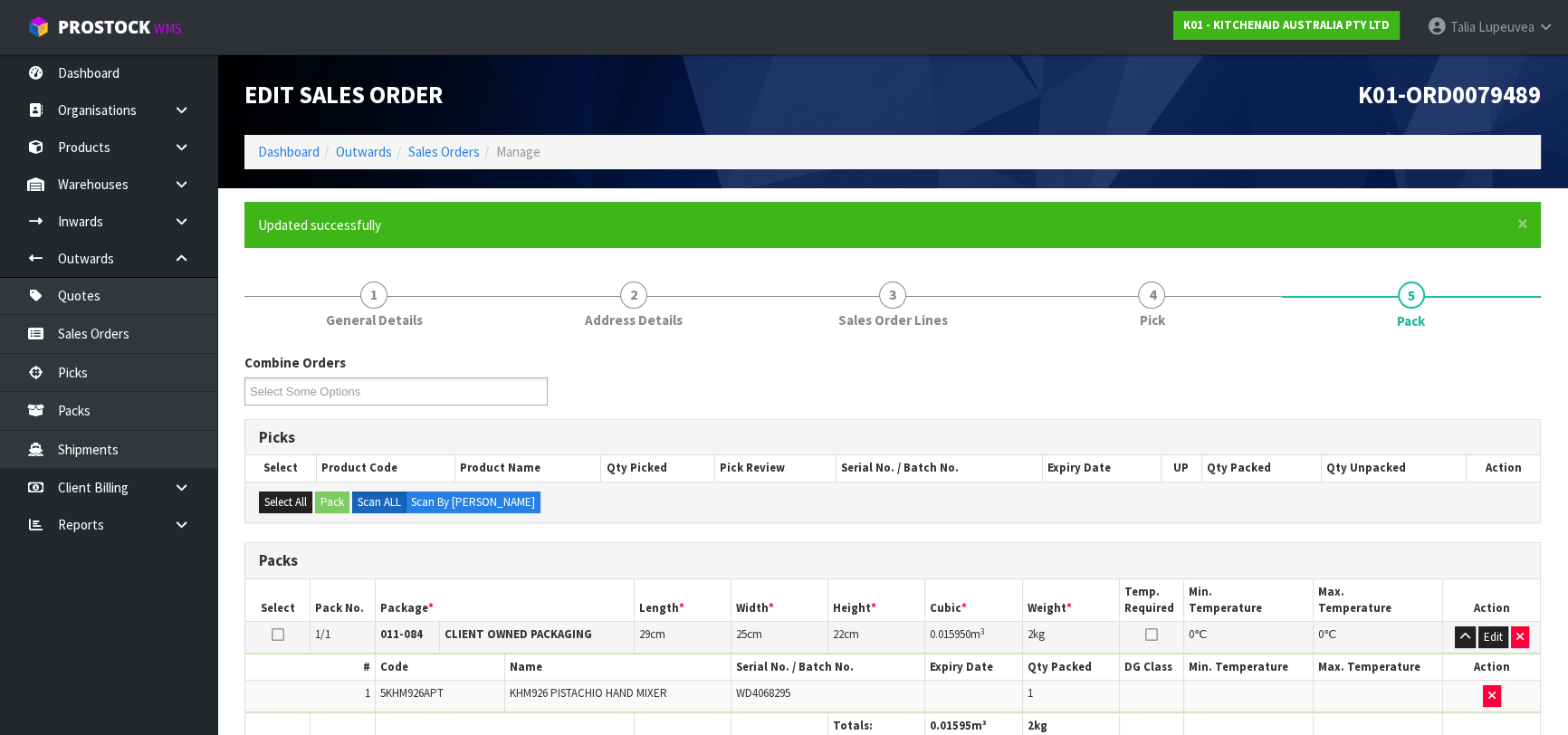
scroll to position [286, 0]
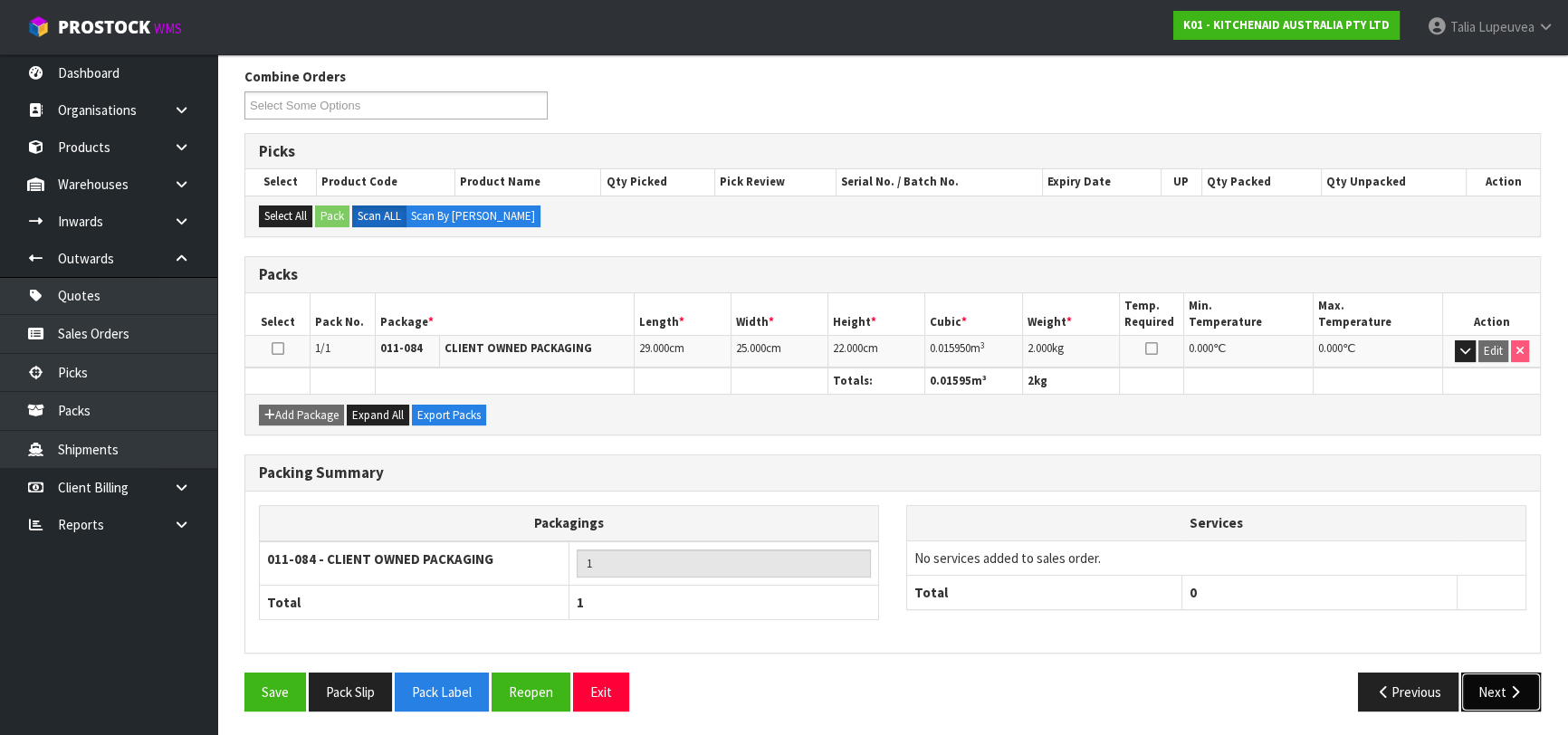
click at [1476, 676] on button "Next" at bounding box center [1501, 690] width 79 height 39
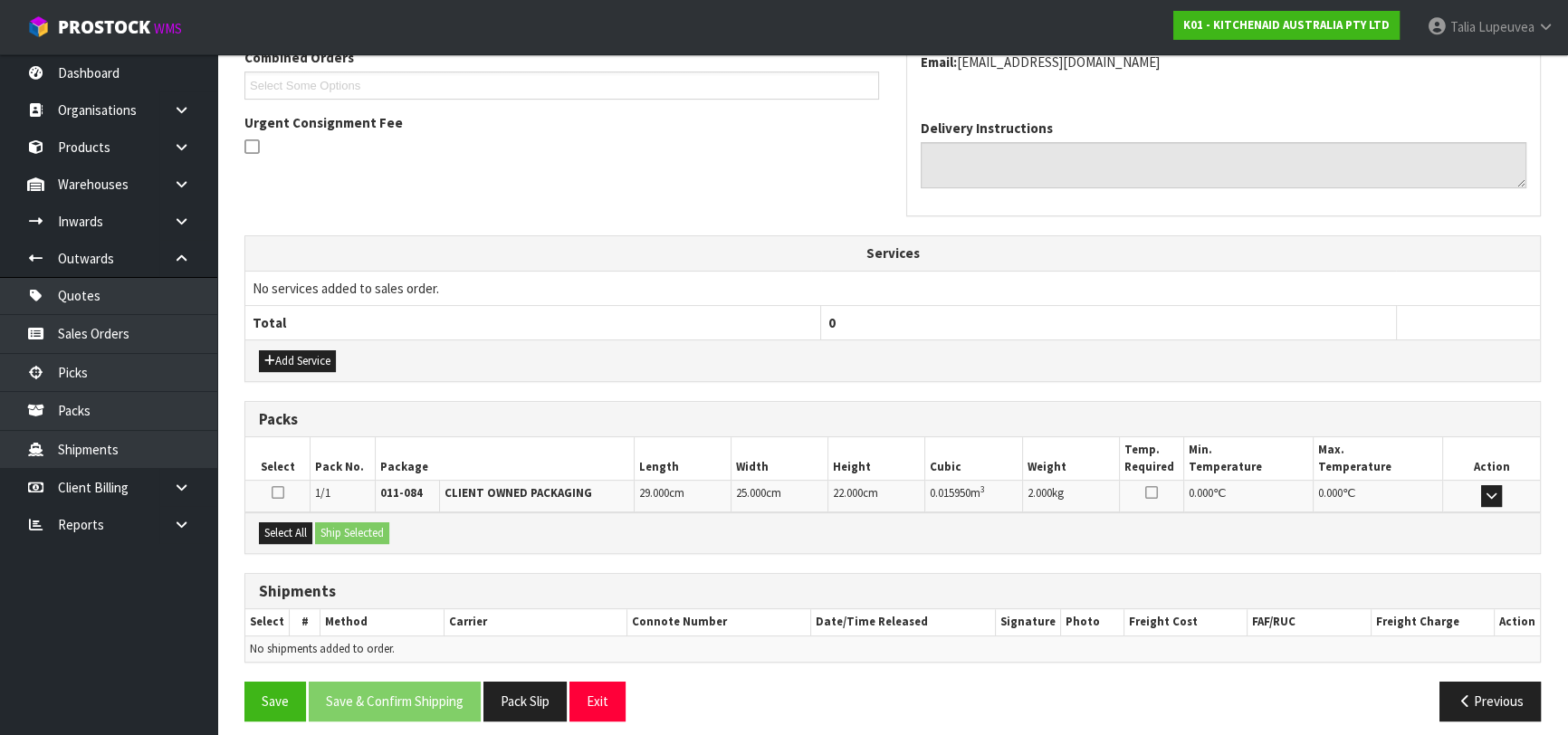
scroll to position [496, 0]
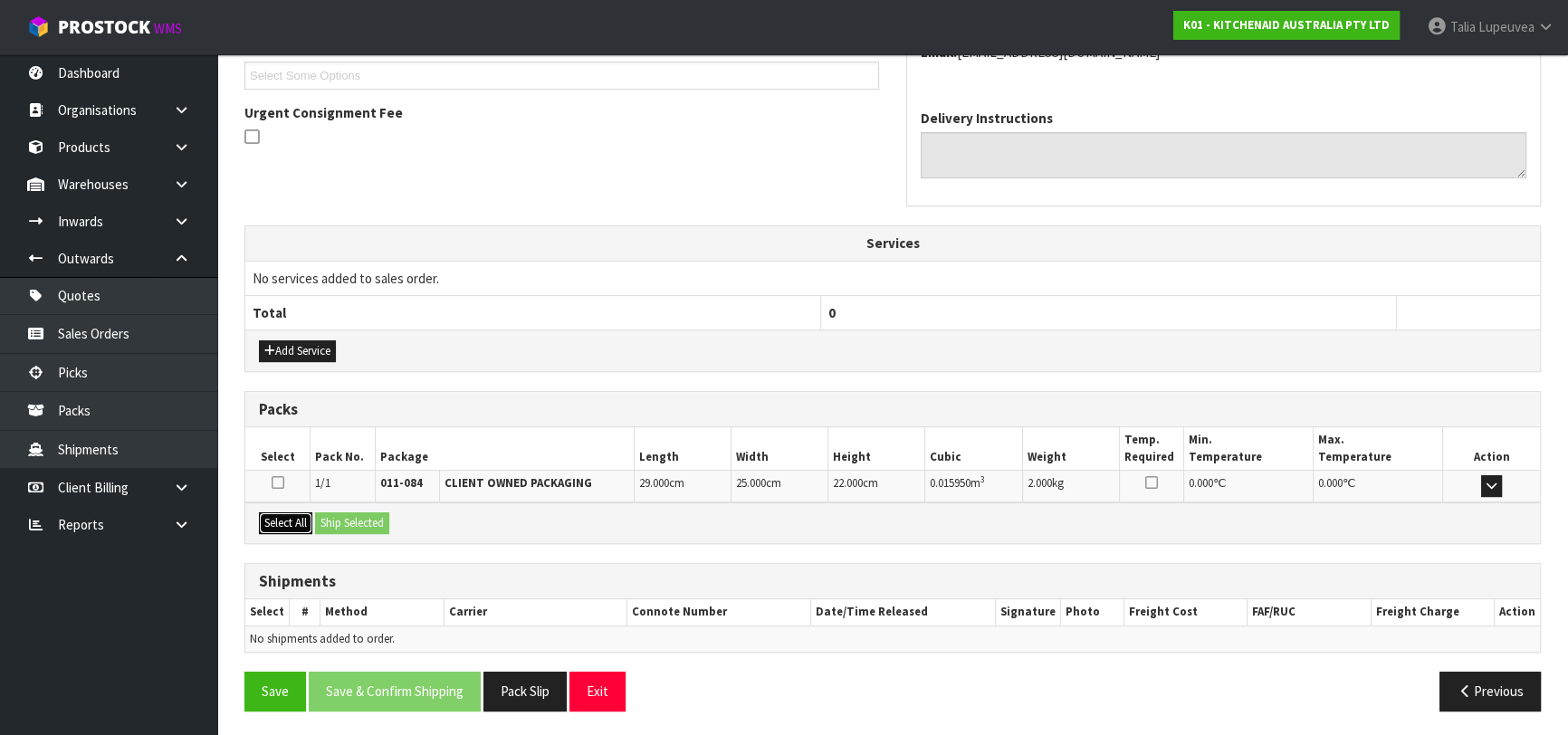
drag, startPoint x: 278, startPoint y: 515, endPoint x: 356, endPoint y: 523, distance: 78.4
click at [280, 515] on button "Select All" at bounding box center [286, 523] width 53 height 22
click at [356, 523] on button "Ship Selected" at bounding box center [351, 523] width 74 height 22
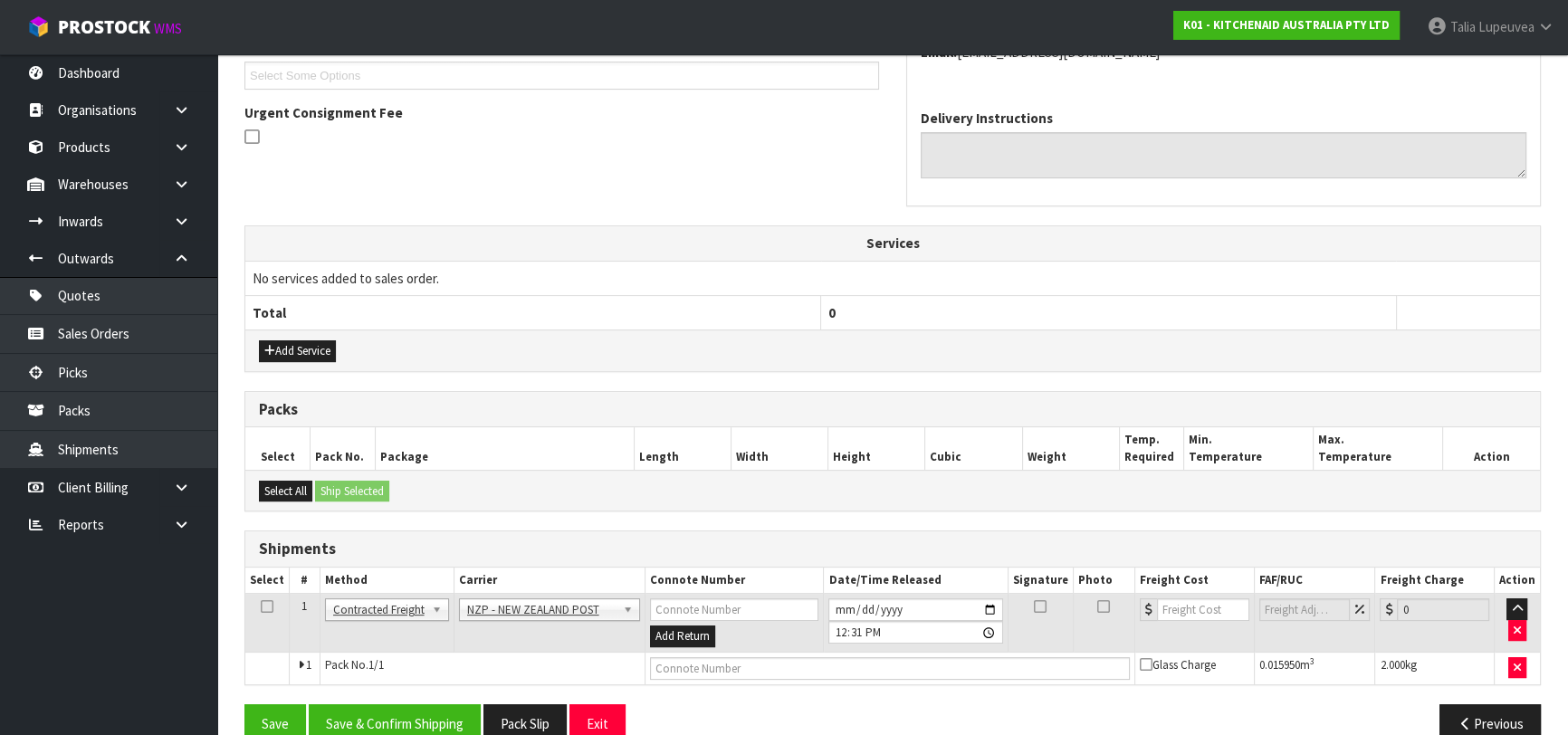
scroll to position [527, 0]
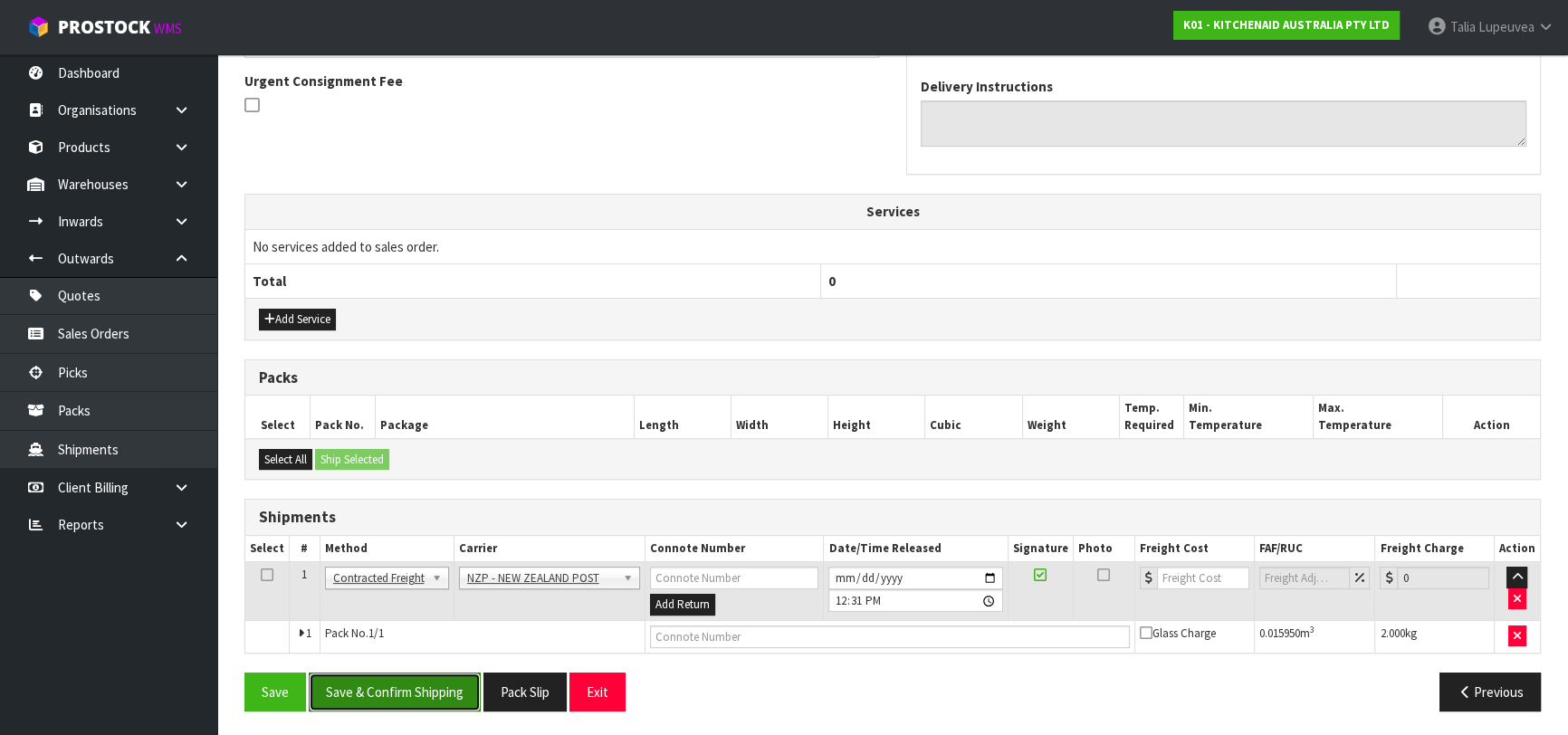
drag, startPoint x: 471, startPoint y: 694, endPoint x: 440, endPoint y: 697, distance: 31.1
click at [471, 691] on button "Save & Confirm Shipping" at bounding box center [395, 690] width 172 height 39
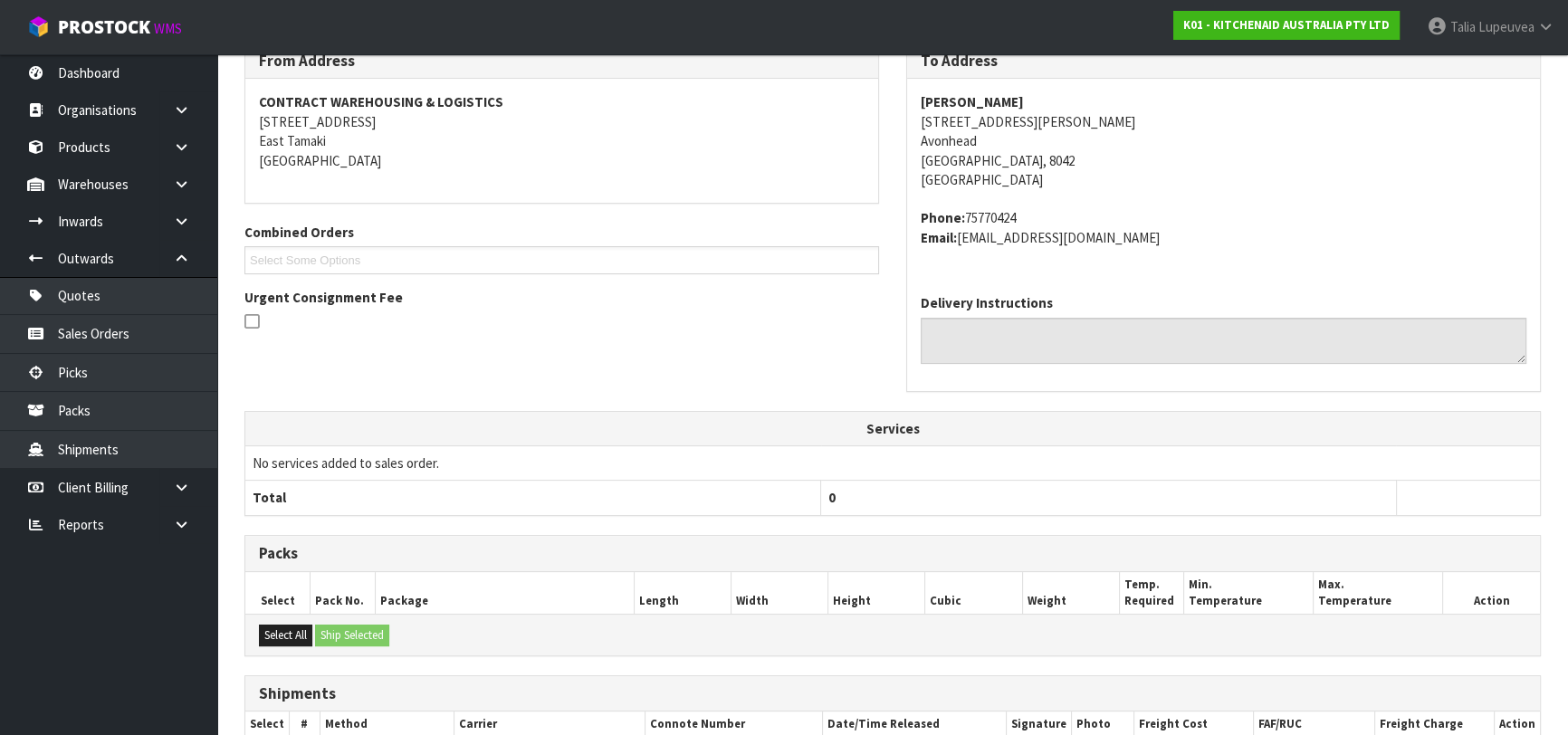
scroll to position [503, 0]
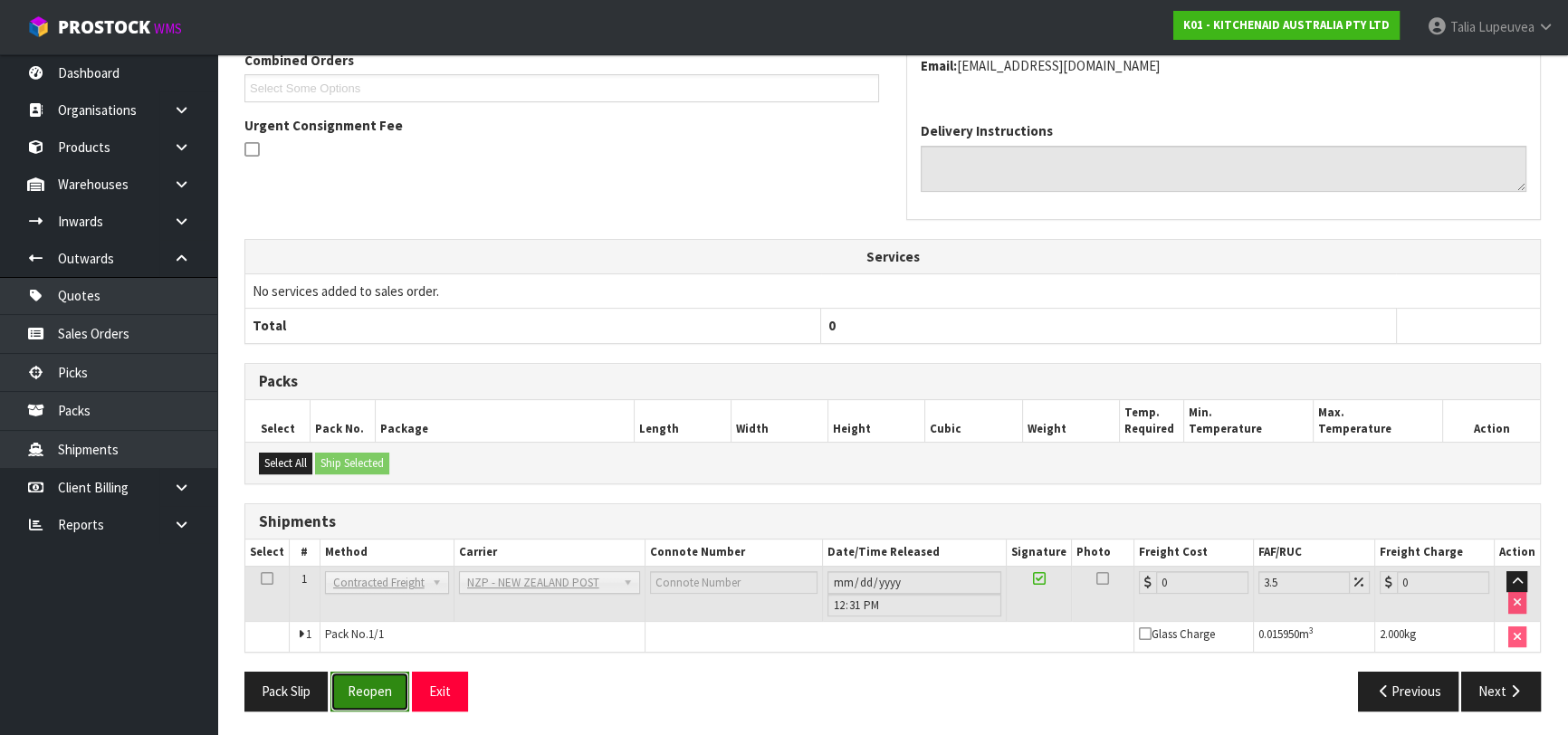
click at [371, 676] on button "Reopen" at bounding box center [370, 690] width 79 height 39
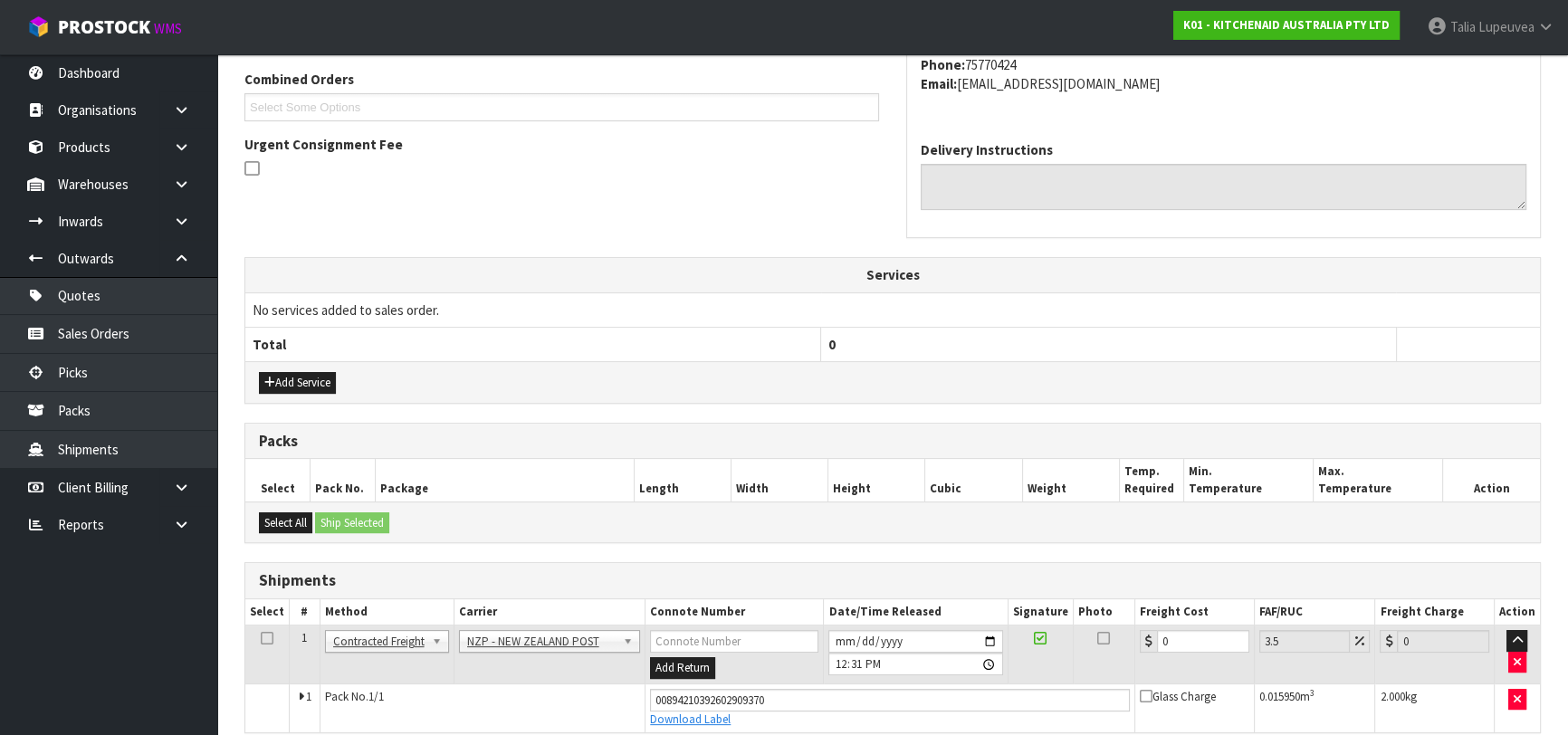
scroll to position [544, 0]
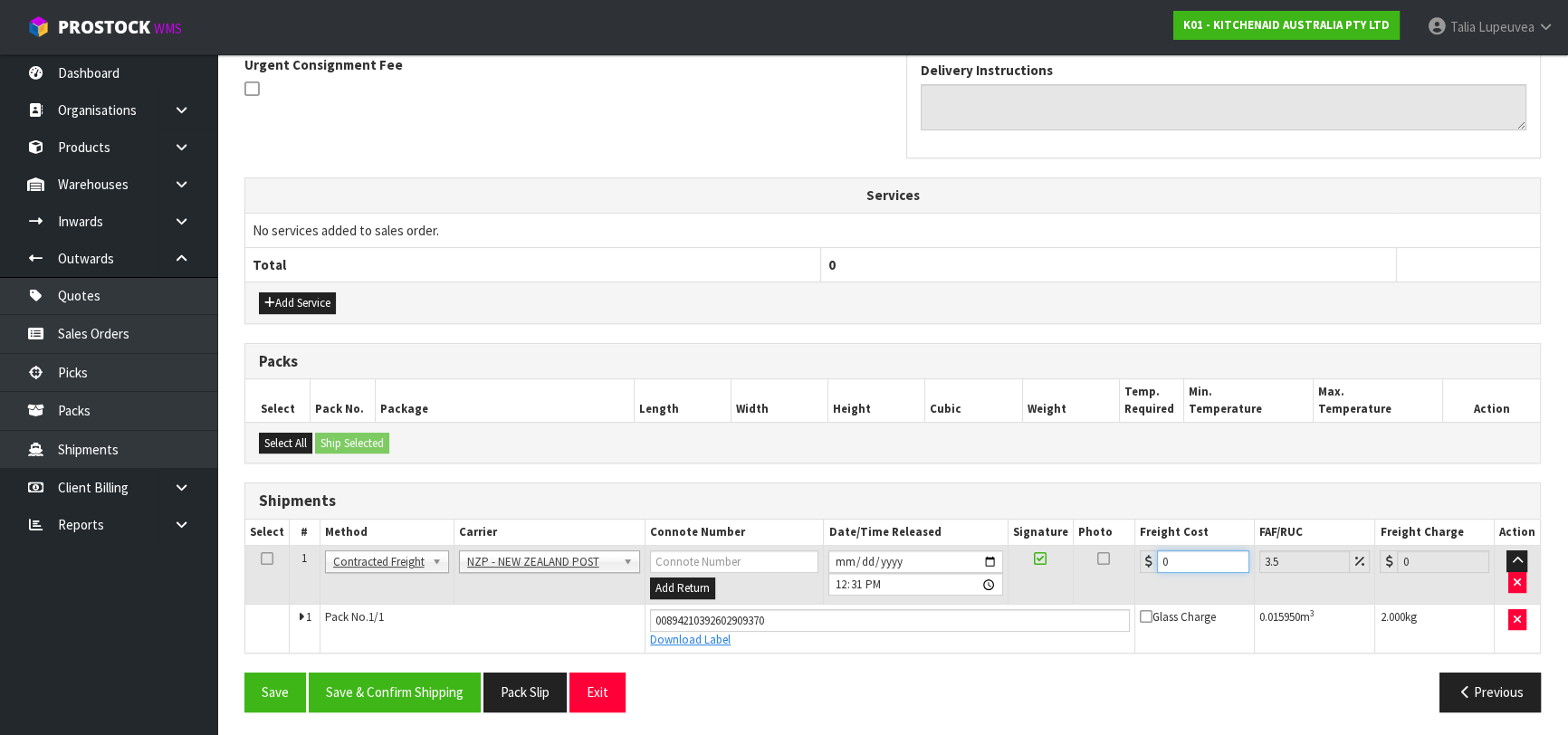
drag, startPoint x: 1168, startPoint y: 557, endPoint x: 1143, endPoint y: 561, distance: 25.3
click at [1143, 561] on div "0" at bounding box center [1194, 561] width 110 height 23
type input "1"
type input "1.03"
type input "11"
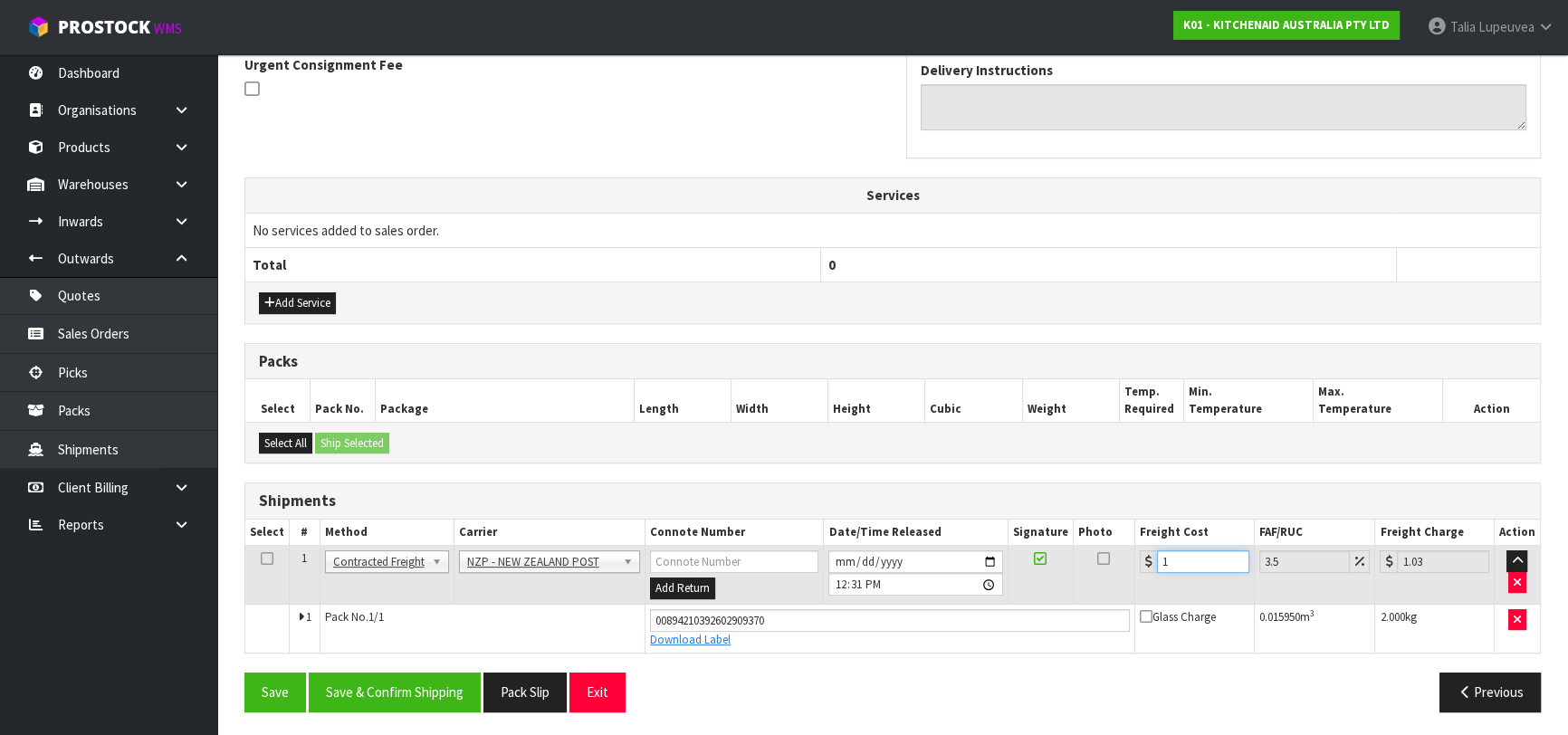
type input "11.38"
type input "11.6"
type input "12.01"
type input "11.61"
type input "12.02"
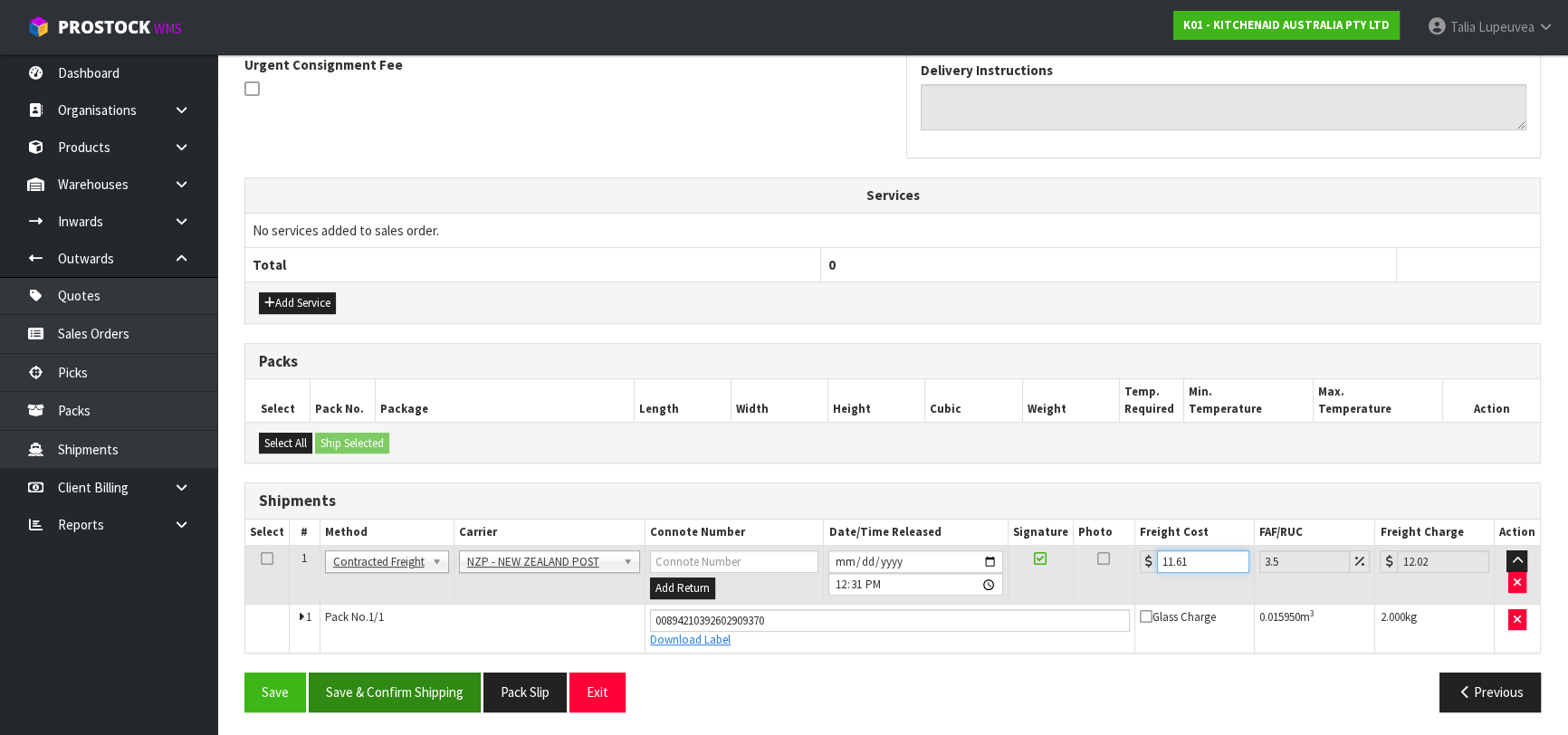
type input "11.61"
click at [372, 689] on button "Save & Confirm Shipping" at bounding box center [395, 690] width 172 height 39
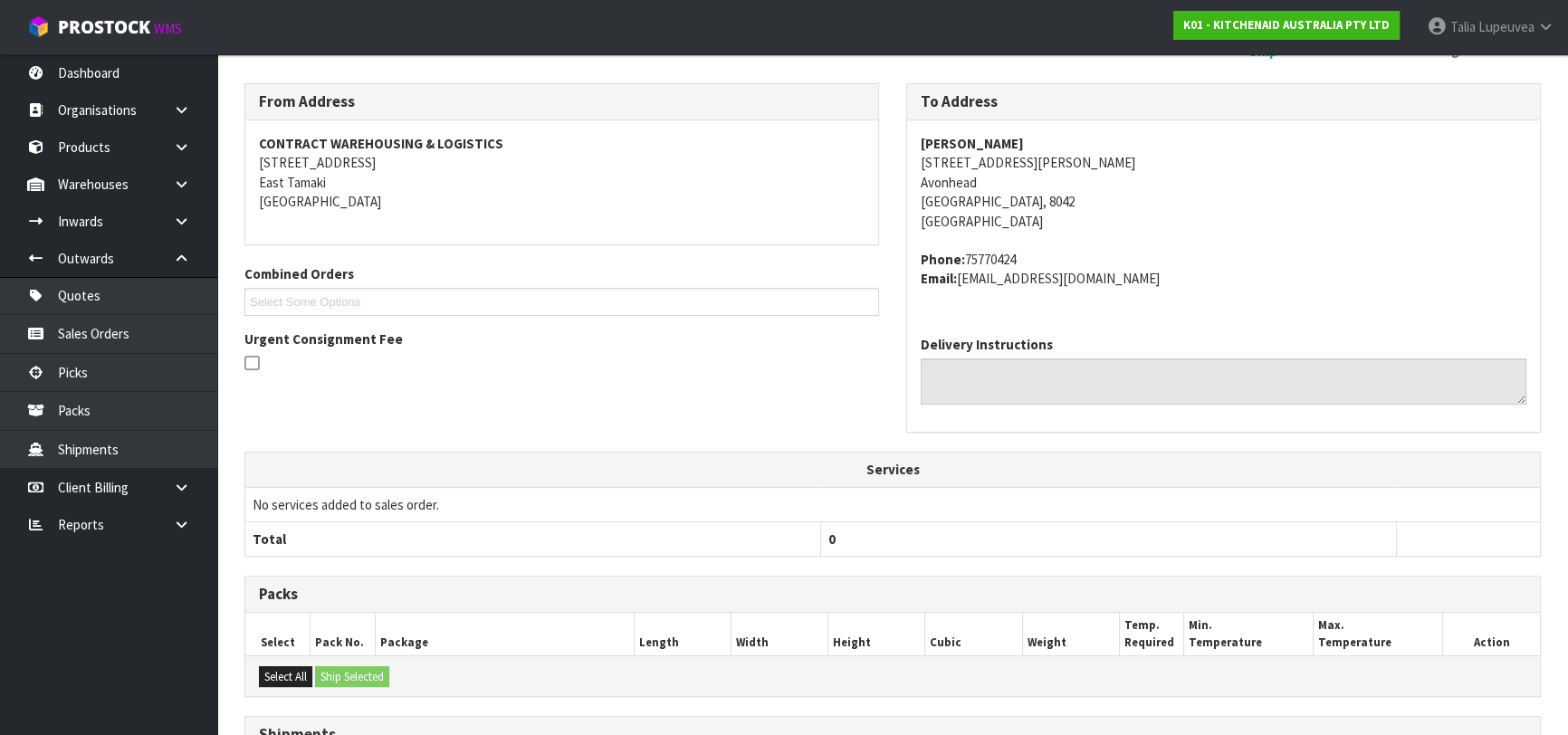
scroll to position [493, 0]
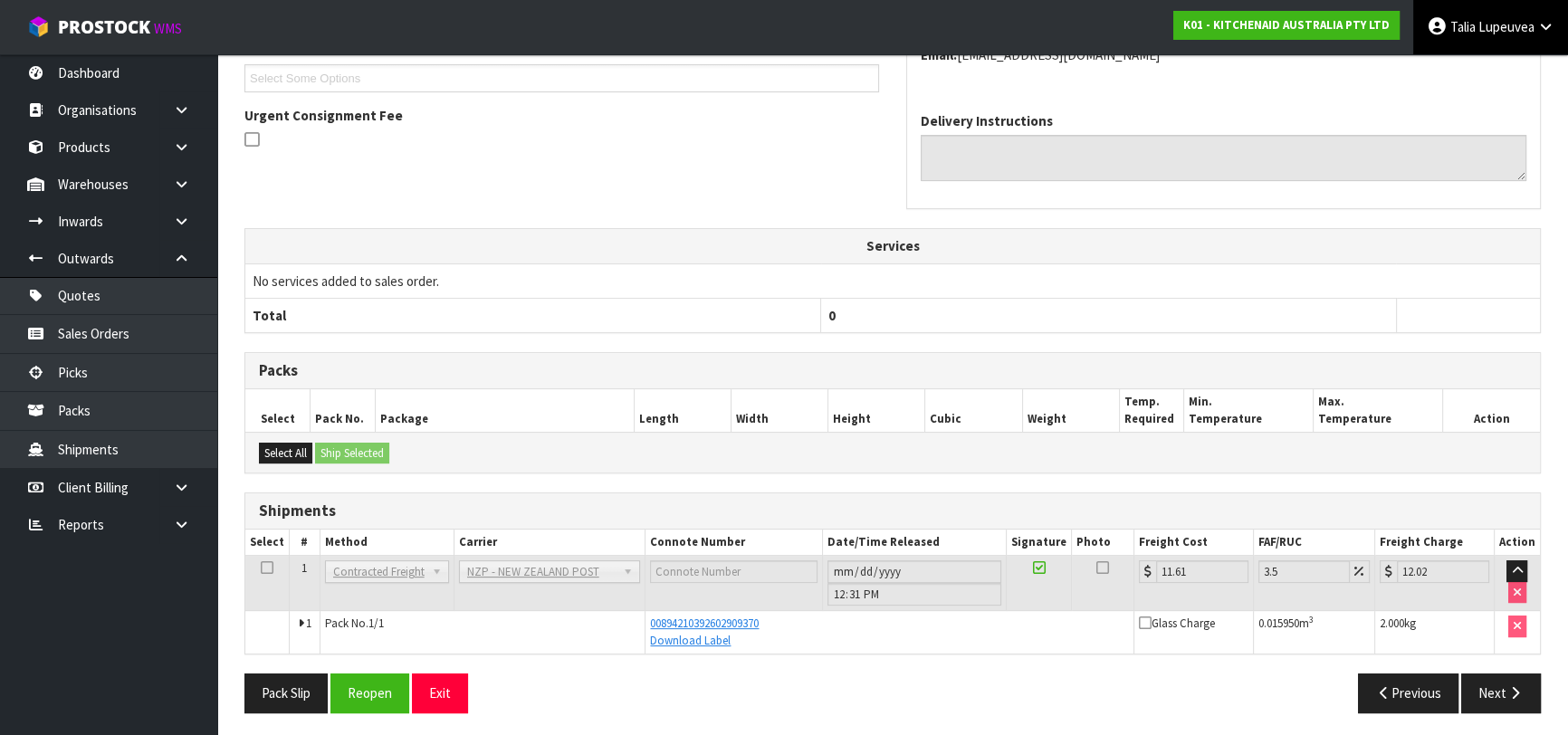
click at [1482, 21] on span "Lupeuvea" at bounding box center [1506, 26] width 56 height 17
click at [1458, 71] on link "Logout" at bounding box center [1495, 71] width 143 height 25
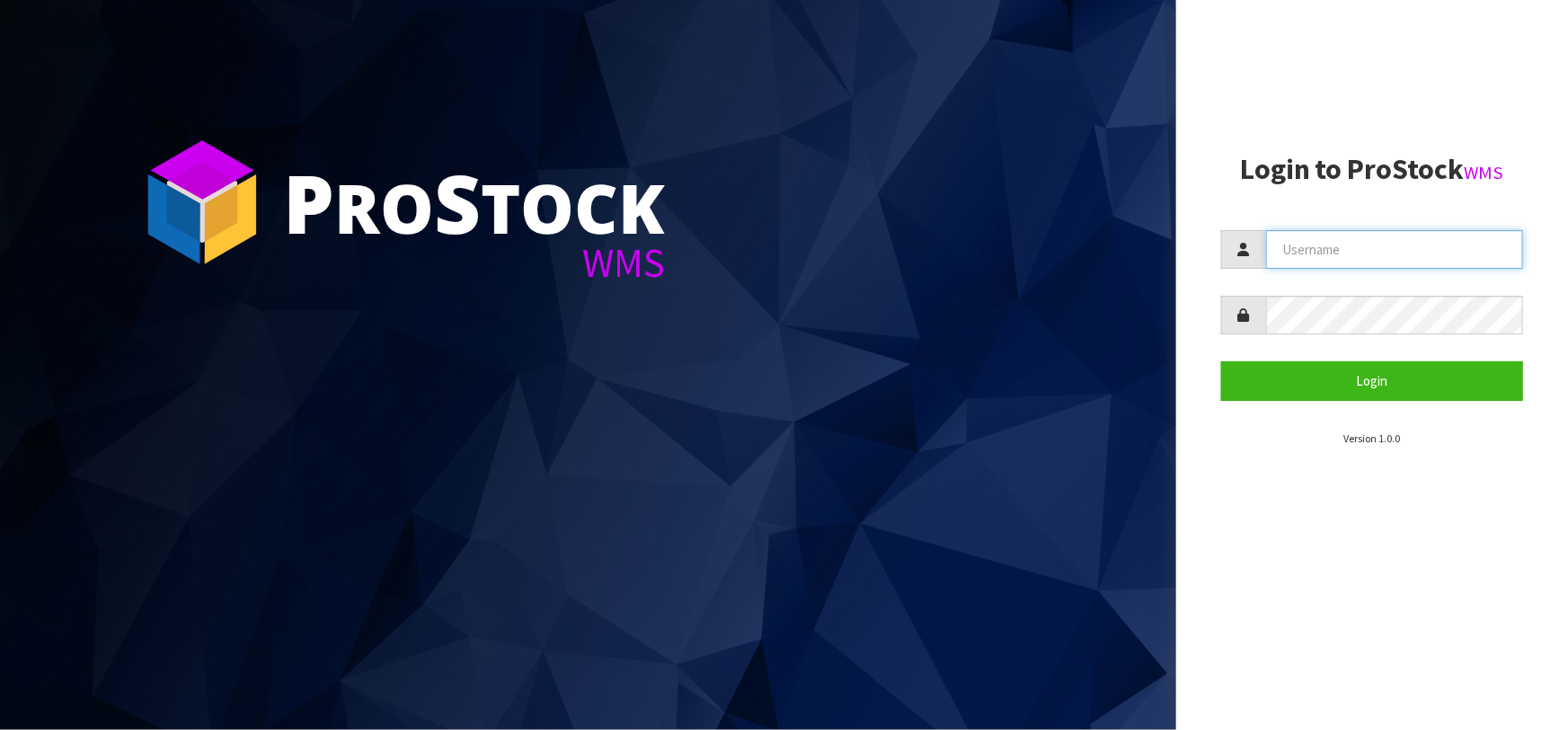
click at [1304, 252] on input "text" at bounding box center [1394, 249] width 257 height 38
type input "MAUSALI@CWL.CO.NZ"
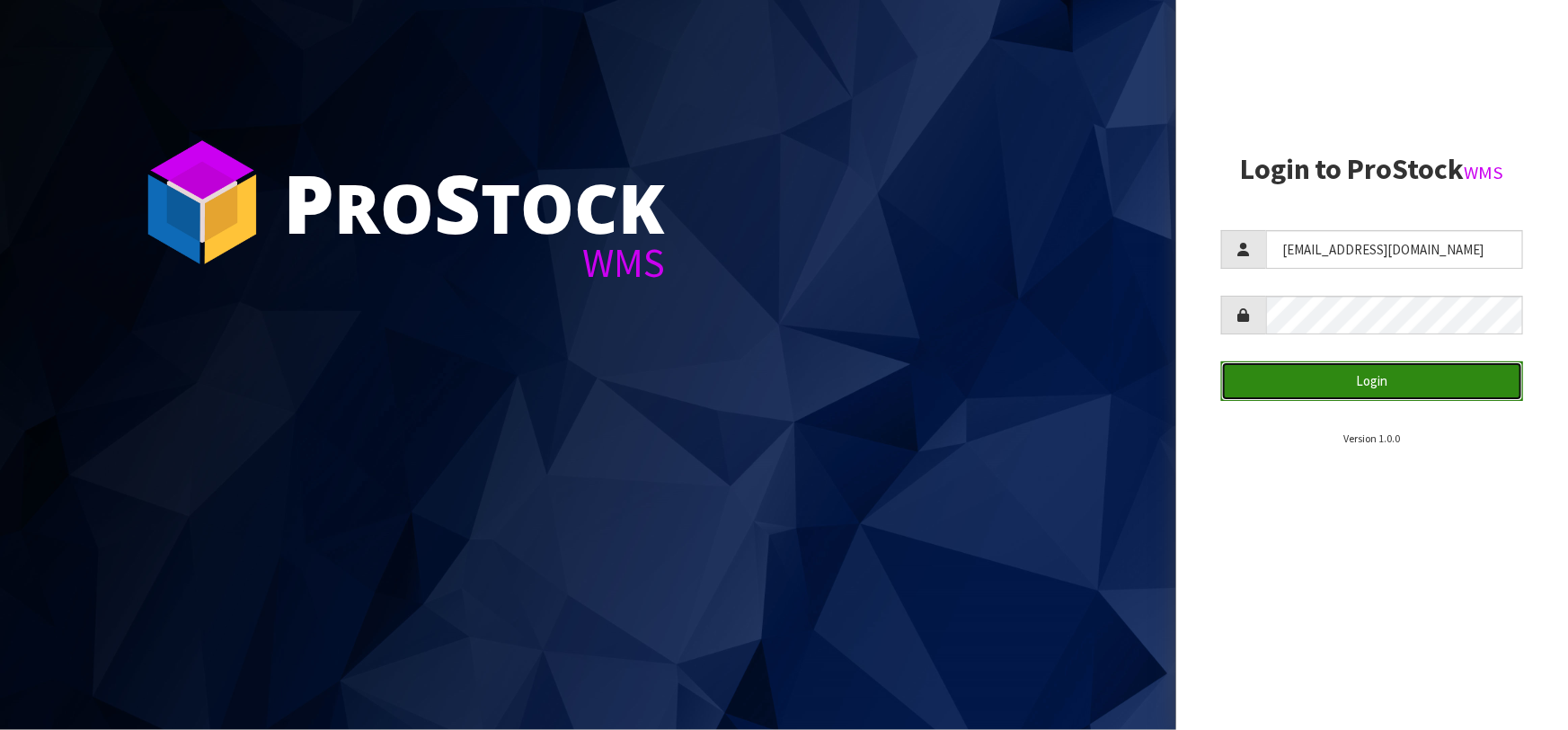
click at [1320, 385] on button "Login" at bounding box center [1372, 380] width 302 height 38
